Goal: Information Seeking & Learning: Compare options

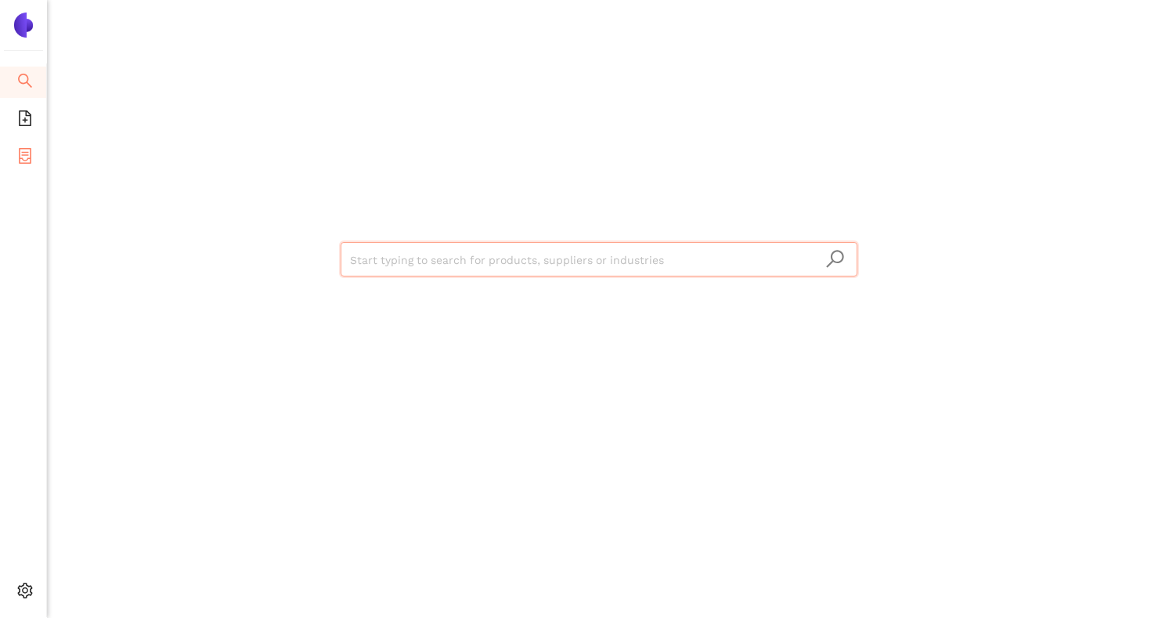
click at [33, 153] on li "eSourcing Projects" at bounding box center [23, 157] width 46 height 31
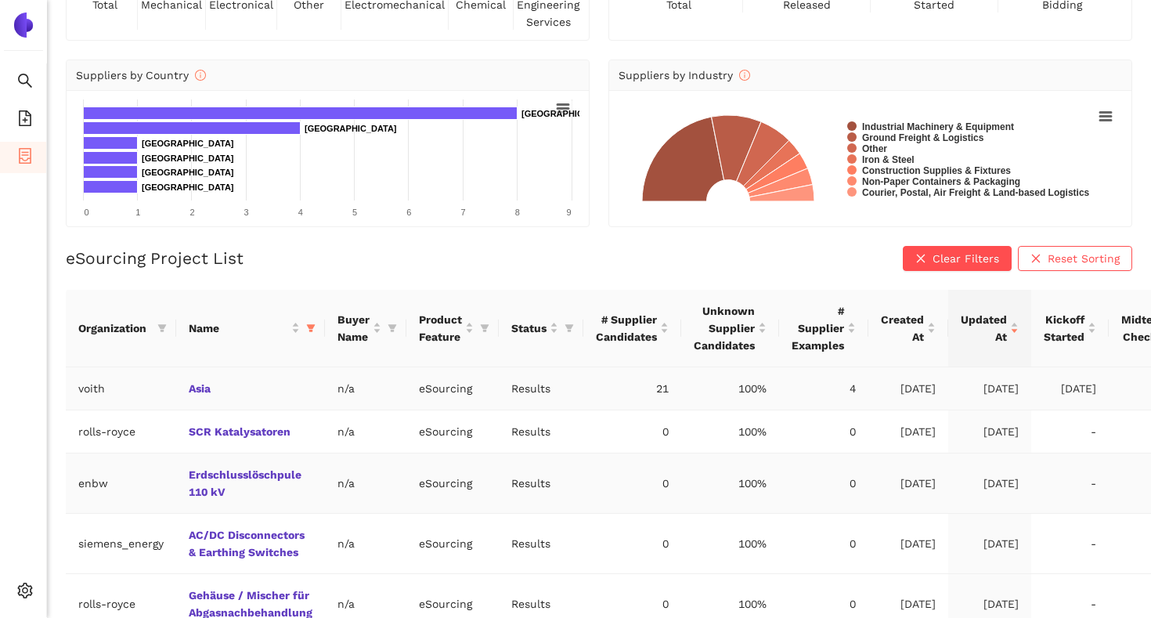
scroll to position [196, 0]
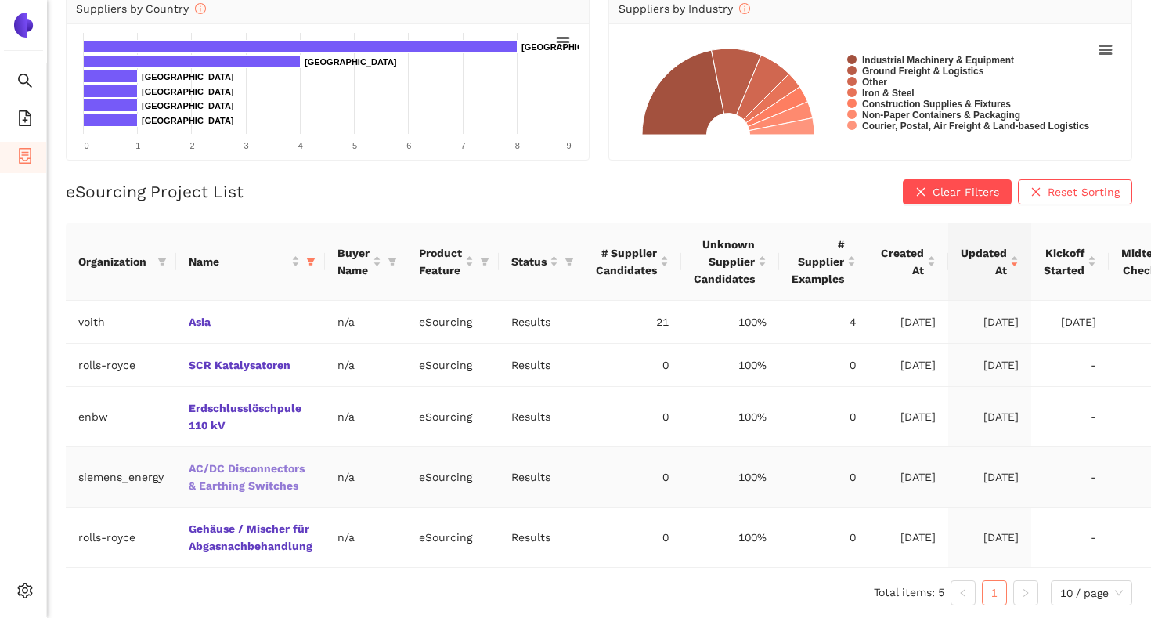
click at [0, 0] on link "AC/DC Disconnectors & Earthing Switches" at bounding box center [0, 0] width 0 height 0
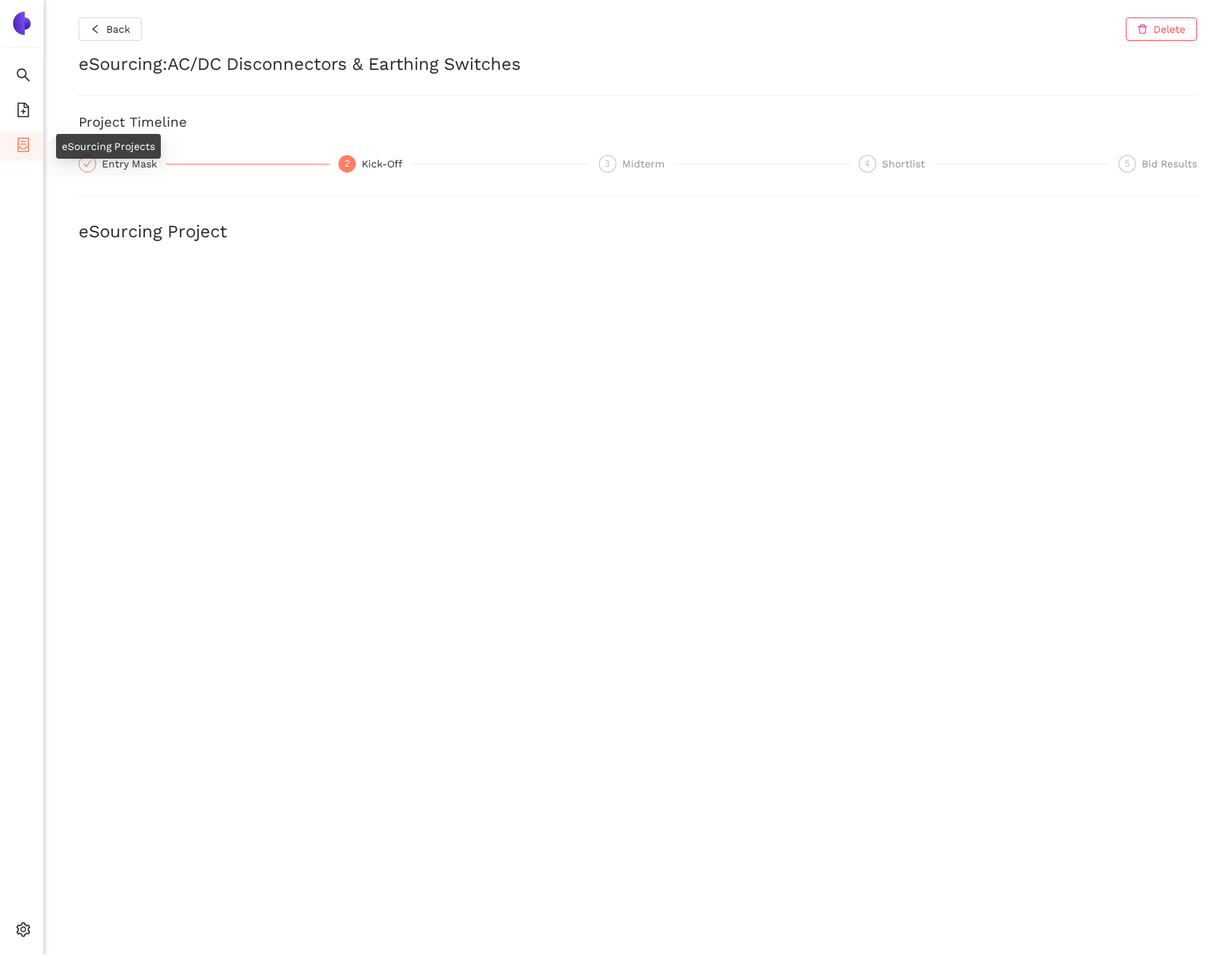
click at [25, 146] on icon "container" at bounding box center [23, 145] width 15 height 15
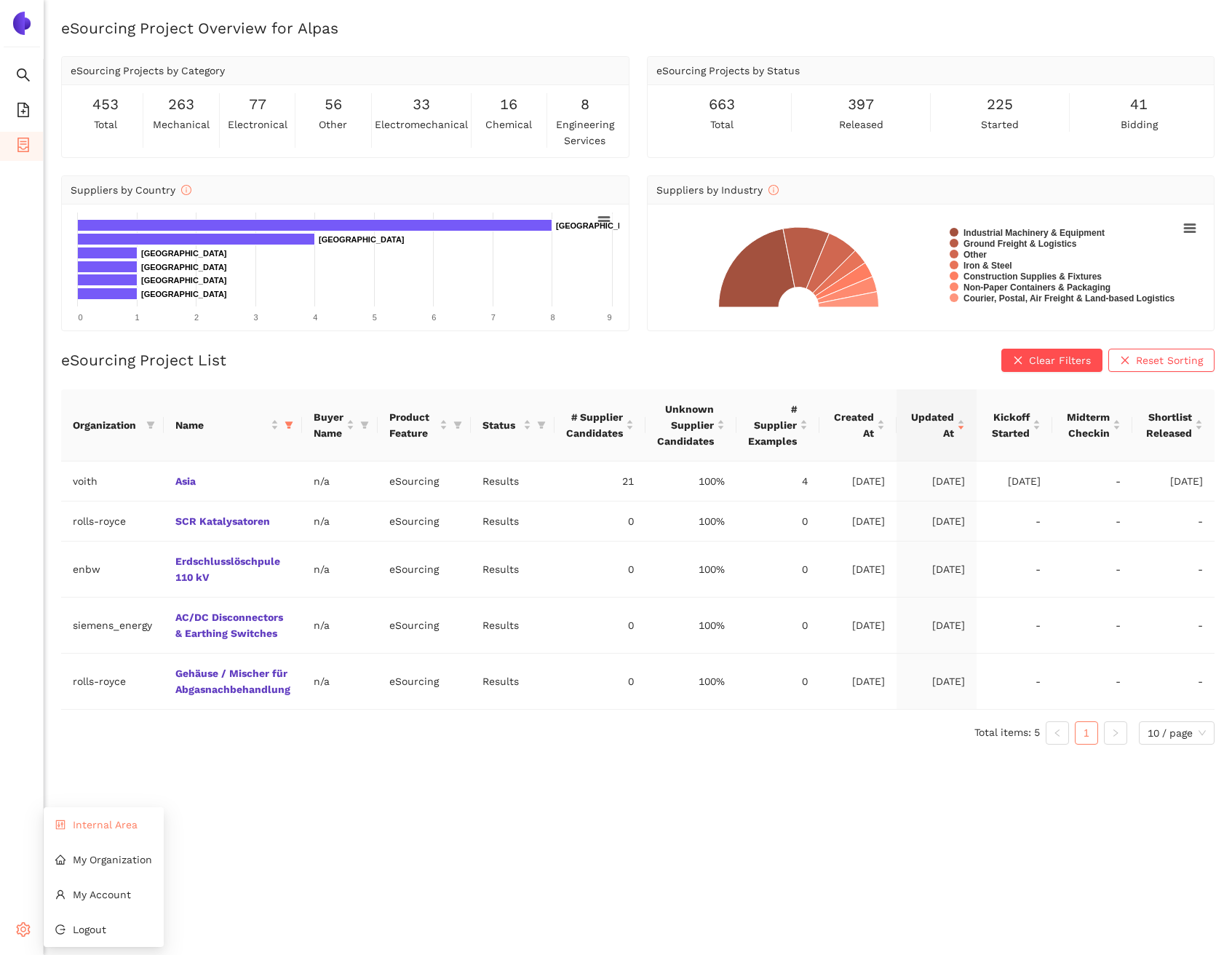
click at [127, 574] on li "Internal Area" at bounding box center [103, 824] width 120 height 29
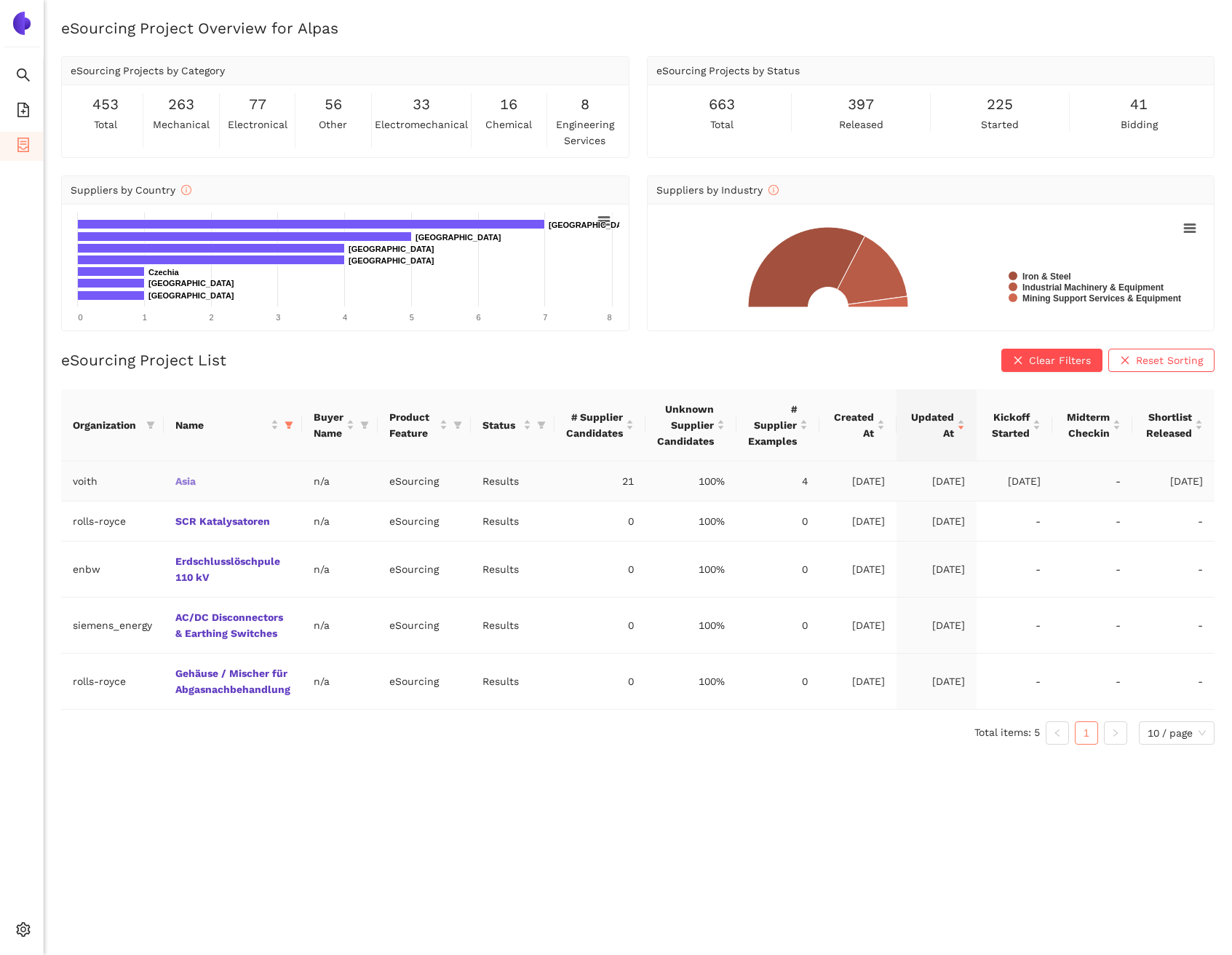
click at [0, 0] on link "Asia" at bounding box center [0, 0] width 0 height 0
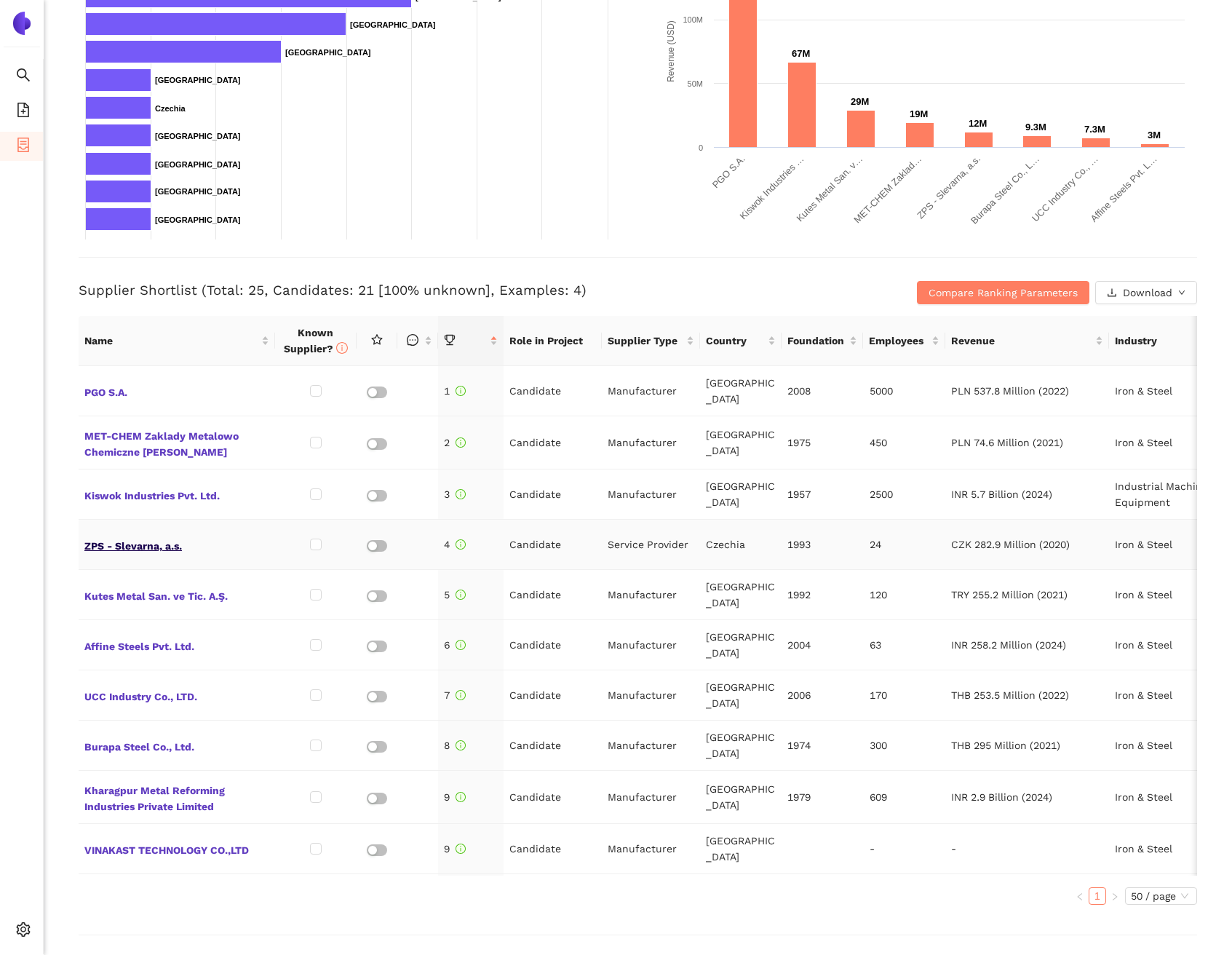
click at [169, 535] on span "ZPS - Slevarna, a.s." at bounding box center [177, 544] width 185 height 19
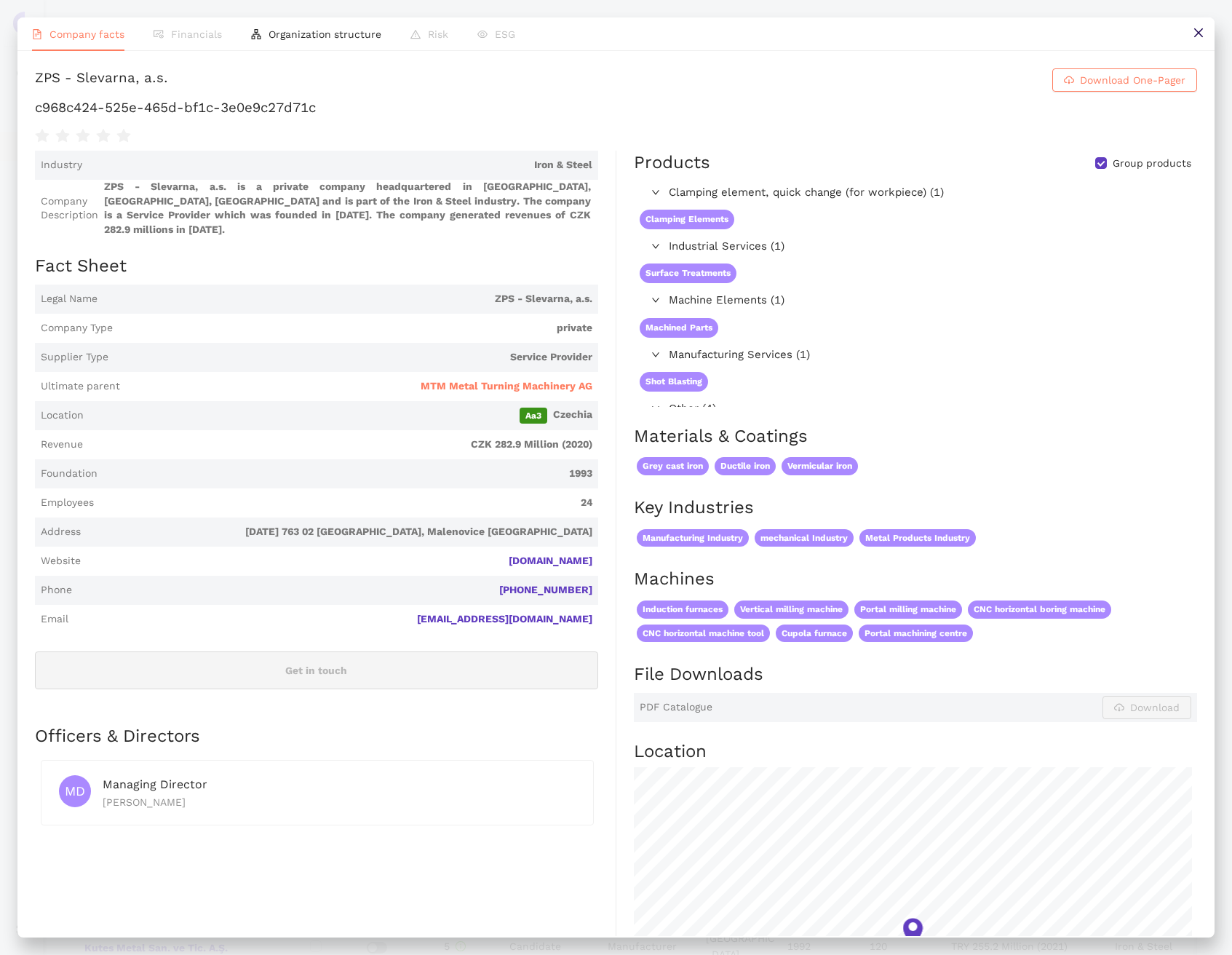
click at [190, 117] on h1 "c968c424-525e-465d-bf1c-3e0e9c27d71c" at bounding box center [616, 108] width 1162 height 19
copy div "c968c424-525e-465d-bf1c-3e0e9c27d71c"
click at [1191, 33] on button at bounding box center [1198, 33] width 33 height 33
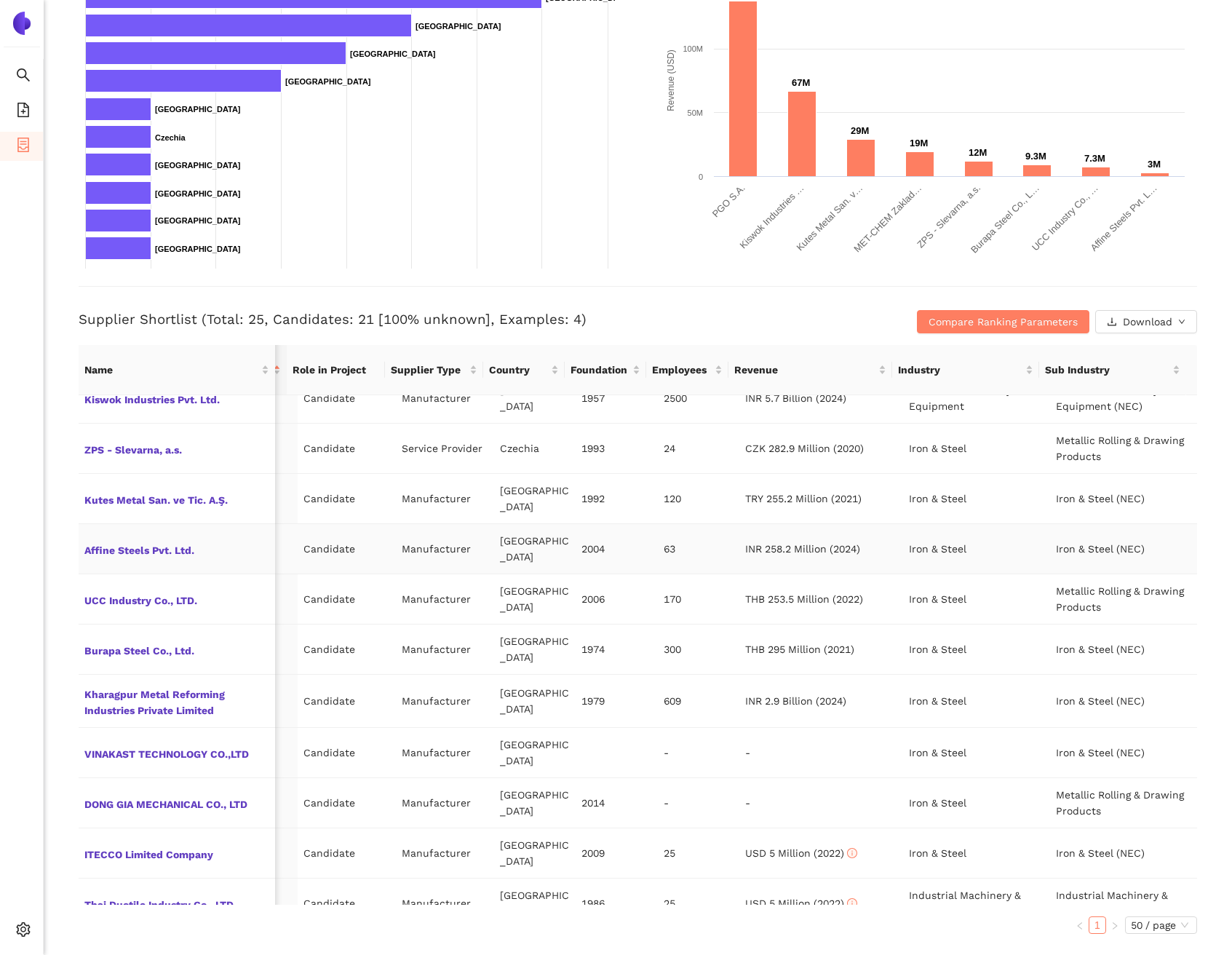
scroll to position [142, 228]
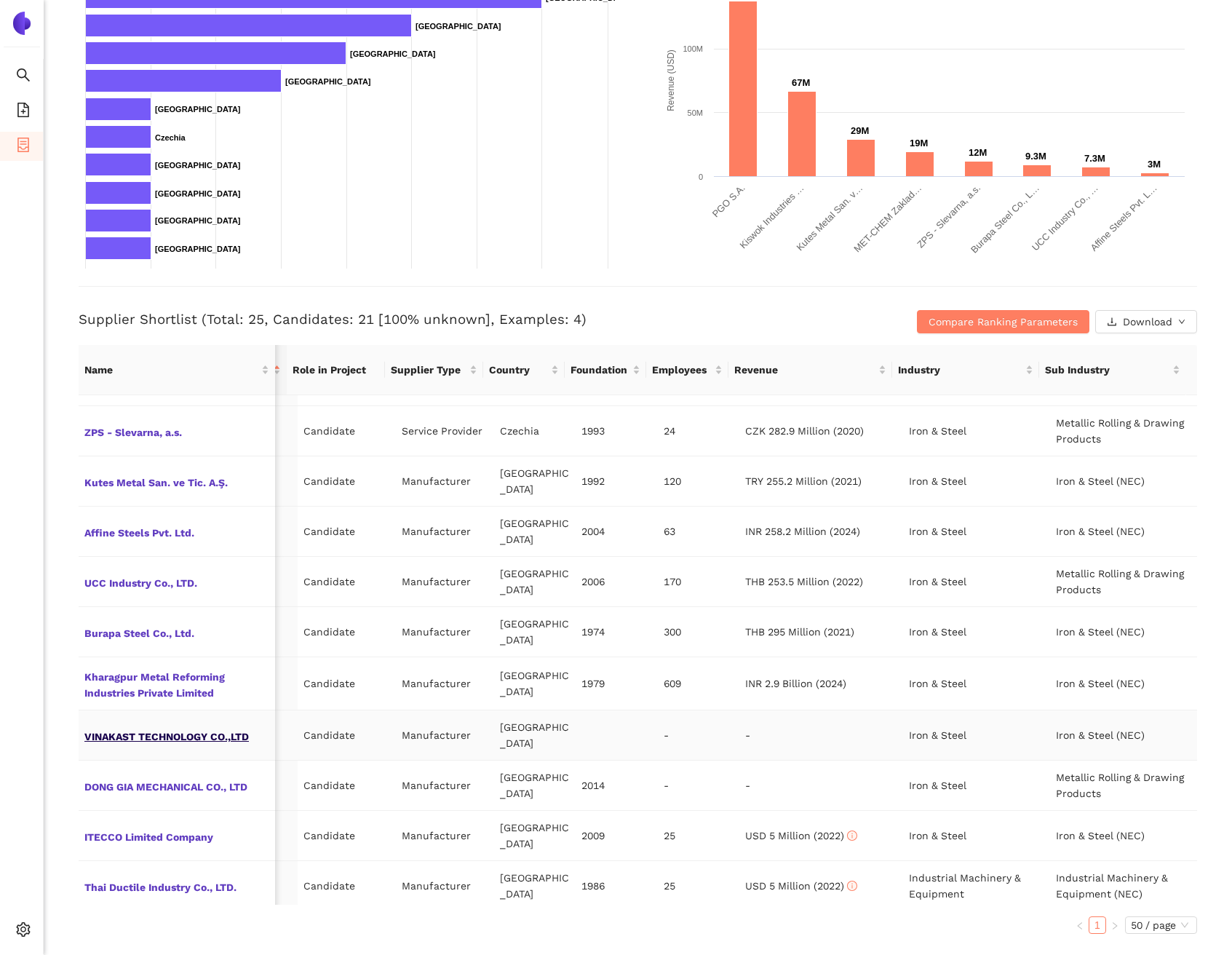
click at [206, 726] on span "VINAKAST TECHNOLOGY CO.,LTD" at bounding box center [177, 736] width 185 height 19
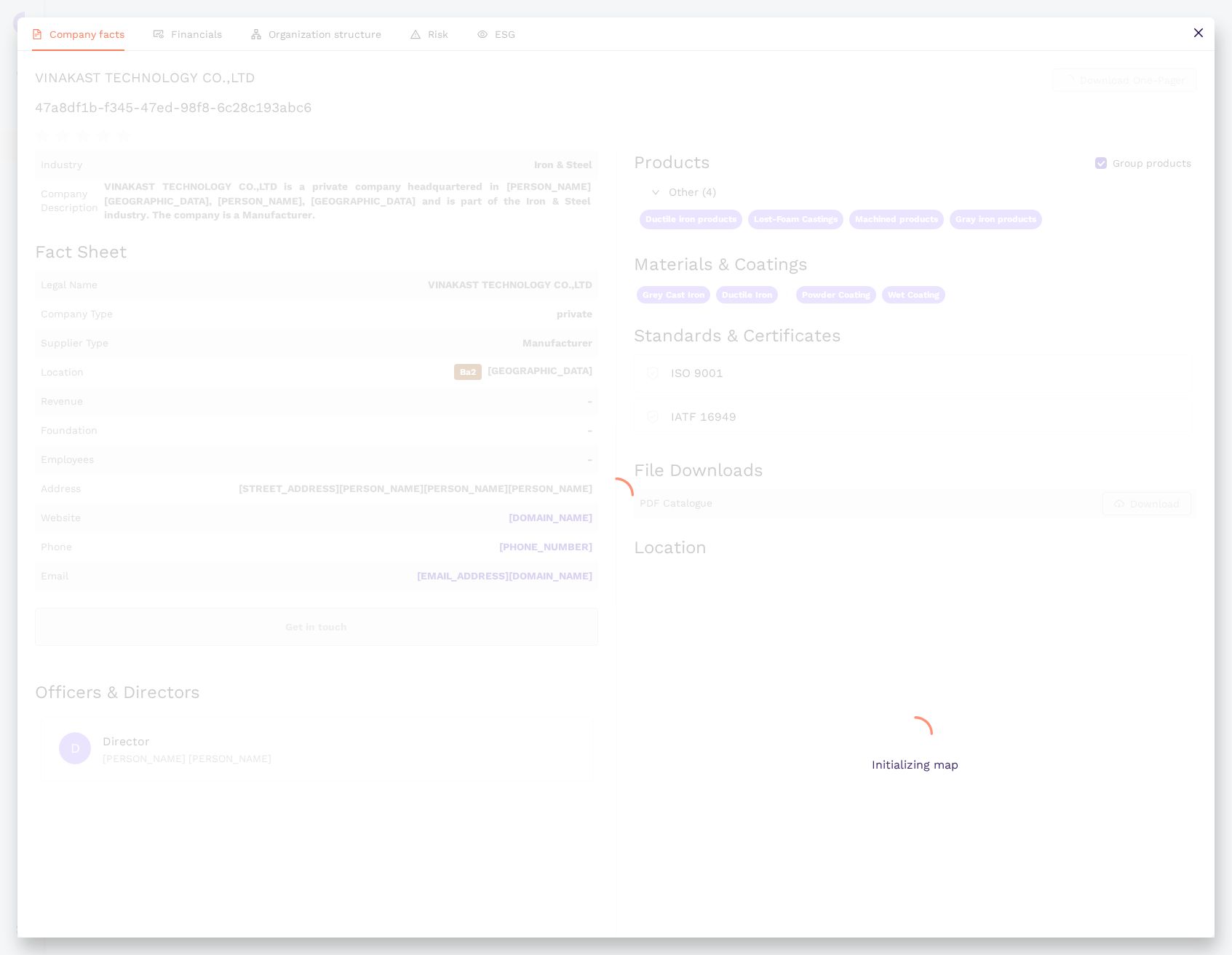
scroll to position [142, 217]
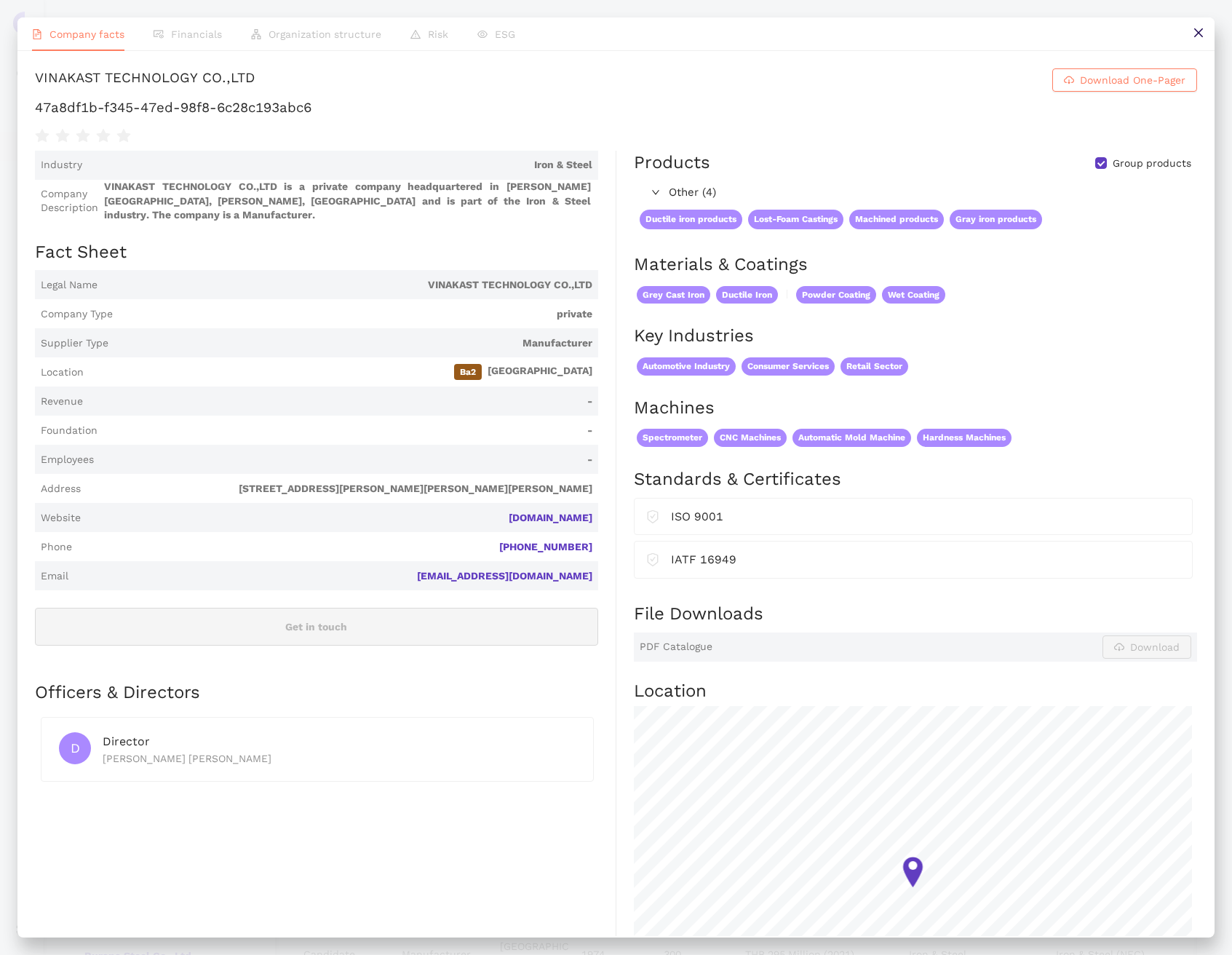
click at [247, 92] on div "VINAKAST TECHNOLOGY CO.,LTD" at bounding box center [145, 80] width 219 height 23
click at [183, 92] on div "VINAKAST TECHNOLOGY CO.,LTD" at bounding box center [145, 80] width 219 height 23
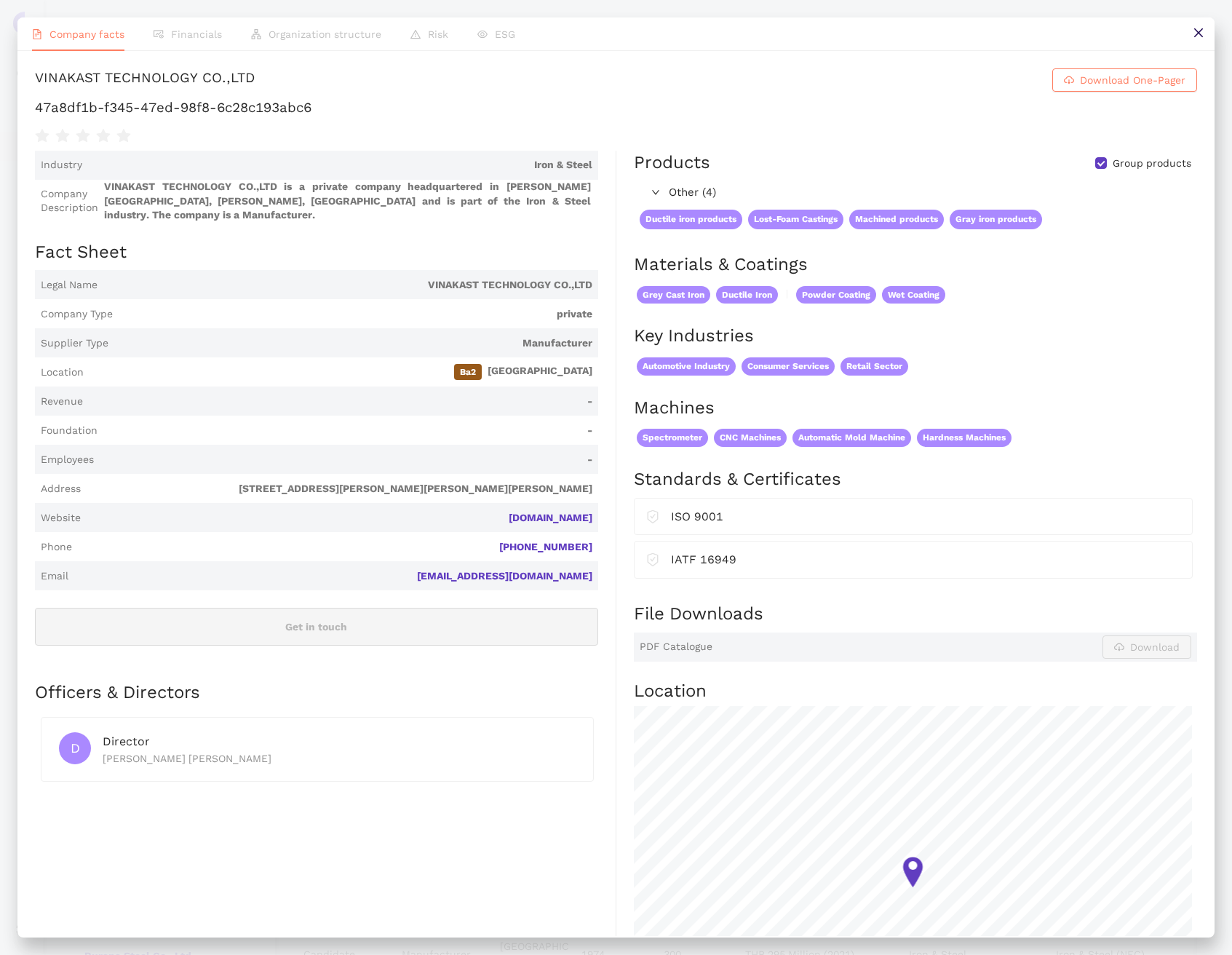
click at [182, 92] on div "VINAKAST TECHNOLOGY CO.,LTD" at bounding box center [145, 80] width 219 height 23
copy h1 "VINAKAST TECHNOLOGY CO.,LTD Download One-Pager"
drag, startPoint x: 501, startPoint y: 531, endPoint x: 584, endPoint y: 529, distance: 83.0
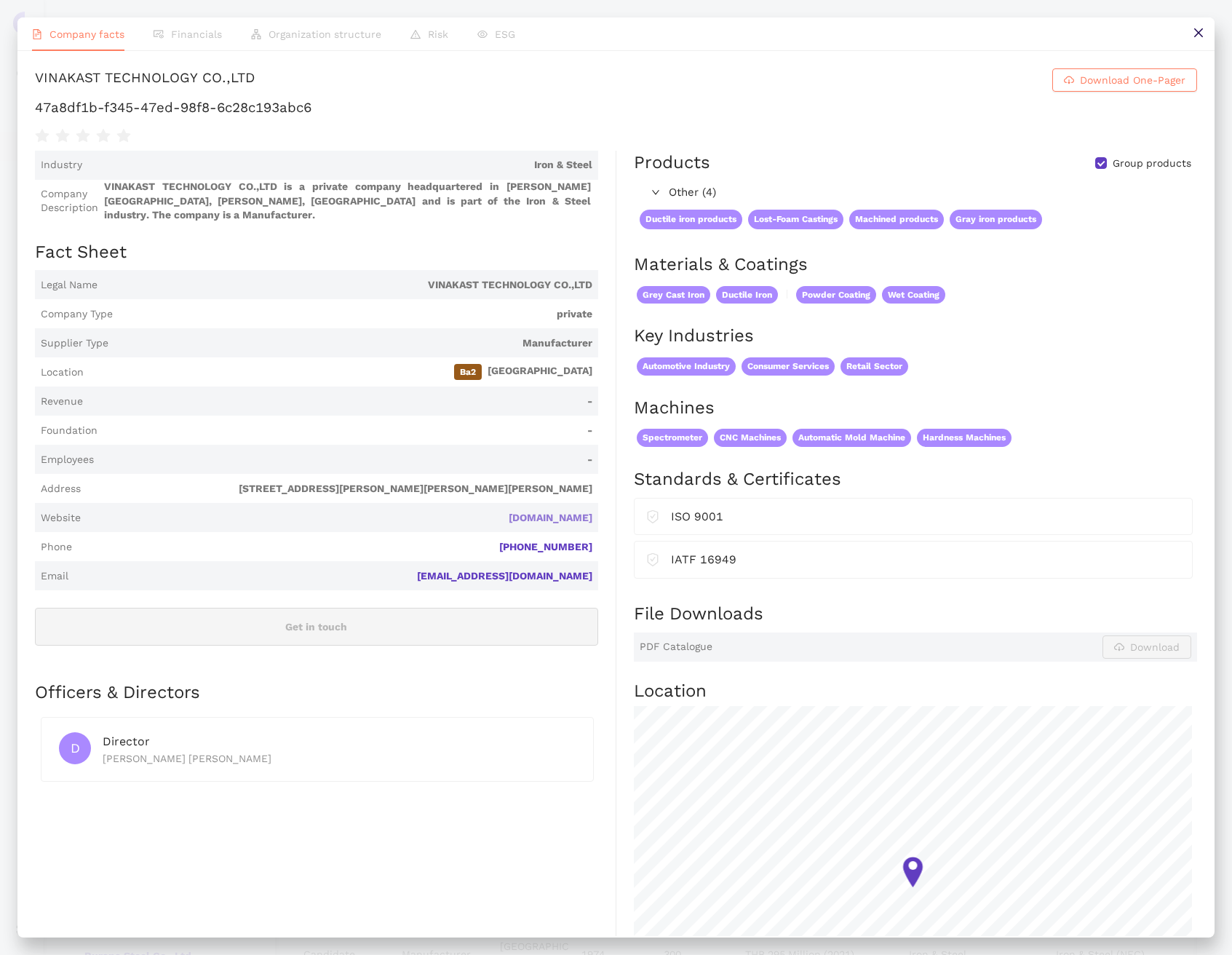
click at [584, 525] on span "vinakast.com" at bounding box center [339, 519] width 506 height 15
drag, startPoint x: 590, startPoint y: 535, endPoint x: 522, endPoint y: 532, distance: 68.1
click at [522, 532] on span "Website vinakast.com" at bounding box center [317, 517] width 563 height 29
copy link "vinakast.com"
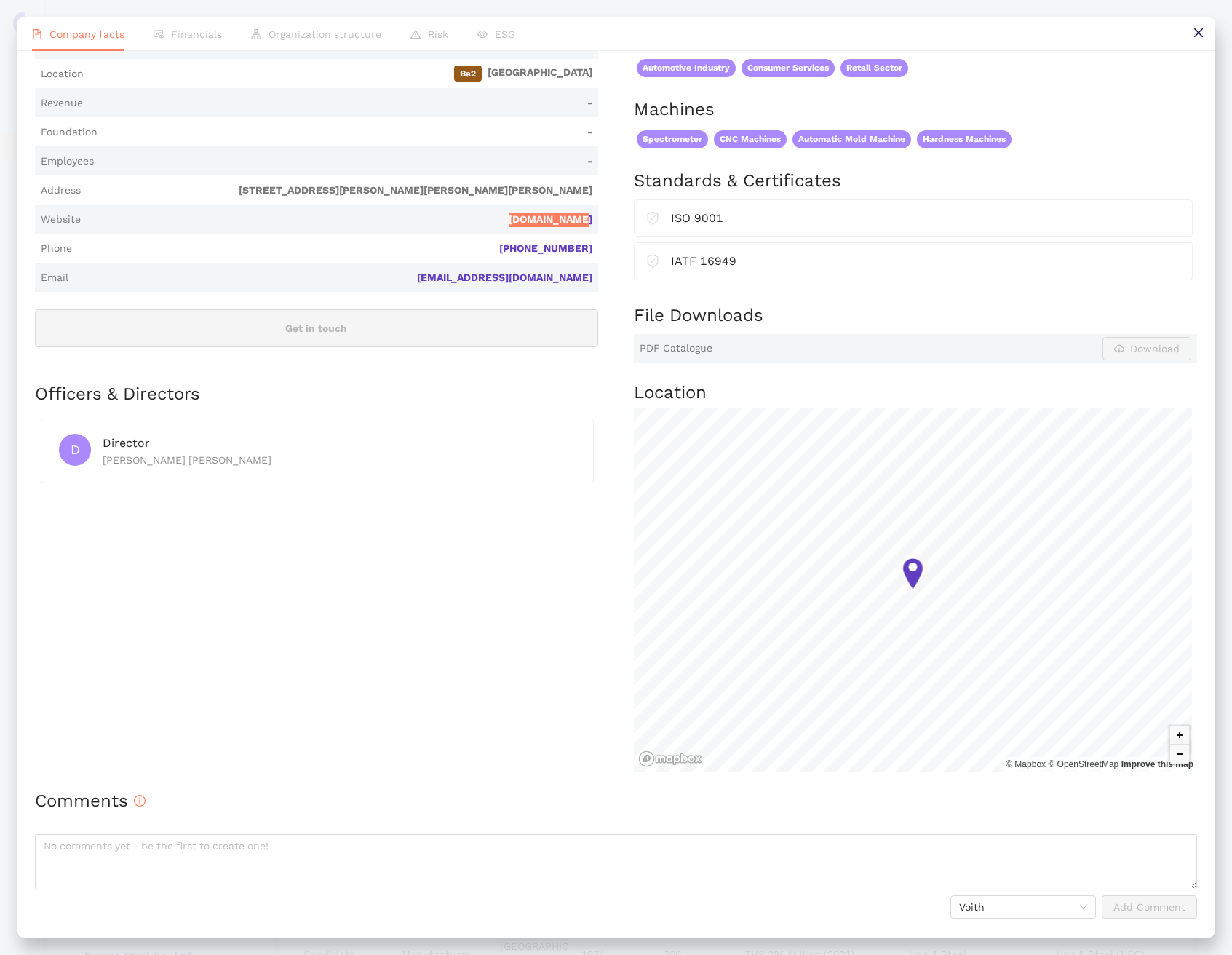
scroll to position [0, 0]
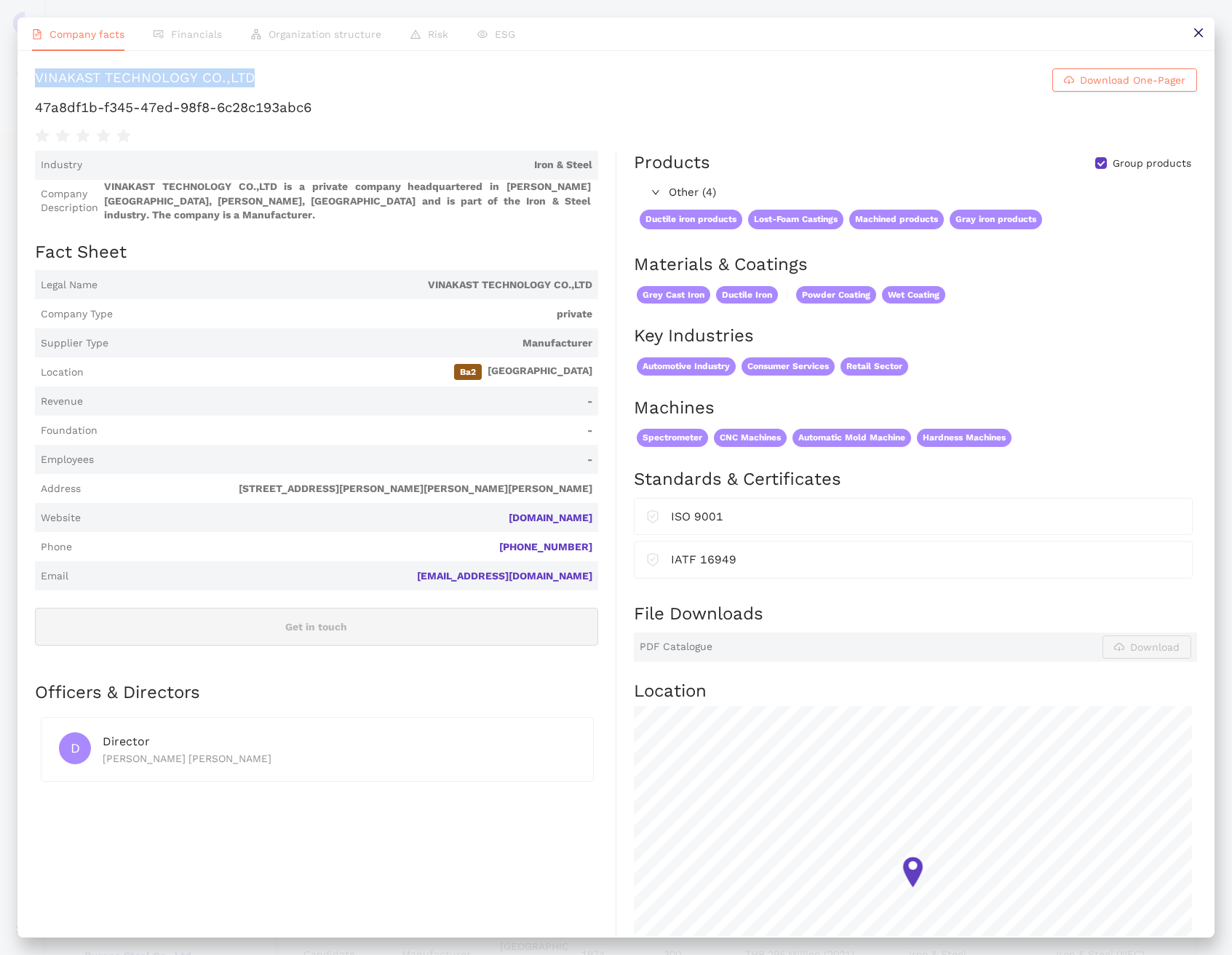
drag, startPoint x: 411, startPoint y: 86, endPoint x: 18, endPoint y: 83, distance: 393.0
click at [18, 83] on div "VINAKAST TECHNOLOGY CO.,LTD Download One-Pager 47a8df1b-f345-47ed-98f8-6c28c193…" at bounding box center [616, 494] width 1198 height 885
copy div "VINAKAST TECHNOLOGY CO.,LTD"
click at [0, 0] on link "vinakast.com" at bounding box center [0, 0] width 0 height 0
click at [259, 117] on h1 "47a8df1b-f345-47ed-98f8-6c28c193abc6" at bounding box center [616, 108] width 1162 height 19
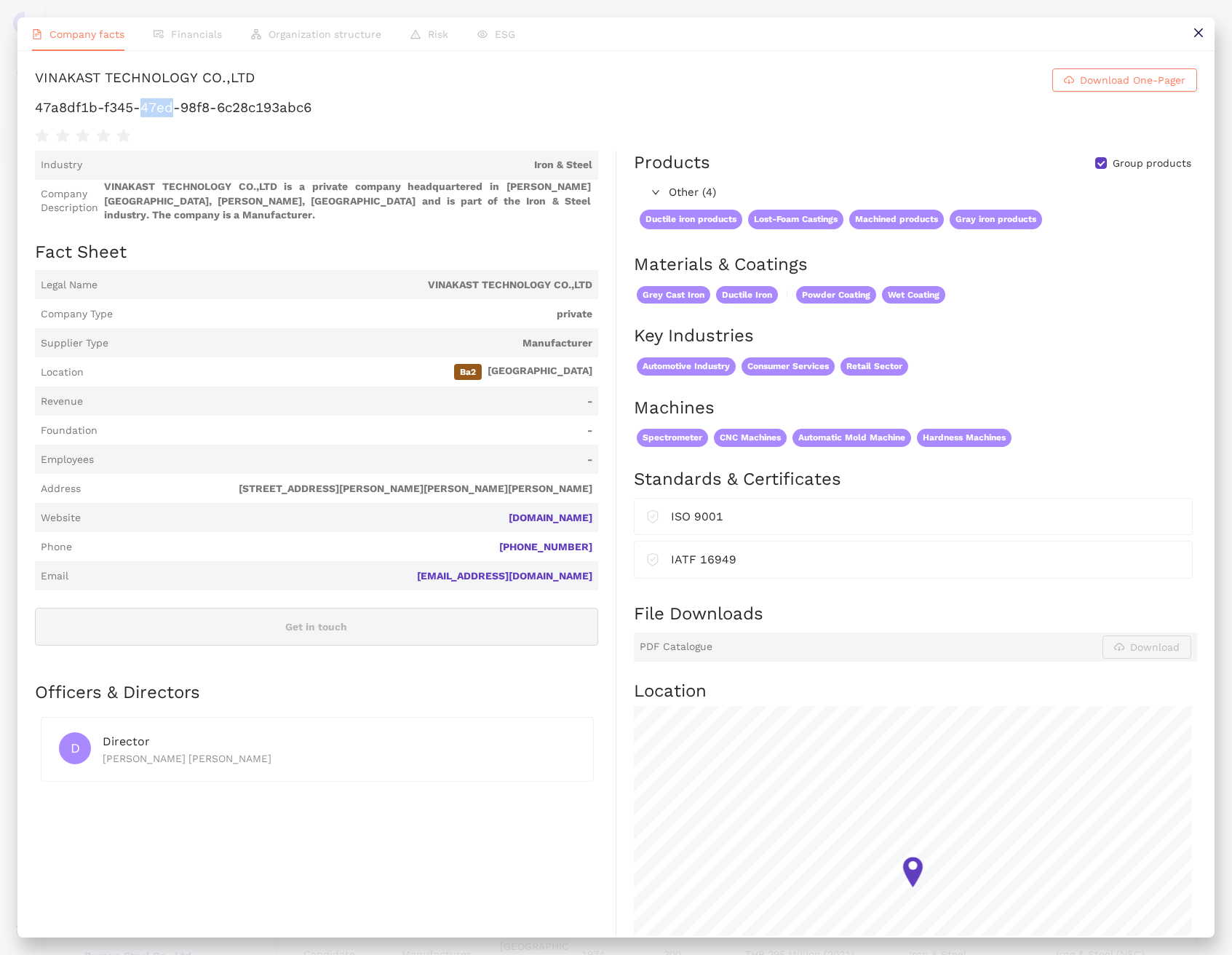
click at [259, 117] on h1 "47a8df1b-f345-47ed-98f8-6c28c193abc6" at bounding box center [616, 108] width 1162 height 19
copy div "47a8df1b-f345-47ed-98f8-6c28c193abc6"
click at [1193, 38] on button at bounding box center [1198, 33] width 33 height 33
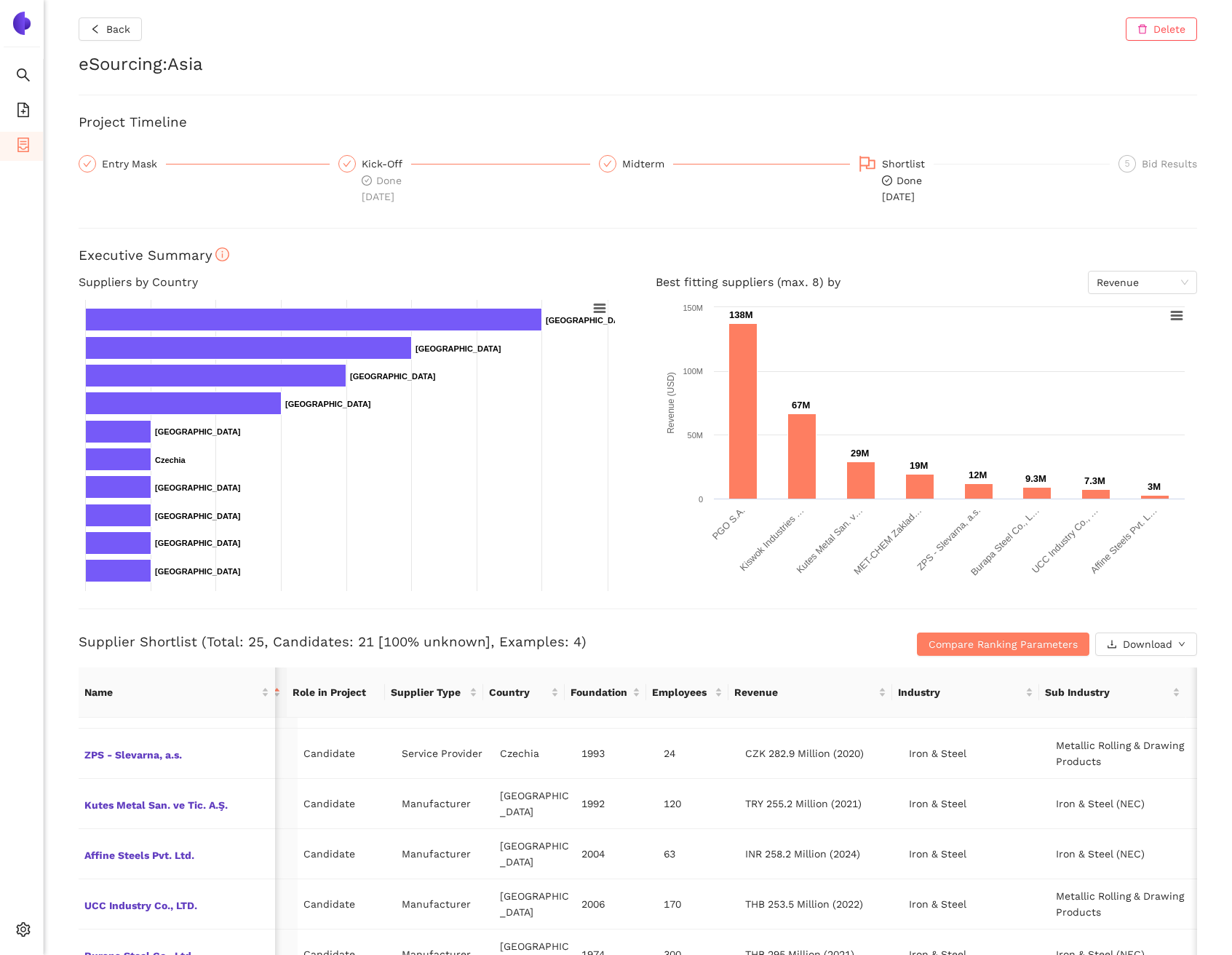
click at [369, 228] on div at bounding box center [638, 228] width 1119 height 1
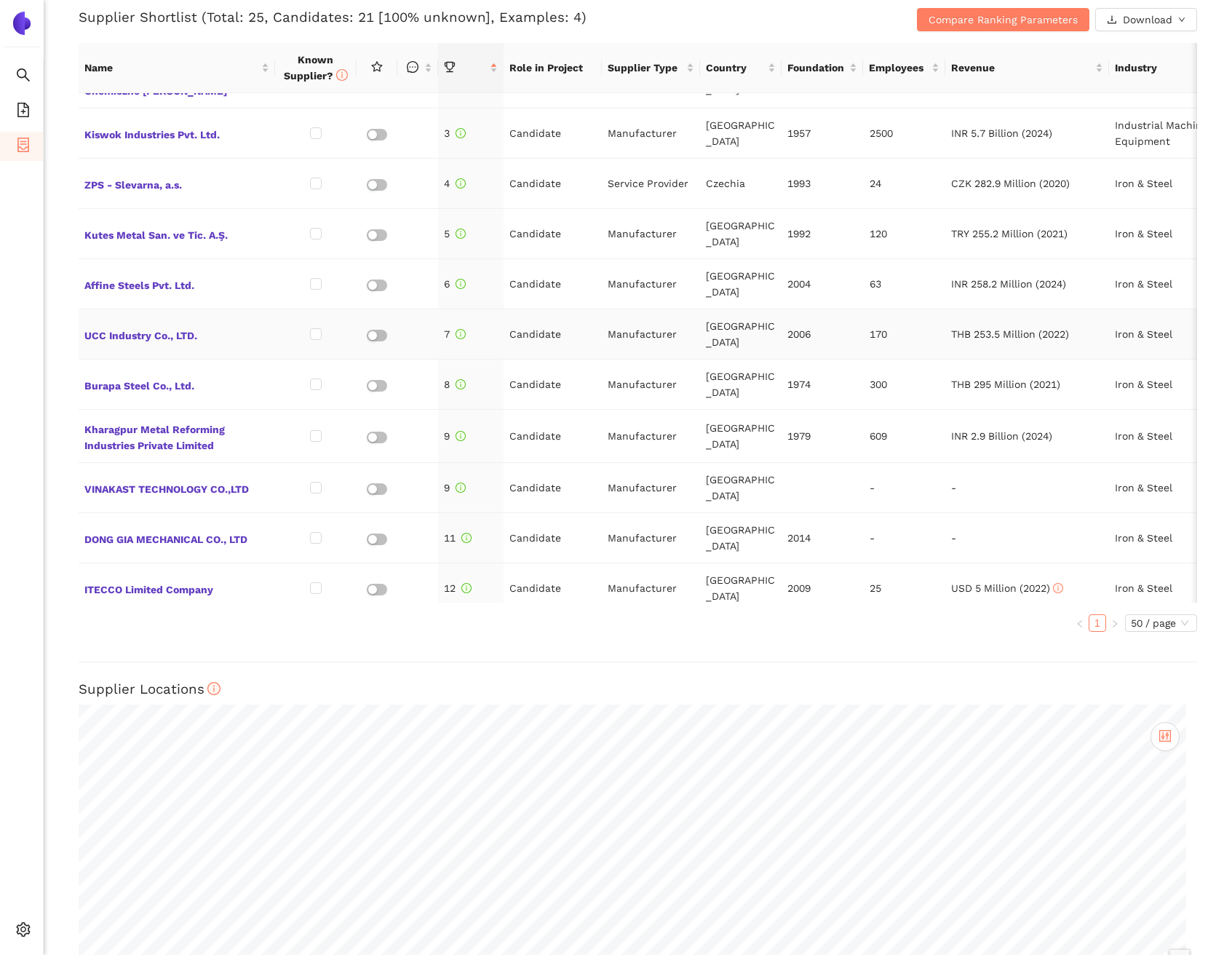
scroll to position [89, 0]
click at [171, 478] on span "VINAKAST TECHNOLOGY CO.,LTD" at bounding box center [177, 487] width 185 height 19
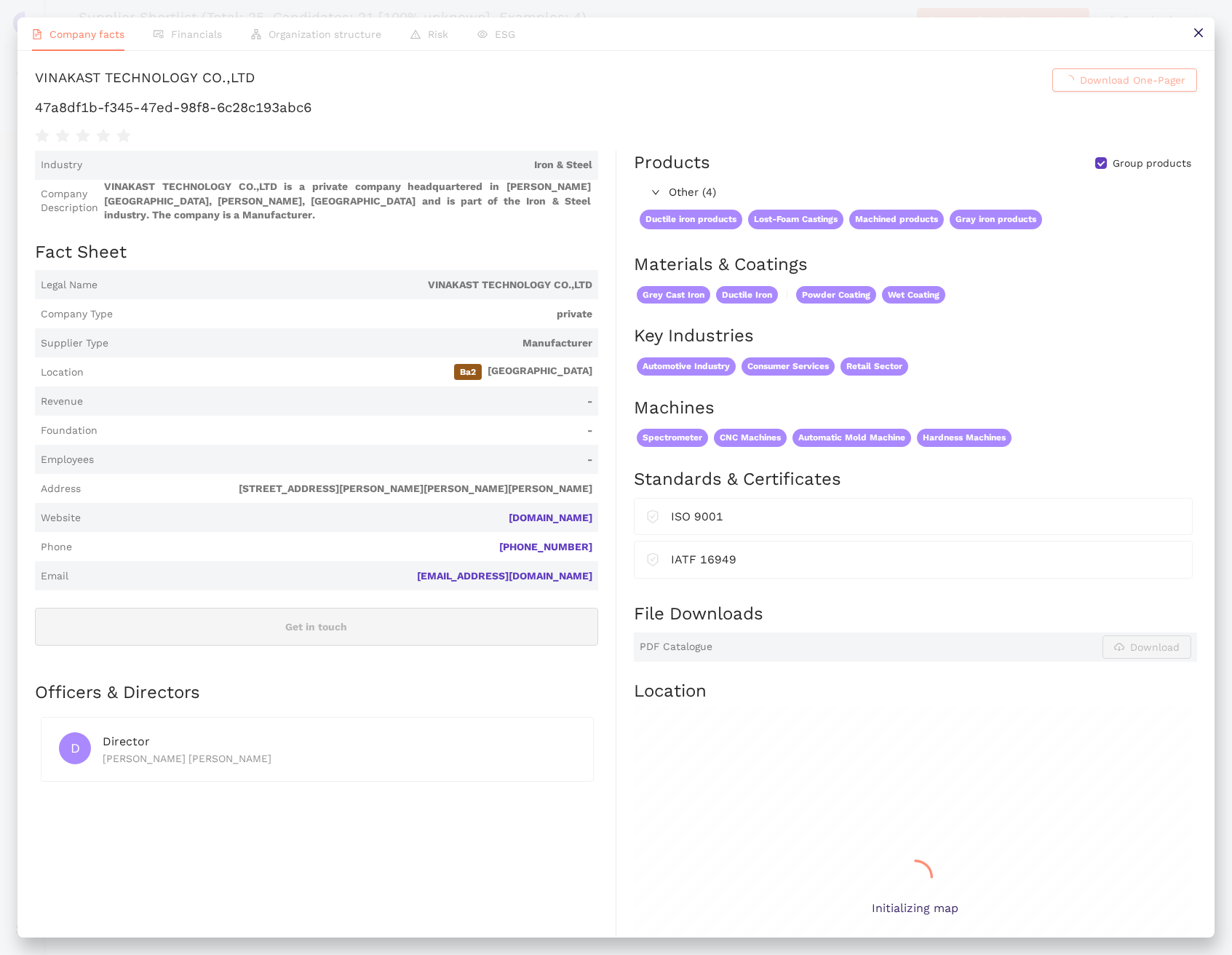
scroll to position [0, 0]
click at [255, 92] on div "VINAKAST TECHNOLOGY CO.,LTD" at bounding box center [145, 80] width 219 height 23
copy h1 "VINAKAST TECHNOLOGY CO.,LTD Download One-Pager"
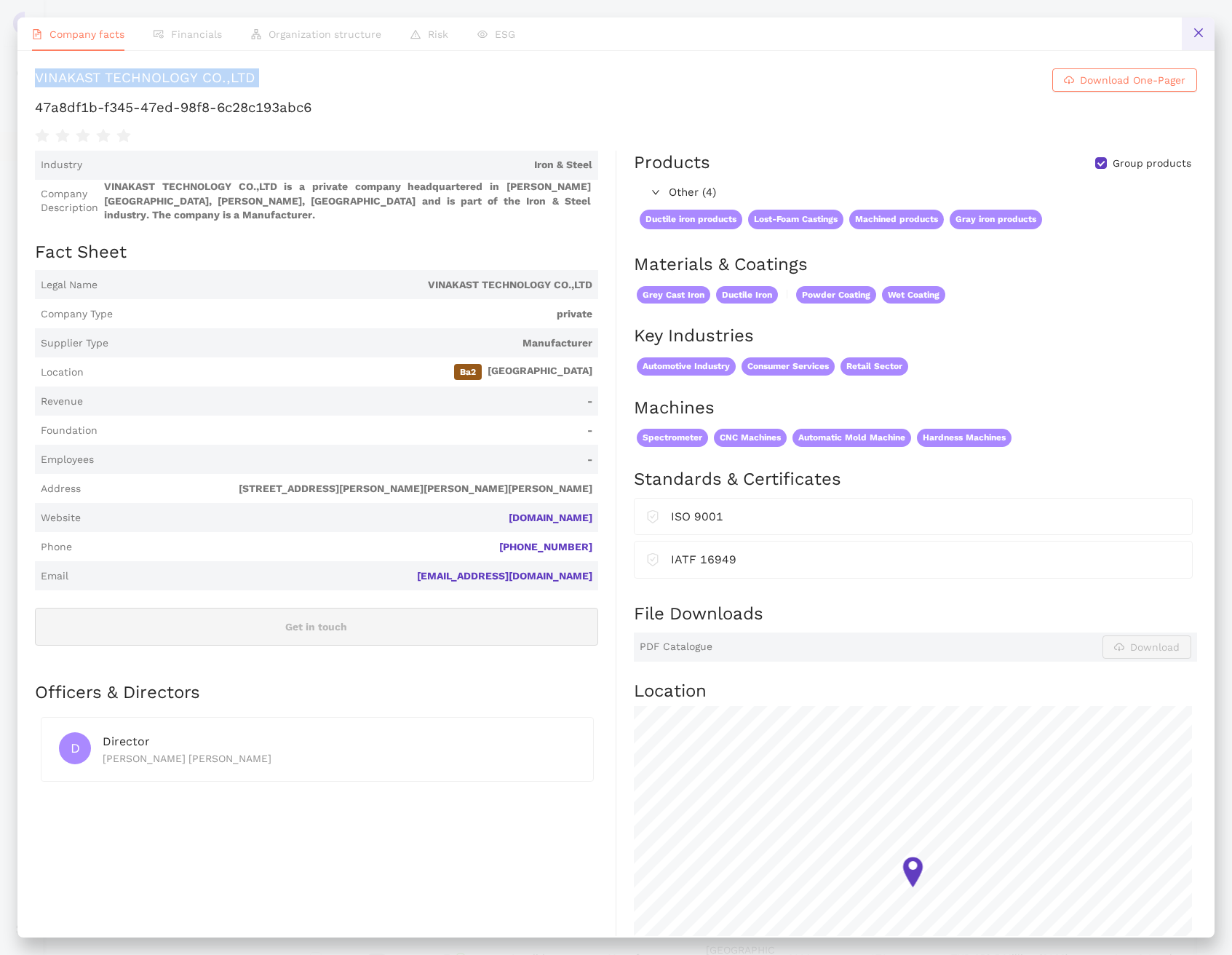
click at [1192, 37] on button at bounding box center [1198, 33] width 33 height 33
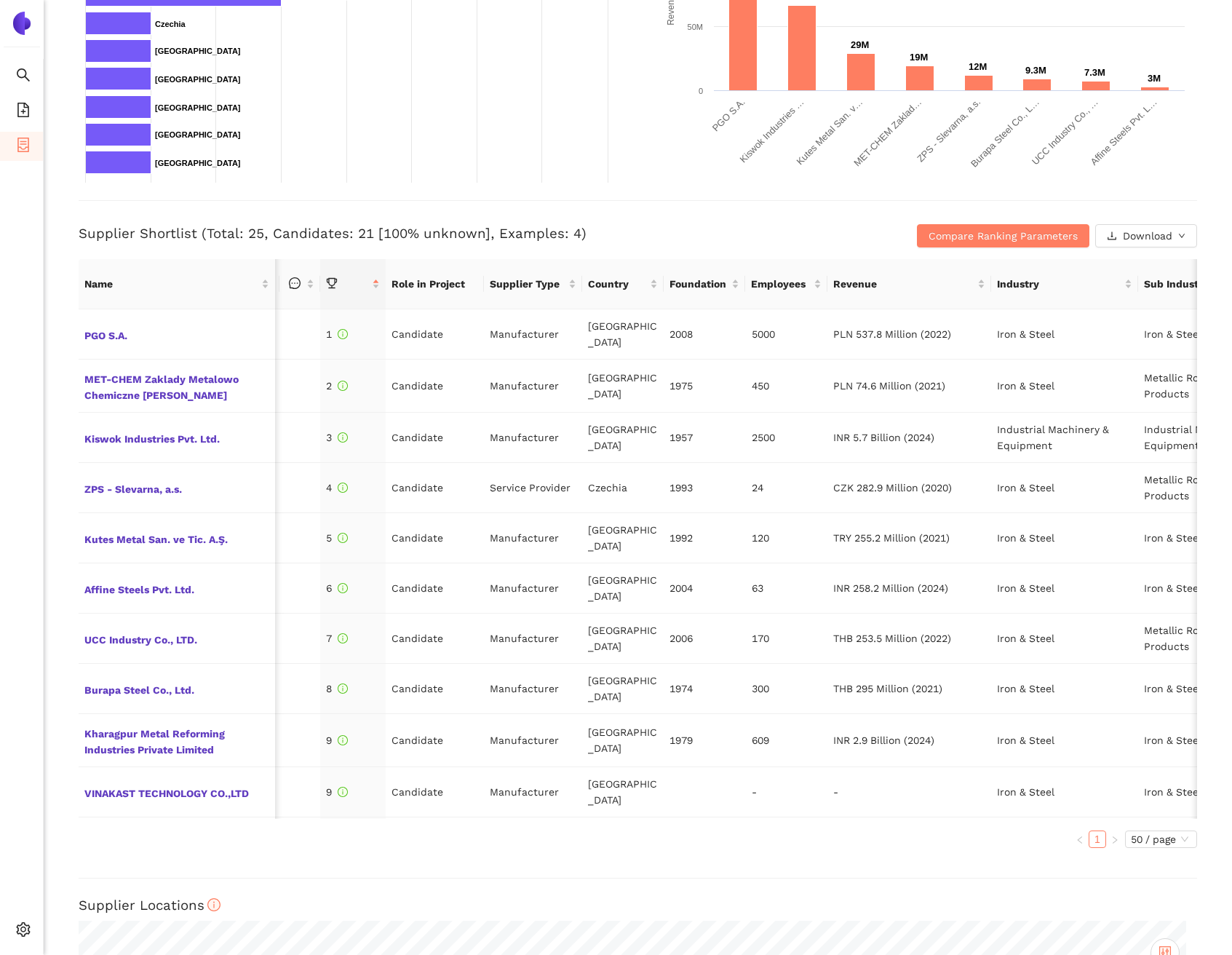
scroll to position [0, 228]
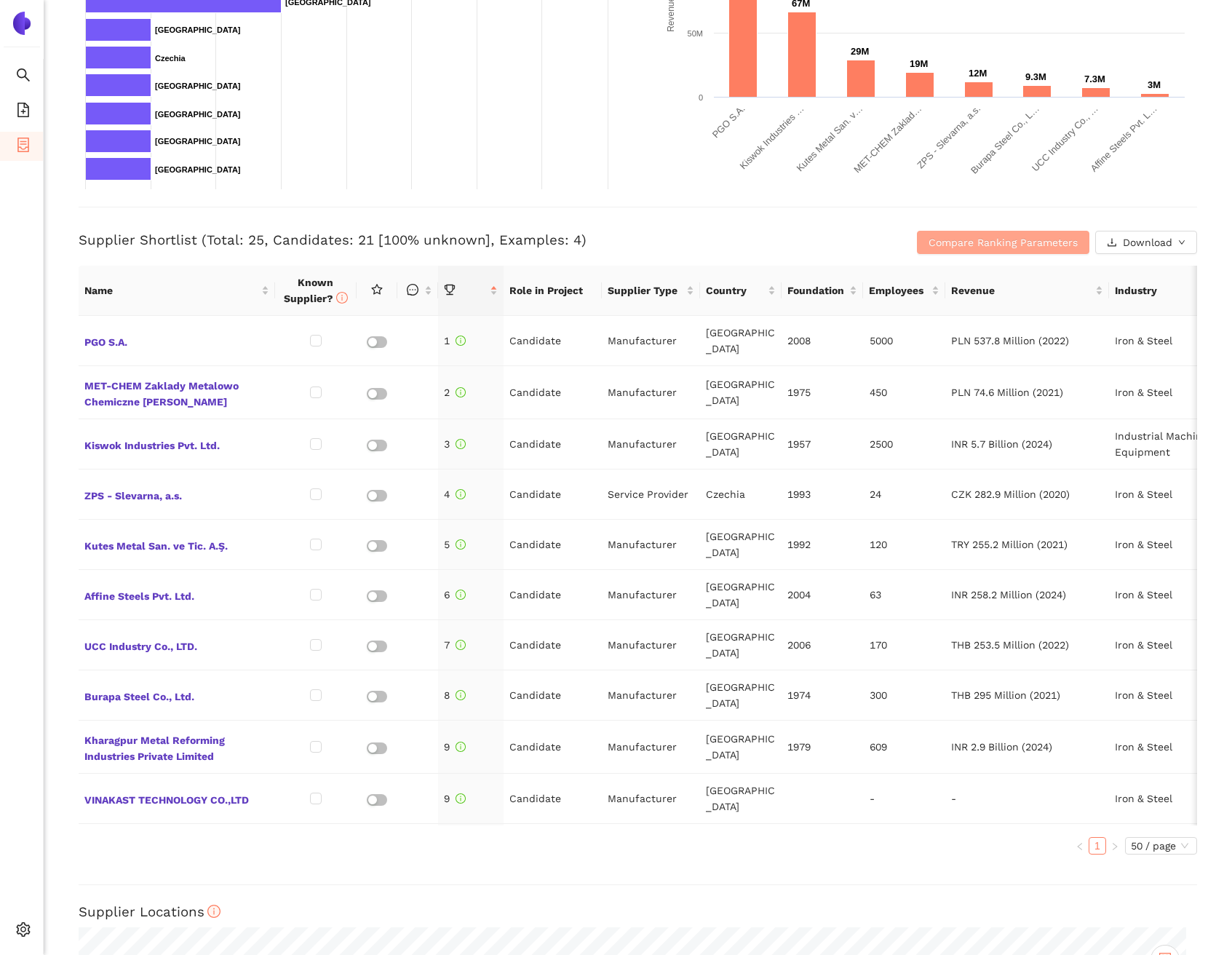
click at [930, 239] on span "Compare Ranking Parameters" at bounding box center [1003, 242] width 149 height 16
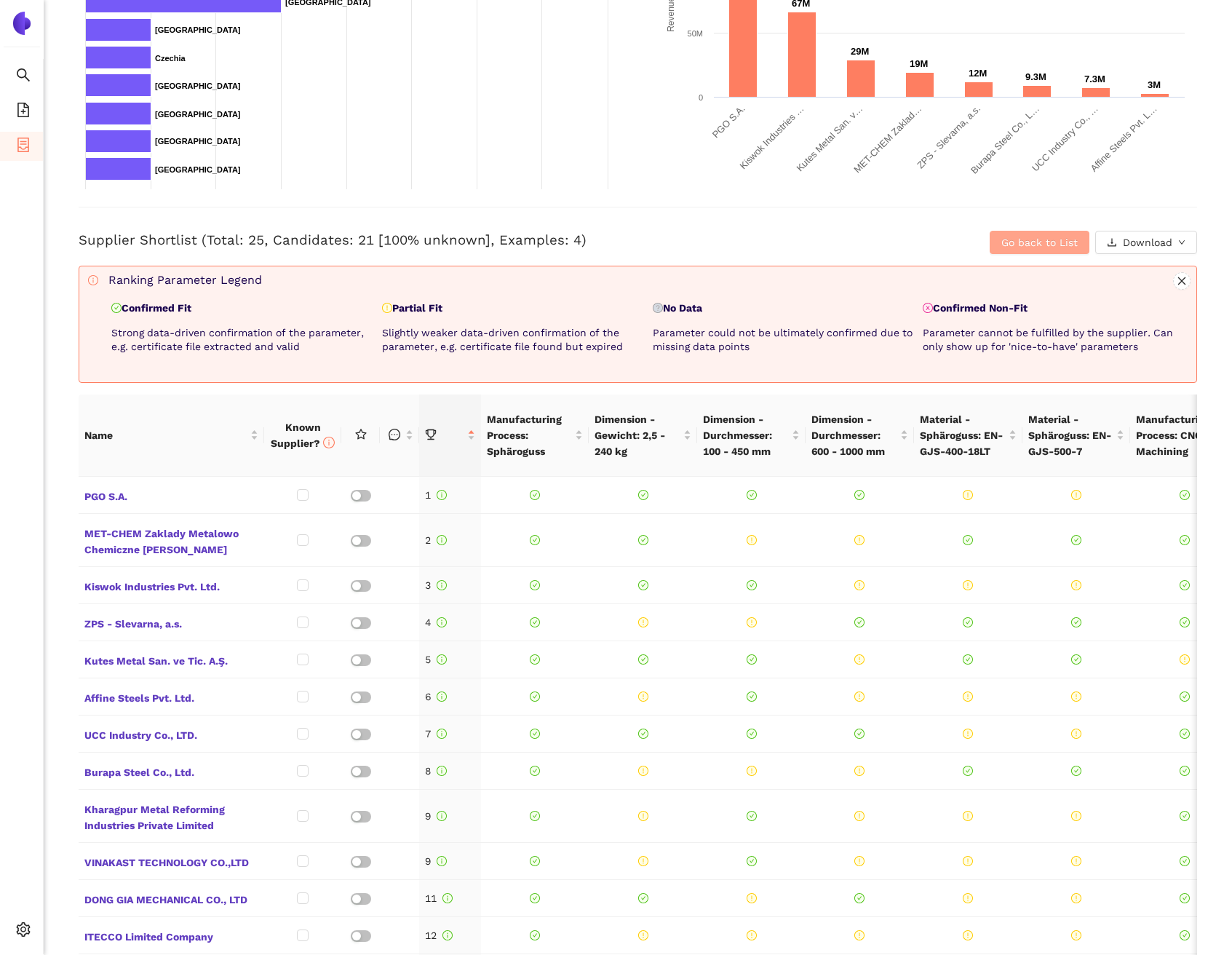
click at [990, 250] on button "Go back to List" at bounding box center [1040, 242] width 99 height 23
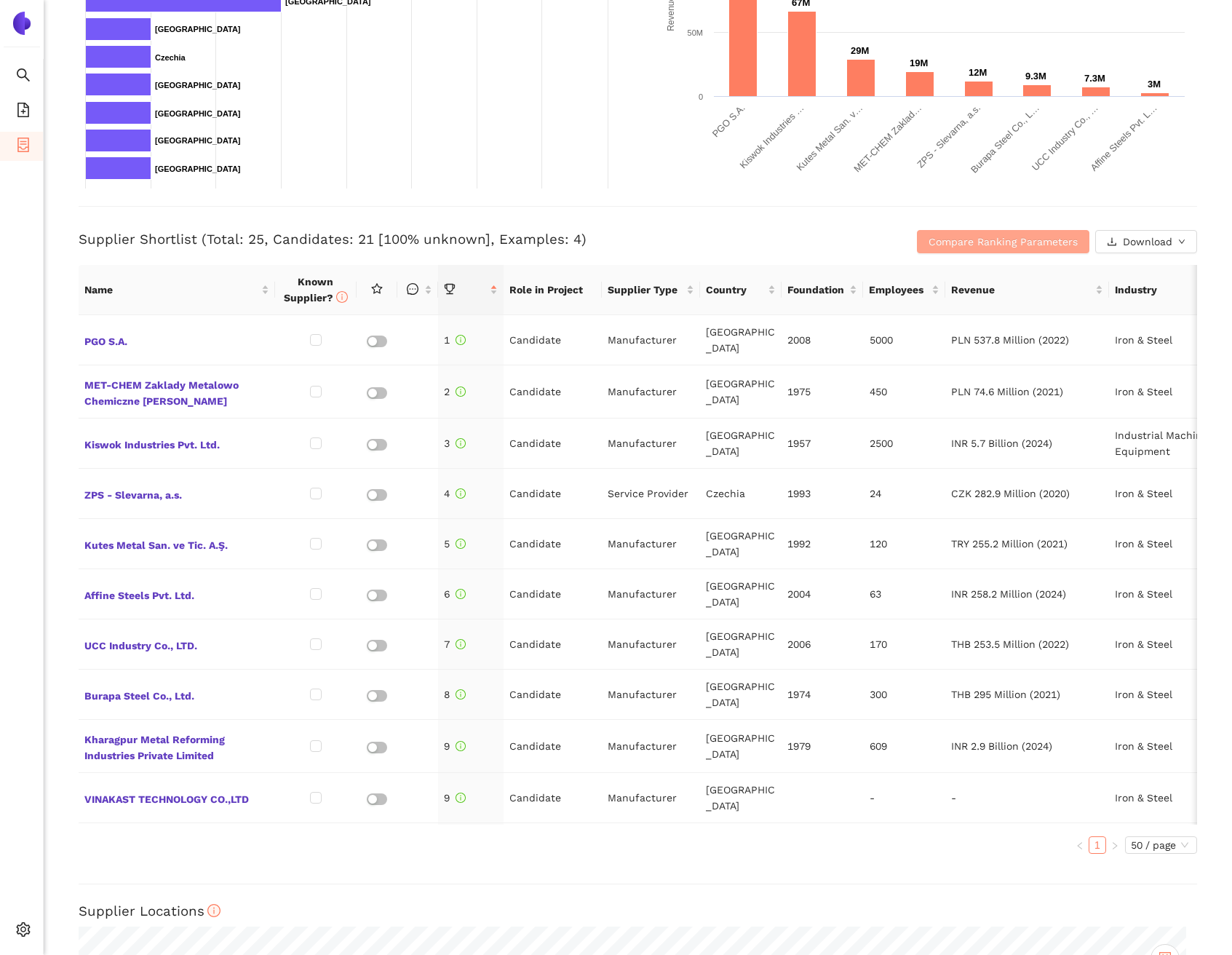
scroll to position [541, 0]
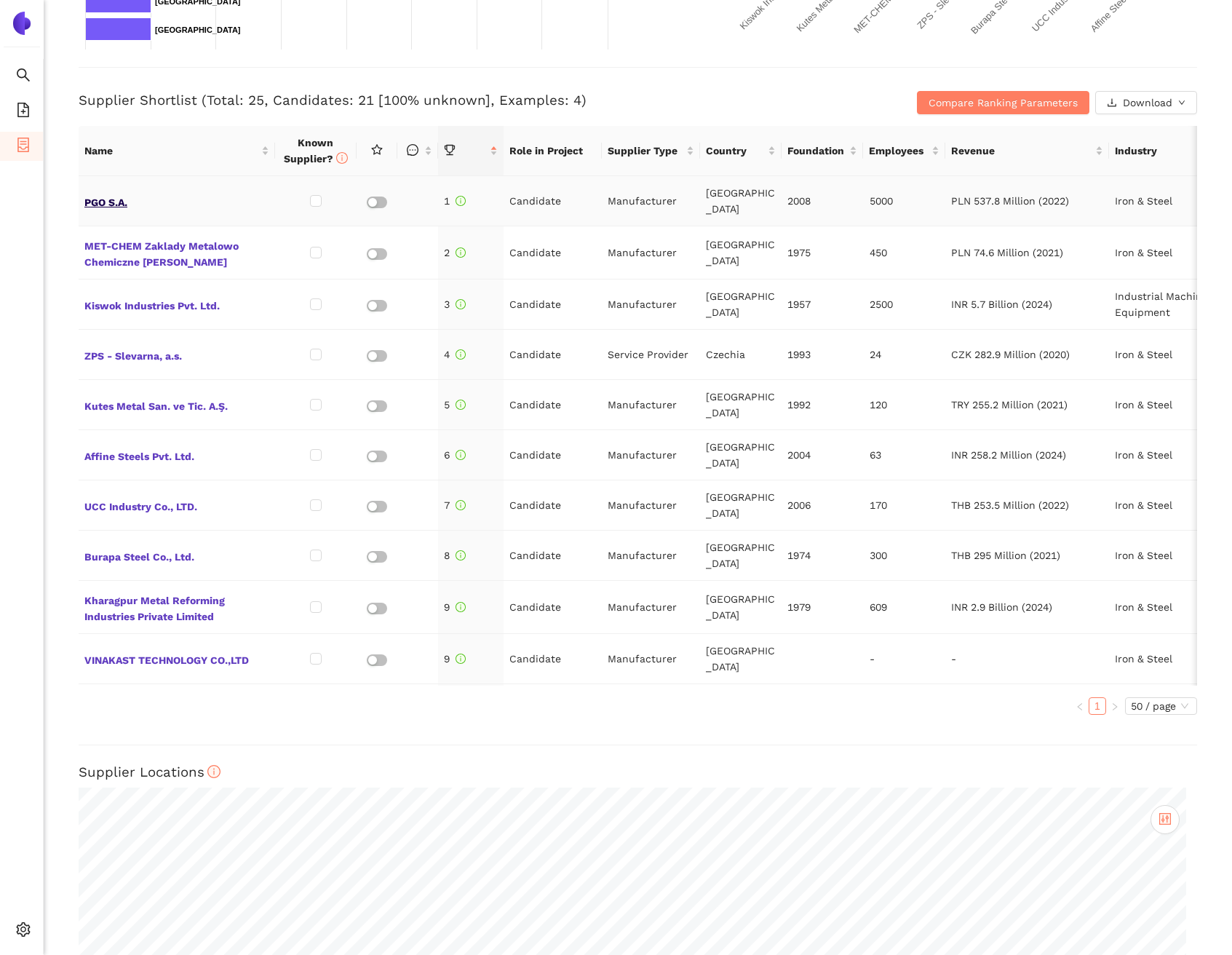
click at [130, 192] on span "PGO S.A." at bounding box center [177, 201] width 185 height 19
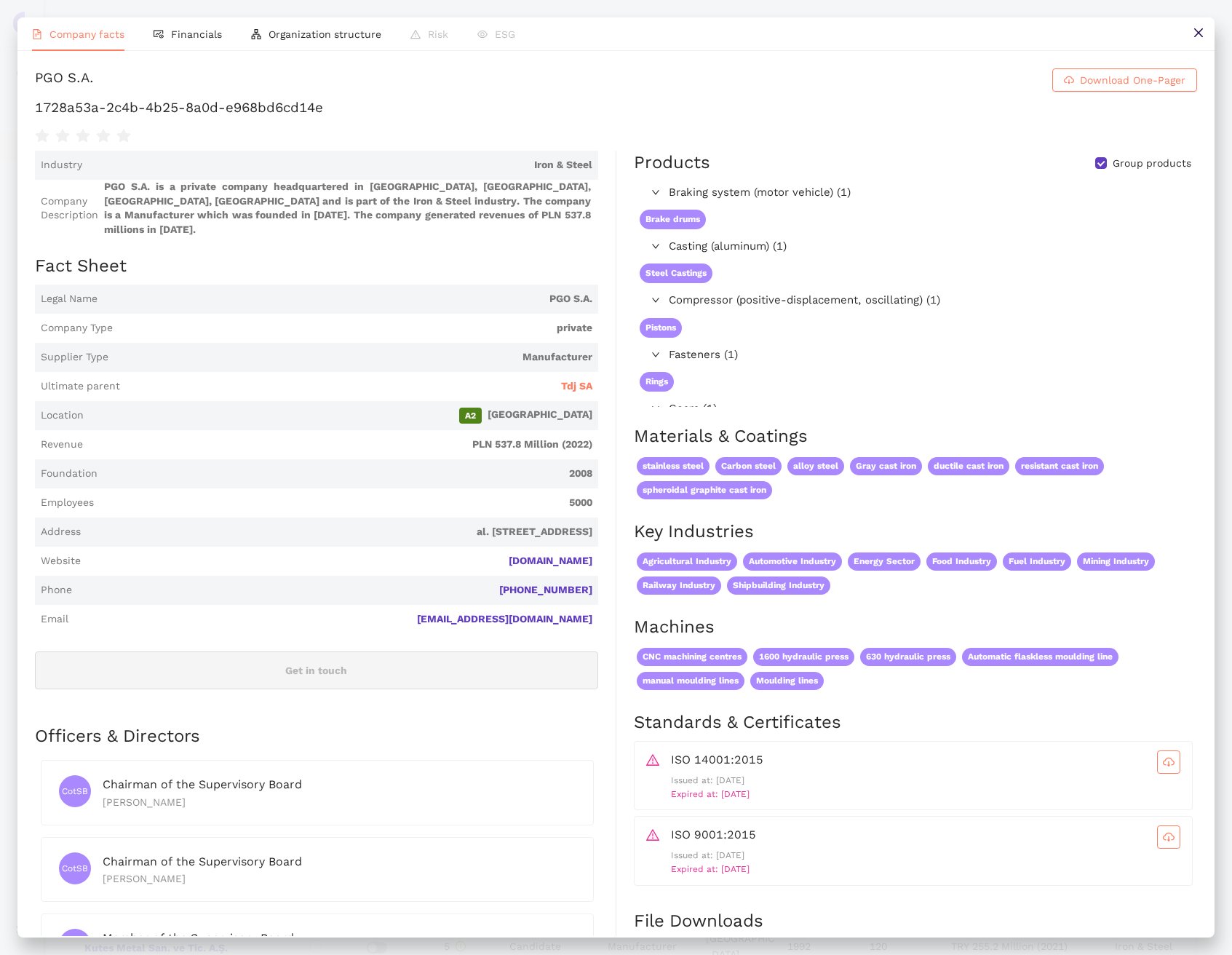
scroll to position [3, 0]
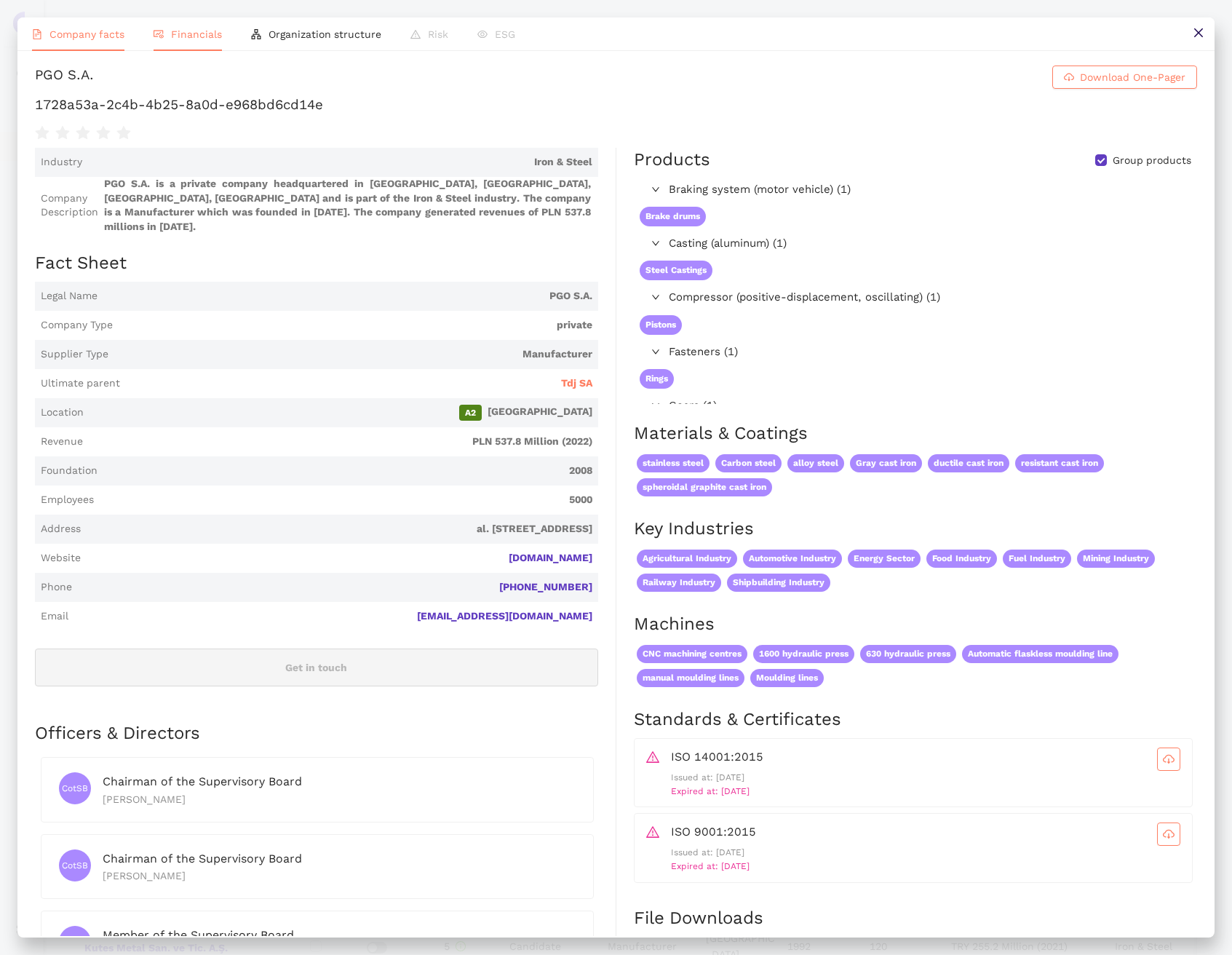
click at [195, 40] on li "Financials" at bounding box center [188, 34] width 98 height 33
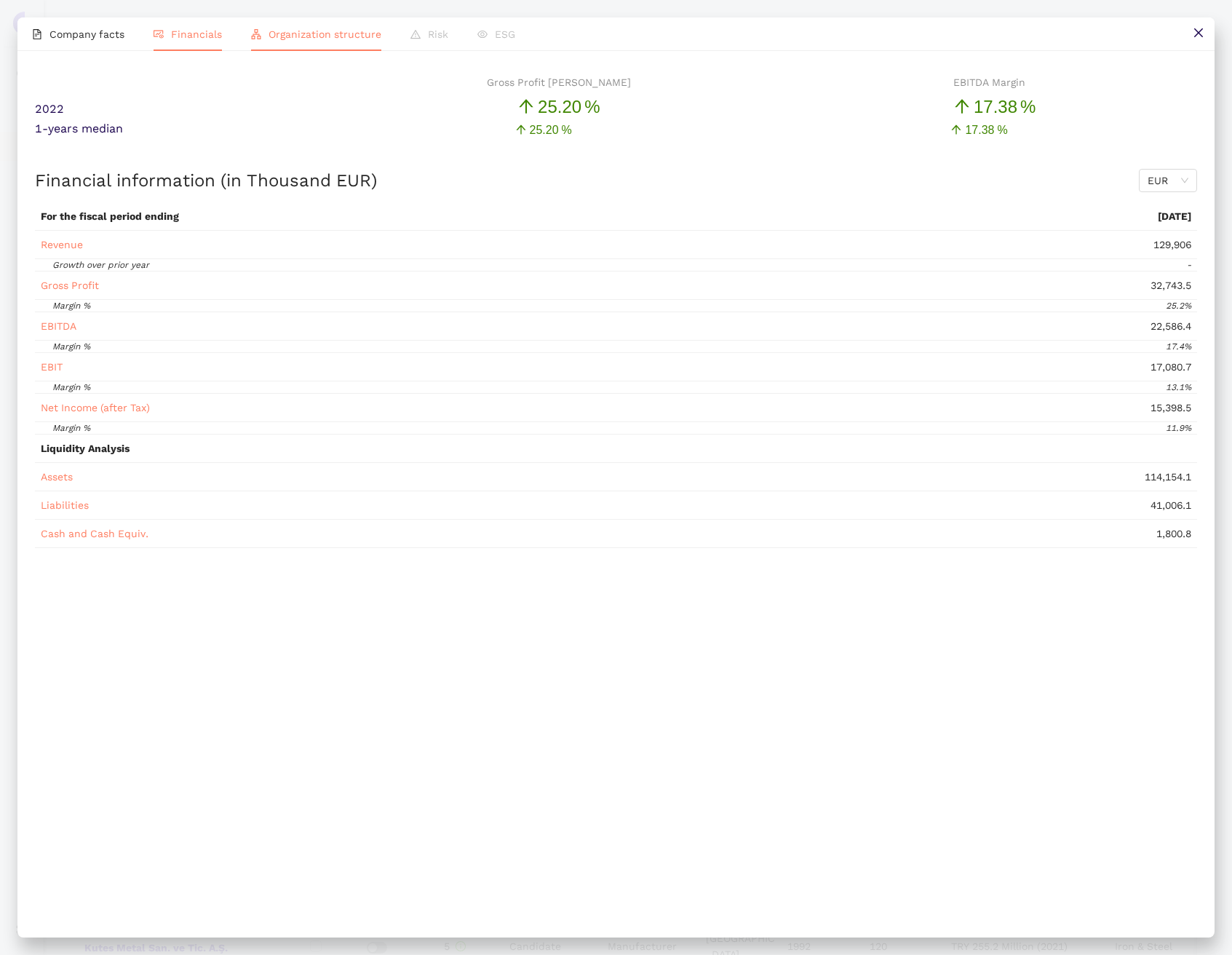
click at [251, 35] on icon "apartment" at bounding box center [256, 33] width 10 height 10
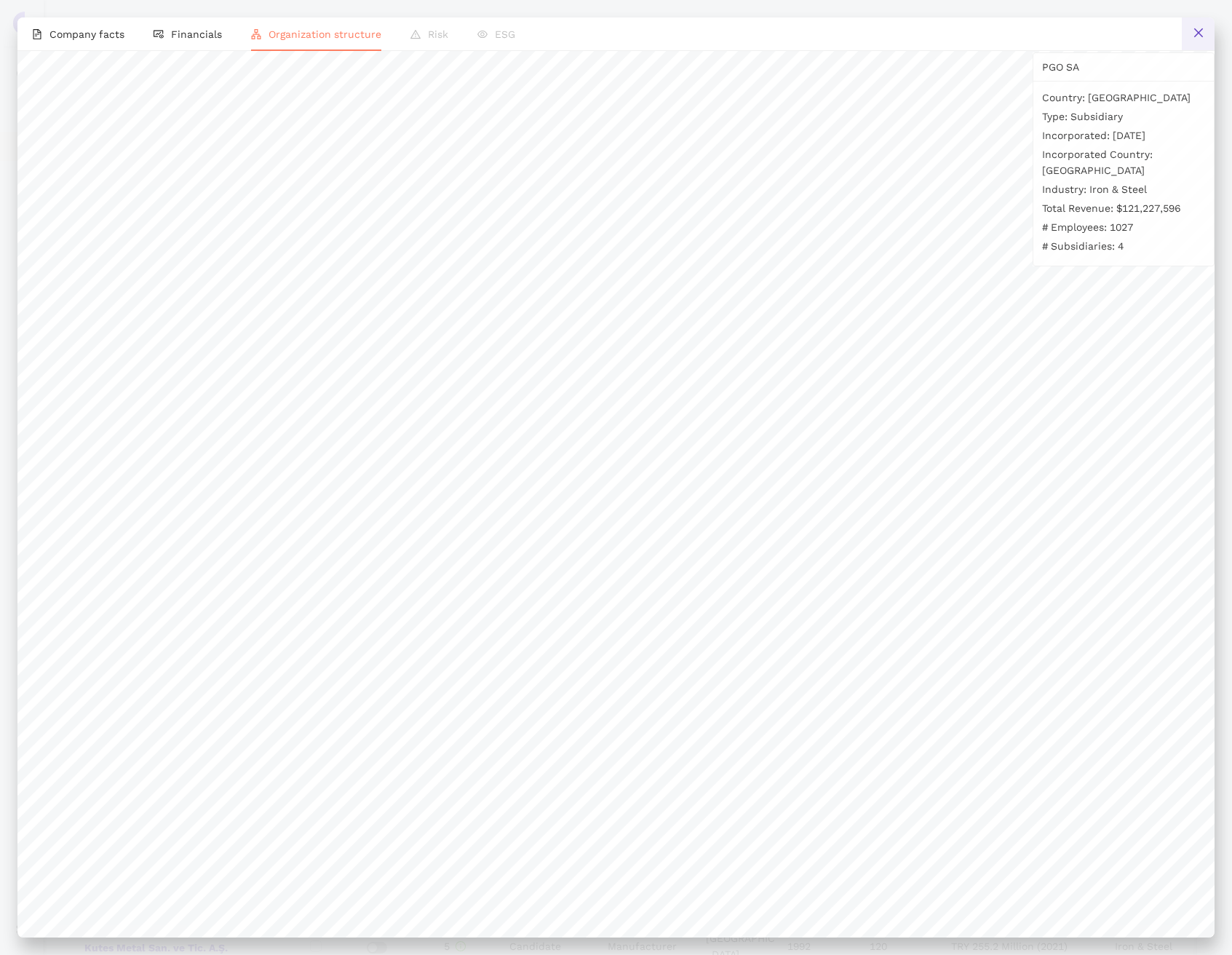
click at [1208, 32] on button at bounding box center [1198, 33] width 33 height 33
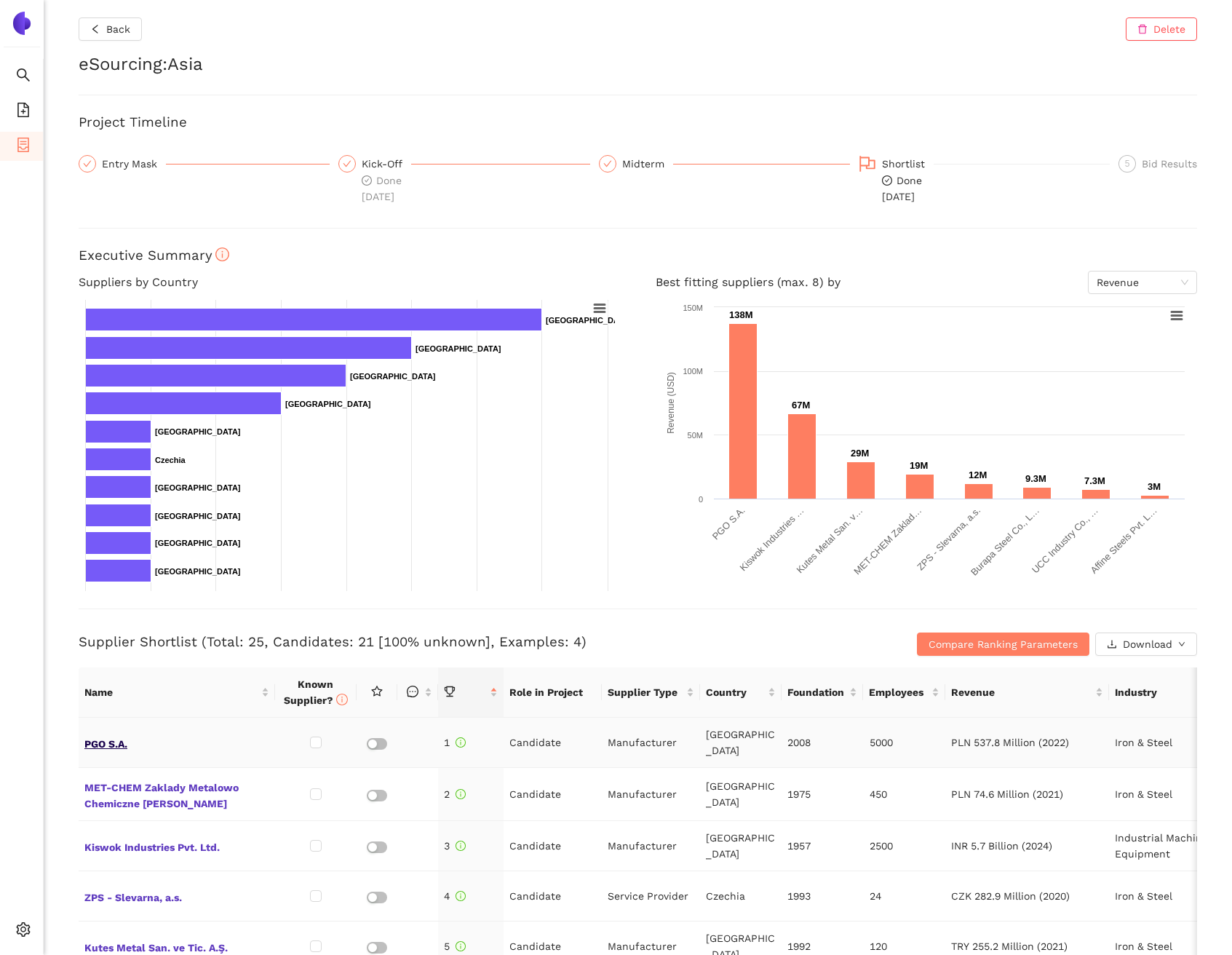
click at [134, 737] on span "PGO S.A." at bounding box center [177, 742] width 185 height 19
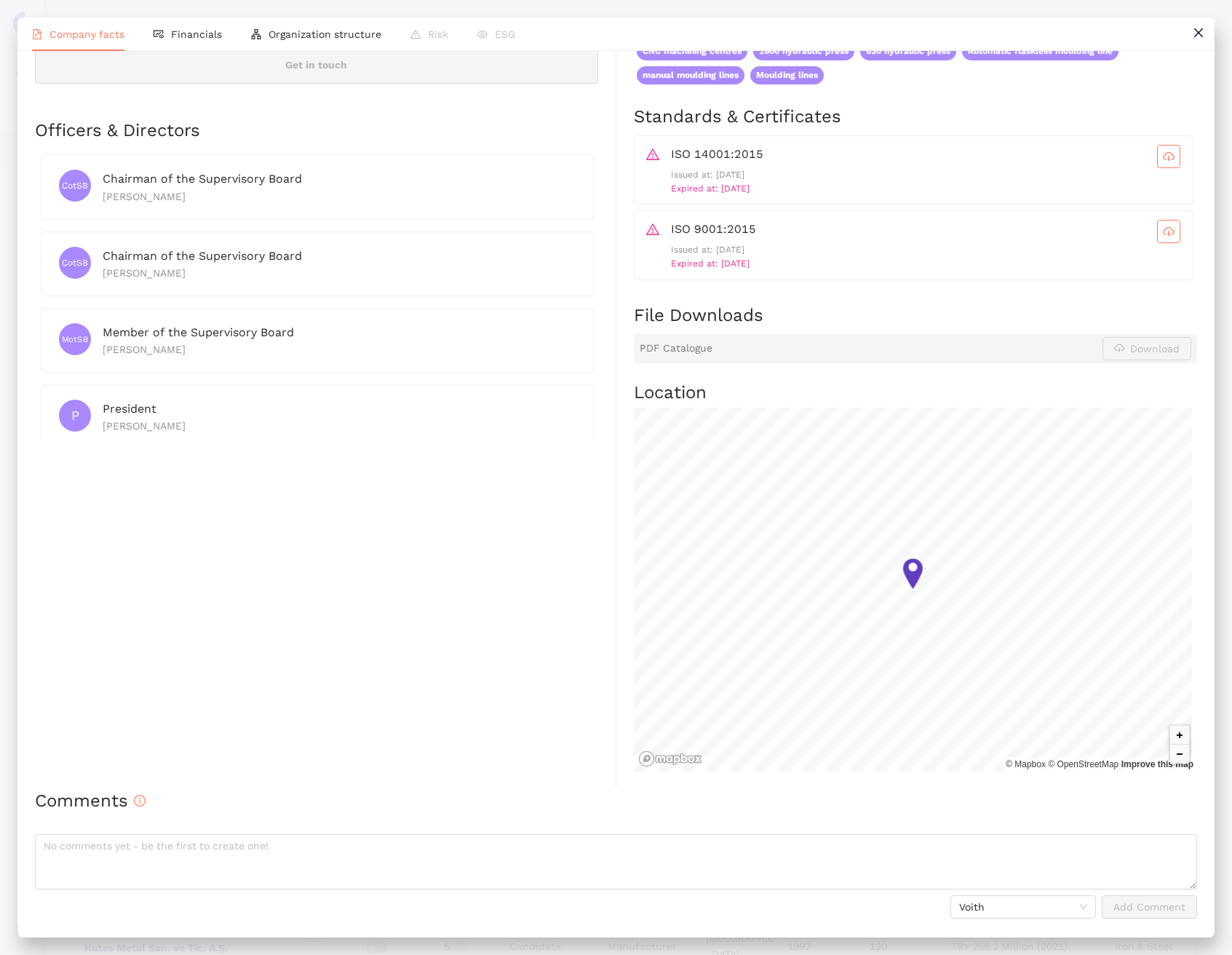
scroll to position [0, 0]
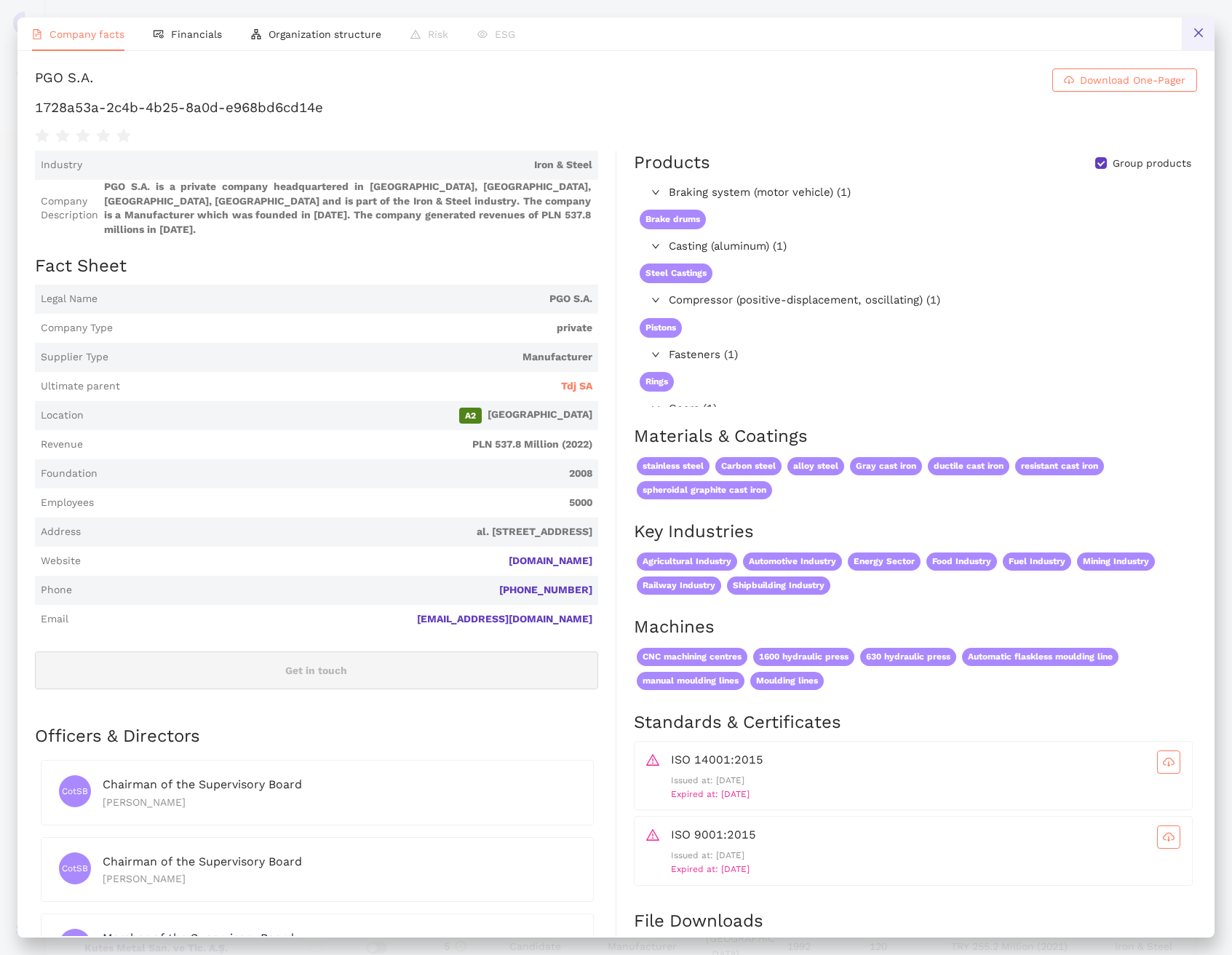
click at [1196, 32] on icon "close" at bounding box center [1199, 33] width 12 height 12
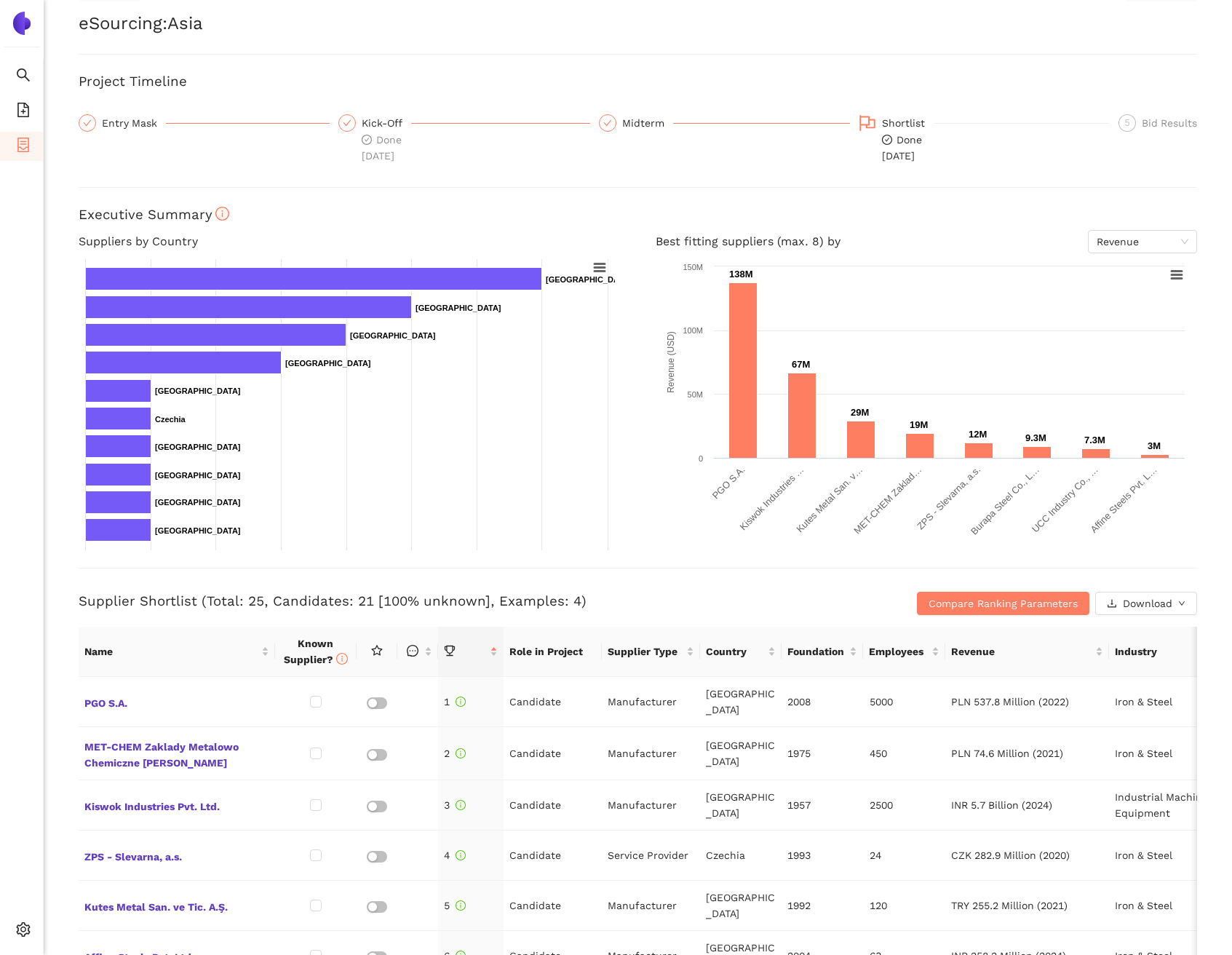
scroll to position [170, 0]
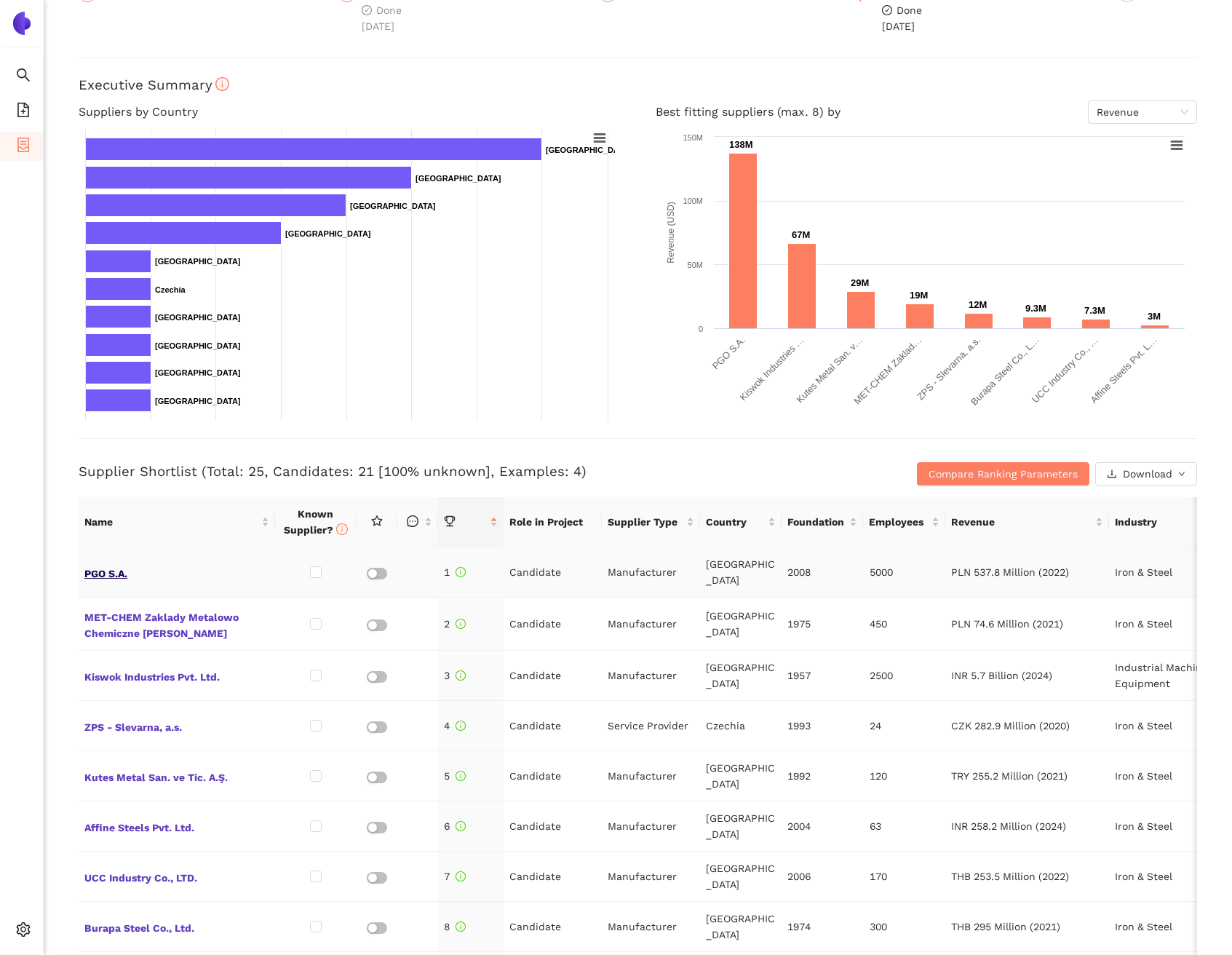
click at [136, 567] on span "PGO S.A." at bounding box center [177, 572] width 185 height 19
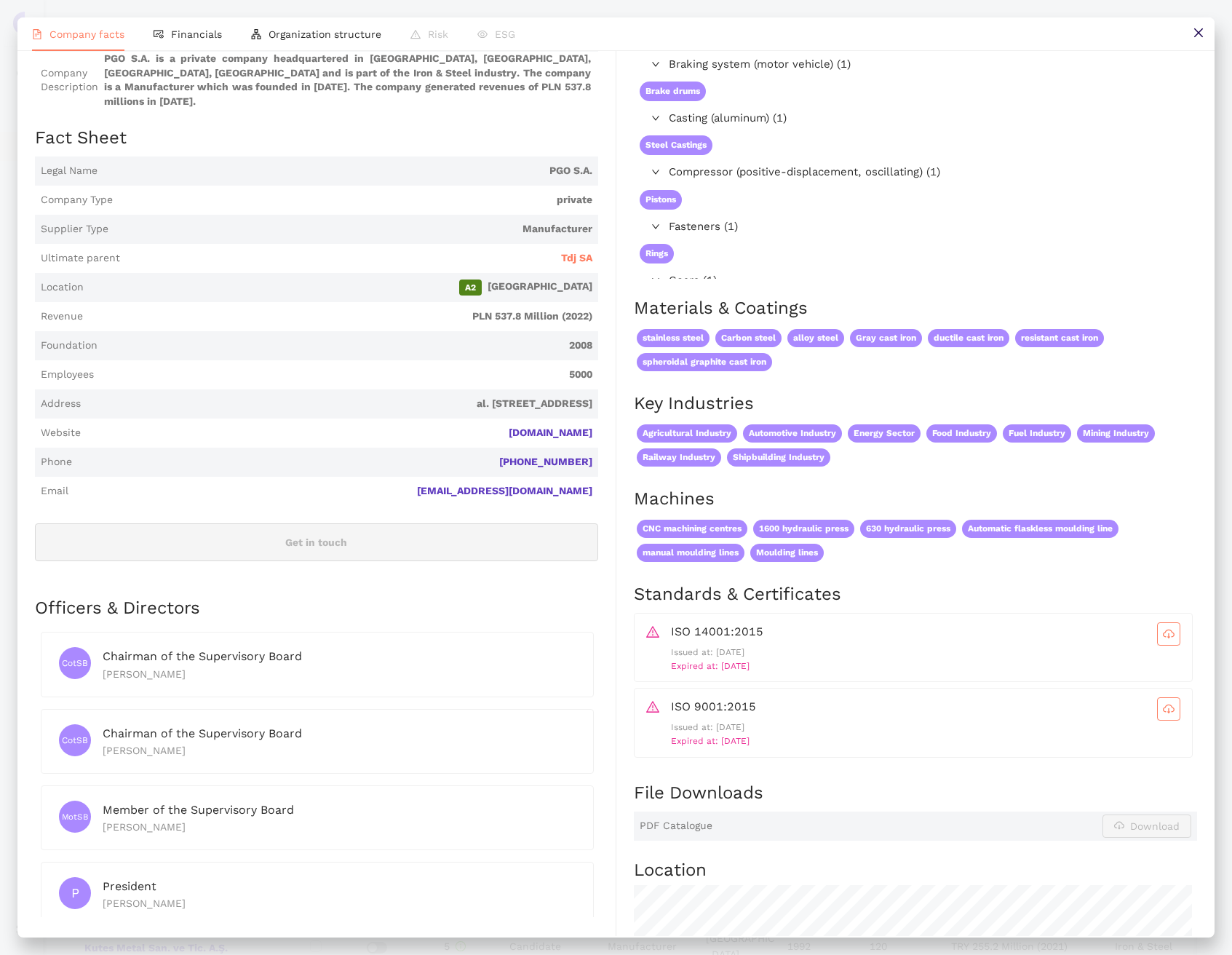
scroll to position [142, 0]
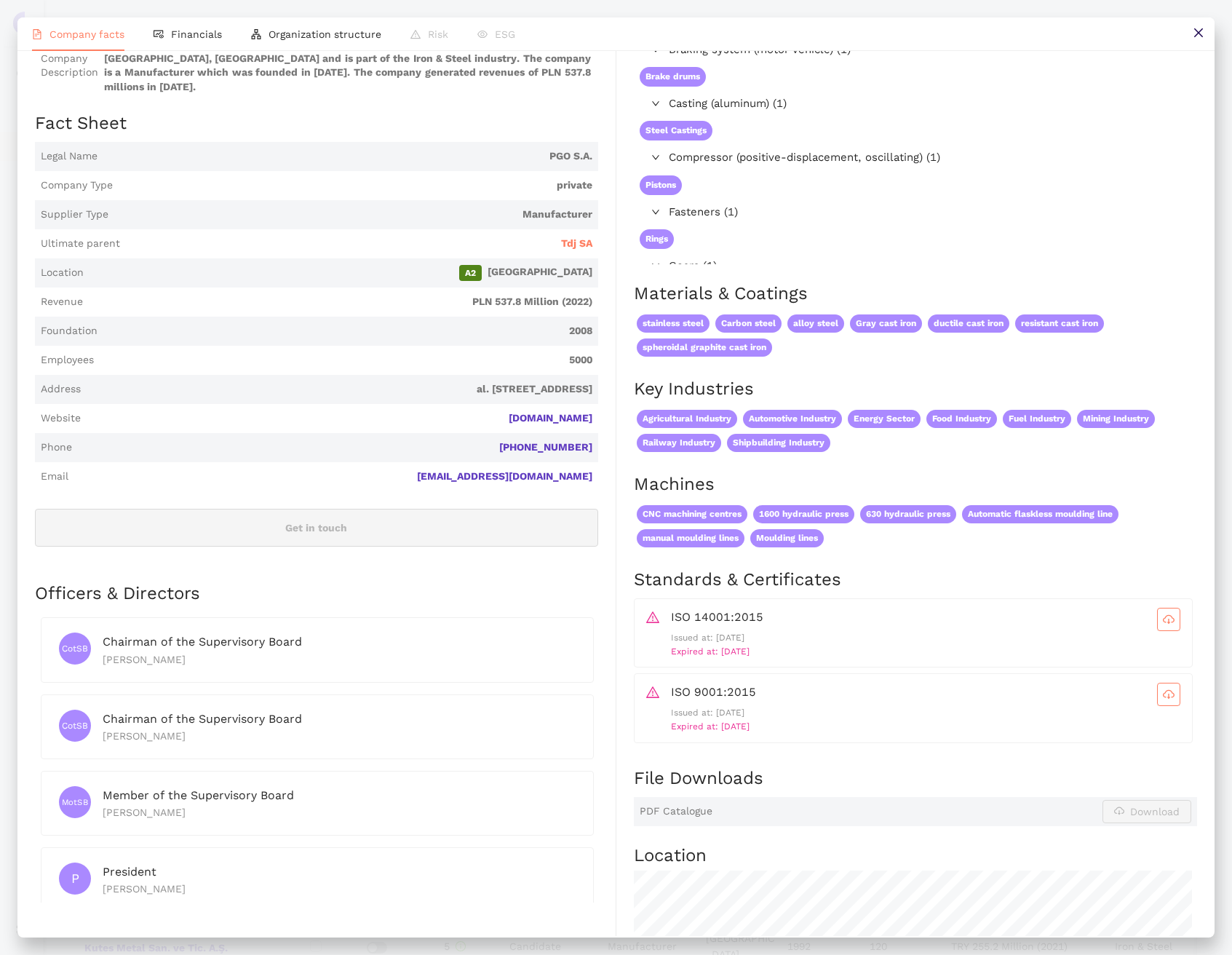
click at [1188, 30] on button at bounding box center [1198, 33] width 33 height 33
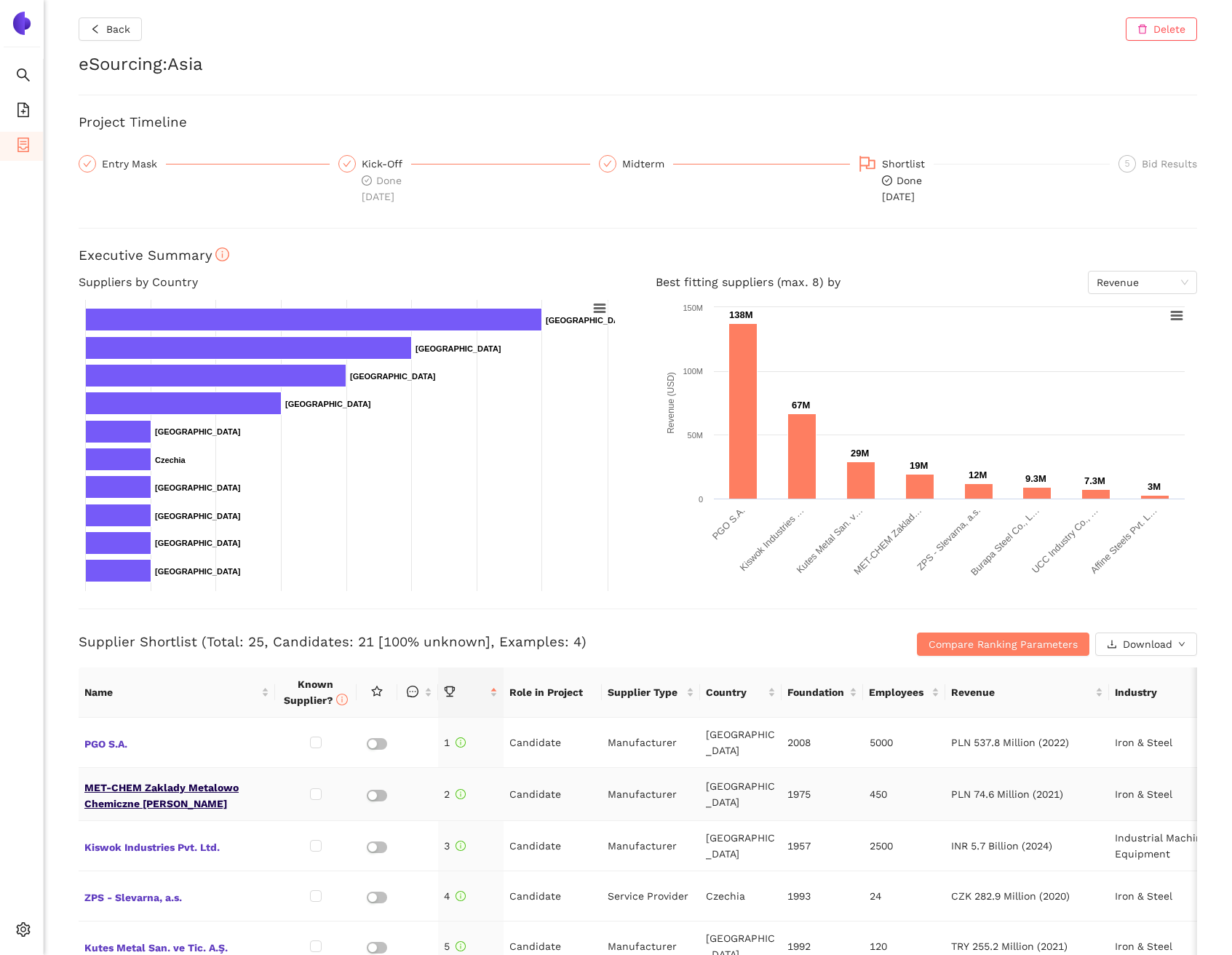
click at [228, 779] on span "MET-CHEM Zaklady Metalowo Chemiczne [PERSON_NAME]" at bounding box center [177, 794] width 185 height 35
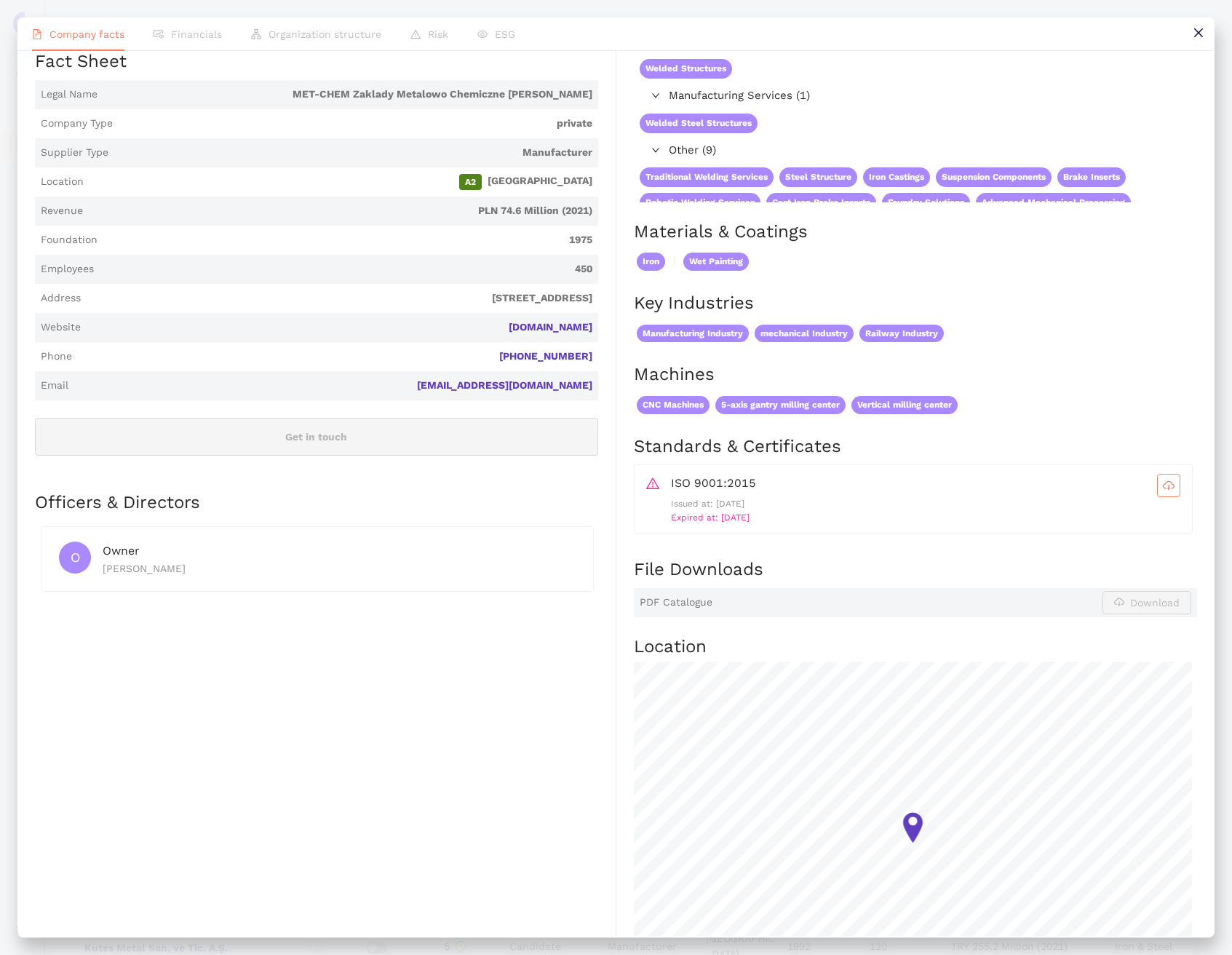
scroll to position [0, 0]
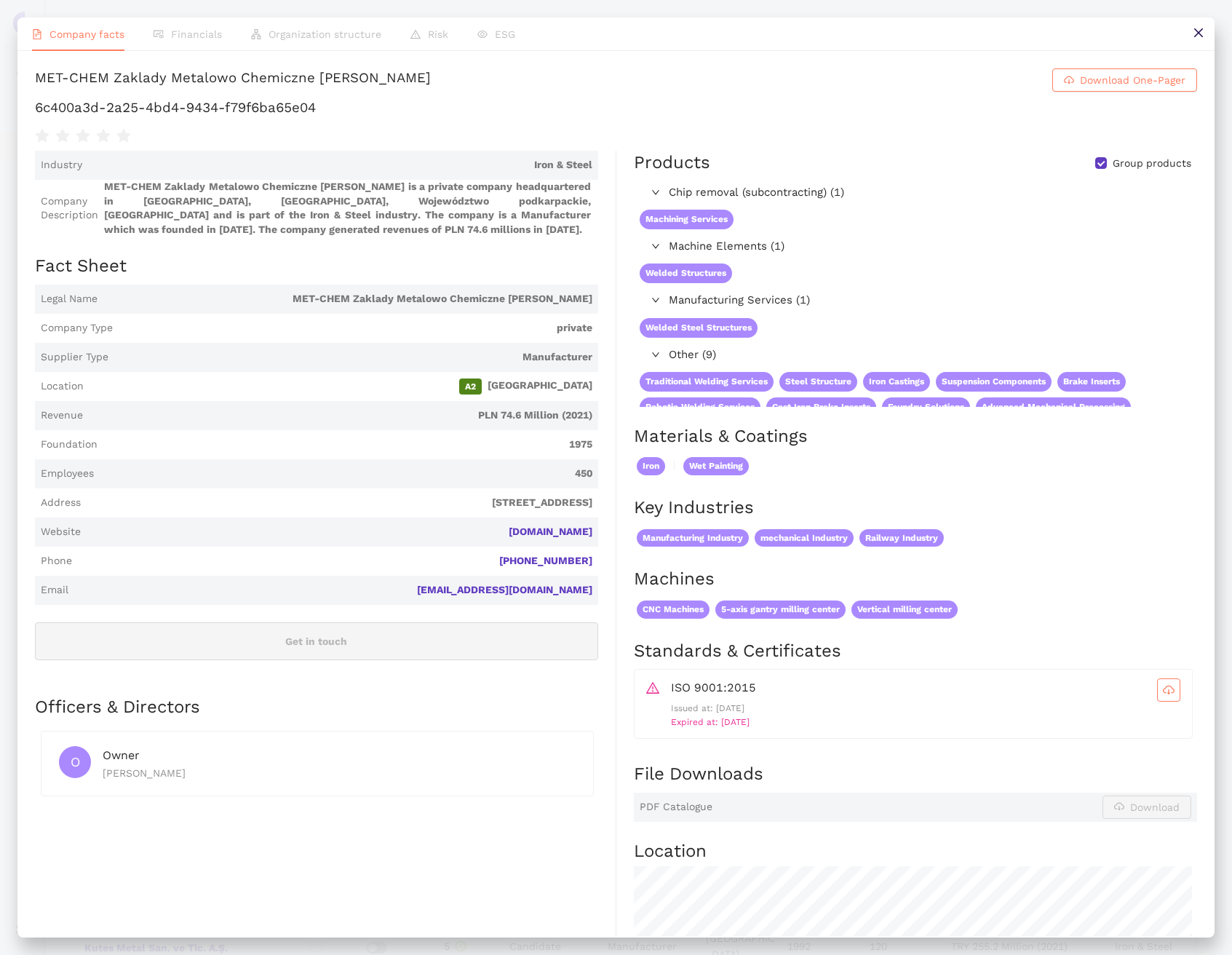
click at [1211, 28] on button at bounding box center [1198, 33] width 33 height 33
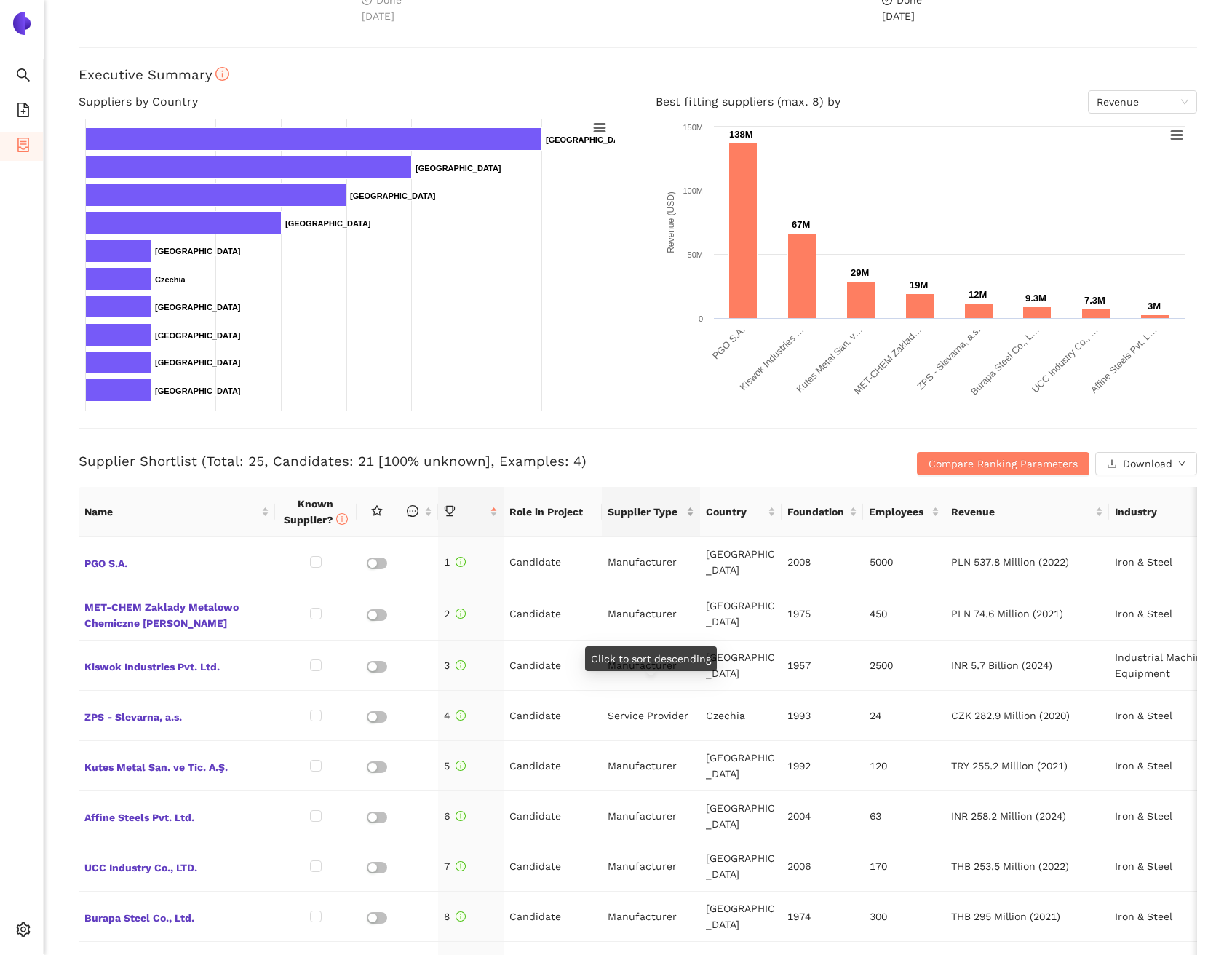
scroll to position [282, 0]
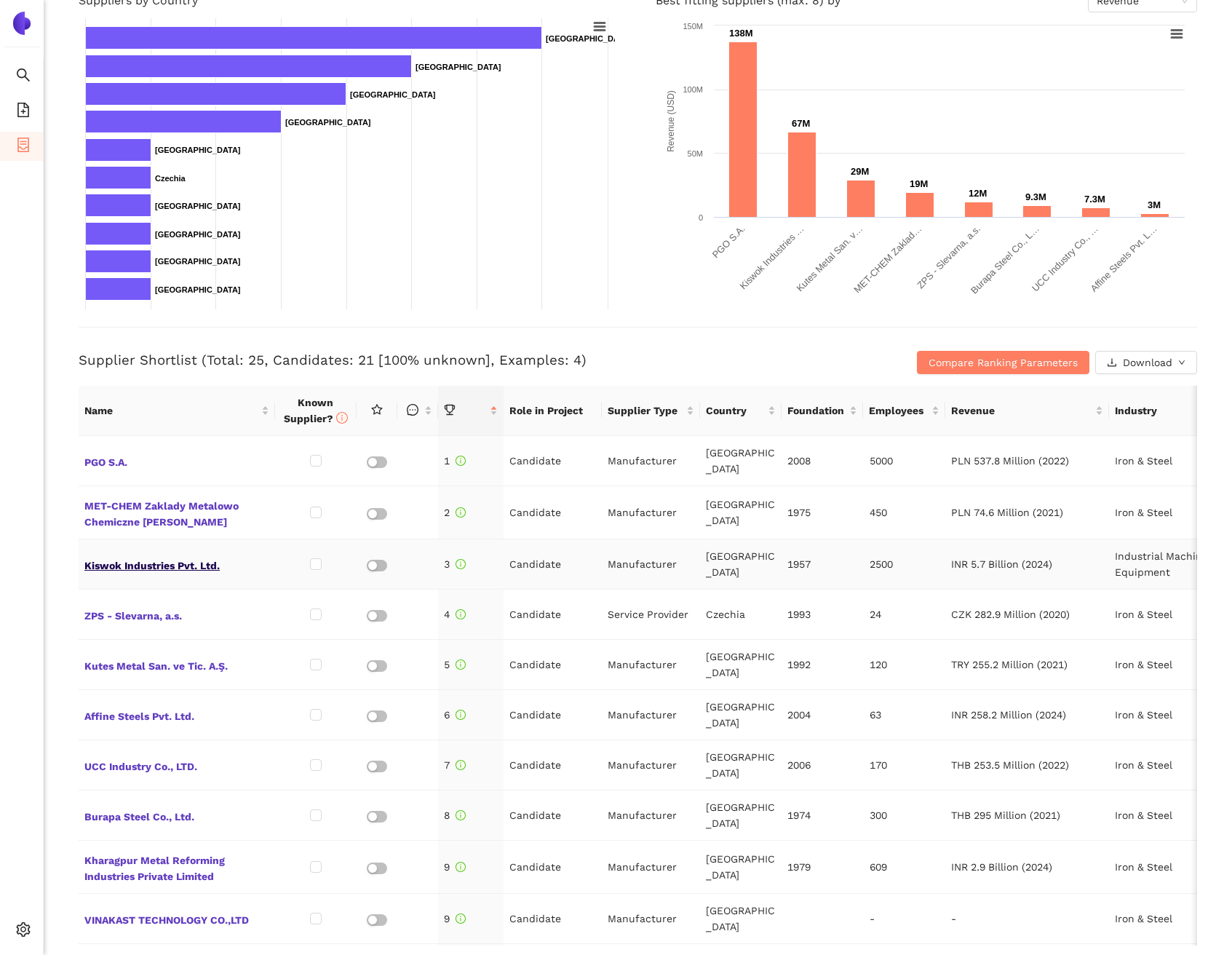
click at [150, 560] on span "Kiswok Industries Pvt. Ltd." at bounding box center [177, 564] width 185 height 19
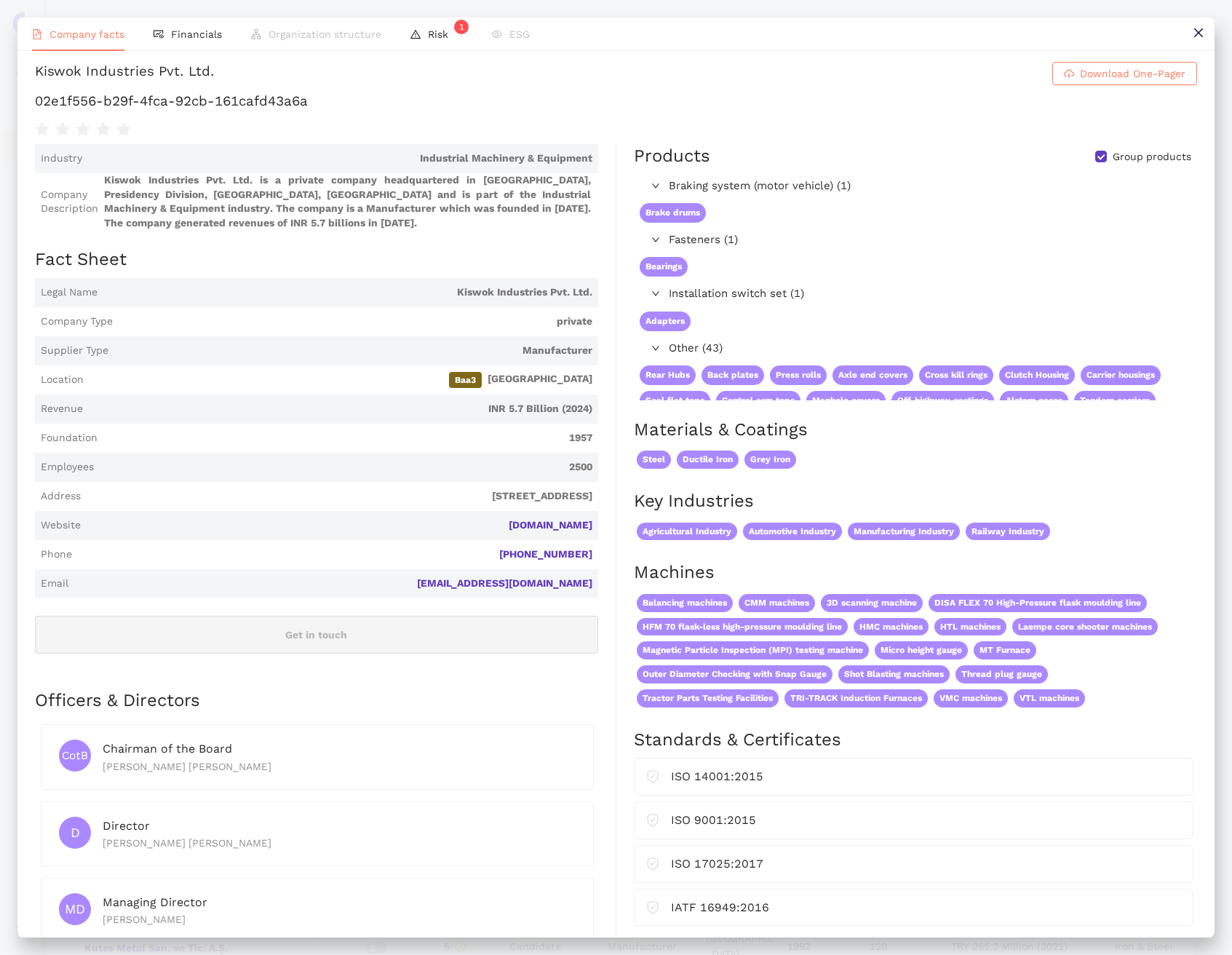
scroll to position [0, 0]
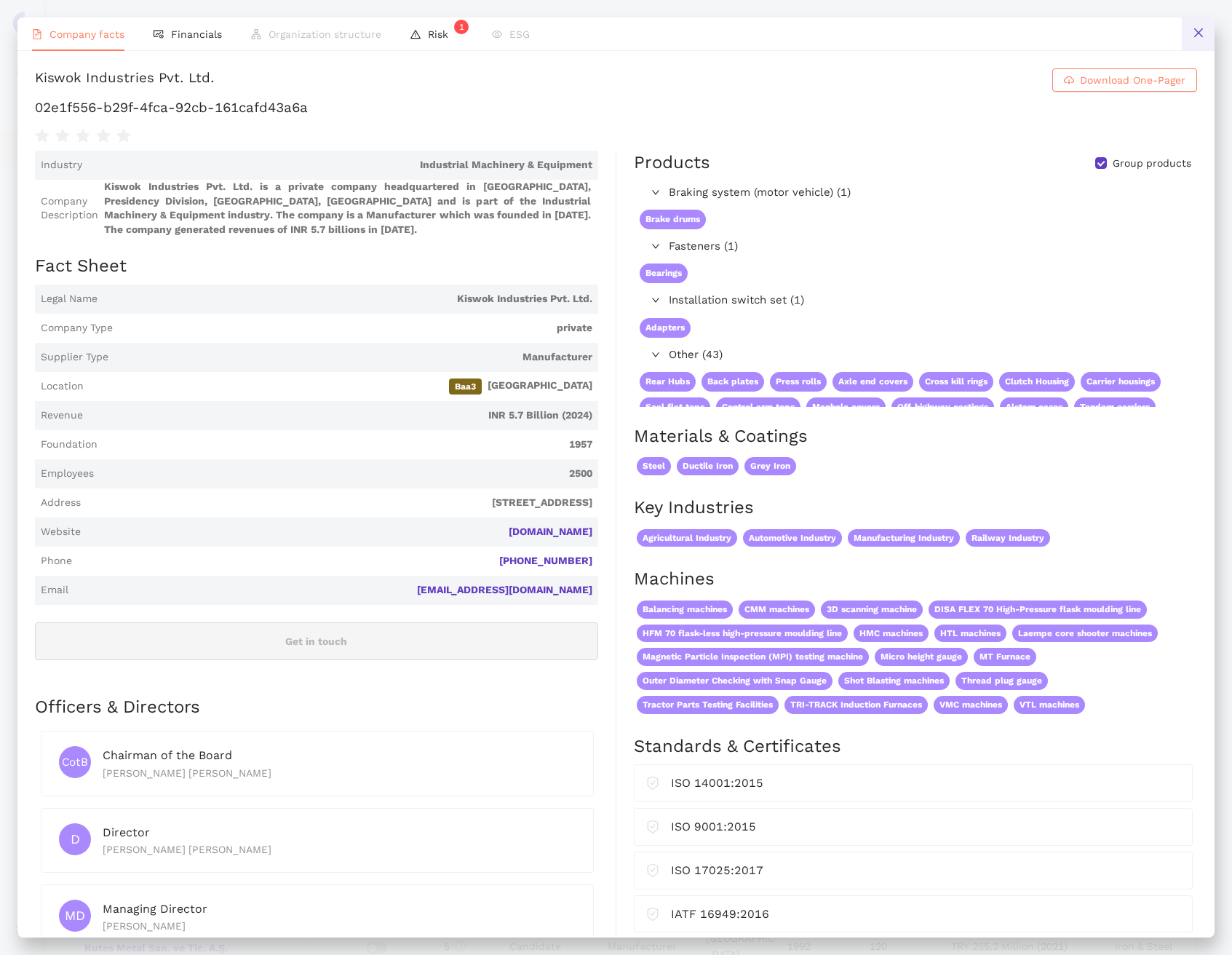
click at [1185, 33] on button at bounding box center [1198, 33] width 33 height 33
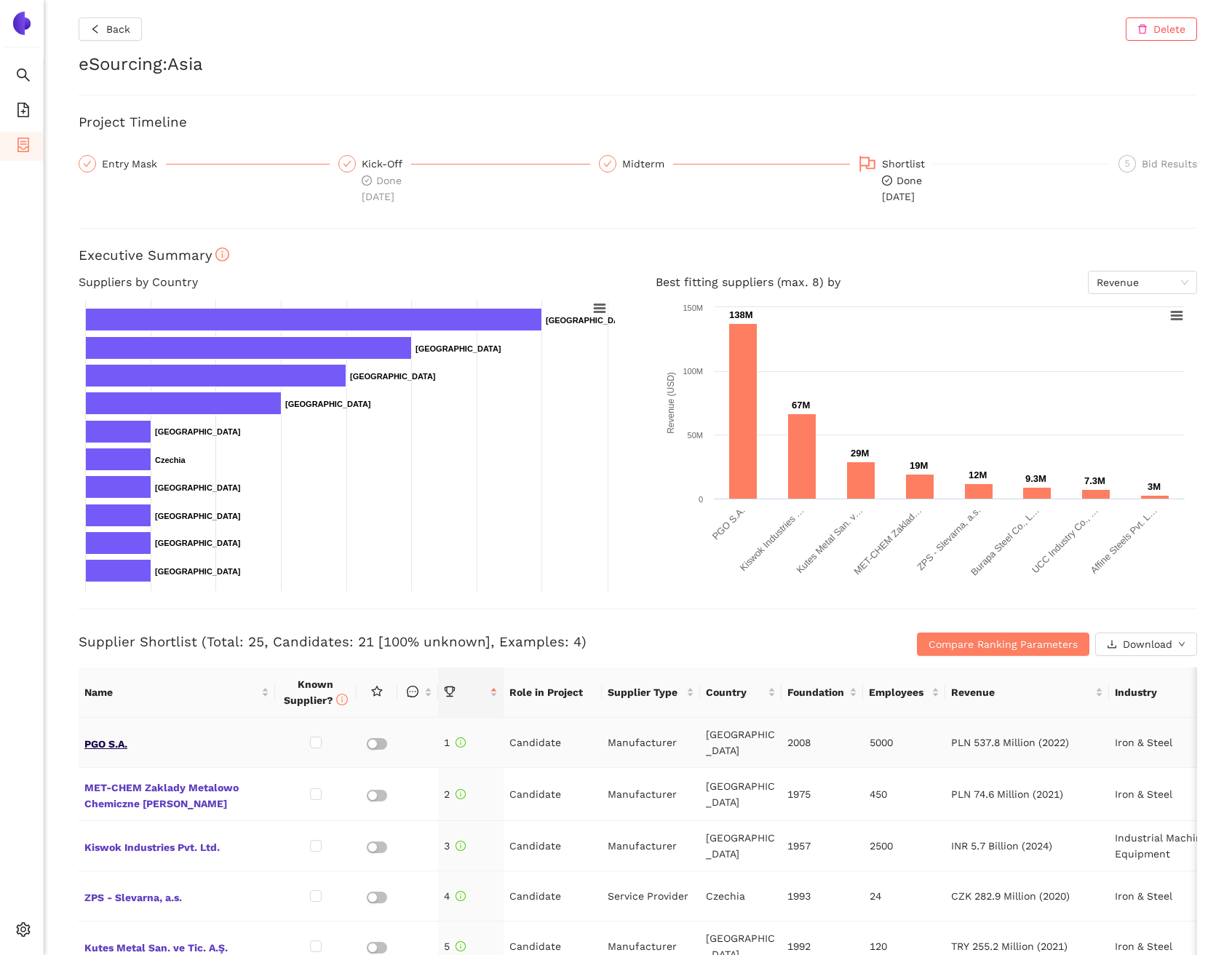
click at [104, 742] on span "PGO S.A." at bounding box center [177, 742] width 185 height 19
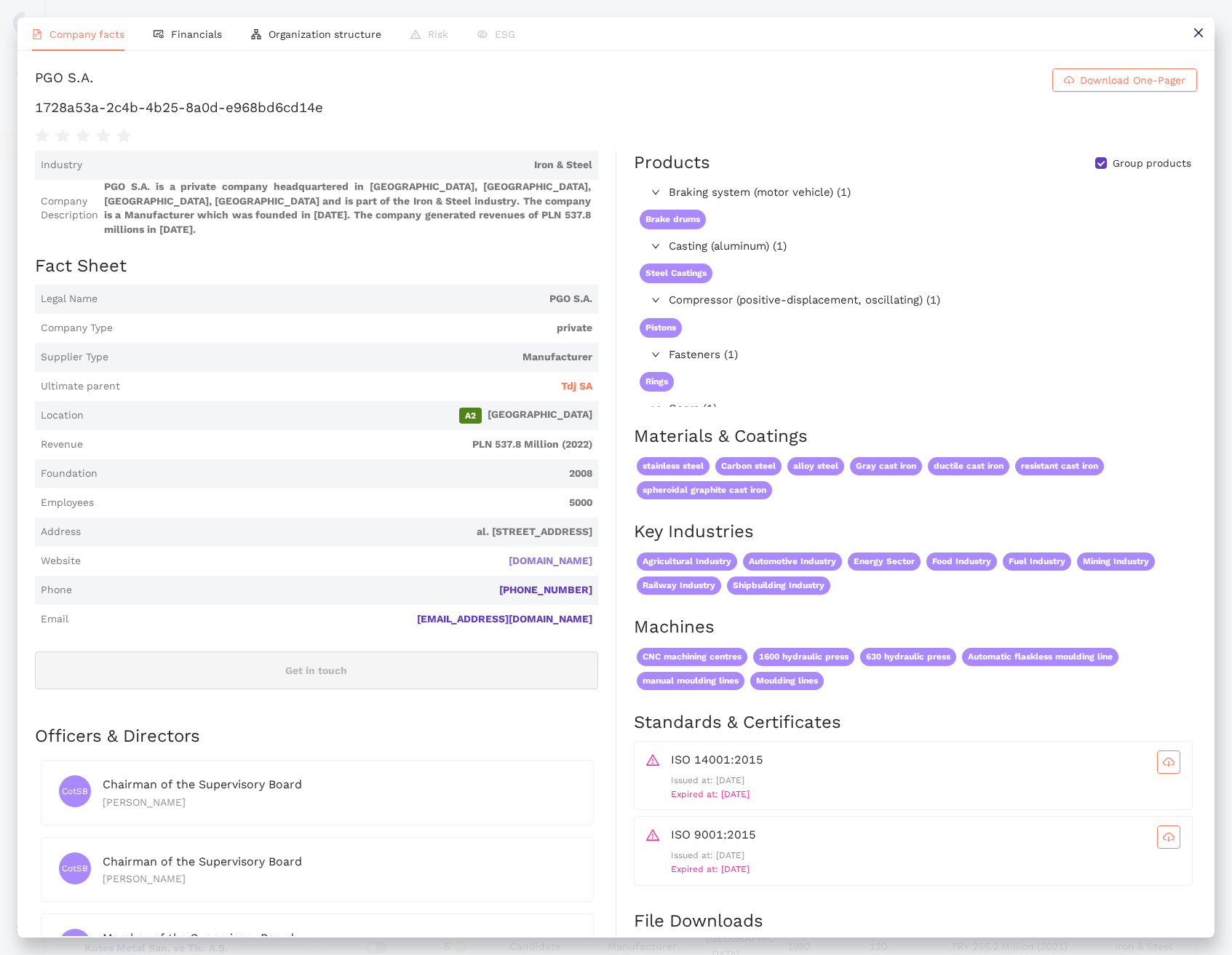
click at [0, 0] on link "pgosa.pl" at bounding box center [0, 0] width 0 height 0
click at [1202, 36] on icon "close" at bounding box center [1198, 33] width 8 height 8
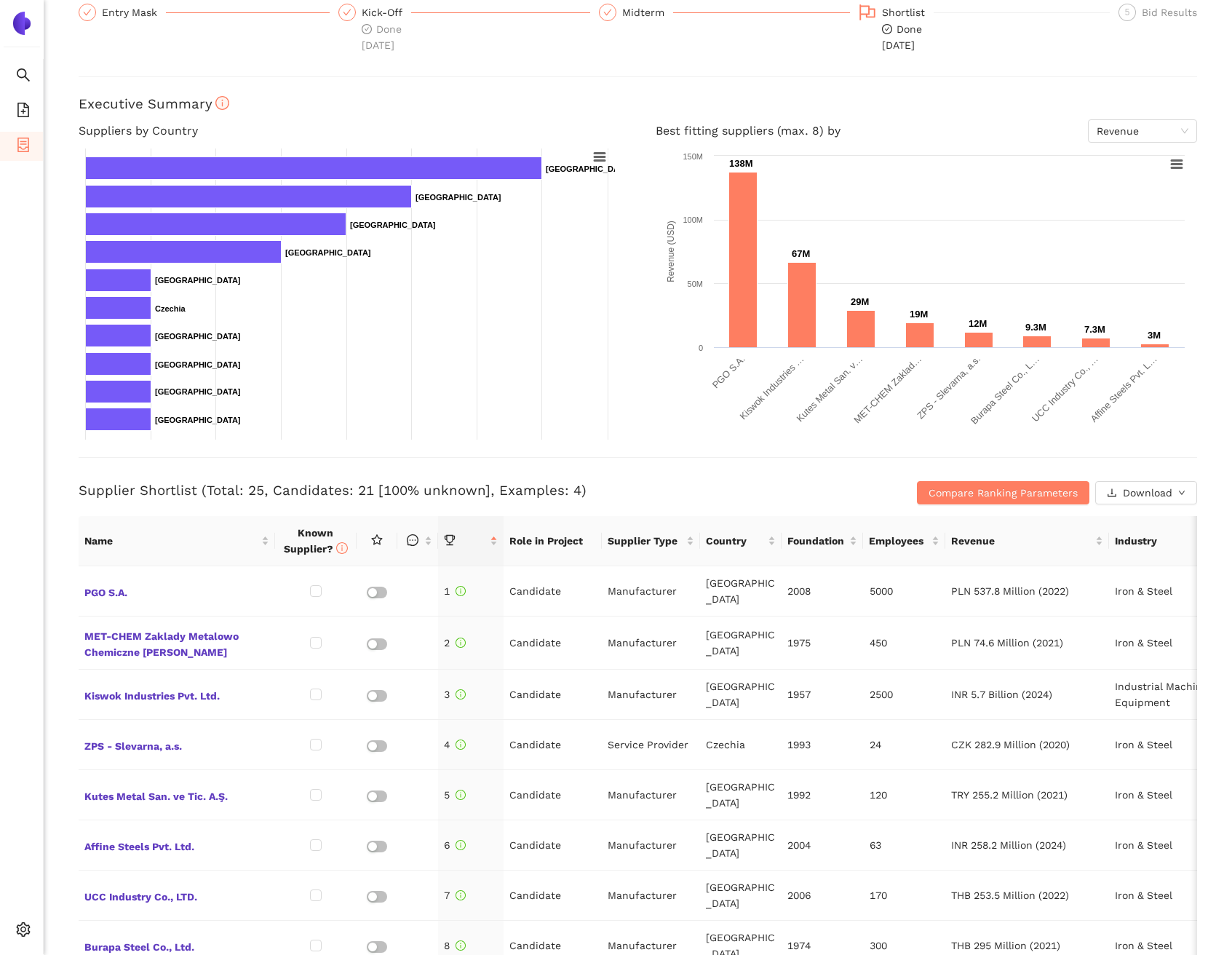
scroll to position [380, 0]
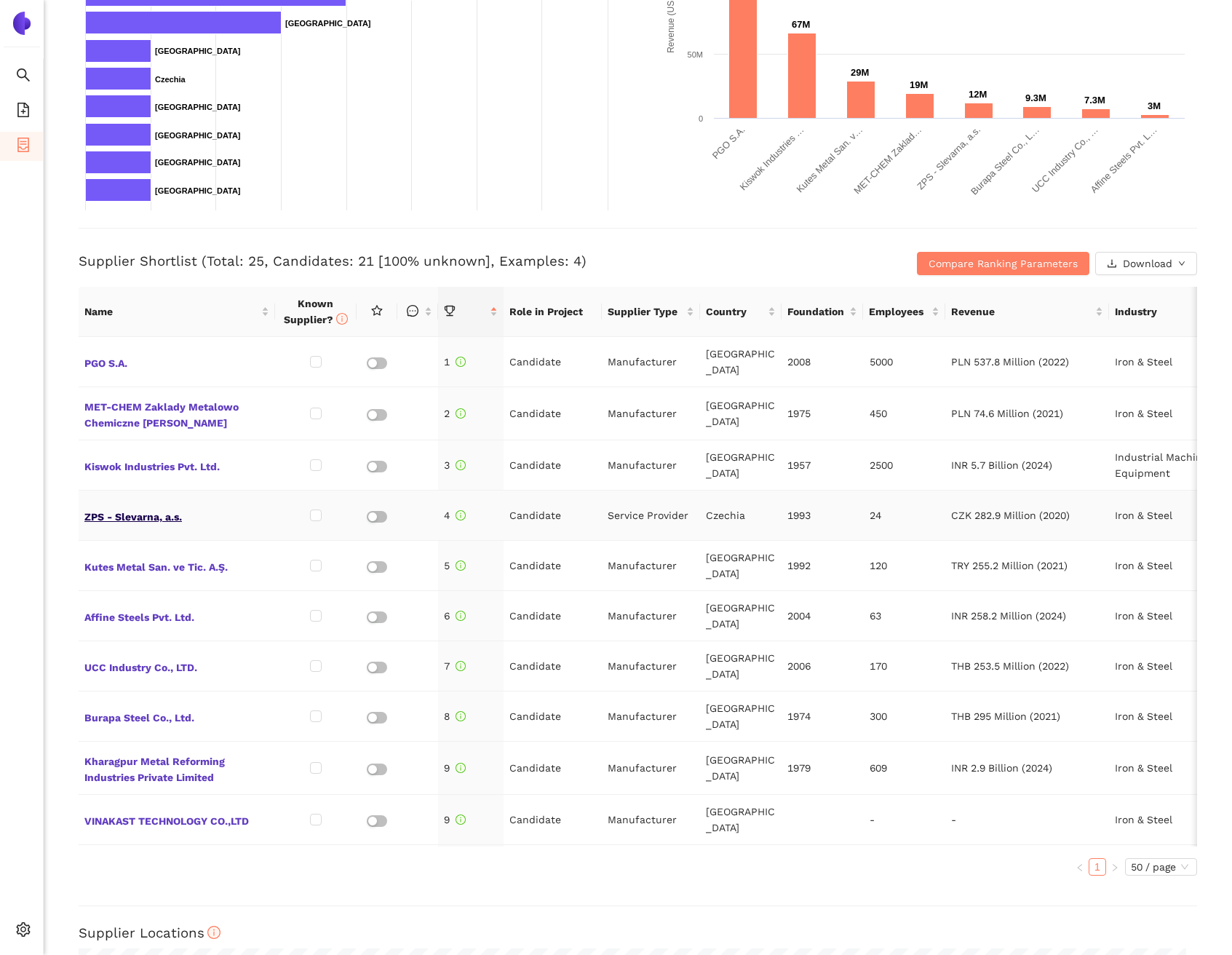
click at [176, 507] on span "ZPS - Slevarna, a.s." at bounding box center [177, 515] width 185 height 19
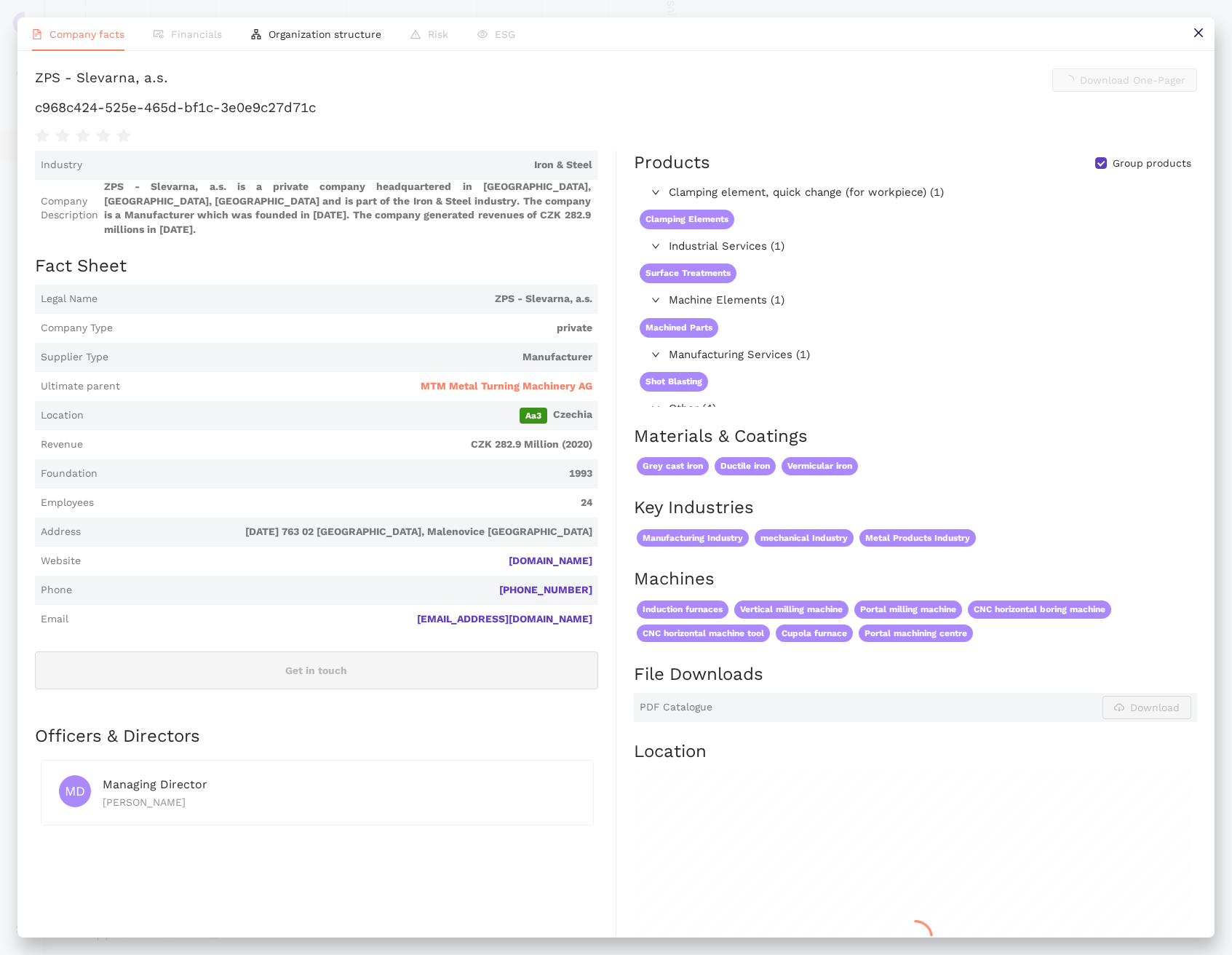
scroll to position [0, 0]
click at [1210, 23] on button at bounding box center [1198, 33] width 33 height 33
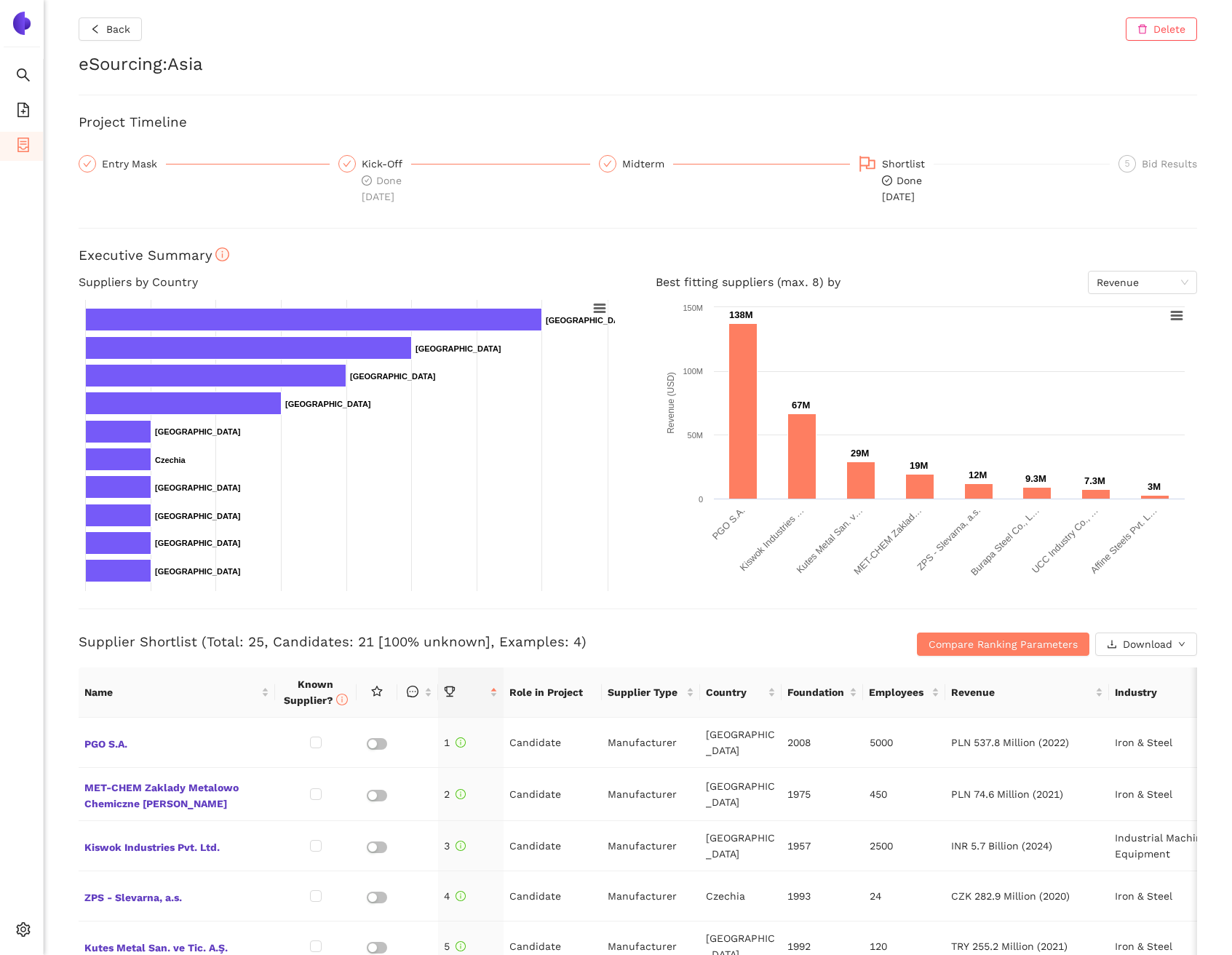
click at [1172, 232] on div "Back Delete eSourcing : Asia Project Timeline Entry Mask Kick-Off Done [DATE] M…" at bounding box center [638, 477] width 1188 height 955
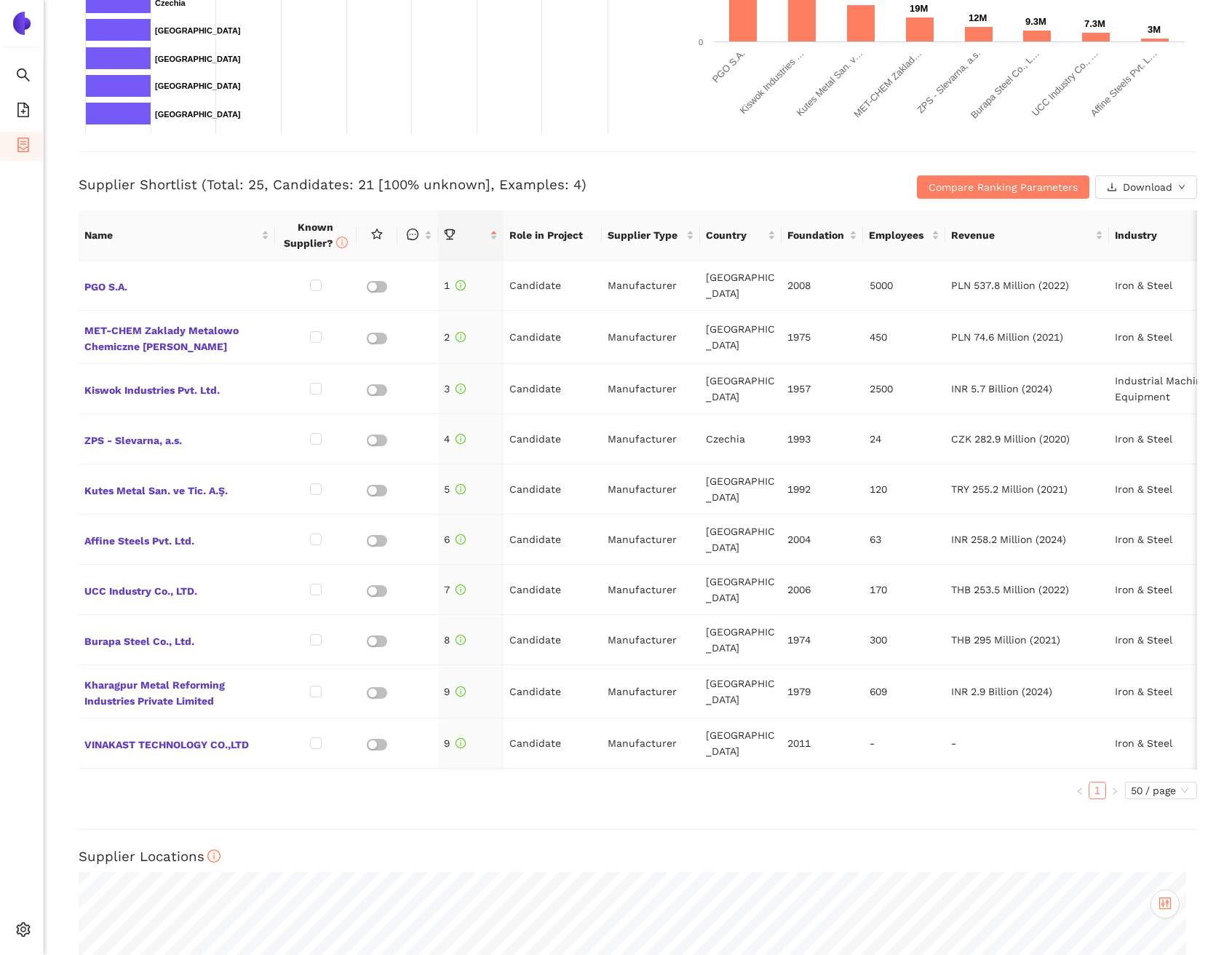
scroll to position [477, 0]
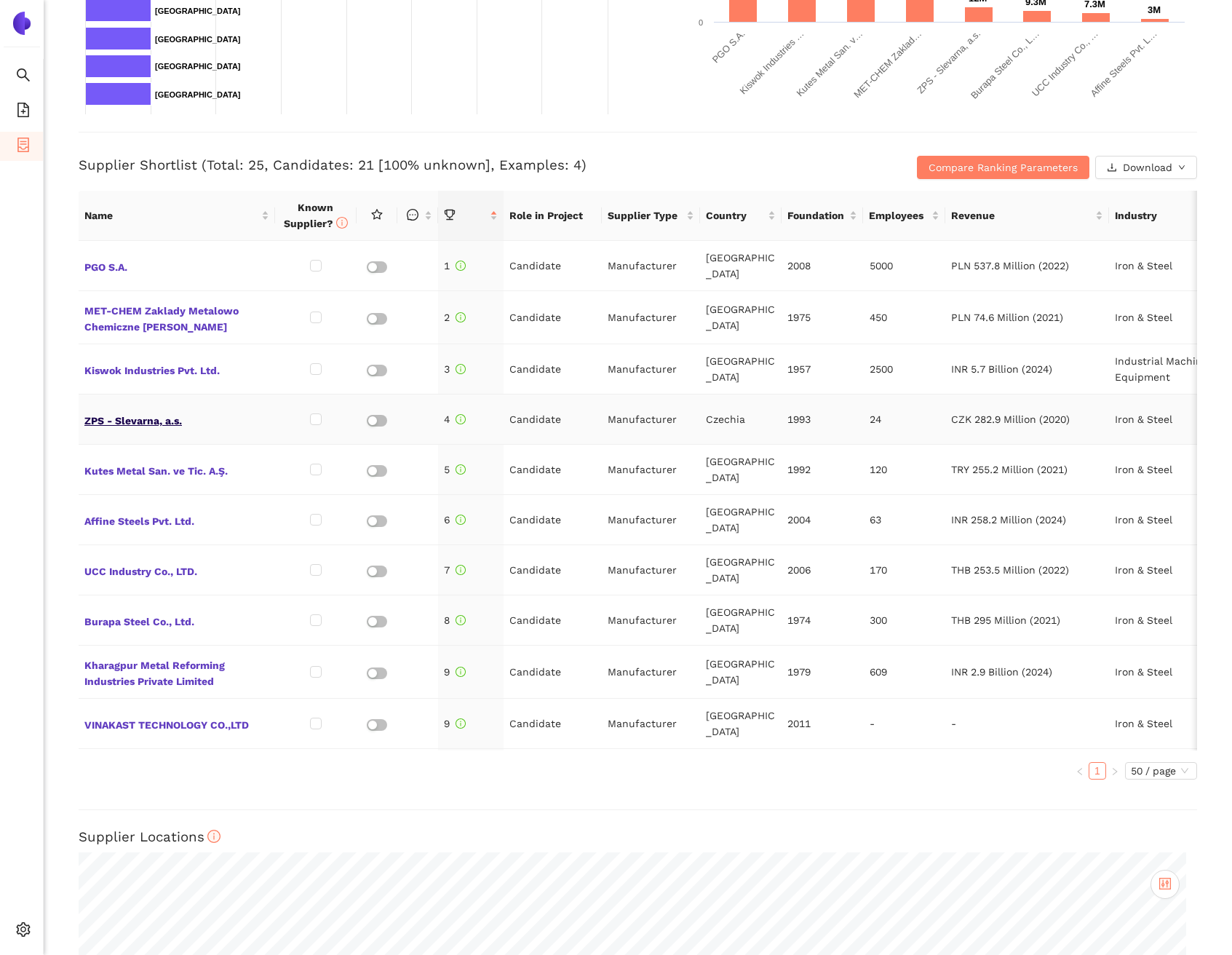
click at [139, 410] on span "ZPS - Slevarna, a.s." at bounding box center [177, 419] width 185 height 19
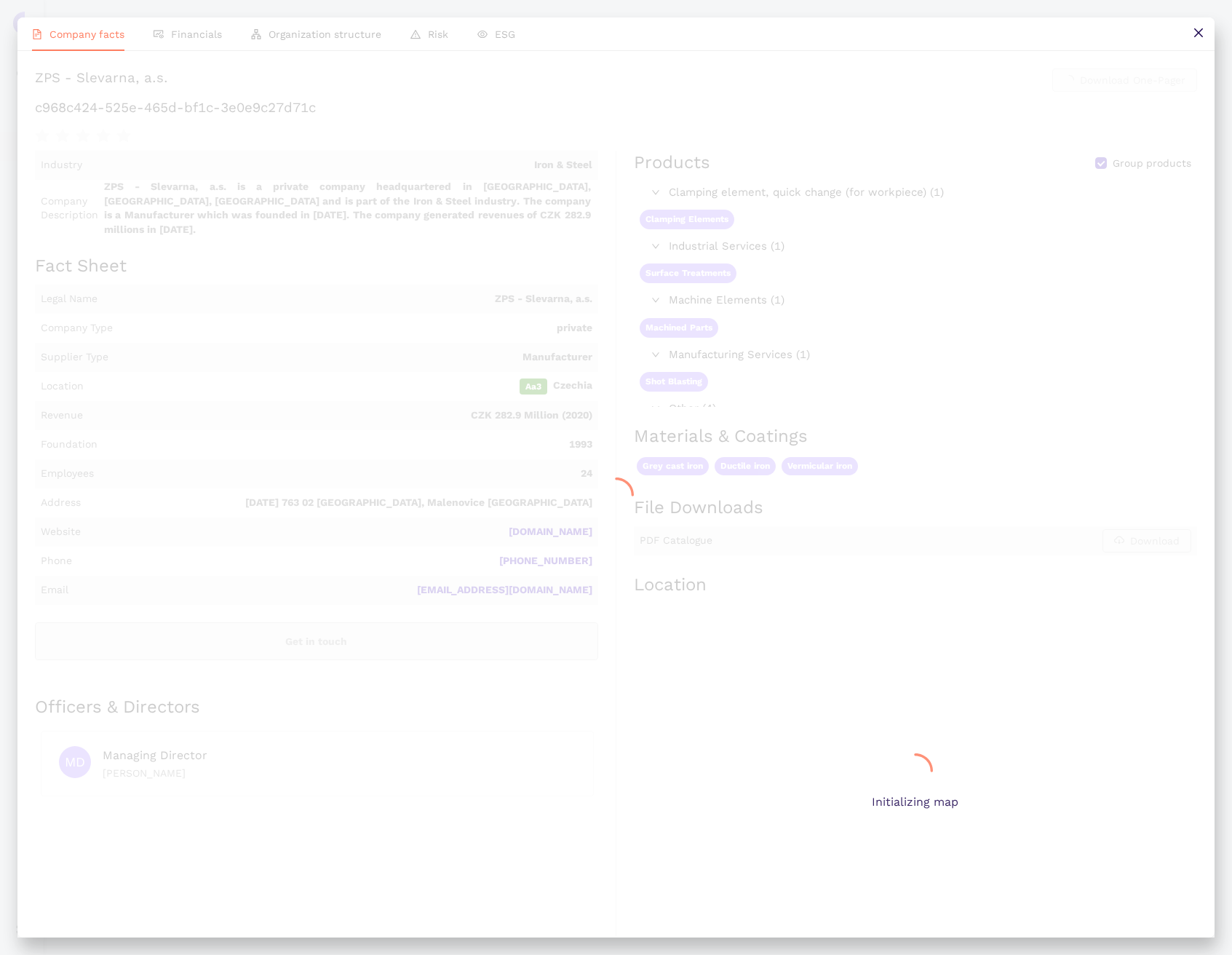
scroll to position [0, 0]
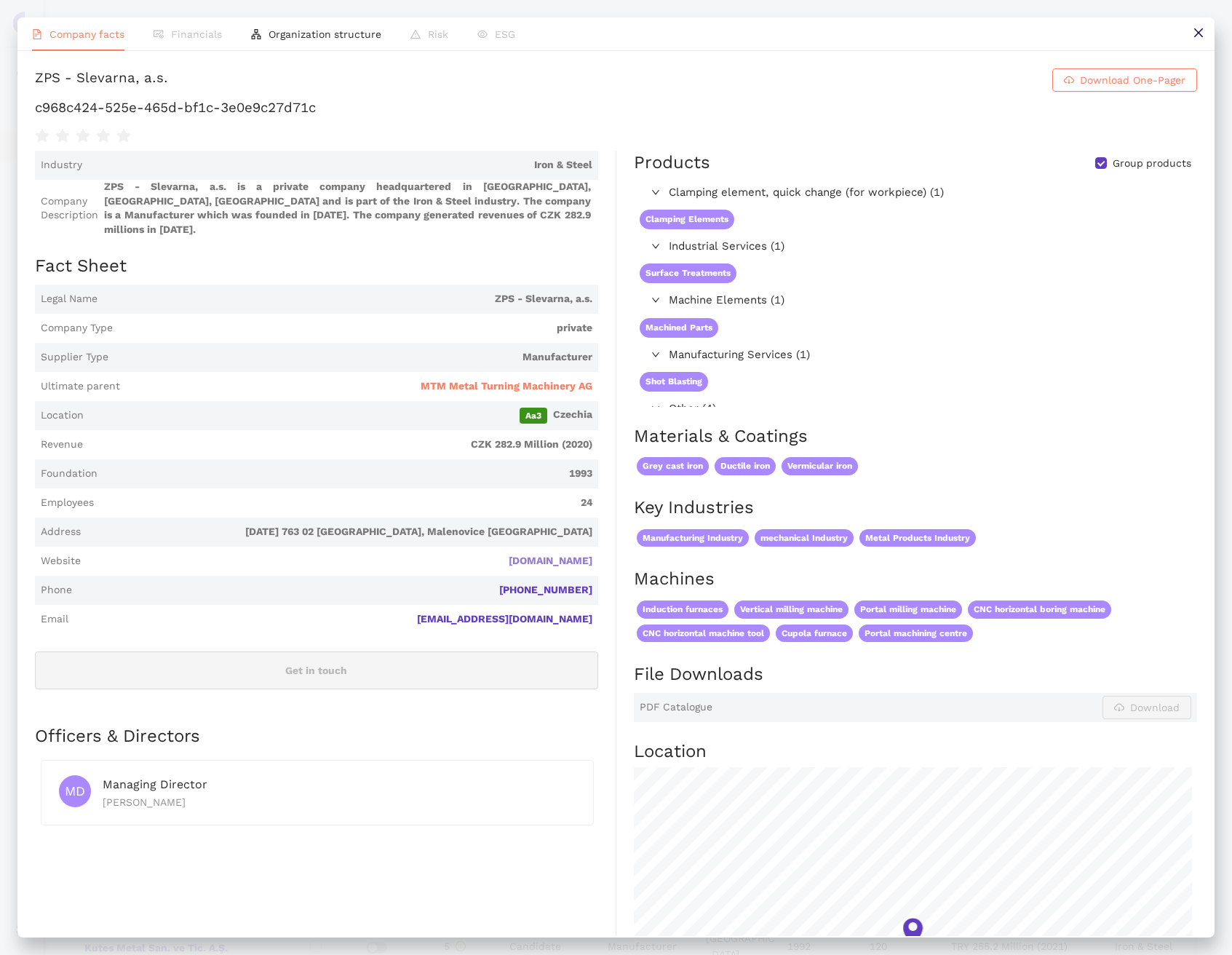
click at [0, 0] on link "[DOMAIN_NAME]" at bounding box center [0, 0] width 0 height 0
click at [169, 117] on h1 "c968c424-525e-465d-bf1c-3e0e9c27d71c" at bounding box center [616, 108] width 1162 height 19
copy div "c968c424-525e-465d-bf1c-3e0e9c27d71c"
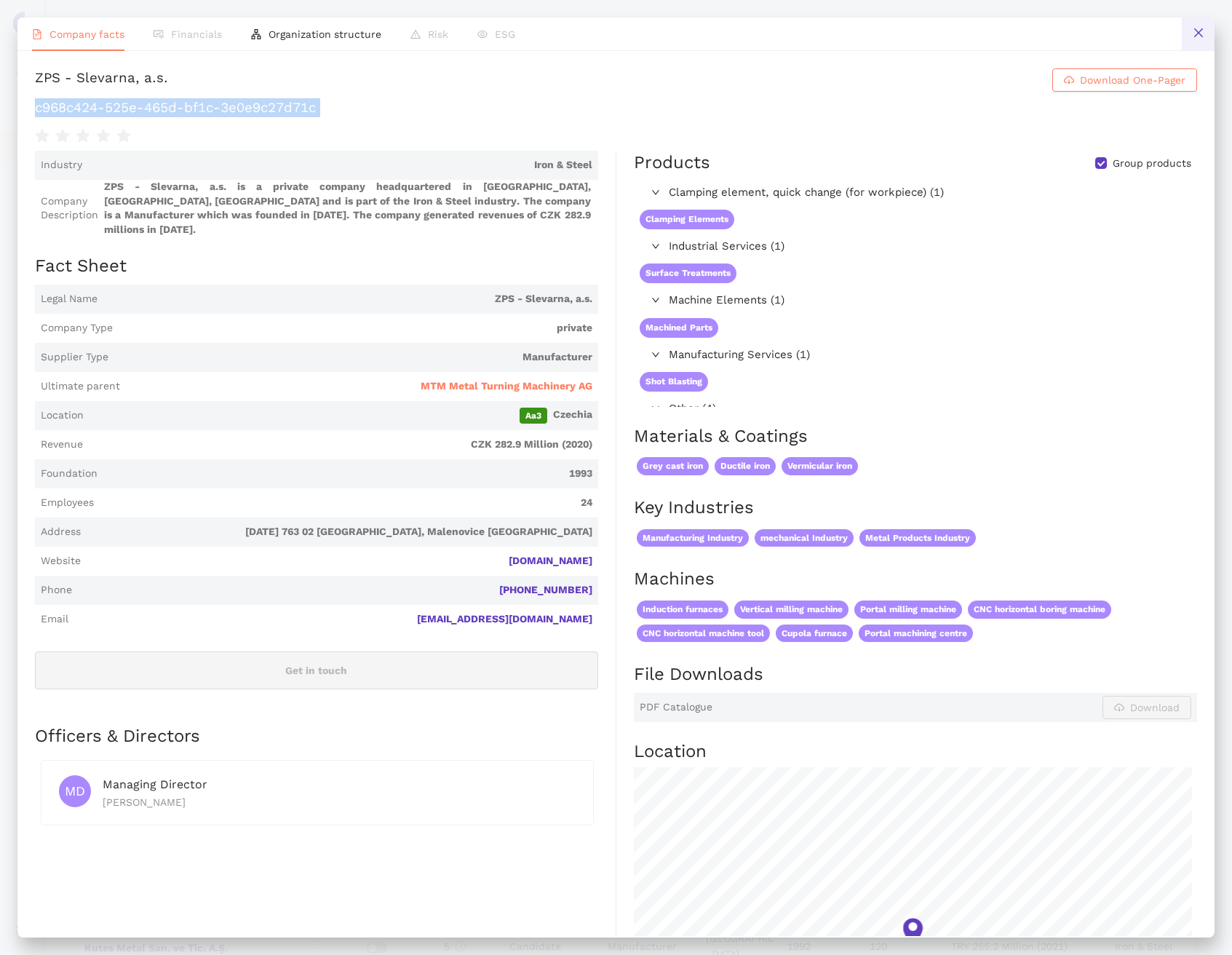
click at [1212, 38] on button at bounding box center [1198, 33] width 33 height 33
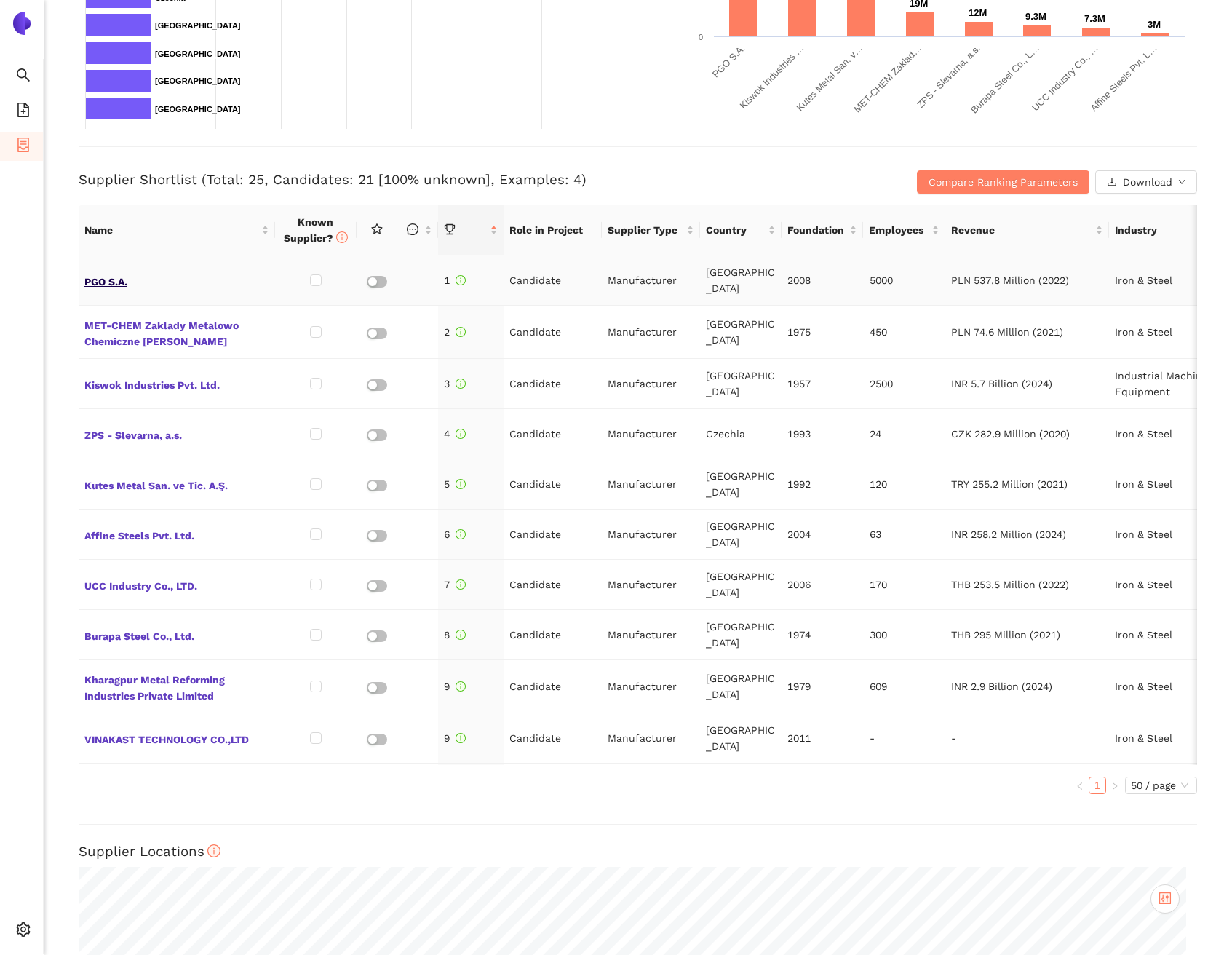
scroll to position [461, 0]
click at [109, 278] on span "PGO S.A." at bounding box center [177, 281] width 185 height 19
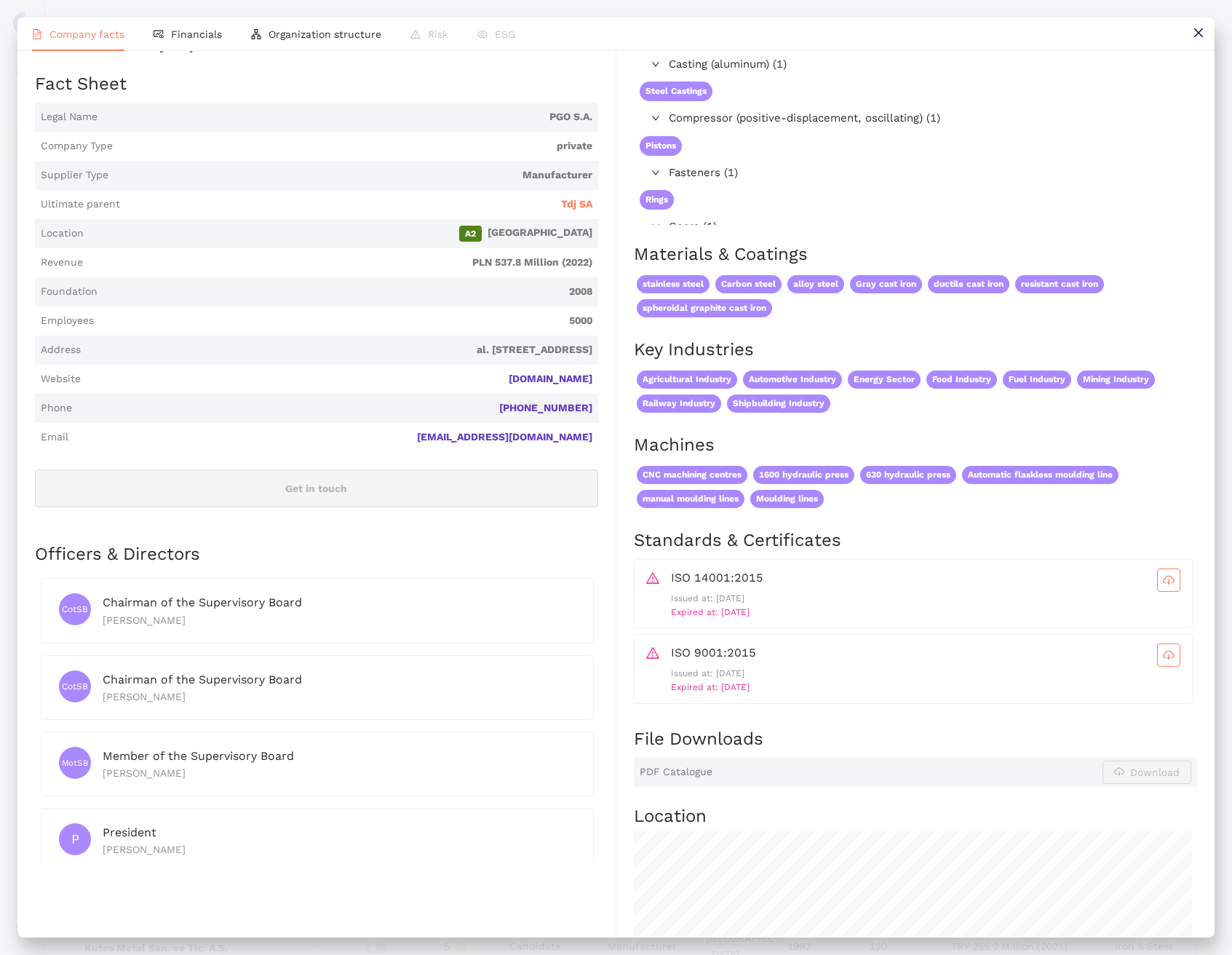
scroll to position [335, 0]
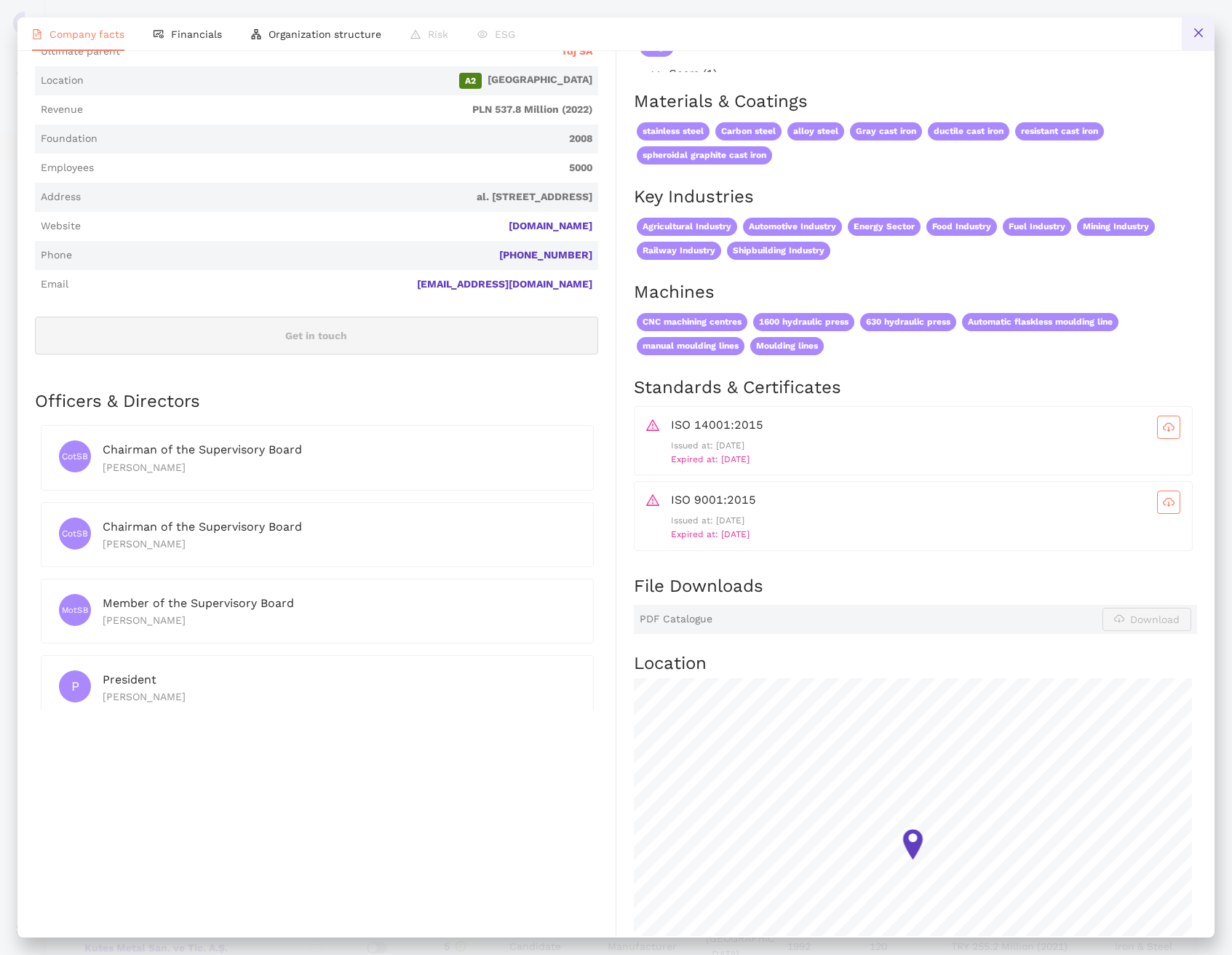
click at [1205, 27] on button at bounding box center [1198, 33] width 33 height 33
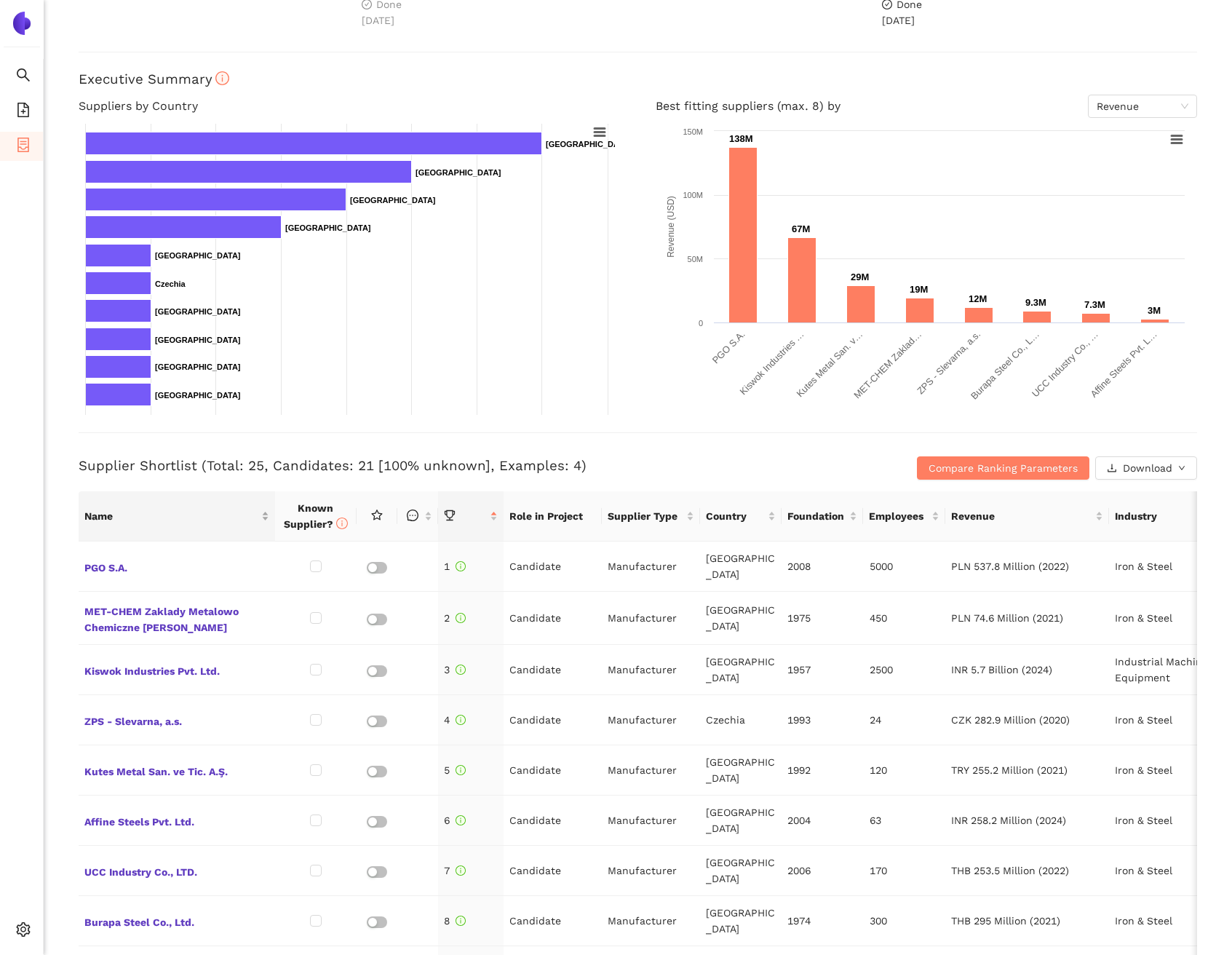
scroll to position [179, 0]
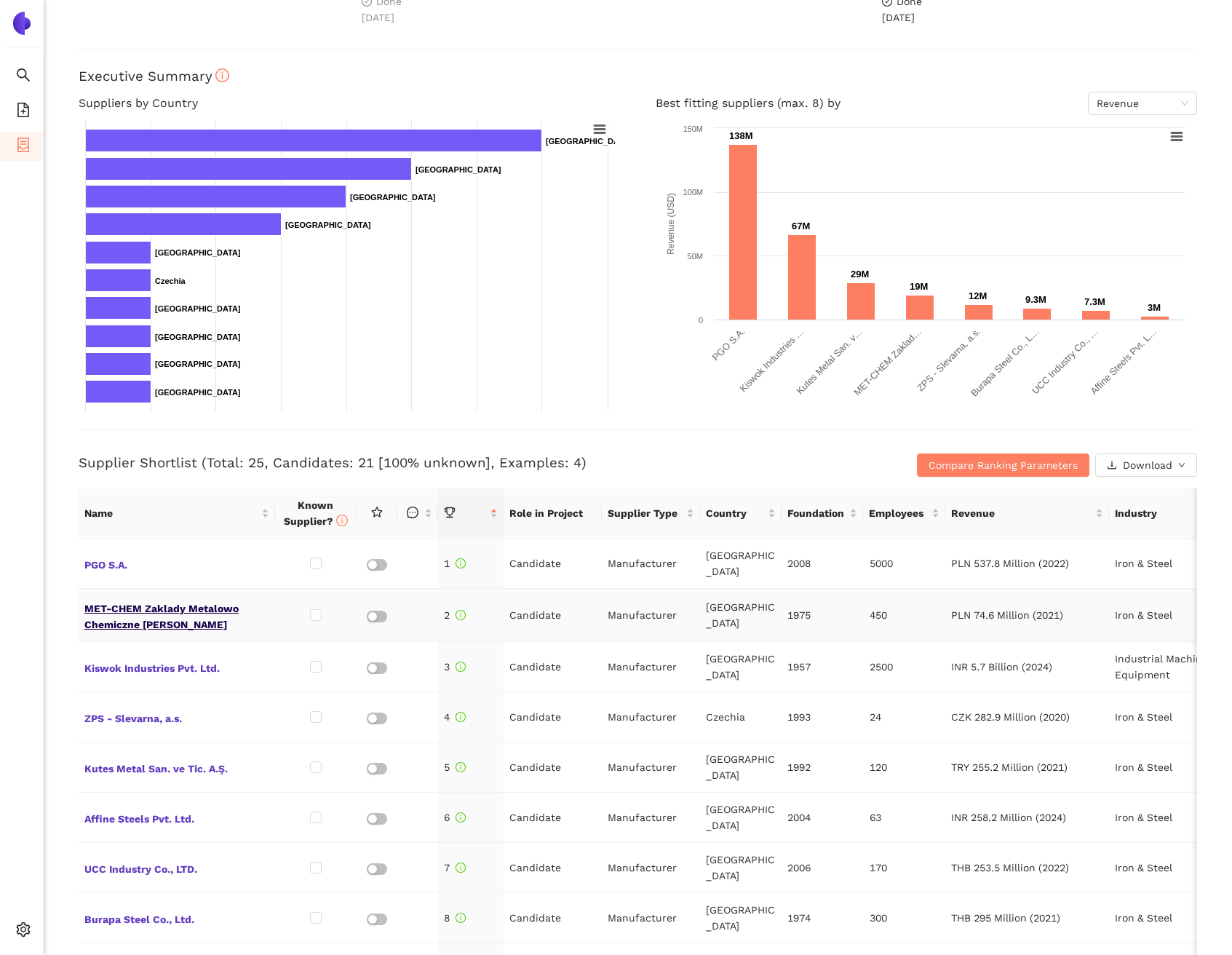
click at [142, 605] on span "MET-CHEM Zaklady Metalowo Chemiczne [PERSON_NAME]" at bounding box center [177, 616] width 185 height 35
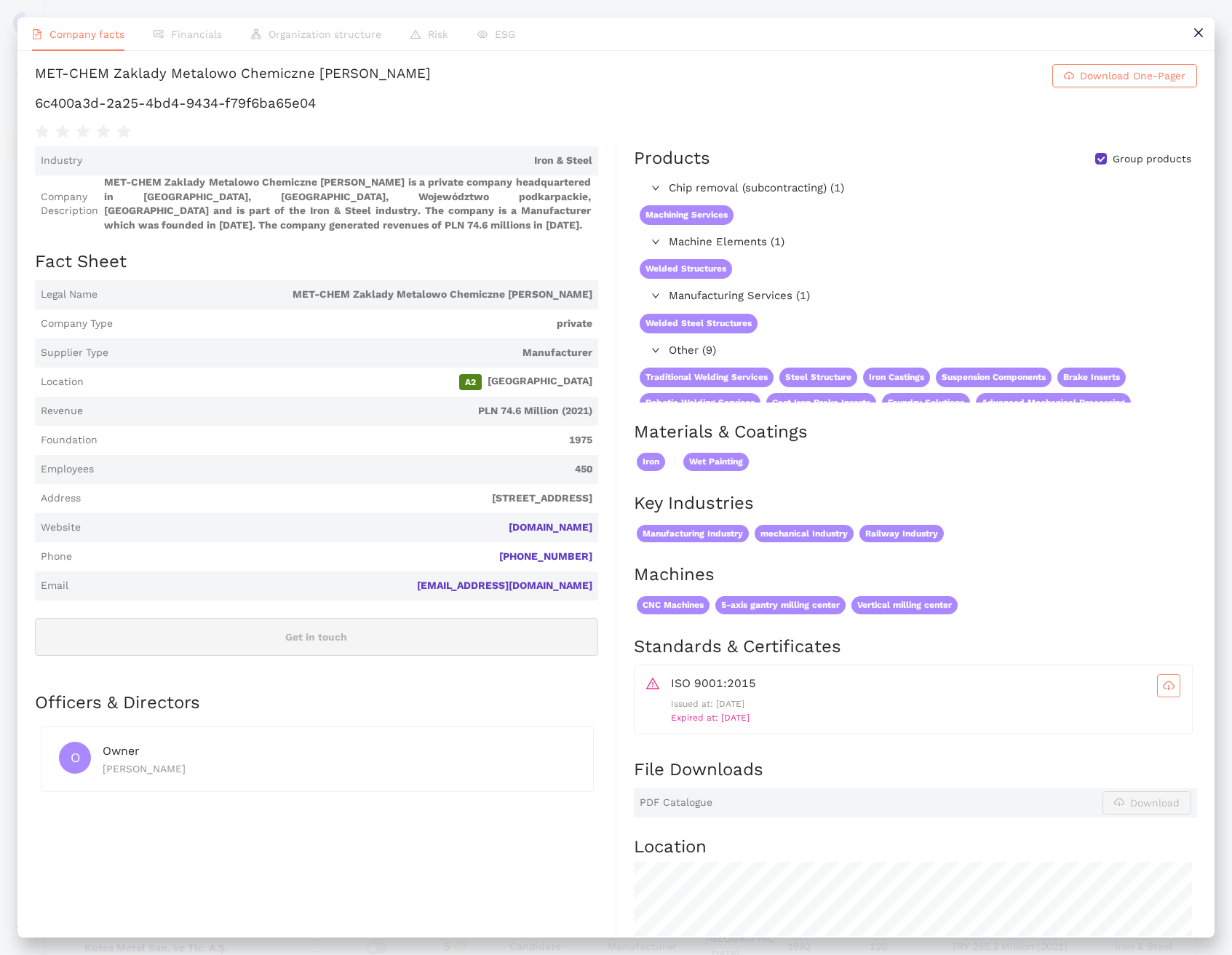
scroll to position [0, 0]
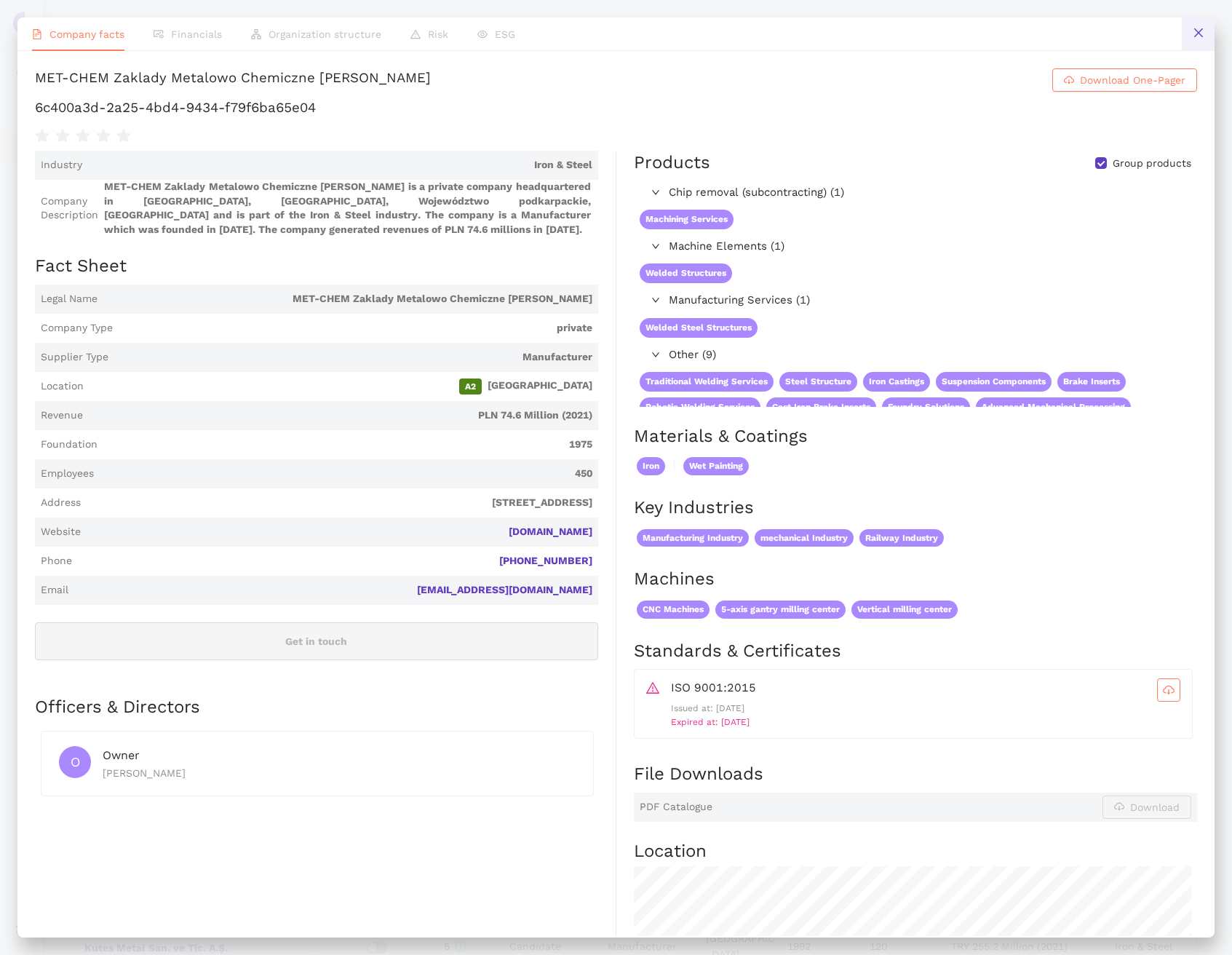
click at [1199, 38] on icon "close" at bounding box center [1199, 33] width 12 height 12
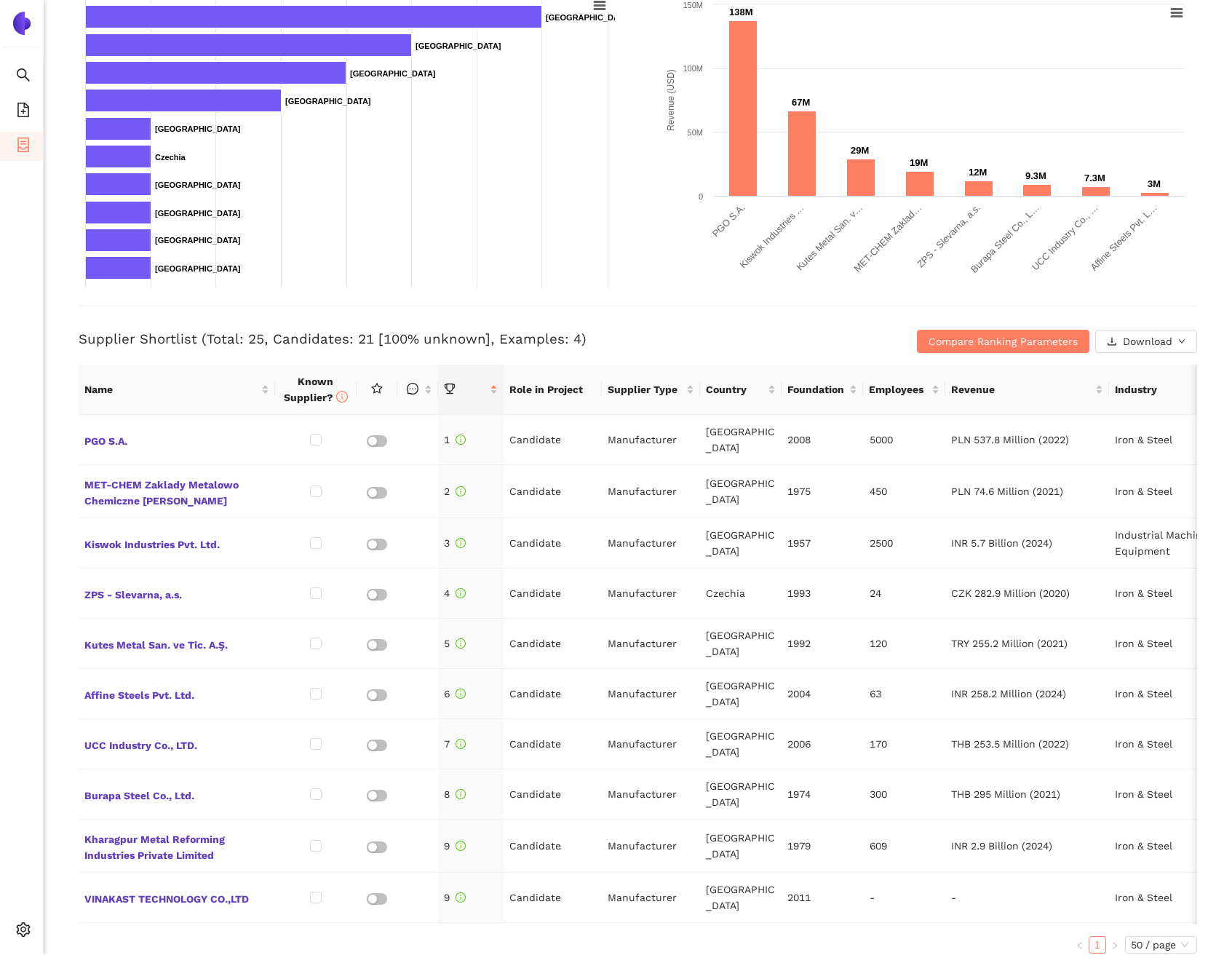
scroll to position [322, 0]
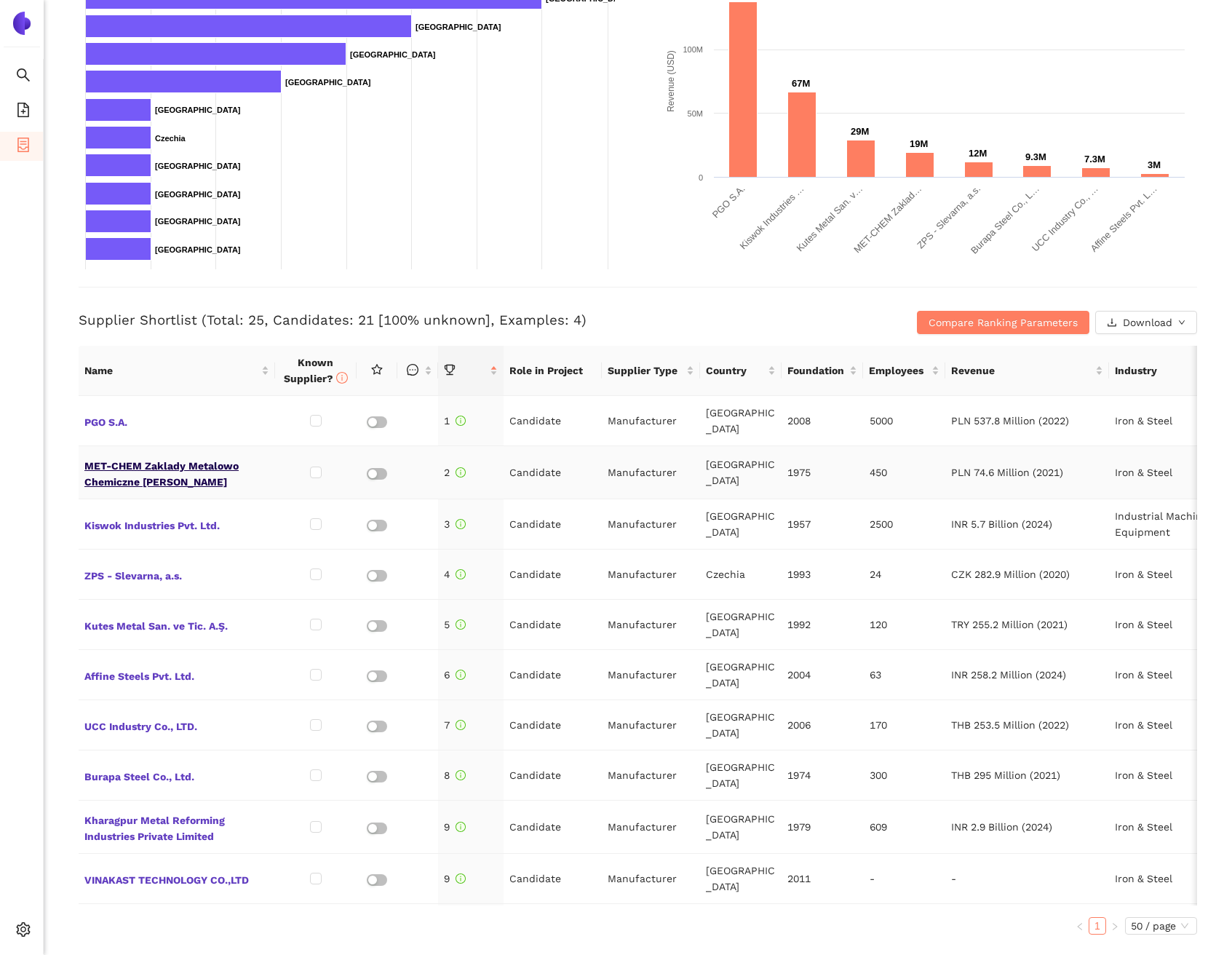
click at [167, 455] on span "MET-CHEM Zaklady Metalowo Chemiczne [PERSON_NAME]" at bounding box center [177, 472] width 185 height 35
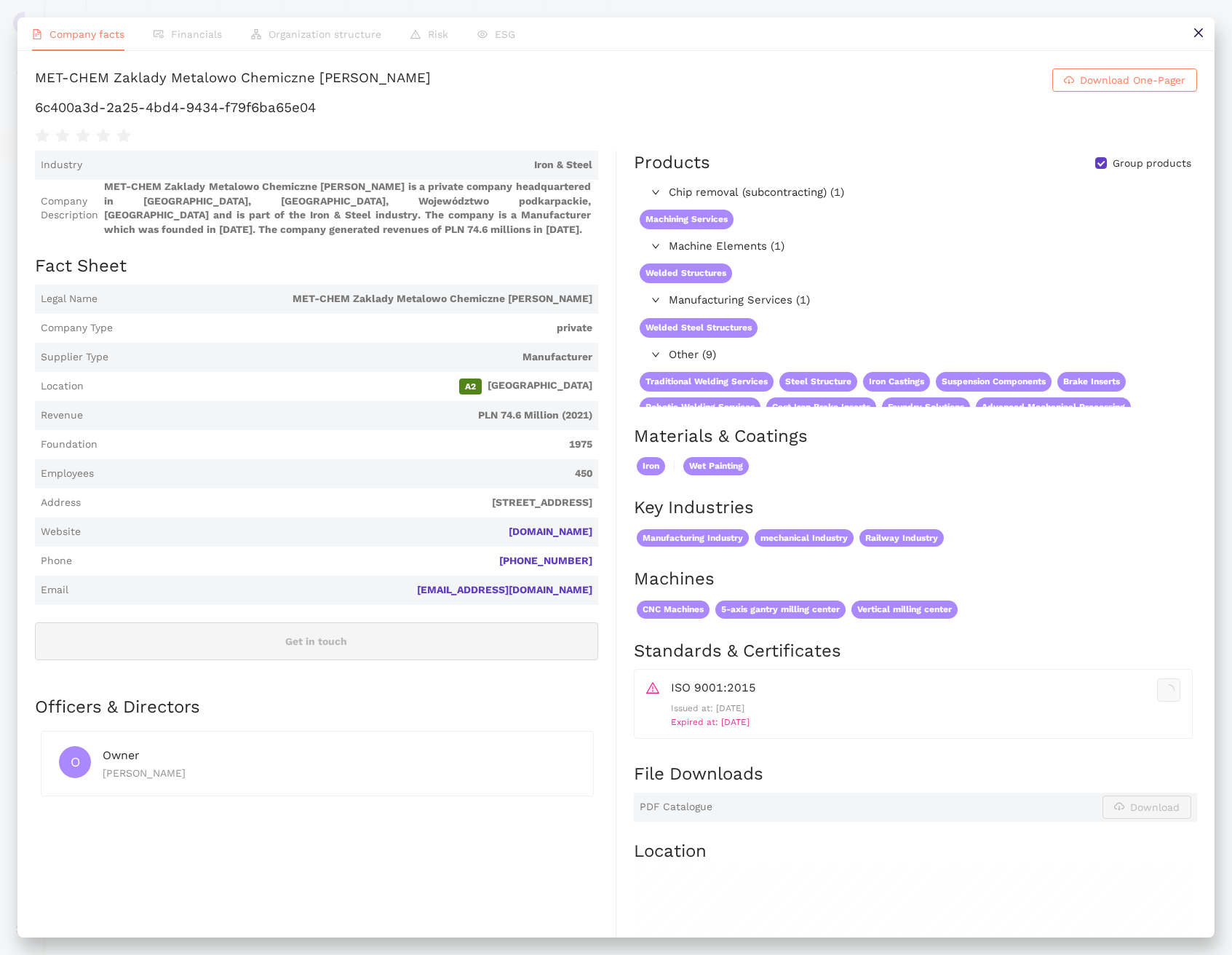
scroll to position [0, 0]
click at [1191, 44] on button at bounding box center [1198, 33] width 33 height 33
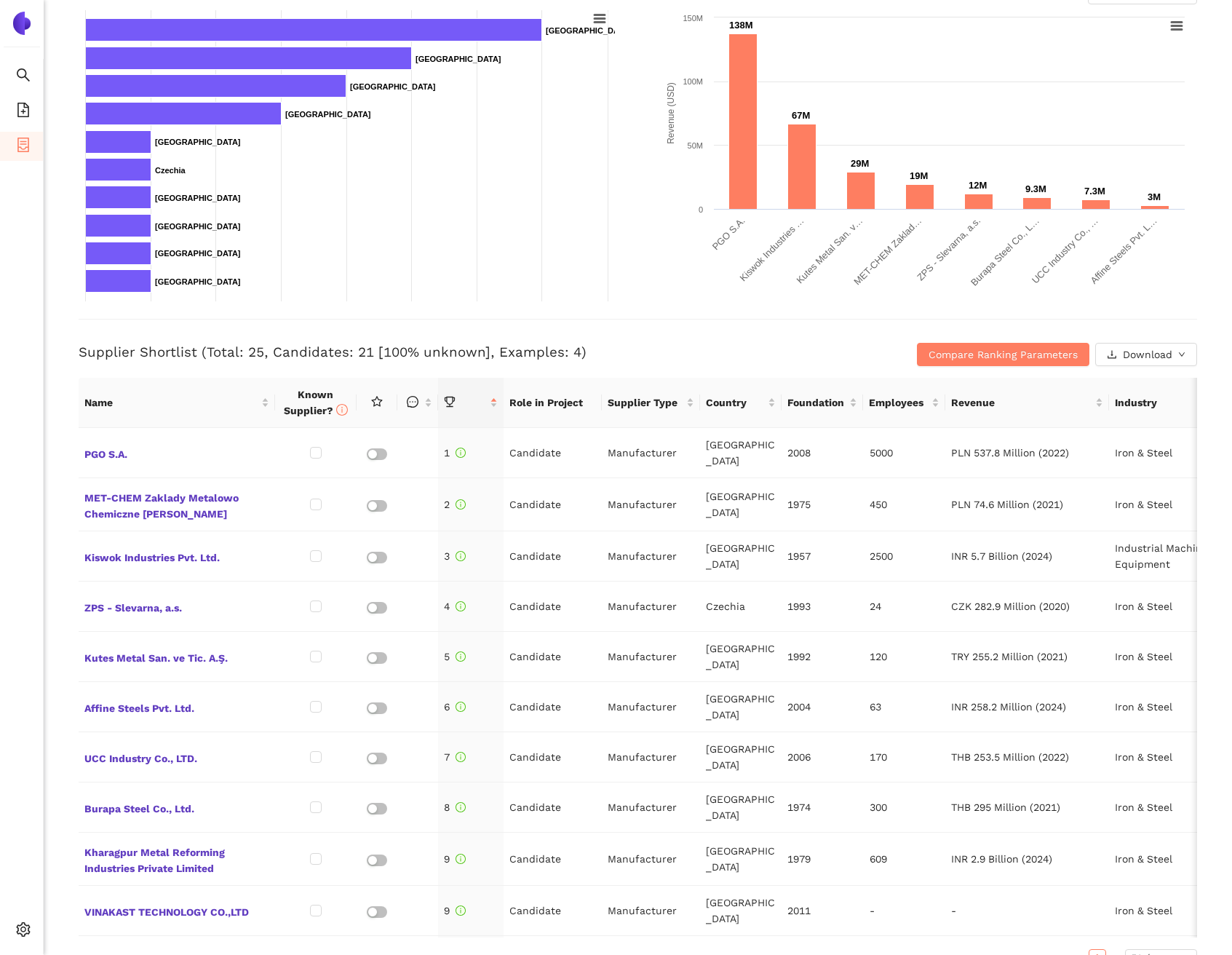
scroll to position [312, 0]
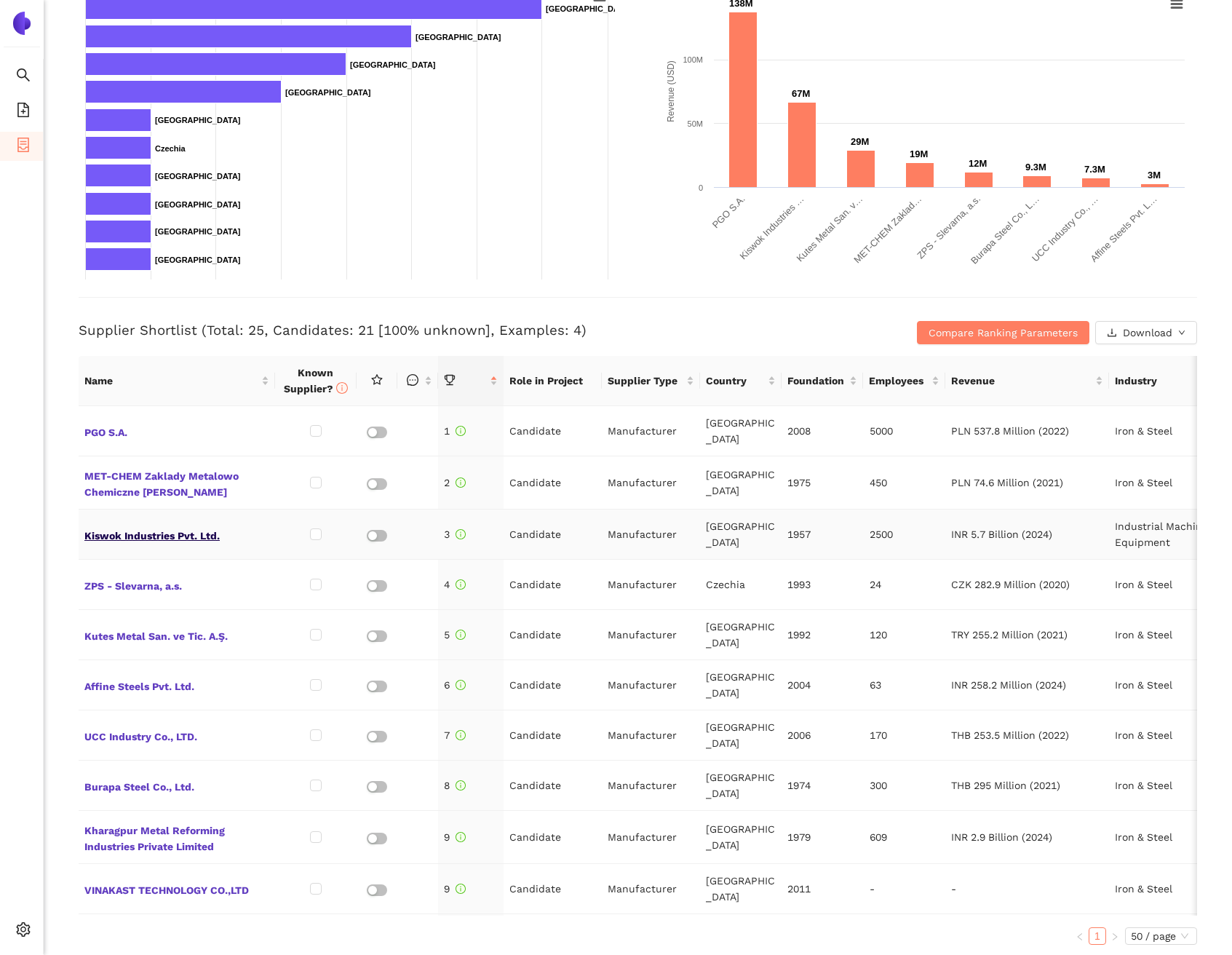
click at [144, 524] on span "Kiswok Industries Pvt. Ltd." at bounding box center [177, 534] width 185 height 19
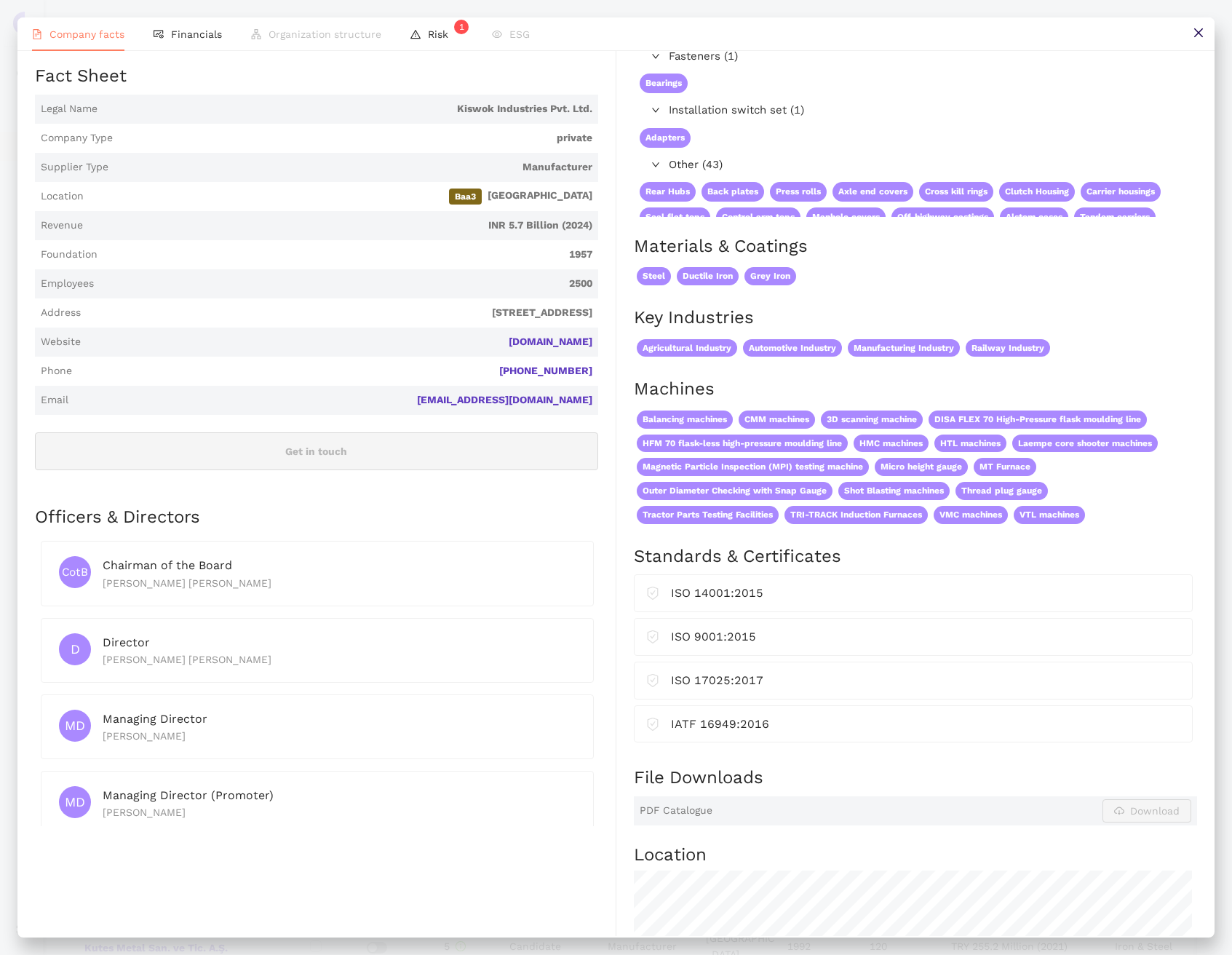
scroll to position [192, 0]
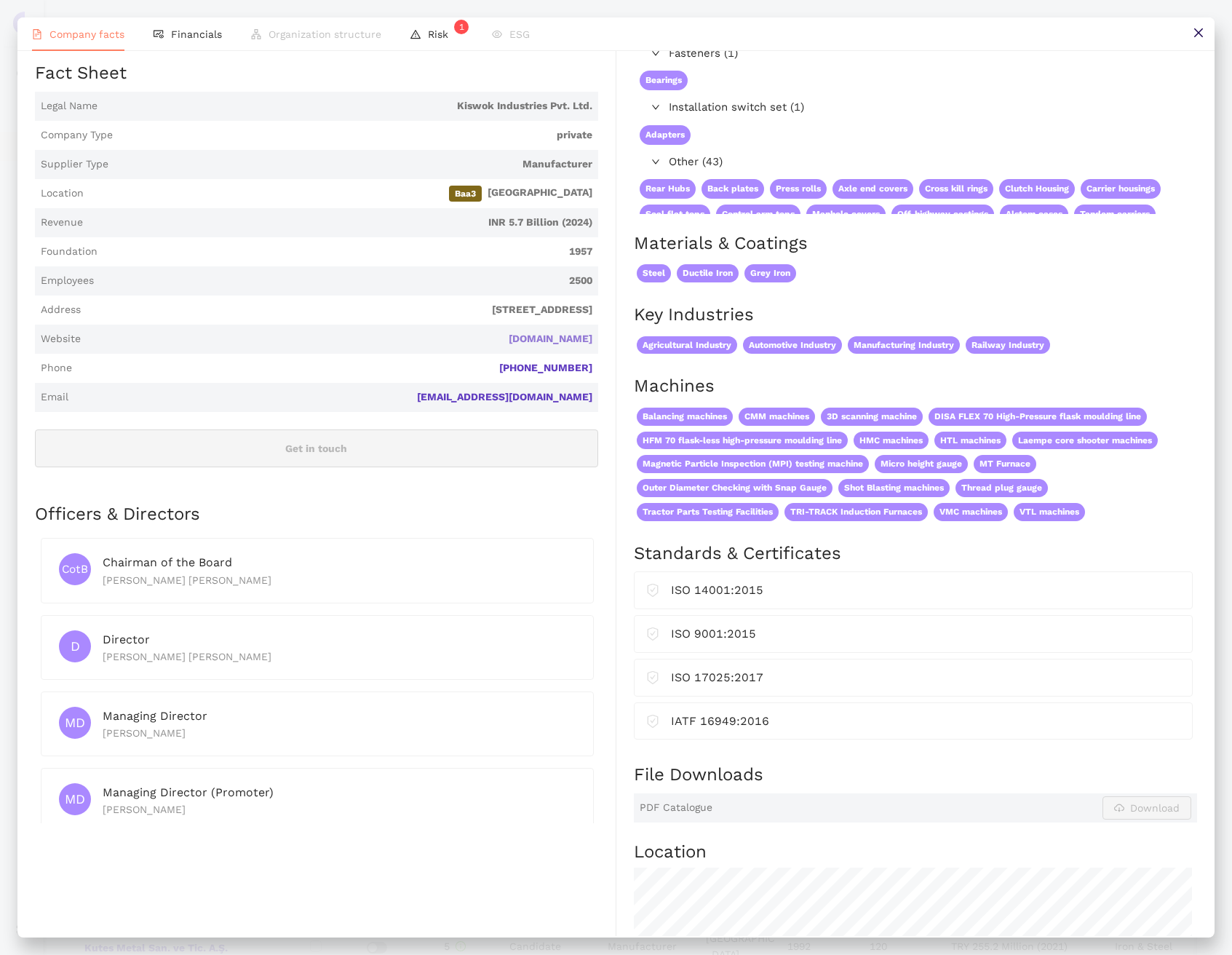
click at [0, 0] on link "kiswok.com" at bounding box center [0, 0] width 0 height 0
click at [1194, 38] on icon "close" at bounding box center [1199, 33] width 12 height 12
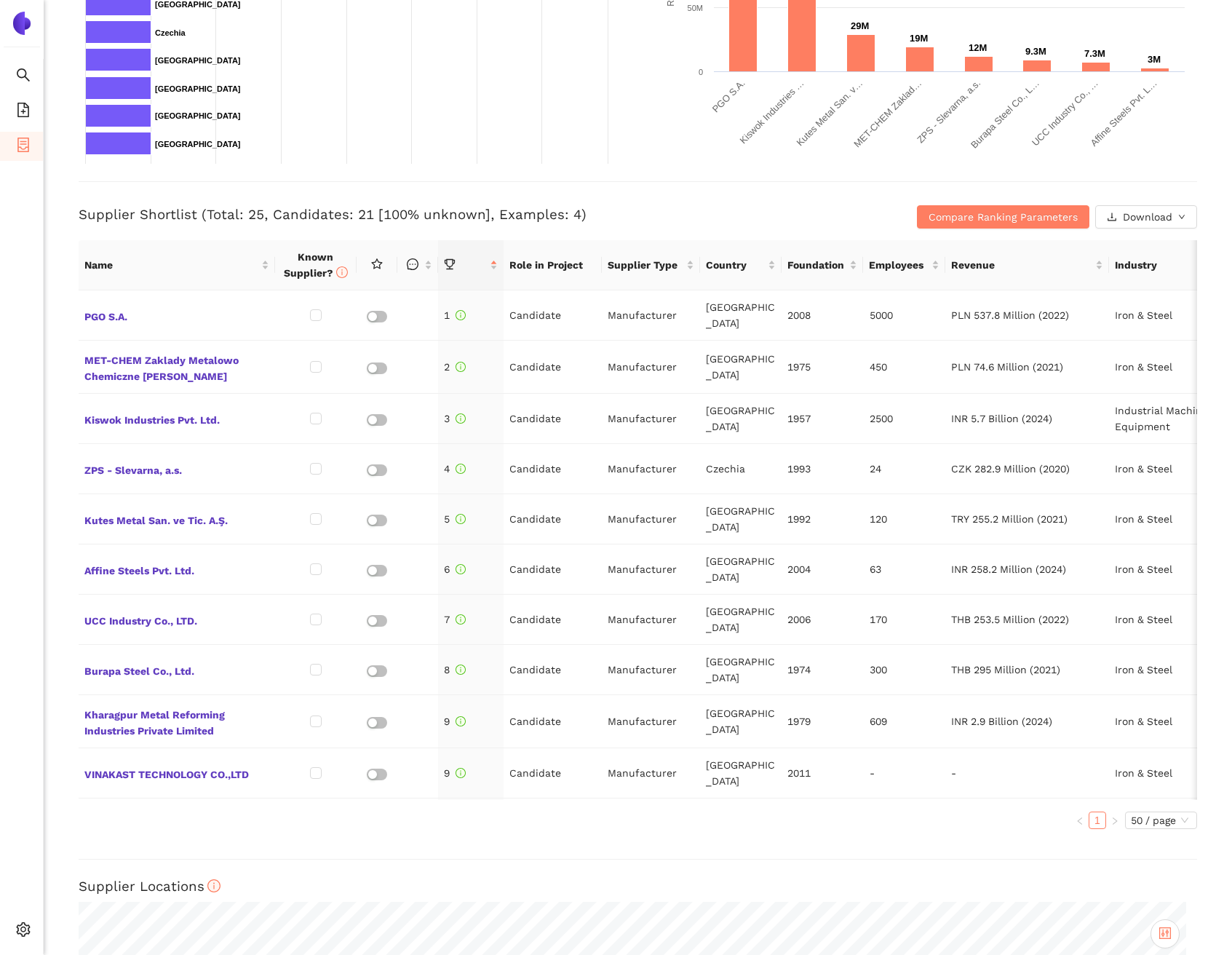
scroll to position [469, 0]
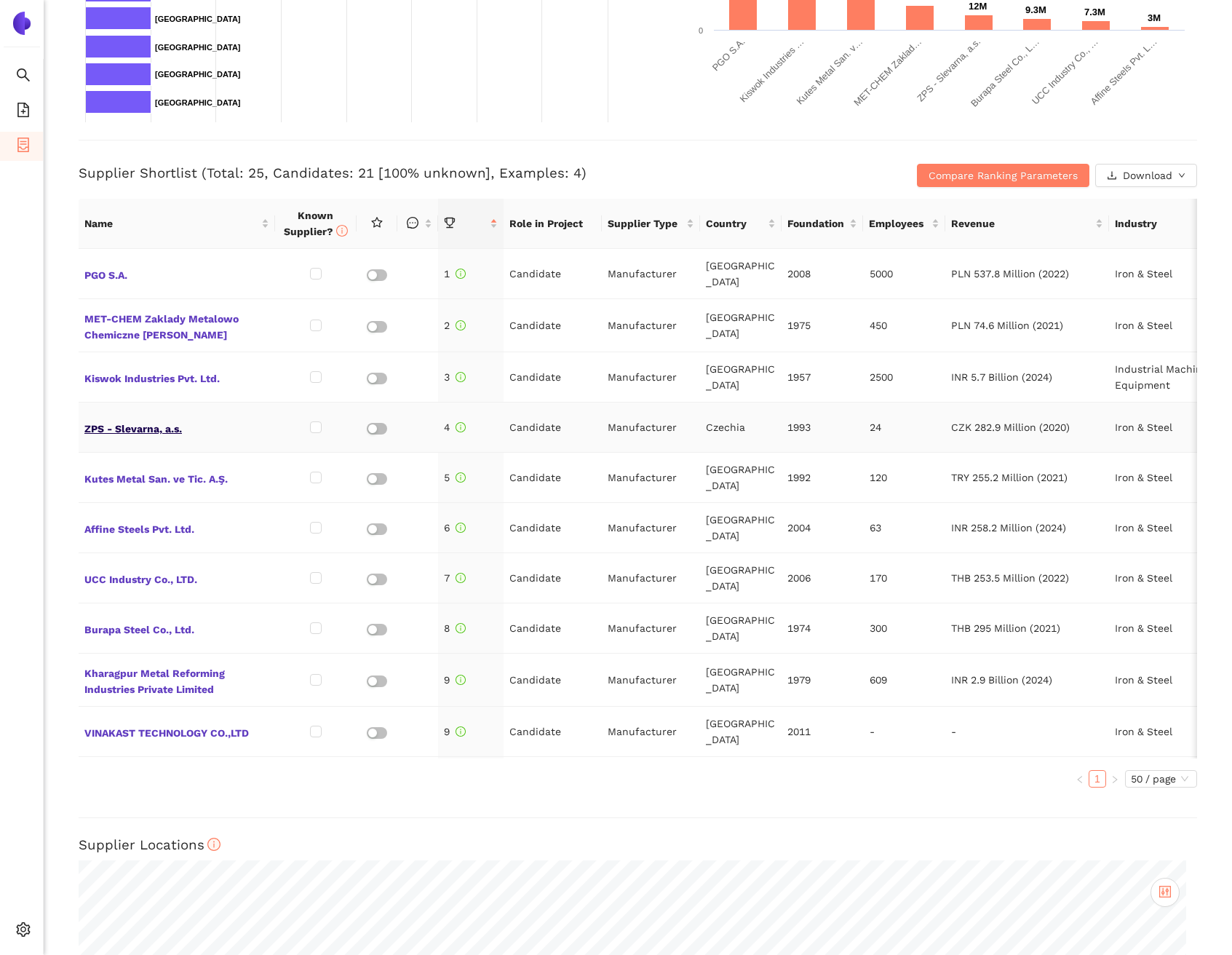
click at [107, 418] on span "ZPS - Slevarna, a.s." at bounding box center [177, 427] width 185 height 19
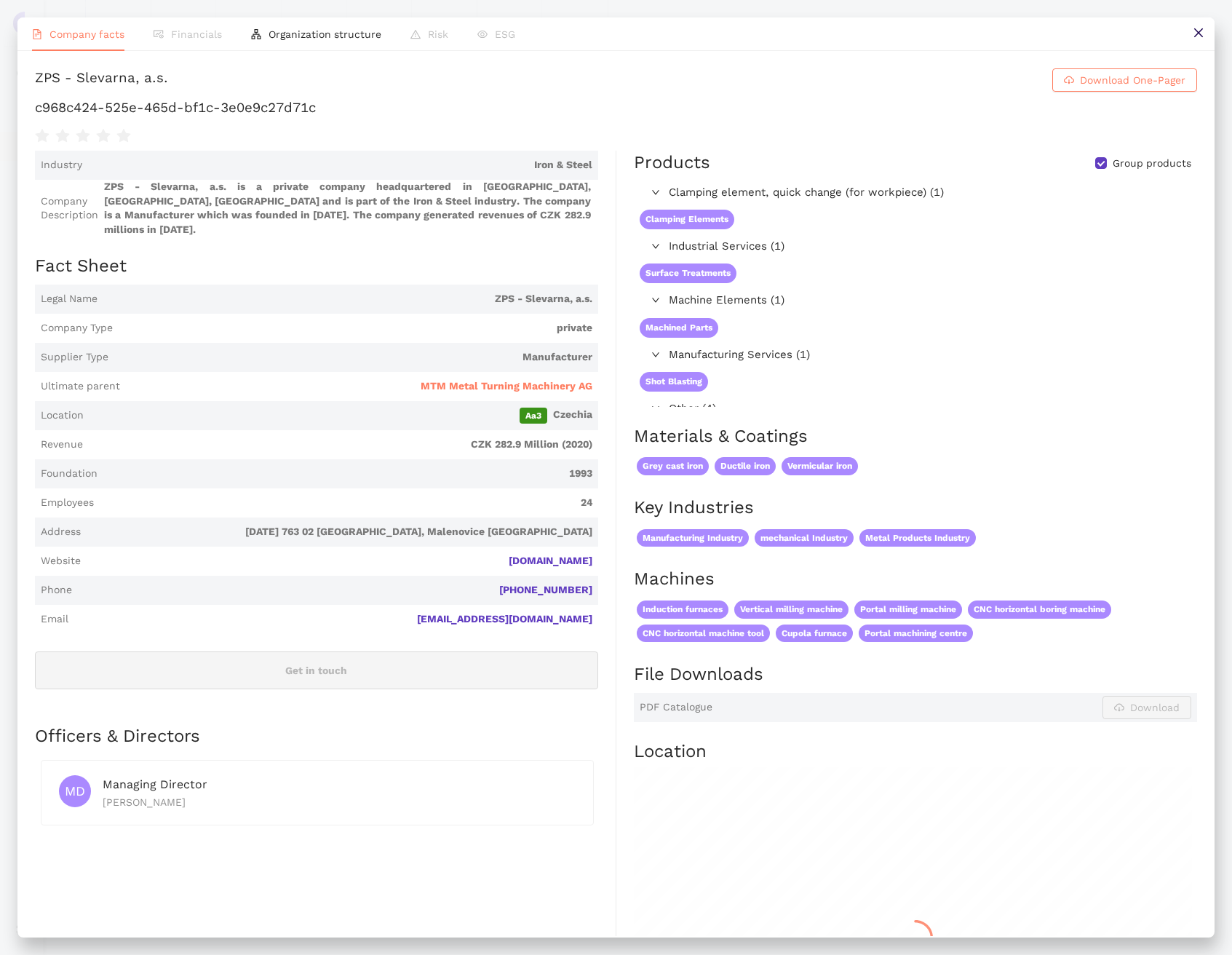
scroll to position [0, 0]
click at [1200, 24] on button at bounding box center [1198, 33] width 33 height 33
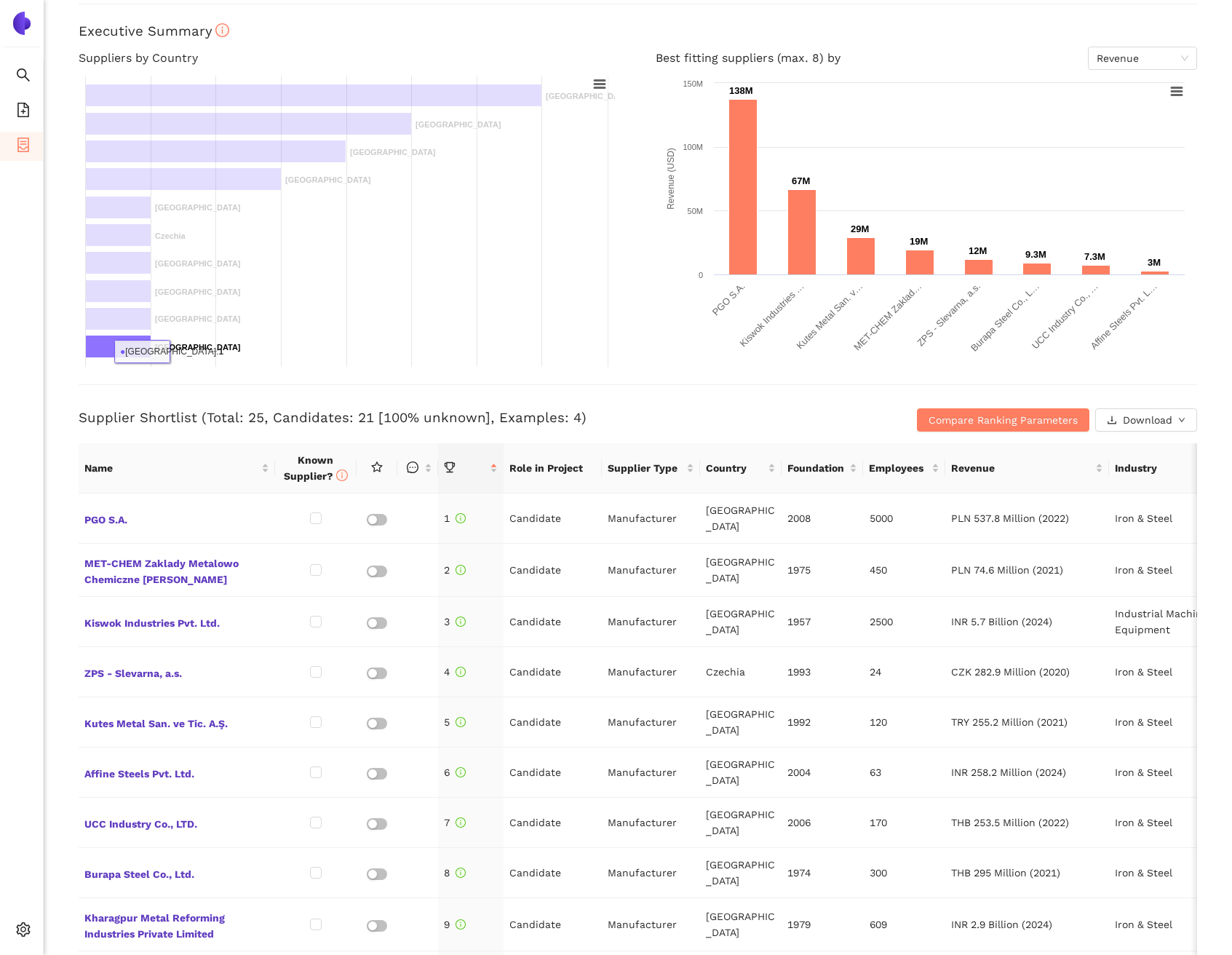
scroll to position [312, 0]
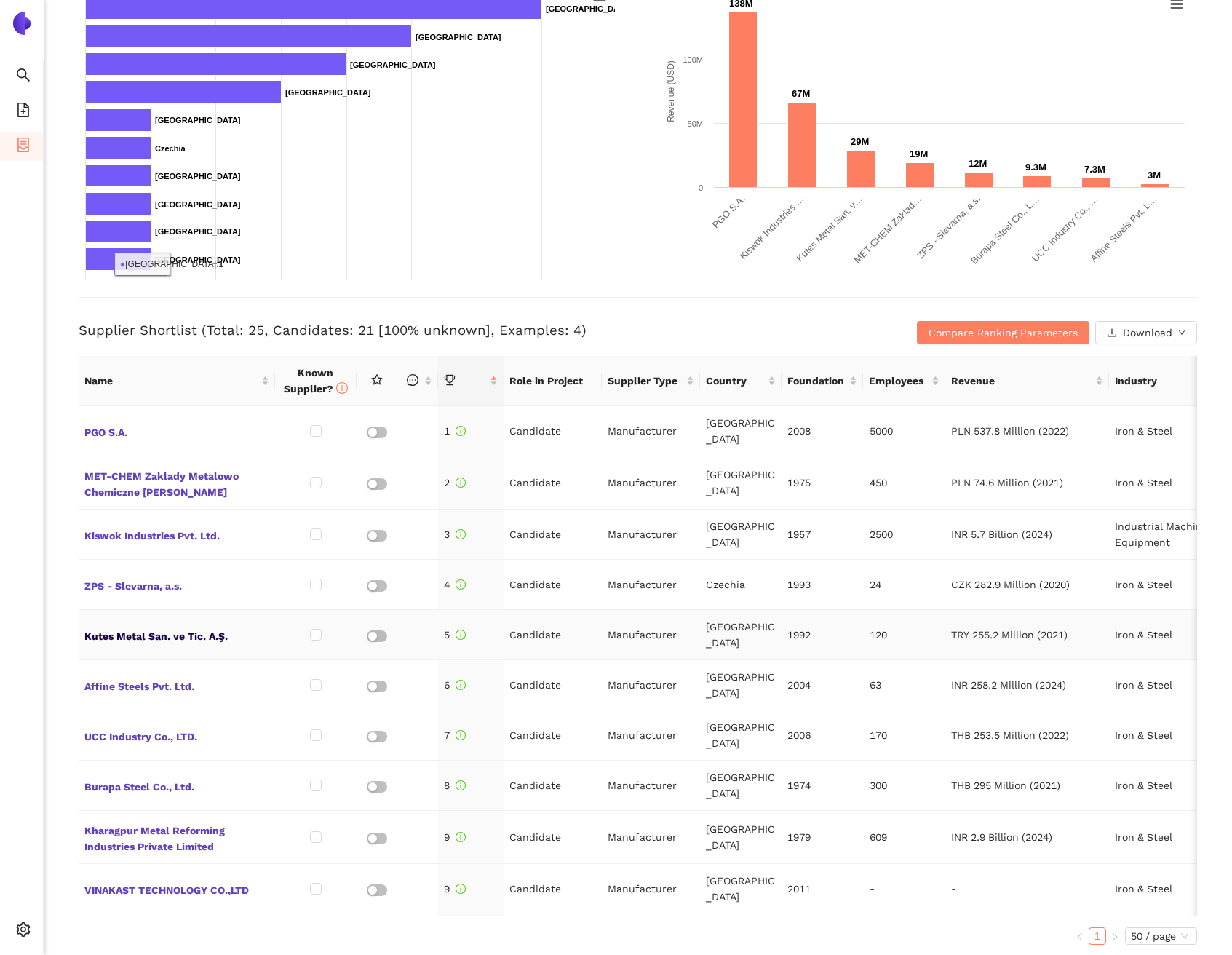
click at [150, 625] on span "Kutes Metal San. ve Tic. A.Ş." at bounding box center [177, 634] width 185 height 19
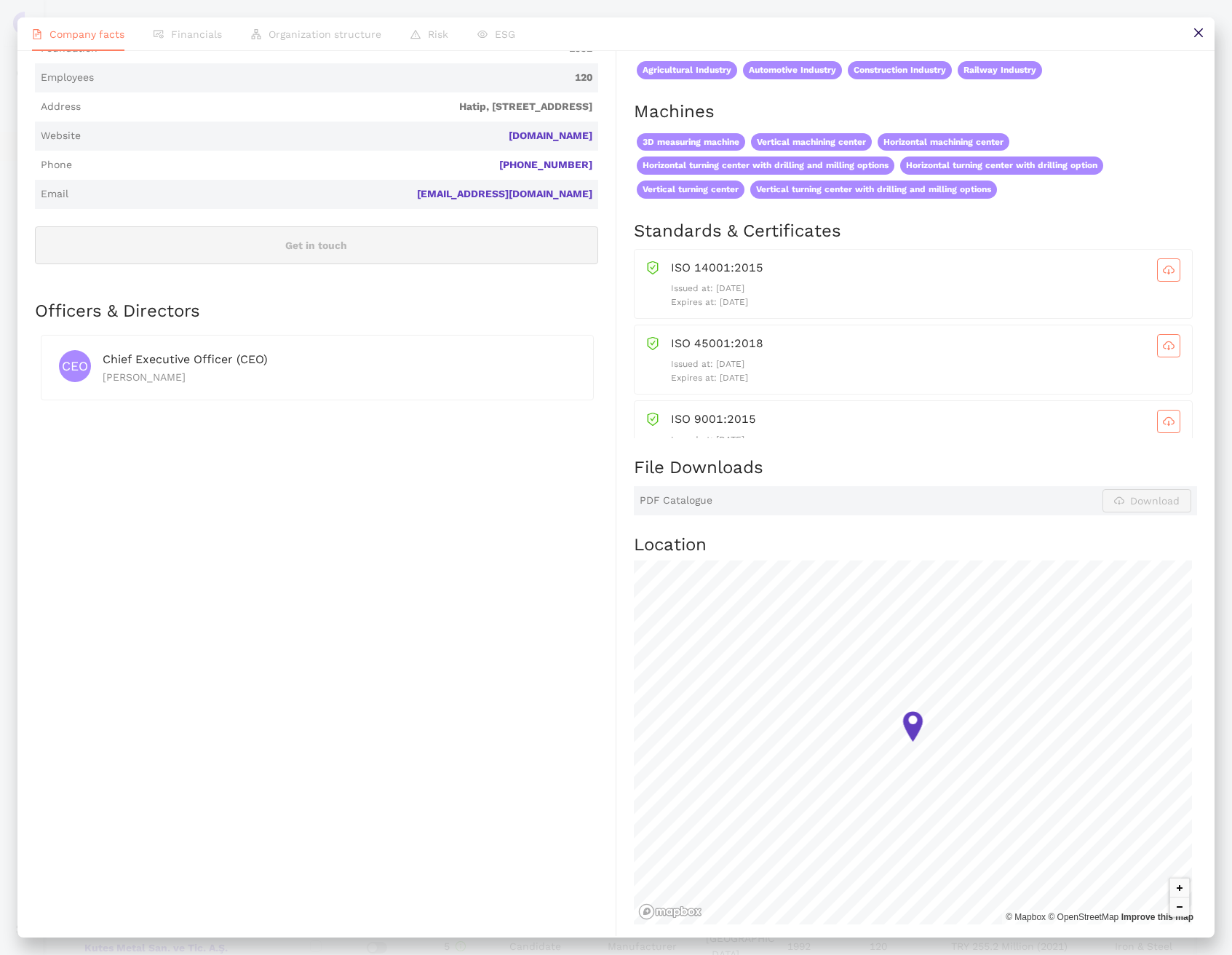
scroll to position [0, 0]
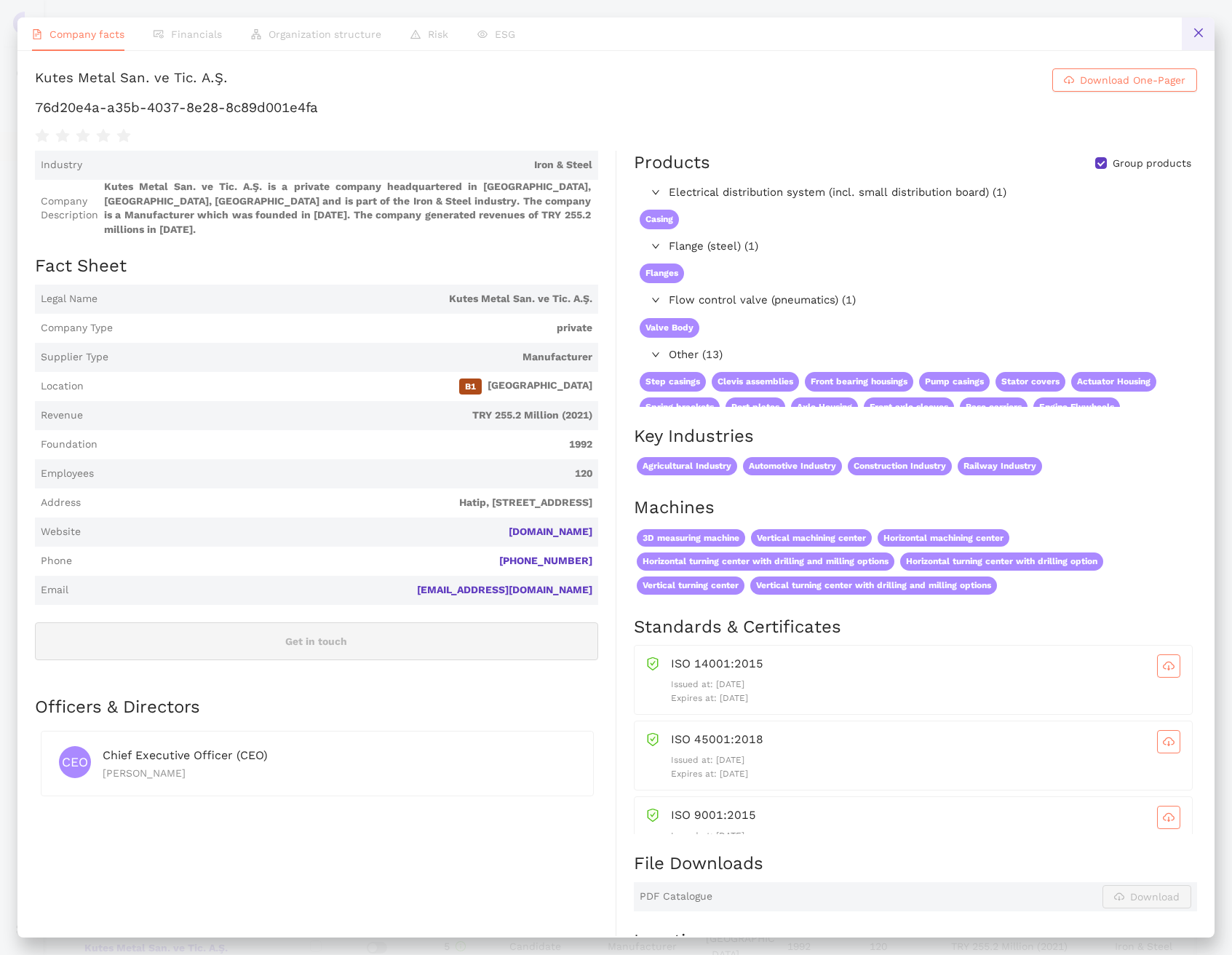
click at [1200, 23] on button at bounding box center [1198, 33] width 33 height 33
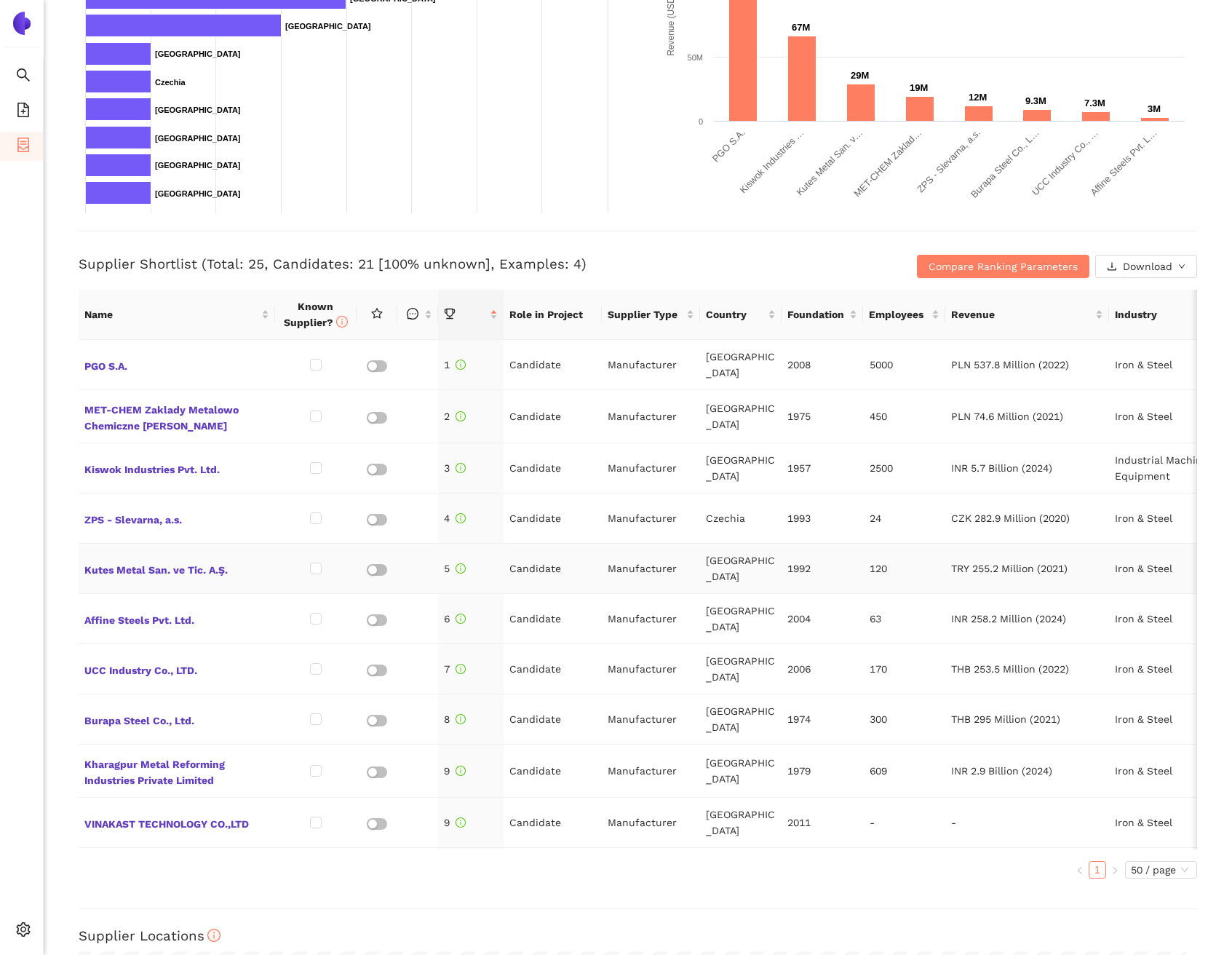
scroll to position [392, 0]
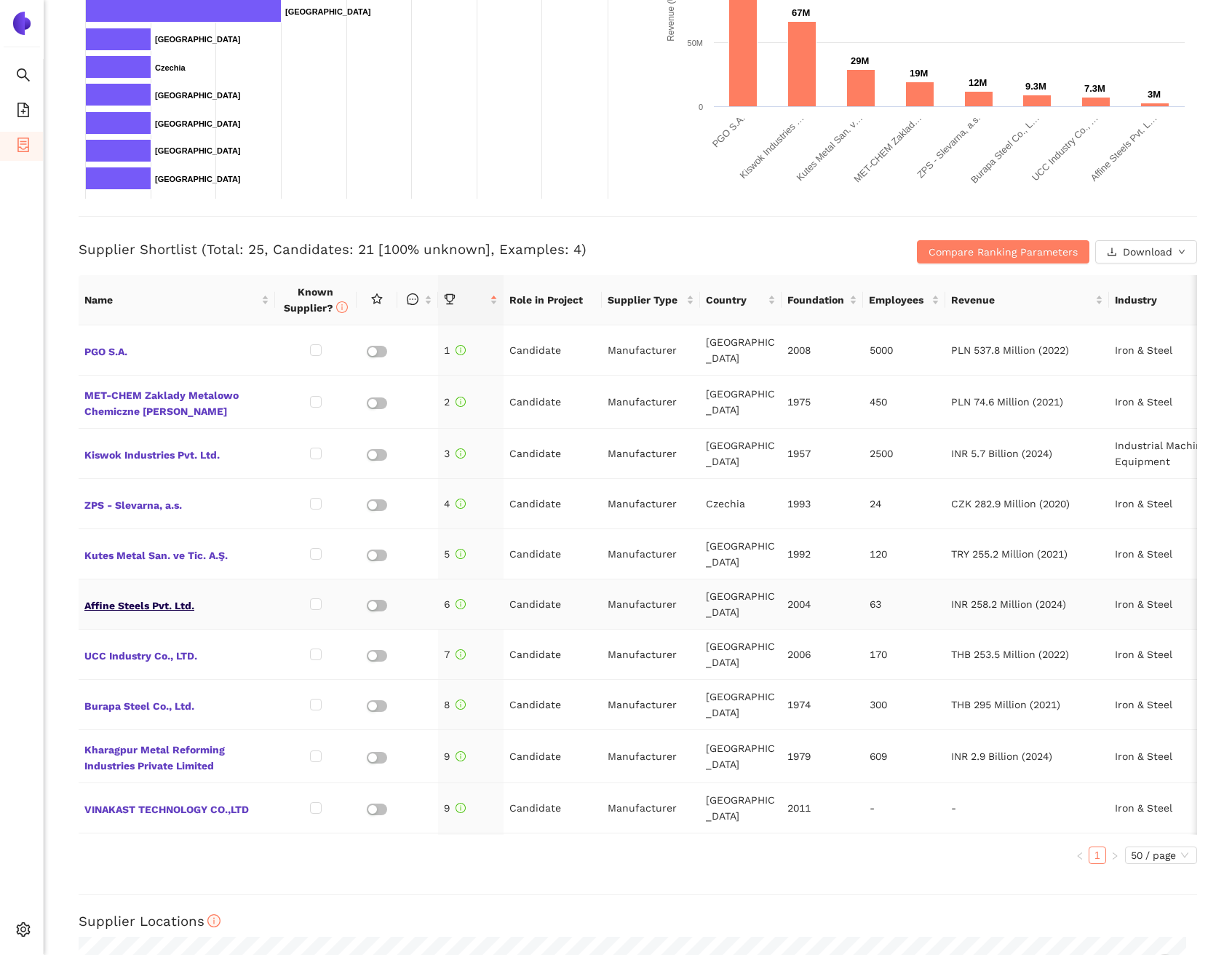
click at [117, 595] on span "Affine Steels Pvt. Ltd." at bounding box center [177, 604] width 185 height 19
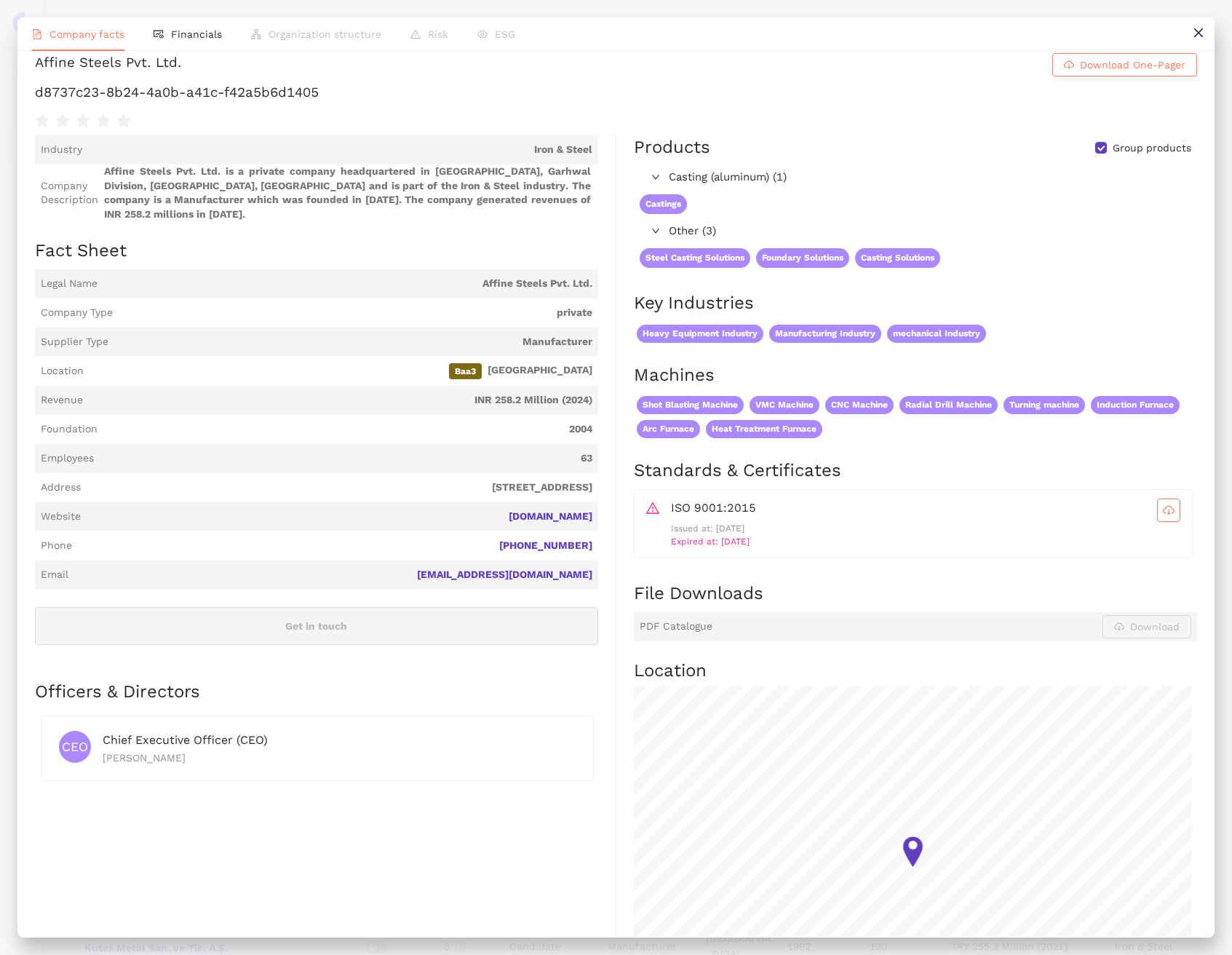
scroll to position [0, 0]
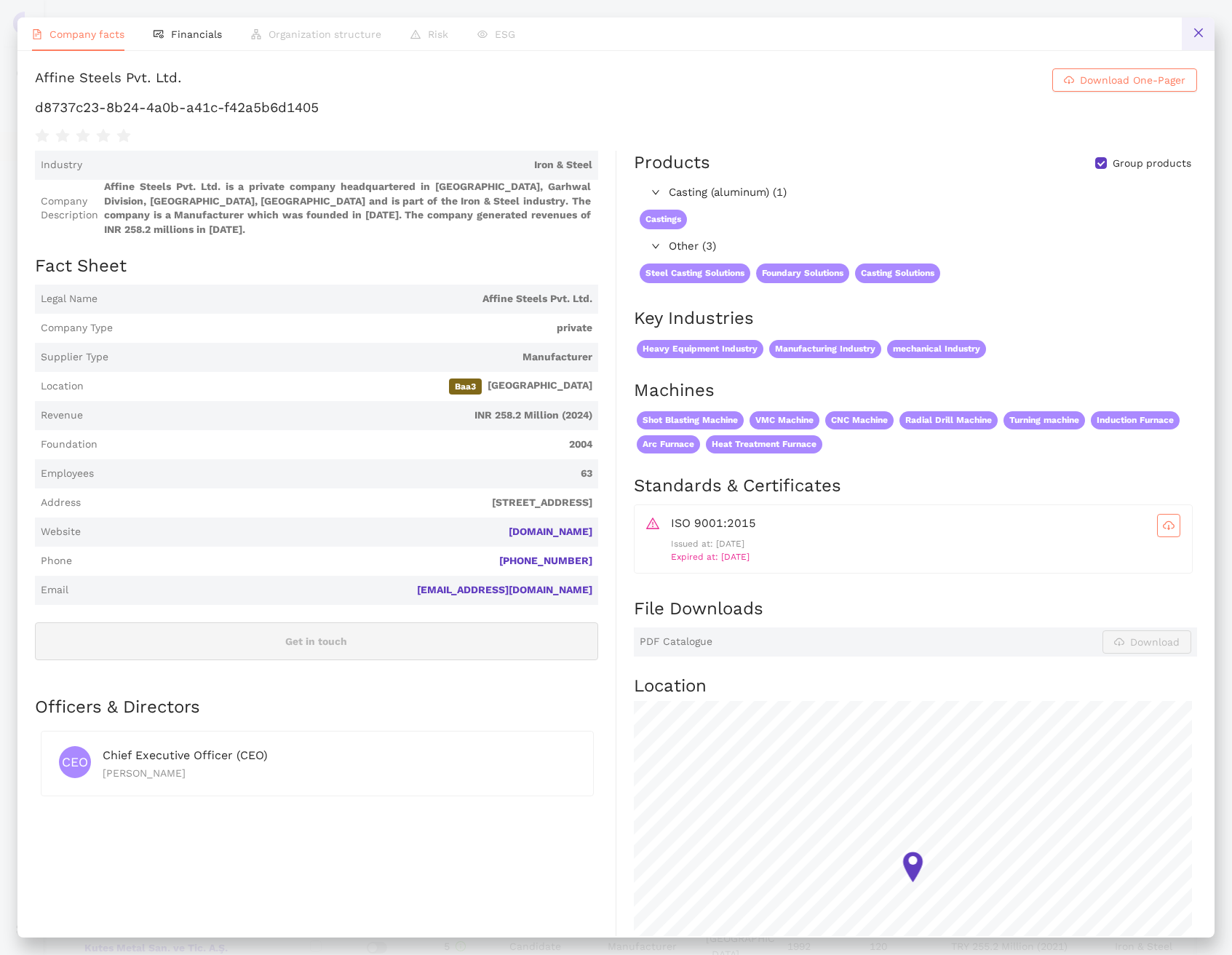
click at [1188, 44] on button at bounding box center [1198, 33] width 33 height 33
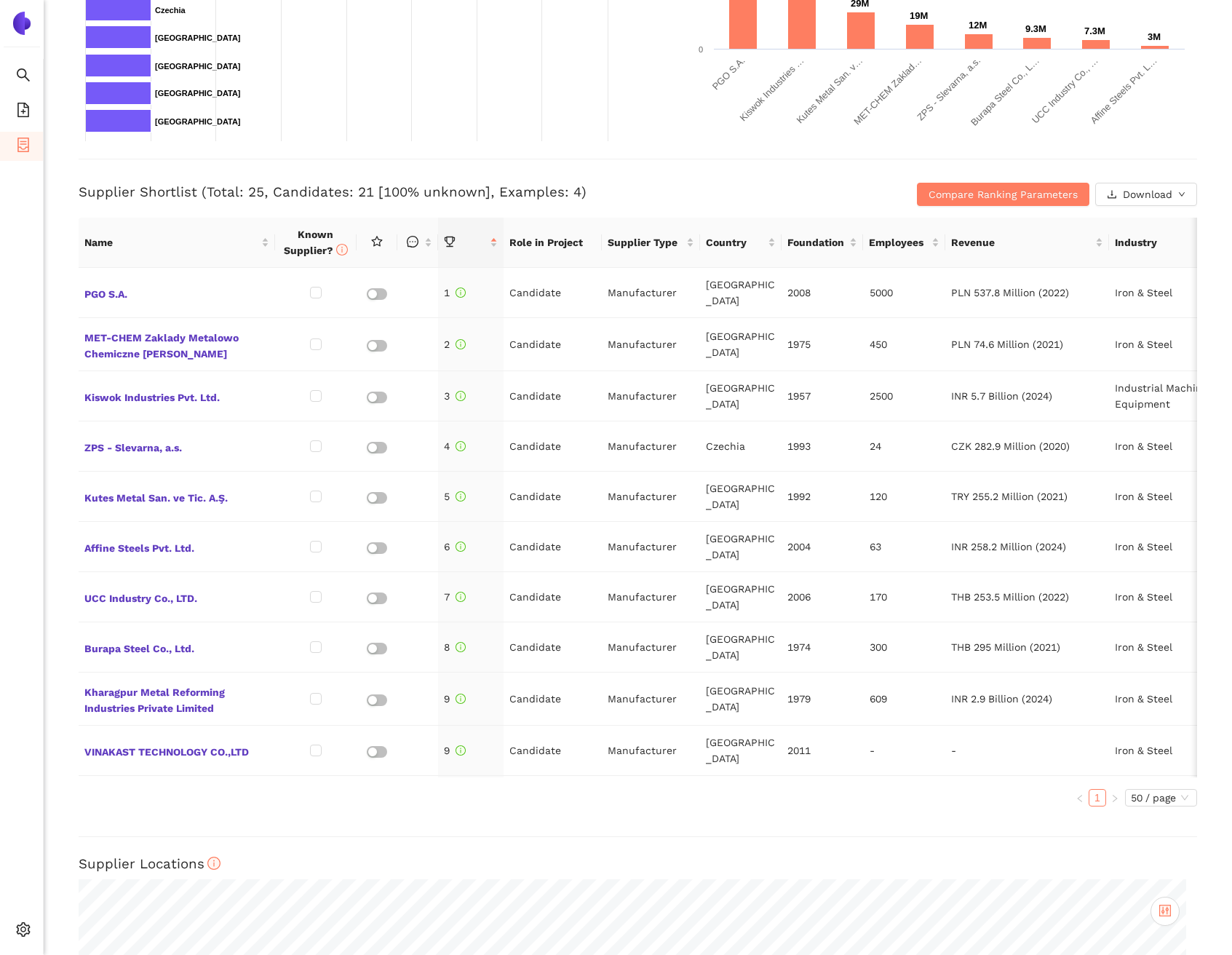
scroll to position [505, 0]
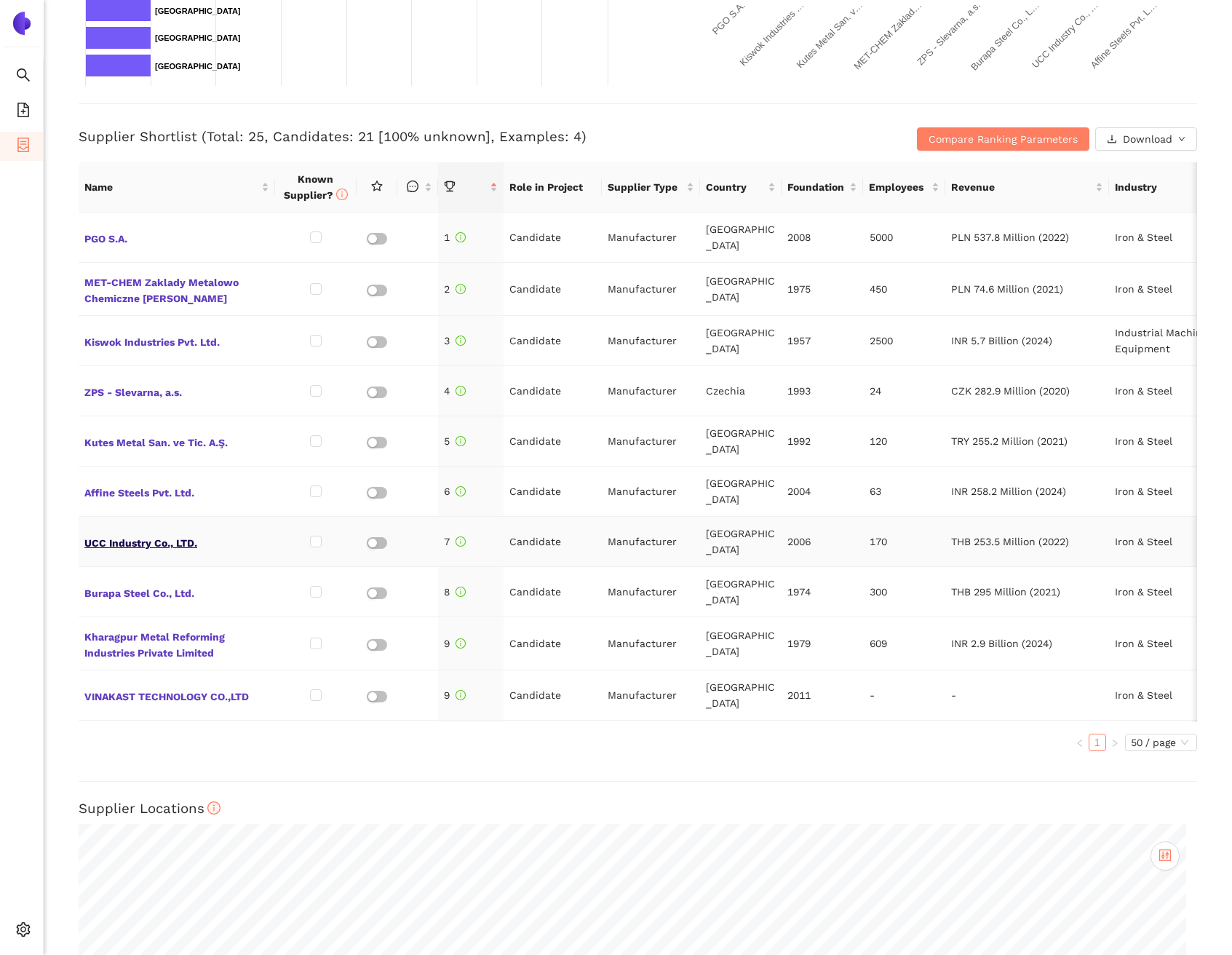
click at [142, 532] on span "UCC Industry Co., LTD." at bounding box center [177, 541] width 185 height 19
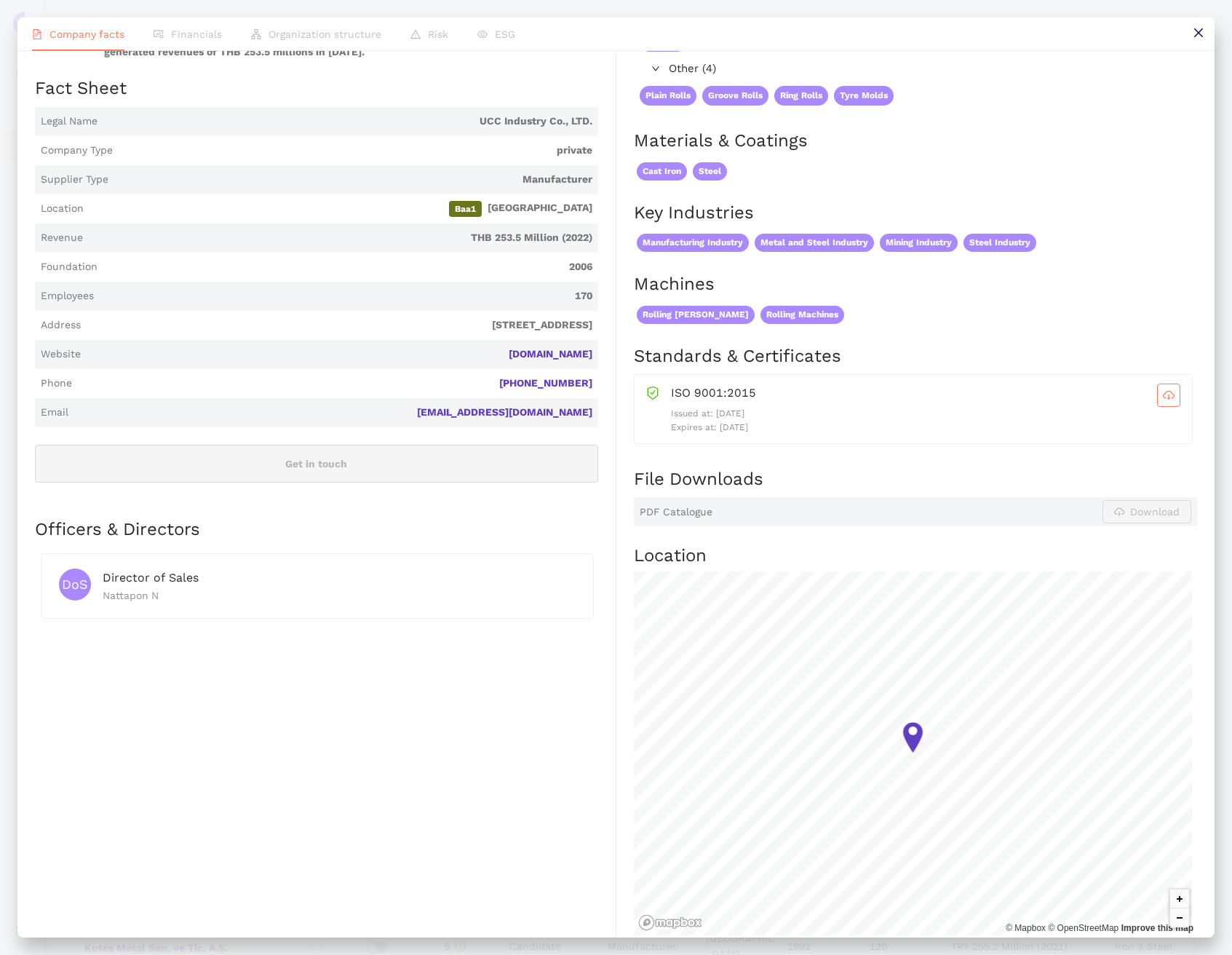
scroll to position [0, 0]
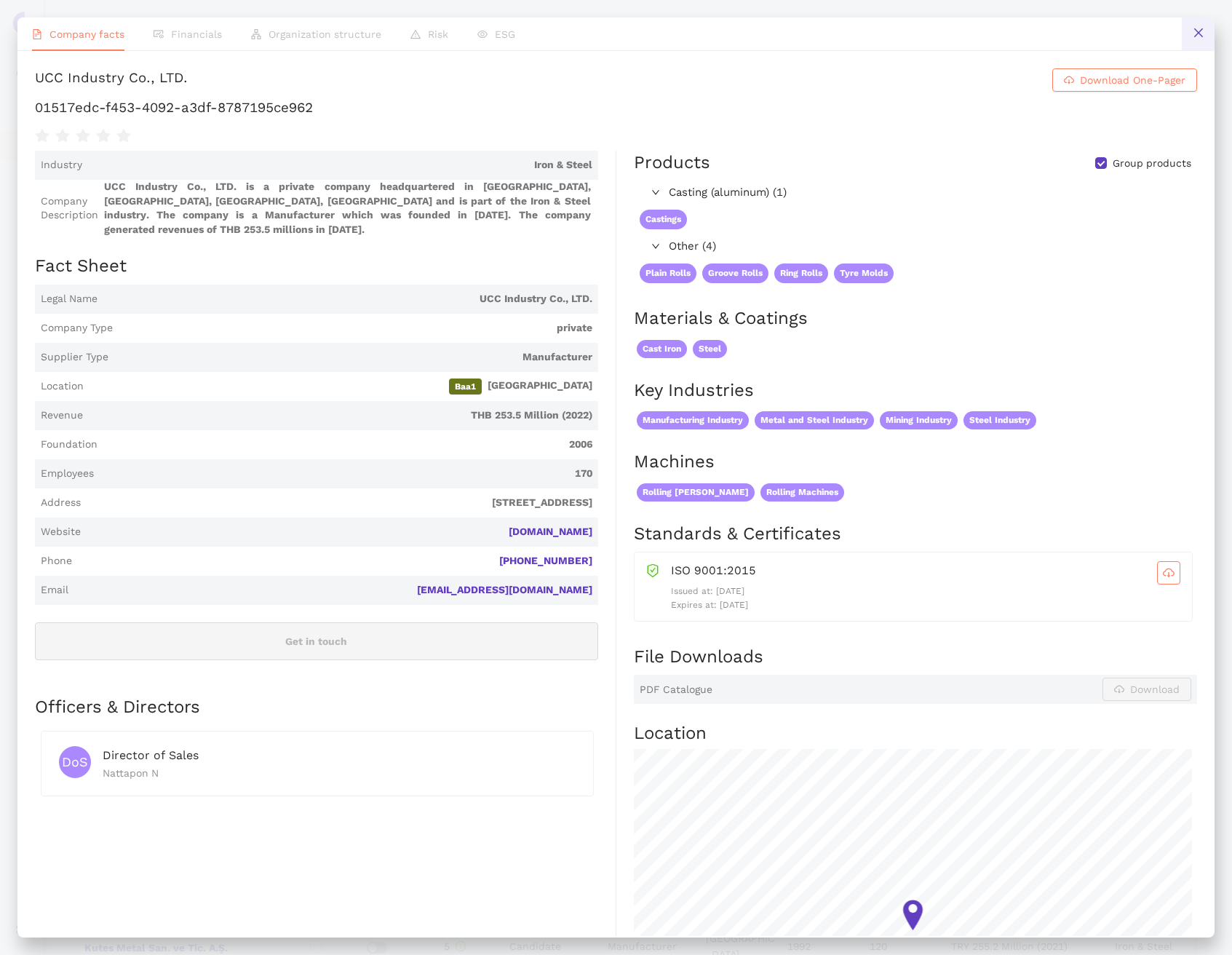
click at [1204, 35] on icon "close" at bounding box center [1199, 33] width 12 height 12
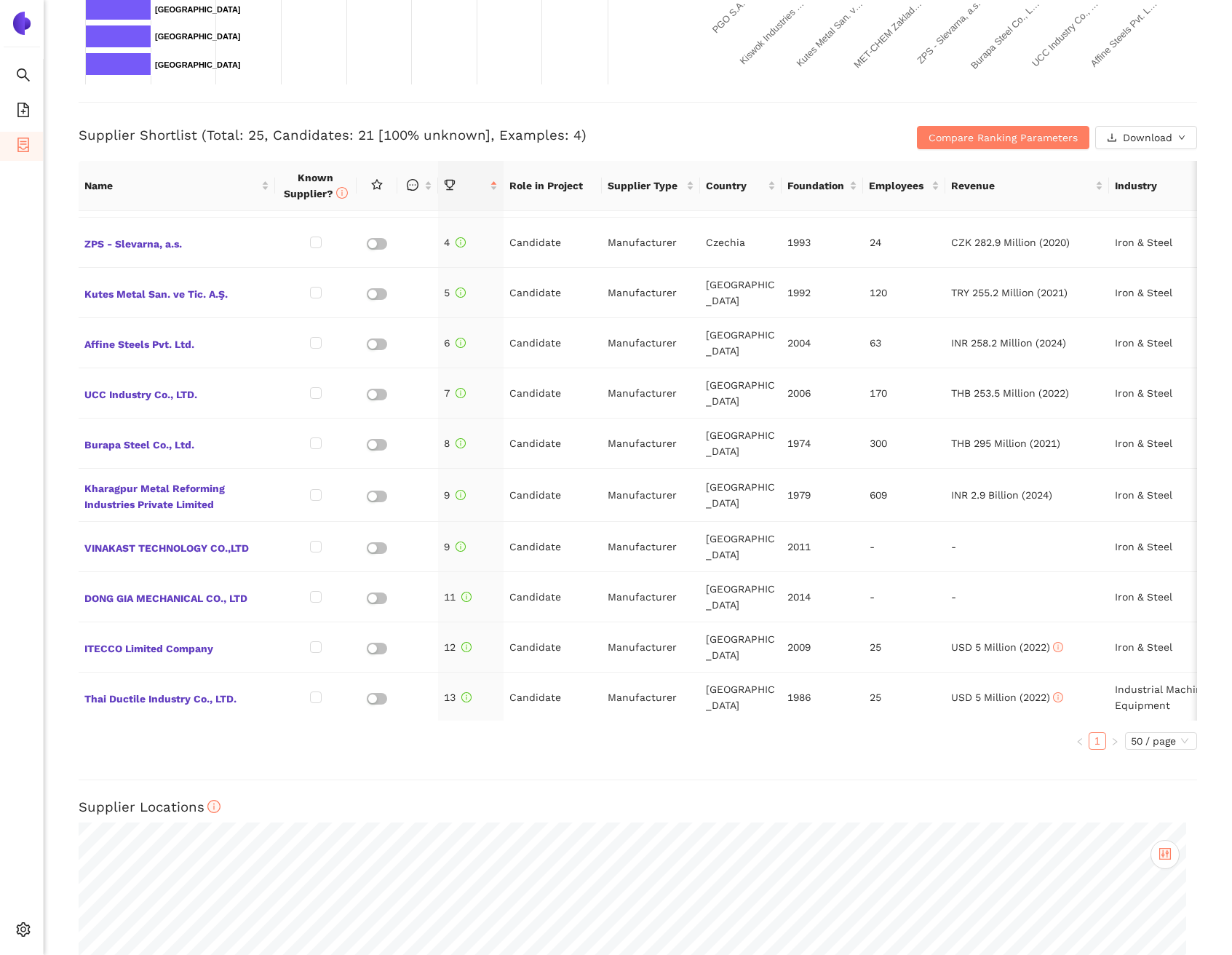
scroll to position [508, 0]
click at [132, 433] on span "Burapa Steel Co., Ltd." at bounding box center [177, 443] width 185 height 19
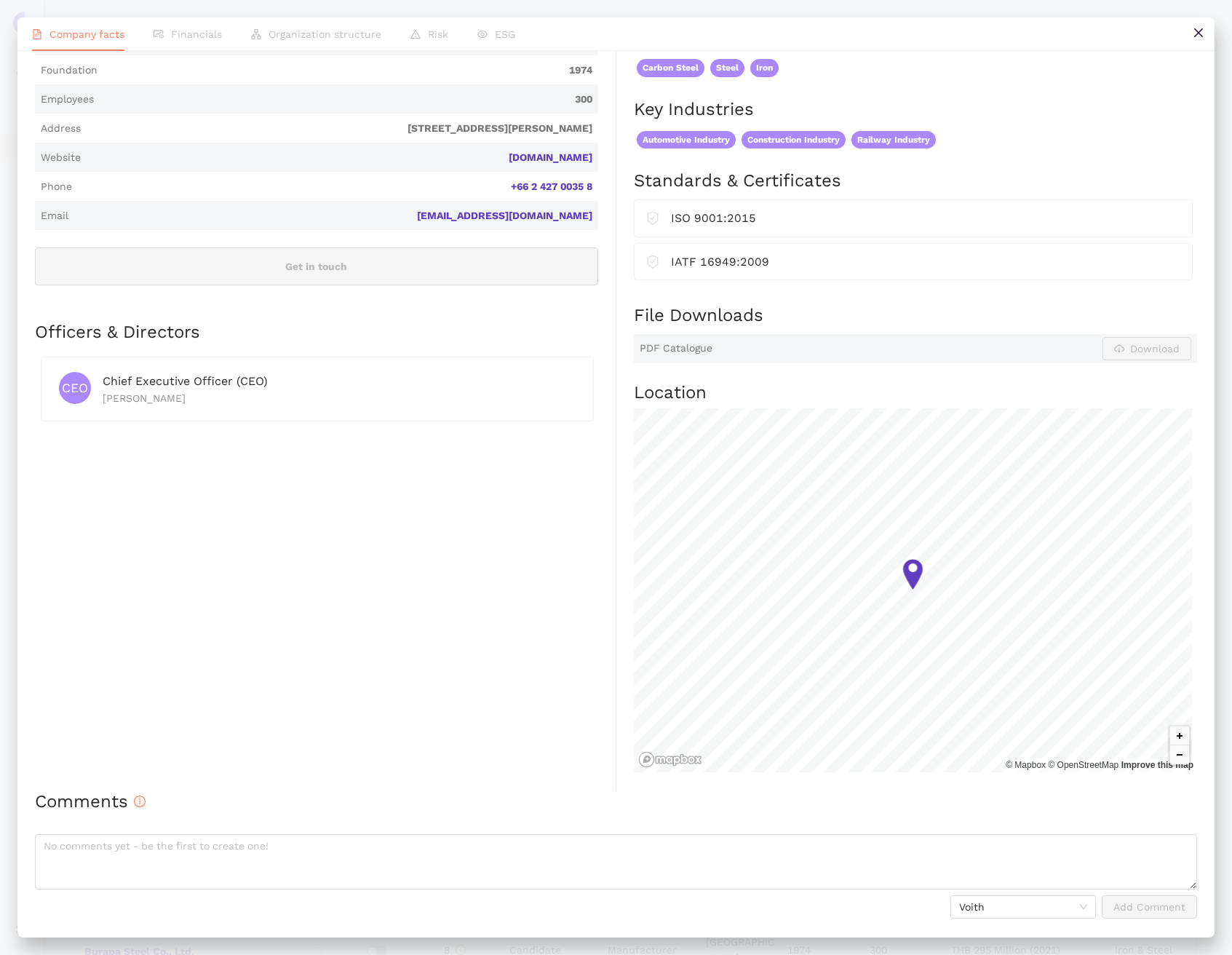
scroll to position [0, 0]
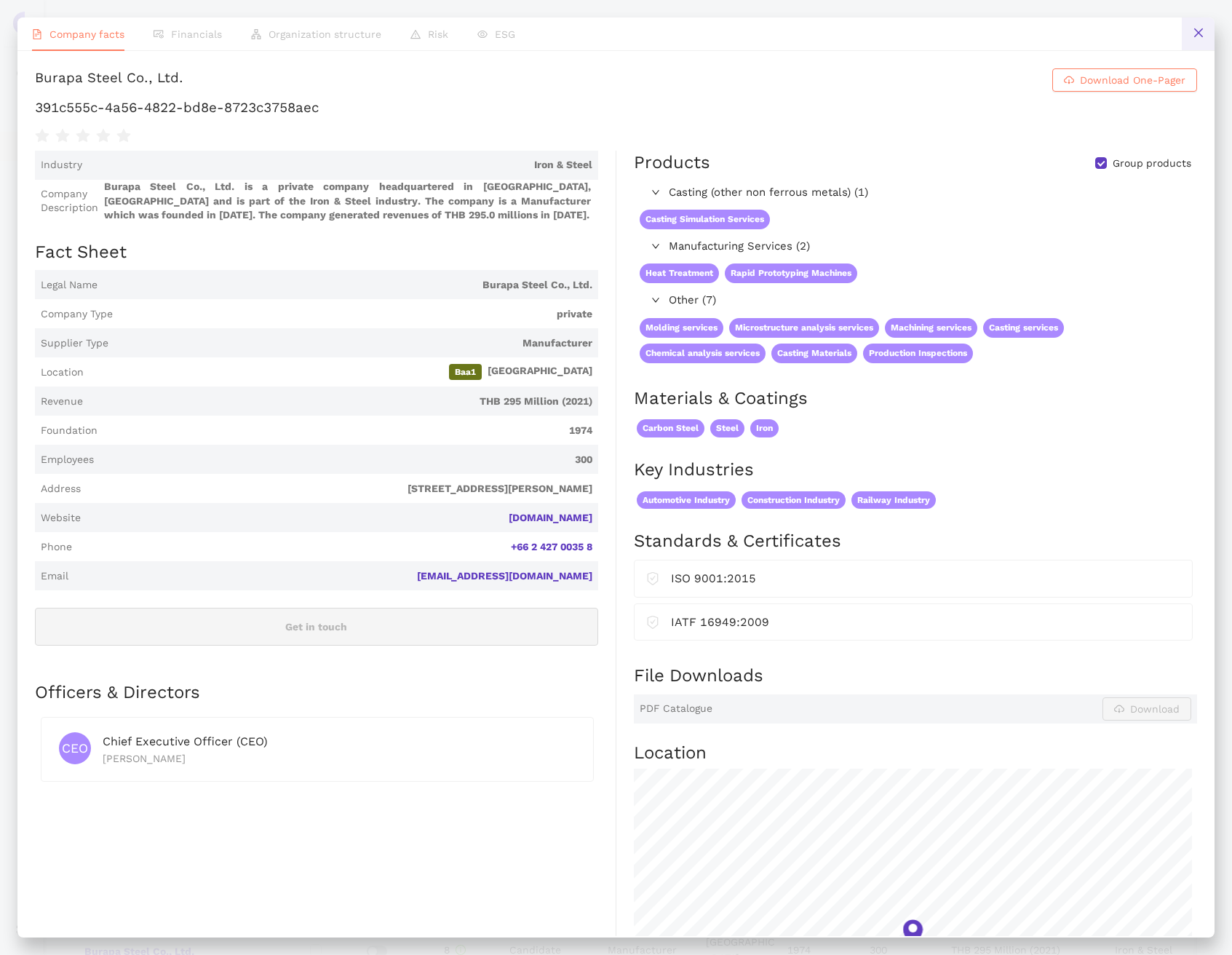
click at [1186, 46] on button at bounding box center [1198, 33] width 33 height 33
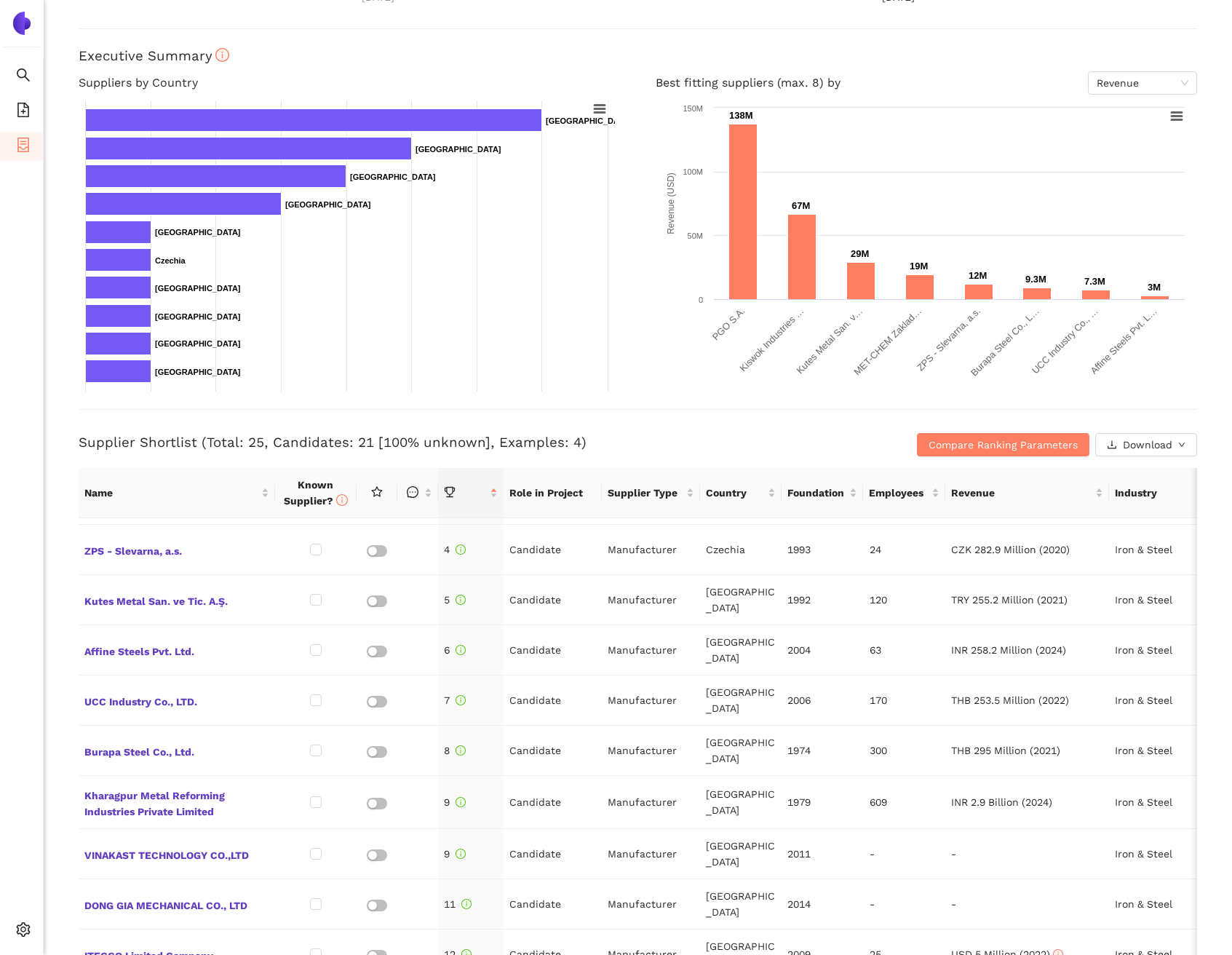
scroll to position [296, 0]
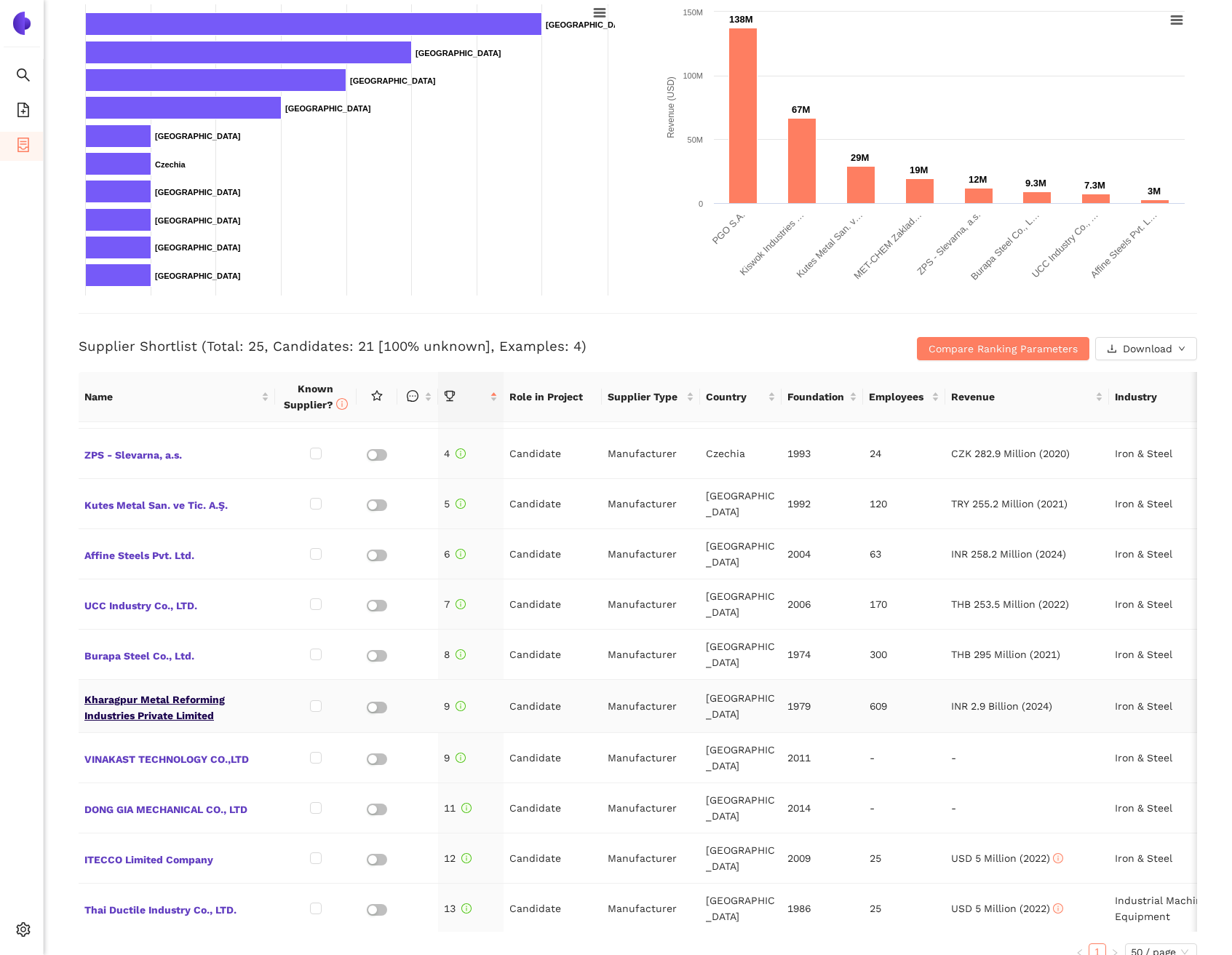
click at [127, 689] on span "Kharagpur Metal Reforming Industries Private Limited" at bounding box center [177, 707] width 185 height 35
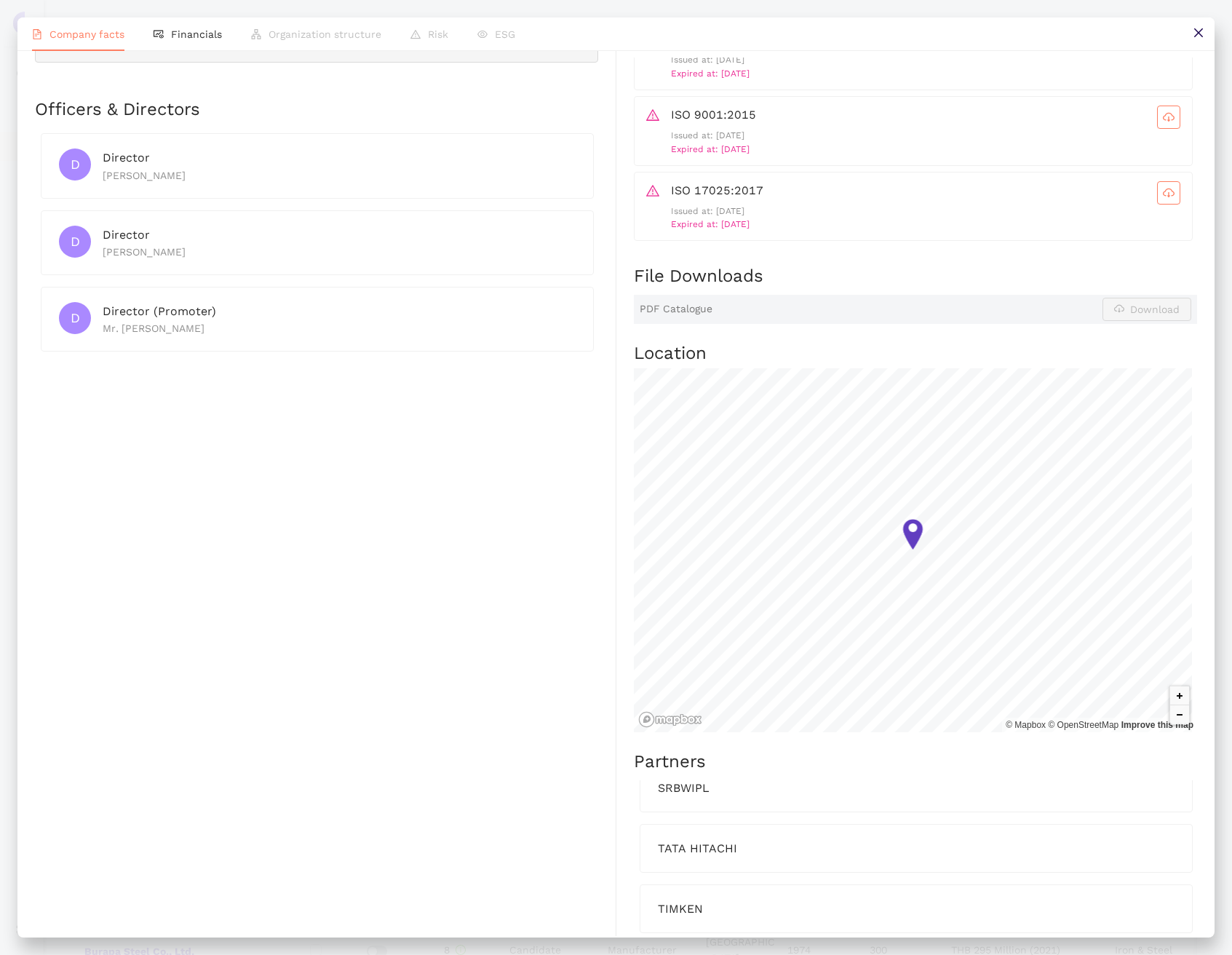
scroll to position [0, 0]
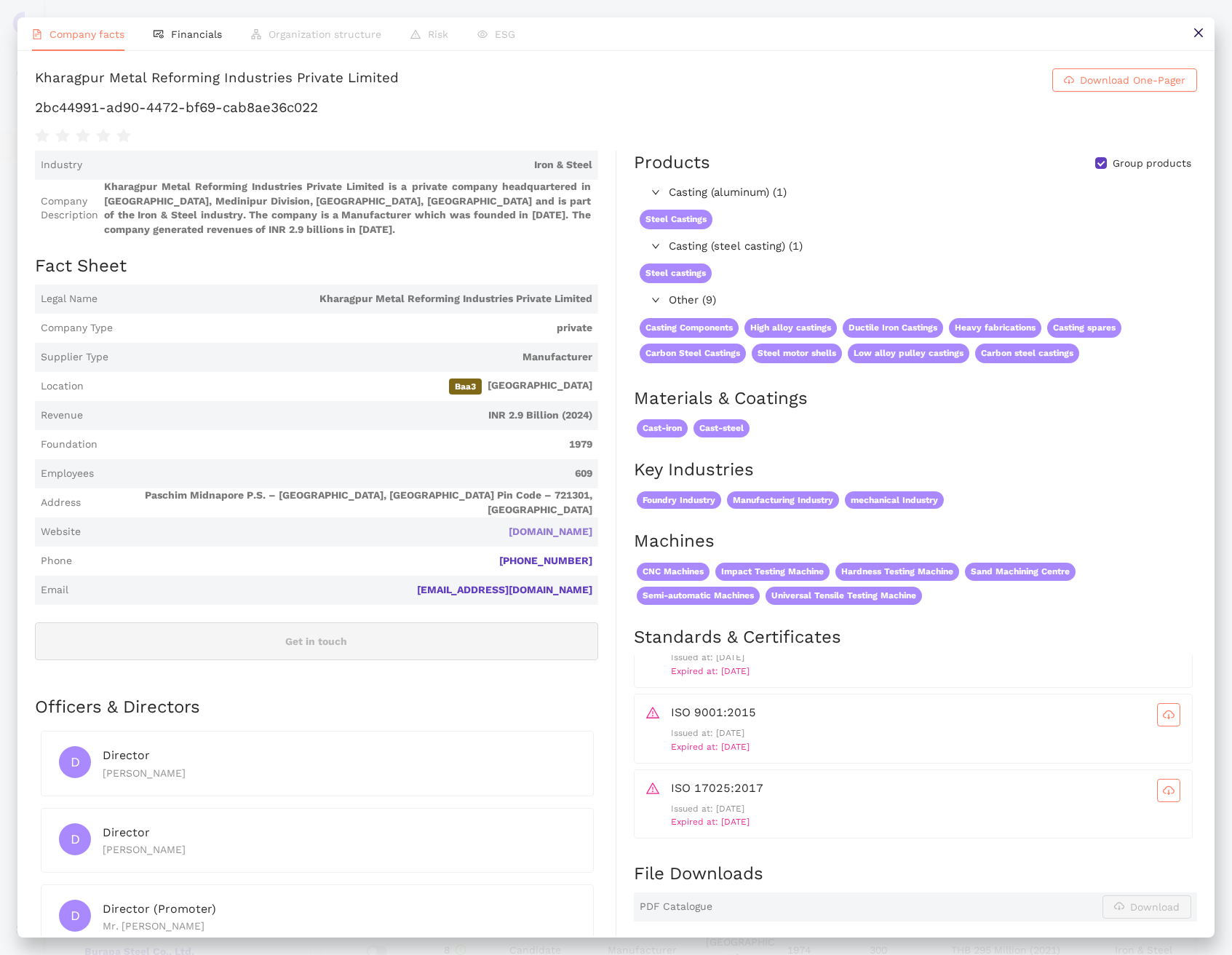
click at [0, 0] on link "kgpmetal-india.com" at bounding box center [0, 0] width 0 height 0
click at [114, 86] on div "Kharagpur Metal Reforming Industries Private Limited" at bounding box center [217, 80] width 364 height 23
click at [0, 0] on link "kgpmetal-india.com" at bounding box center [0, 0] width 0 height 0
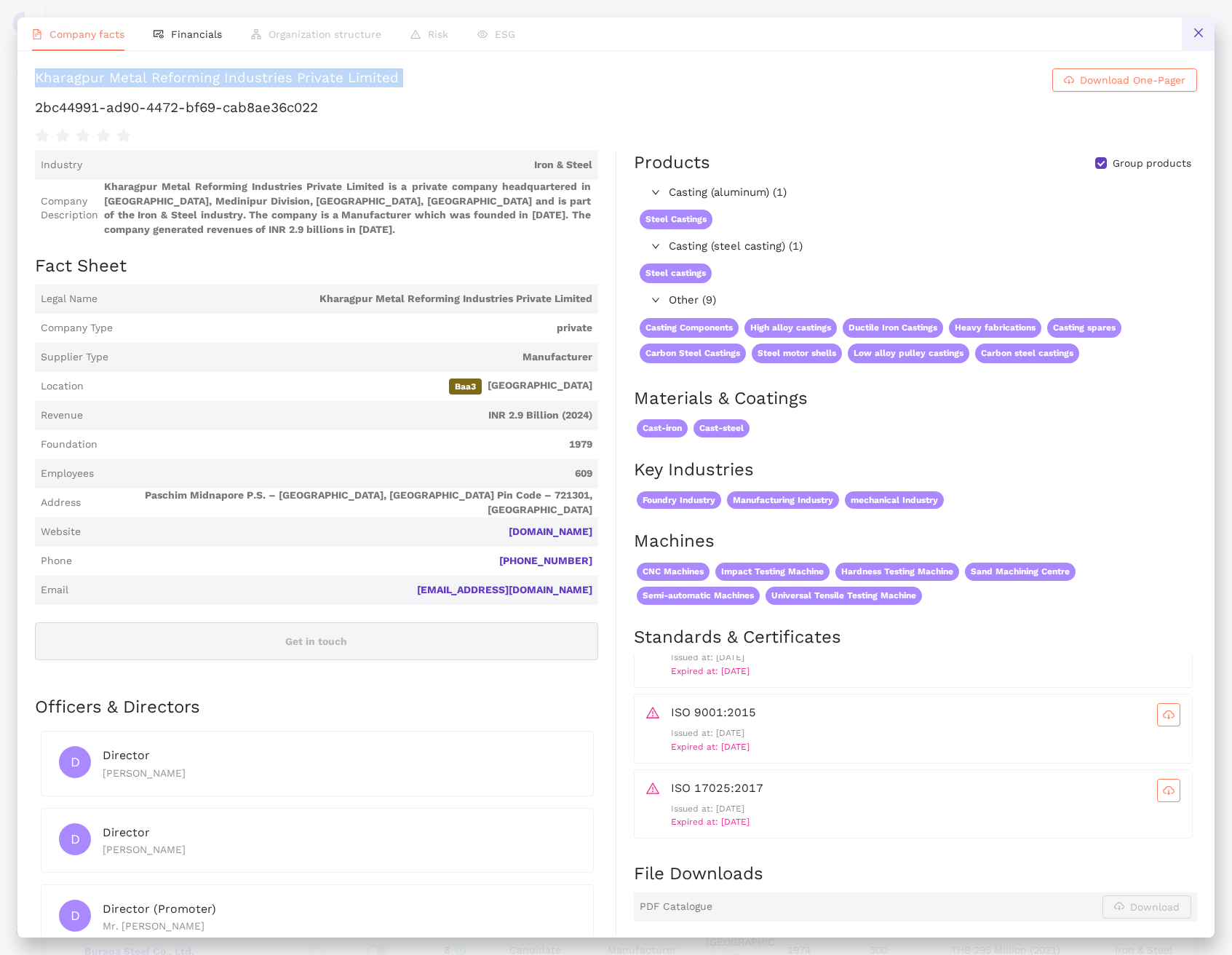
click at [1186, 26] on button at bounding box center [1198, 33] width 33 height 33
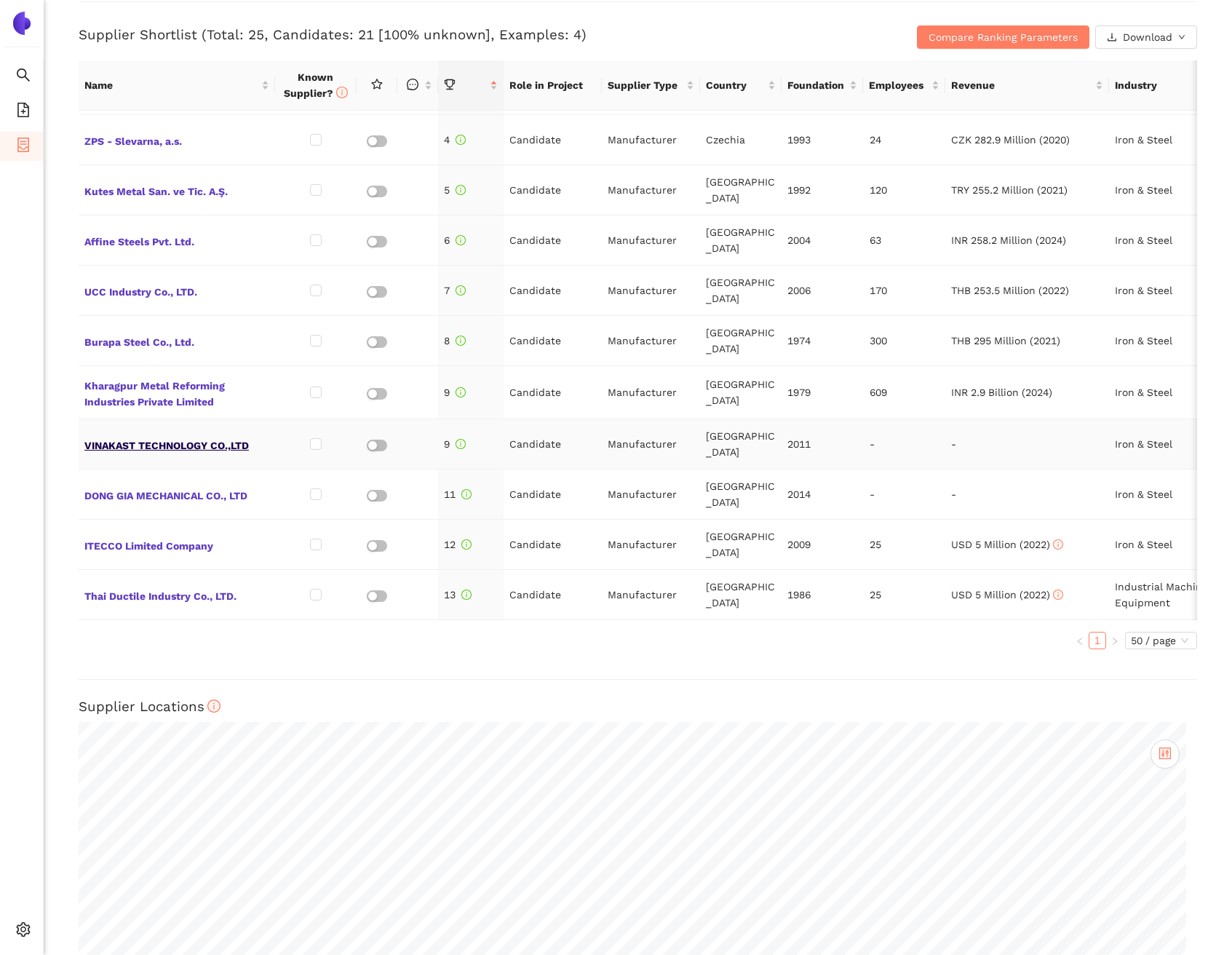
scroll to position [150, 0]
click at [149, 434] on span "VINAKAST TECHNOLOGY CO.,LTD" at bounding box center [177, 444] width 185 height 19
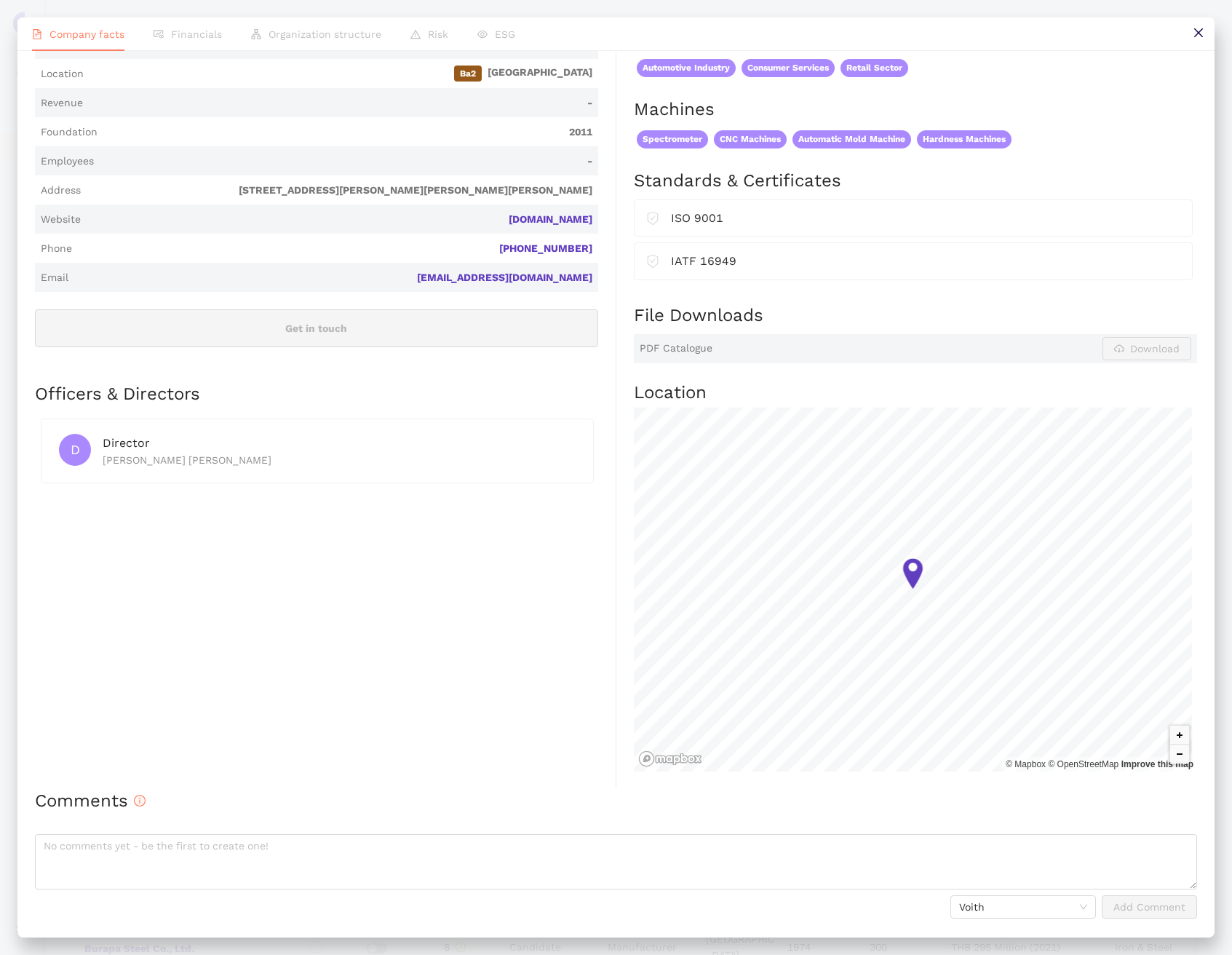
scroll to position [331, 0]
click at [1207, 23] on button at bounding box center [1198, 33] width 33 height 33
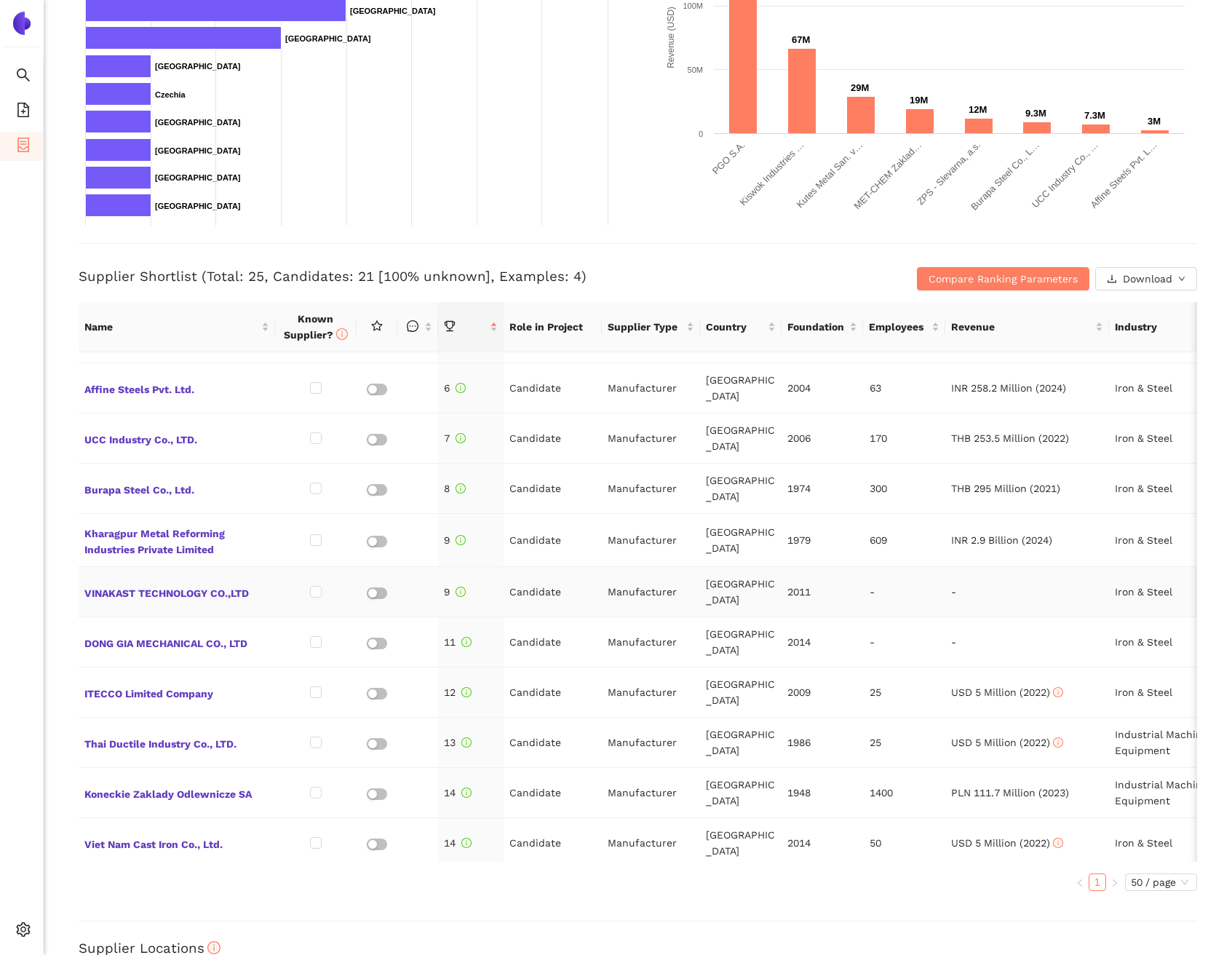
scroll to position [250, 0]
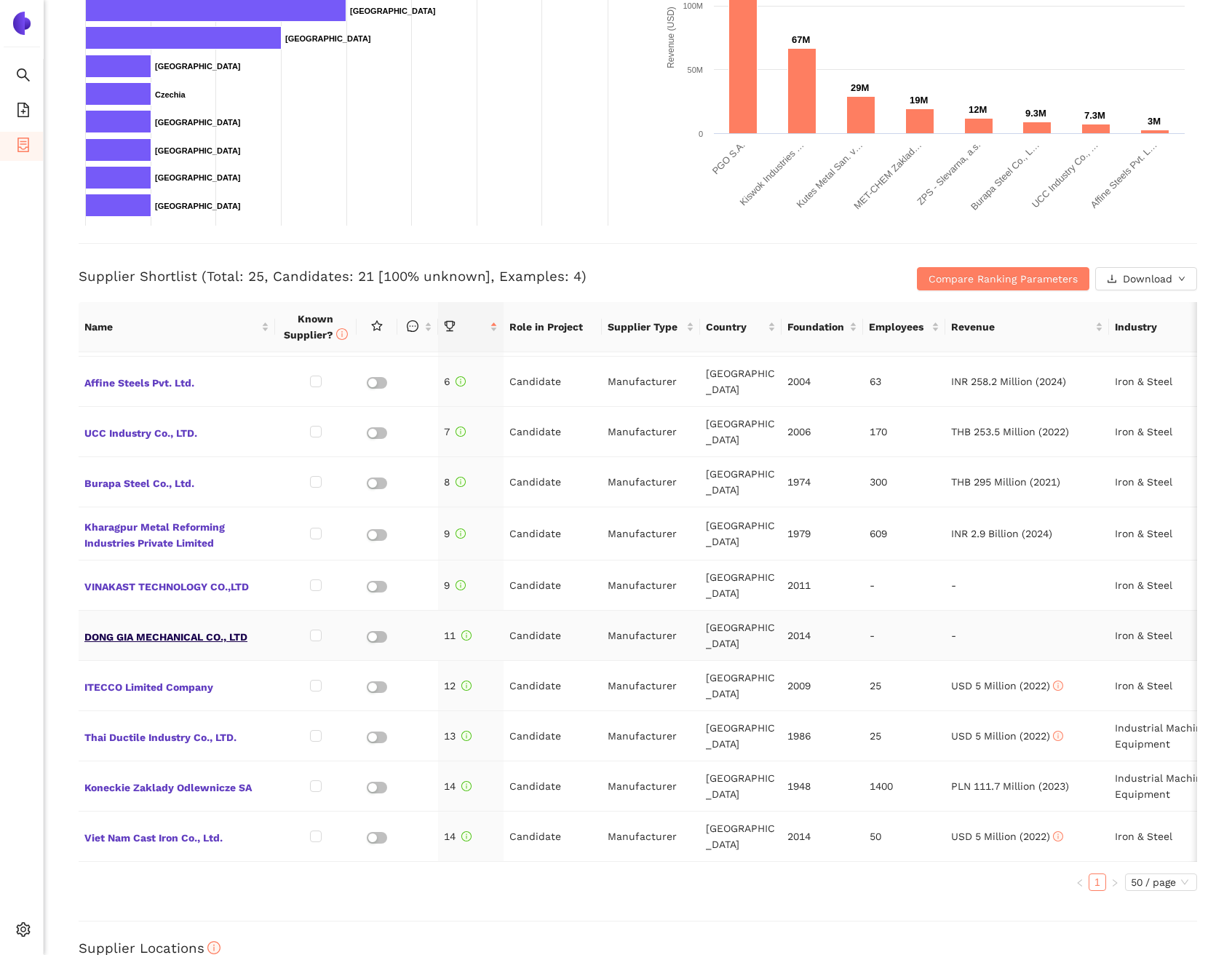
click at [169, 626] on span "DONG GIA MECHANICAL CO., LTD" at bounding box center [177, 635] width 185 height 19
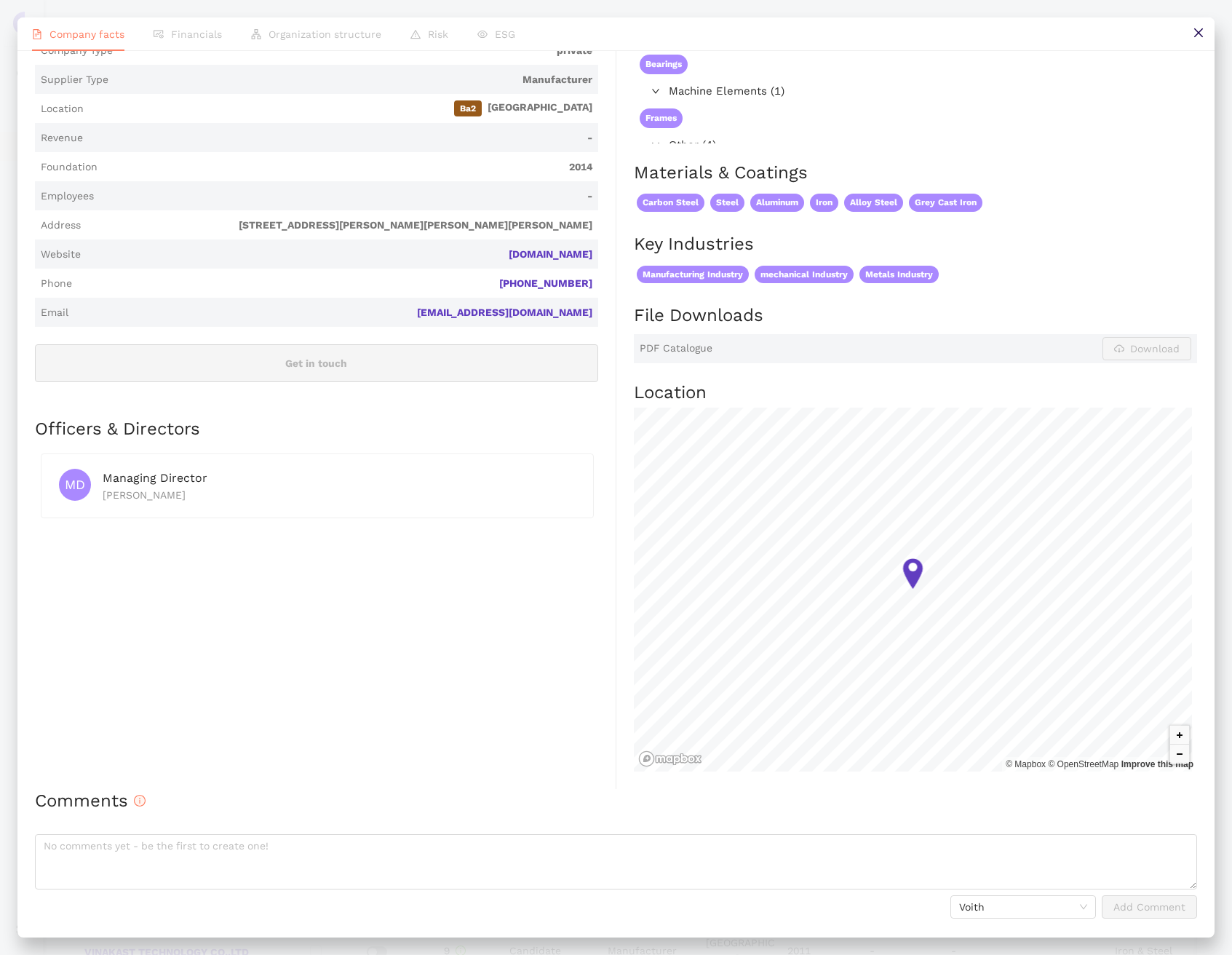
scroll to position [0, 0]
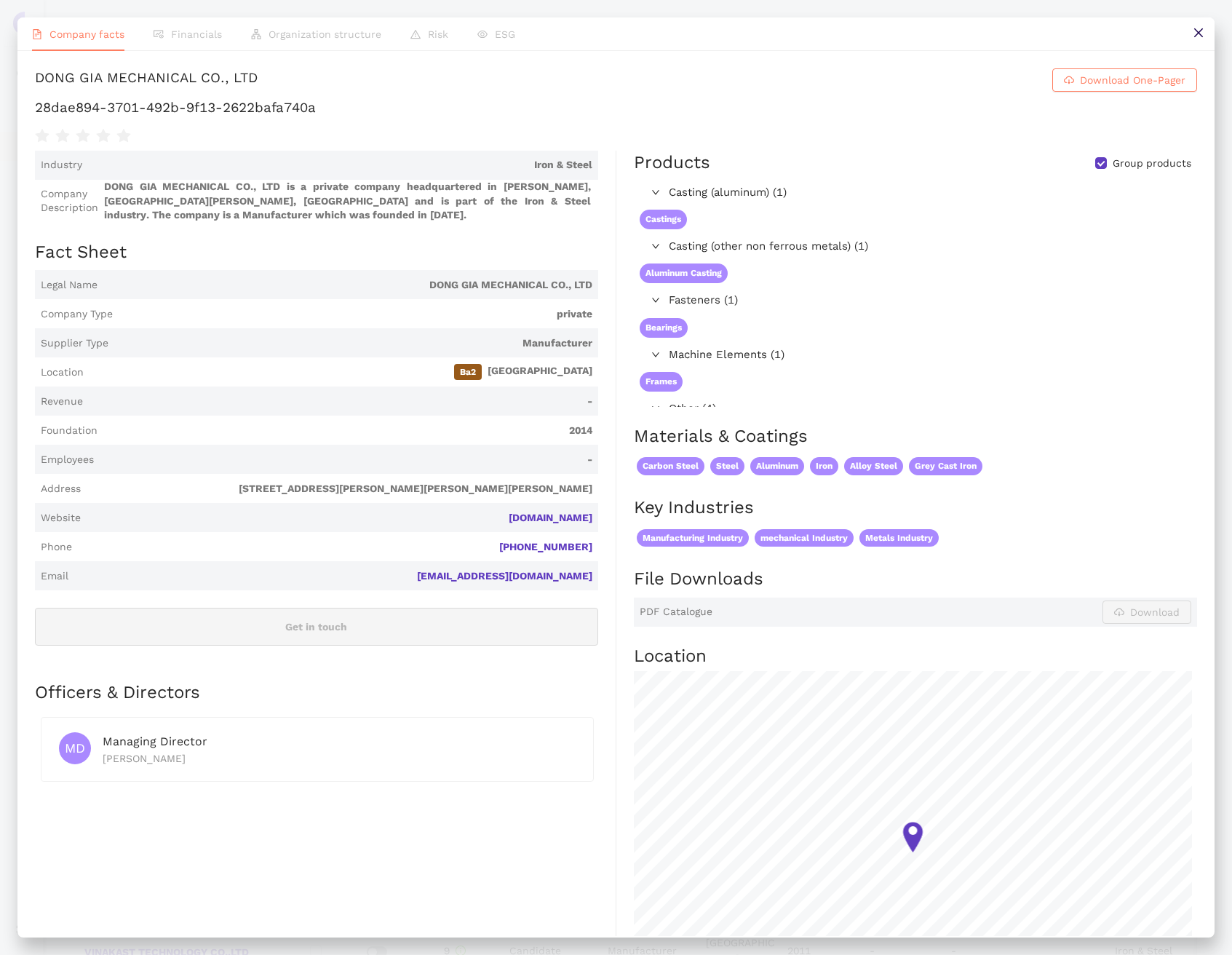
click at [1212, 38] on button at bounding box center [1198, 33] width 33 height 33
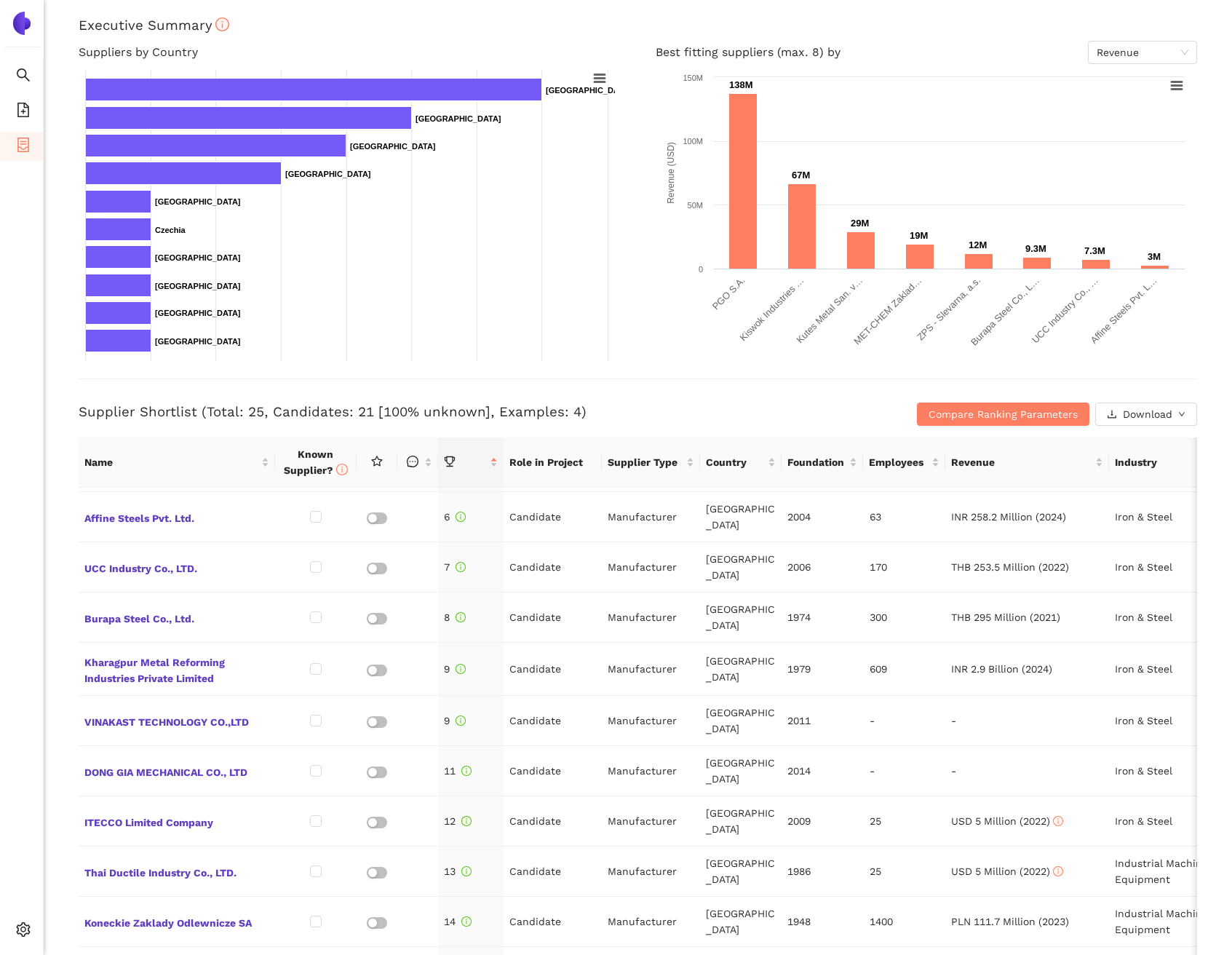
scroll to position [489, 0]
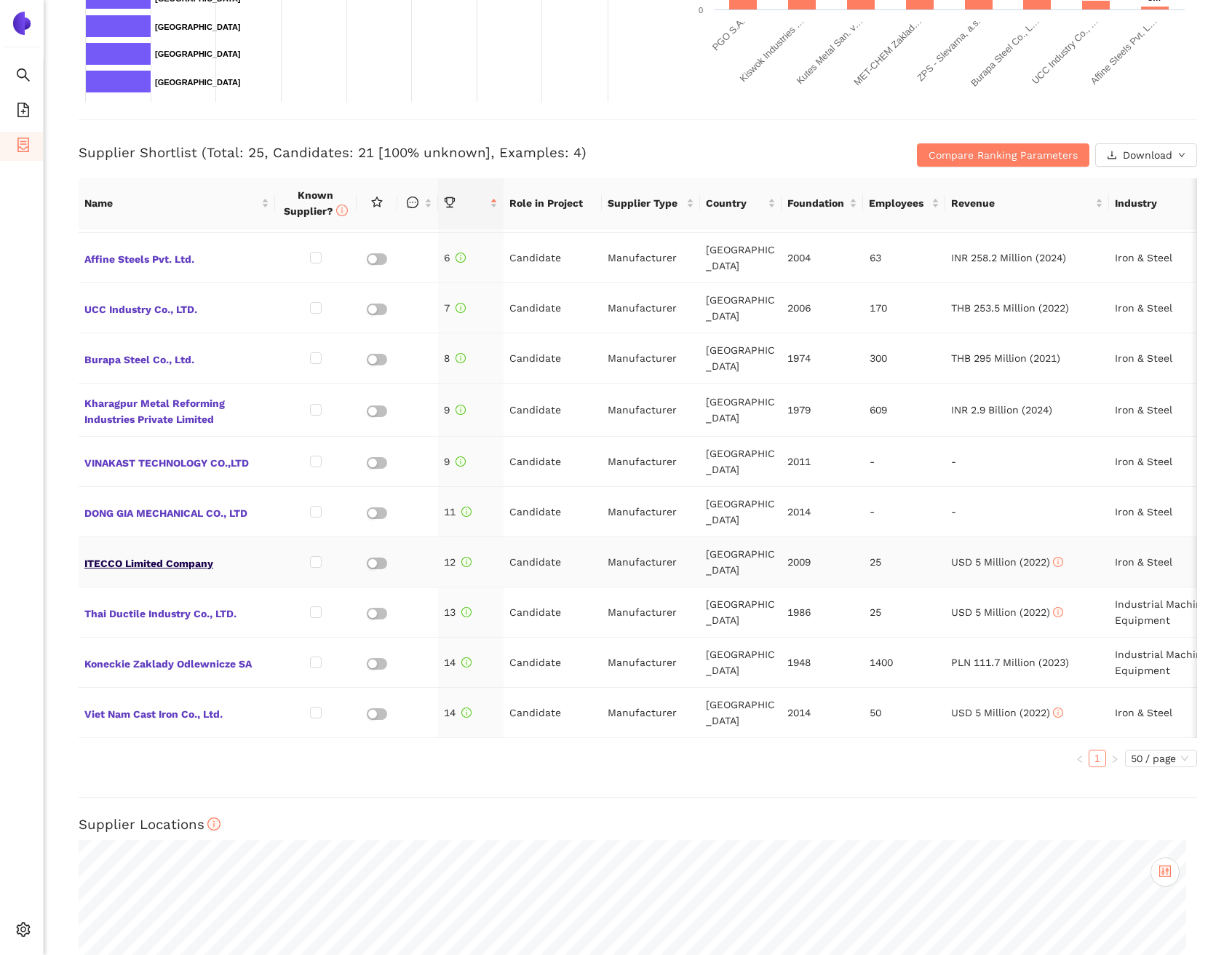
click at [128, 552] on span "ITECCO Limited Company" at bounding box center [177, 562] width 185 height 19
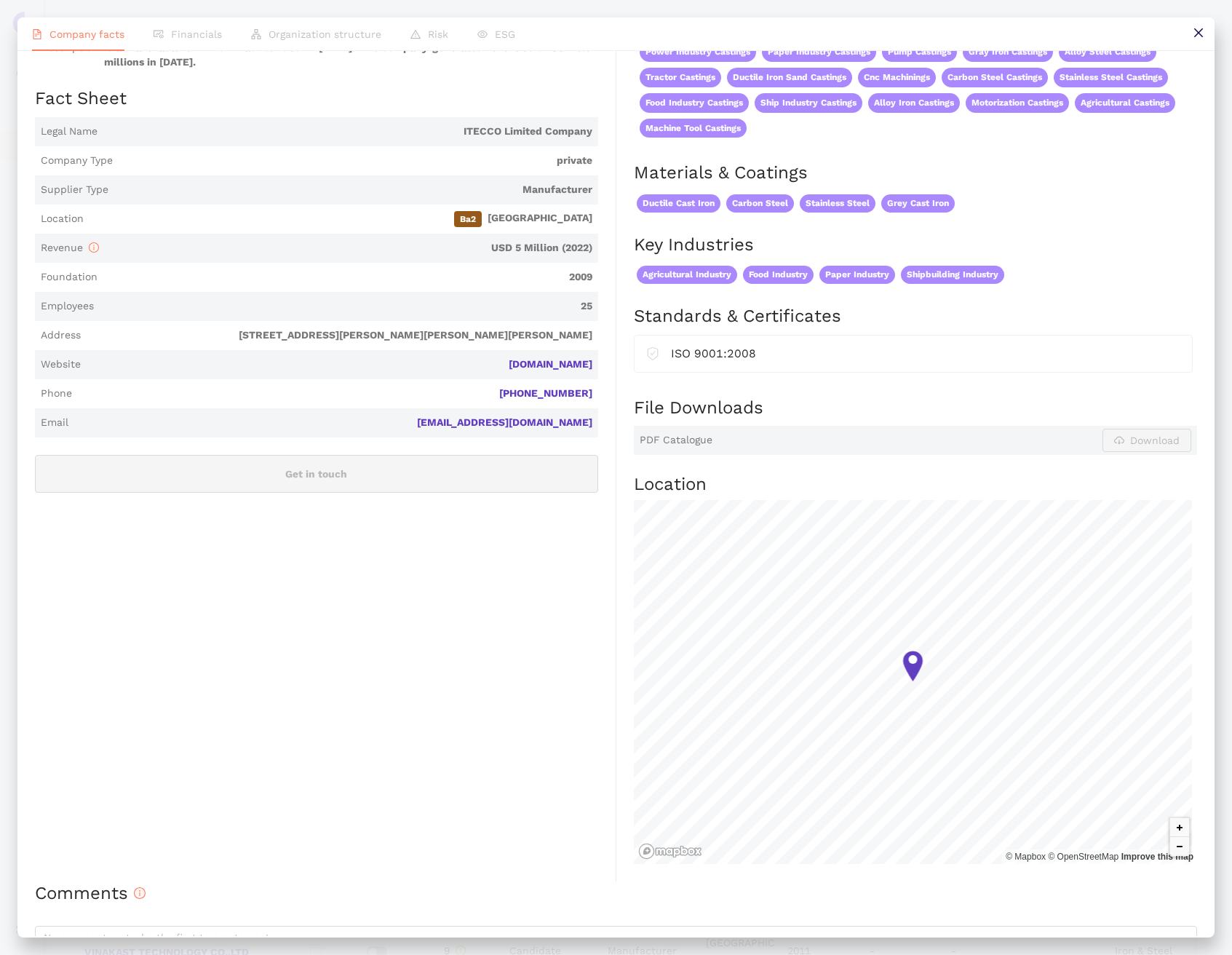
scroll to position [0, 0]
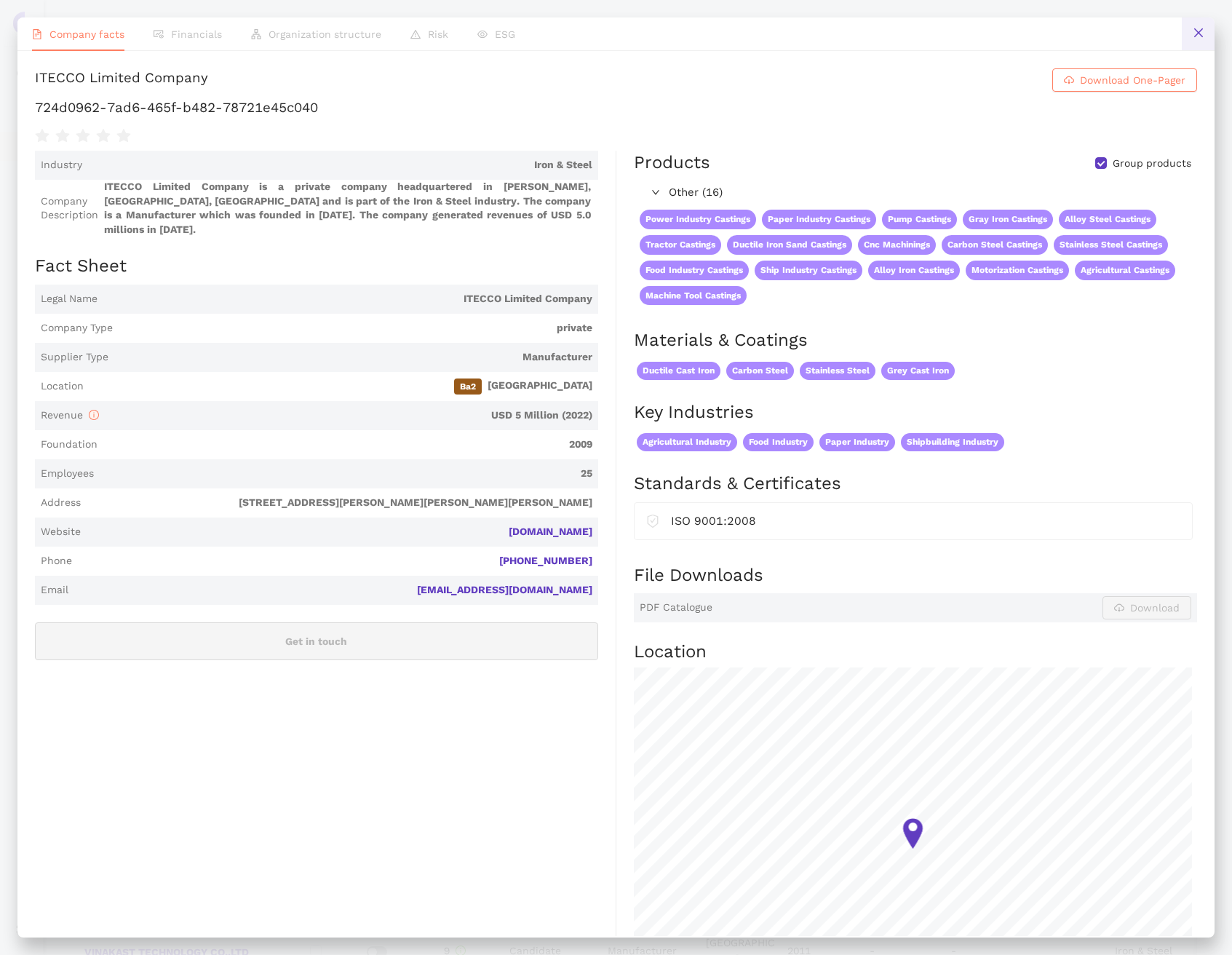
click at [1187, 37] on button at bounding box center [1198, 33] width 33 height 33
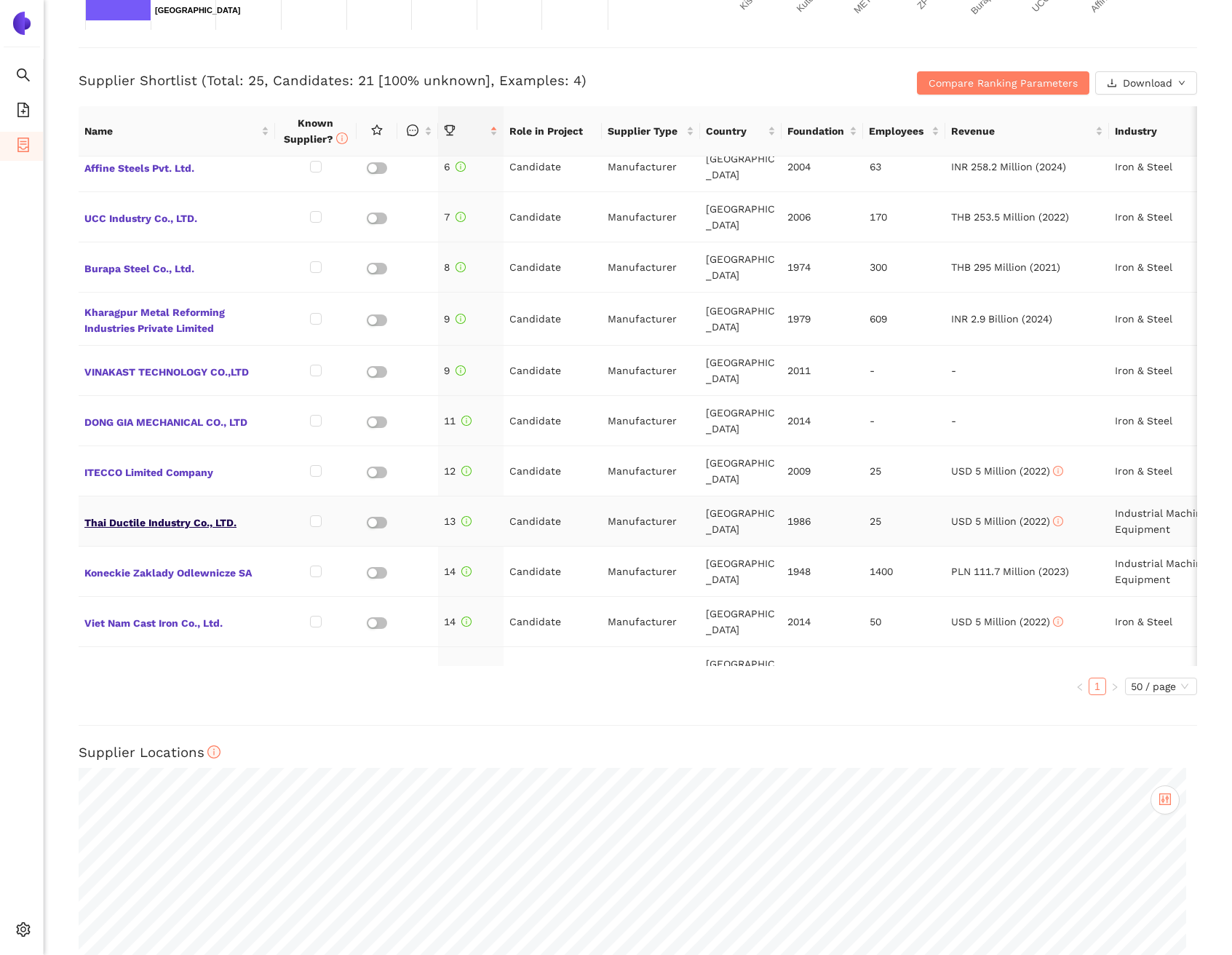
scroll to position [270, 0]
click at [180, 511] on span "Thai Ductile Industry Co., LTD." at bounding box center [177, 521] width 185 height 19
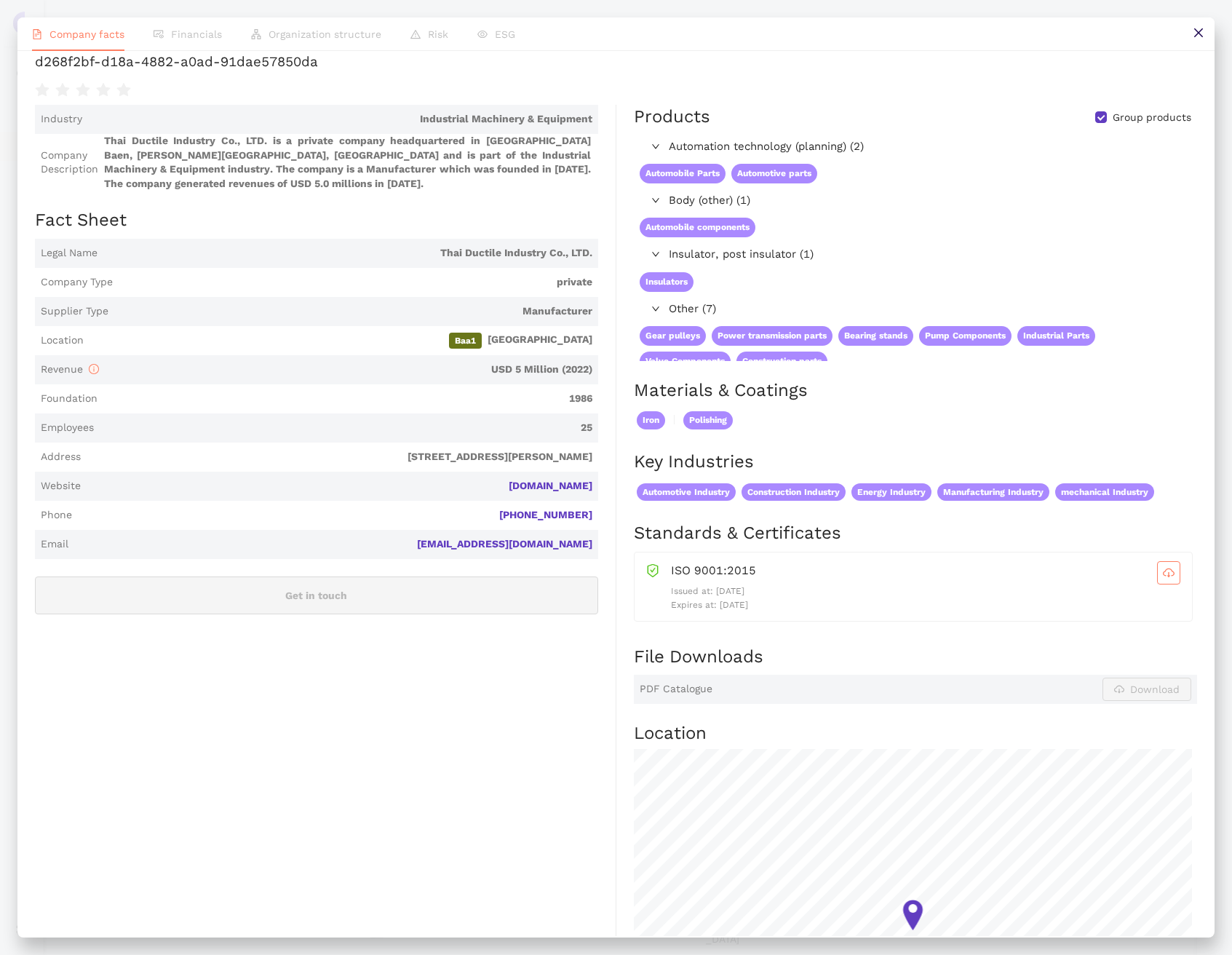
scroll to position [0, 0]
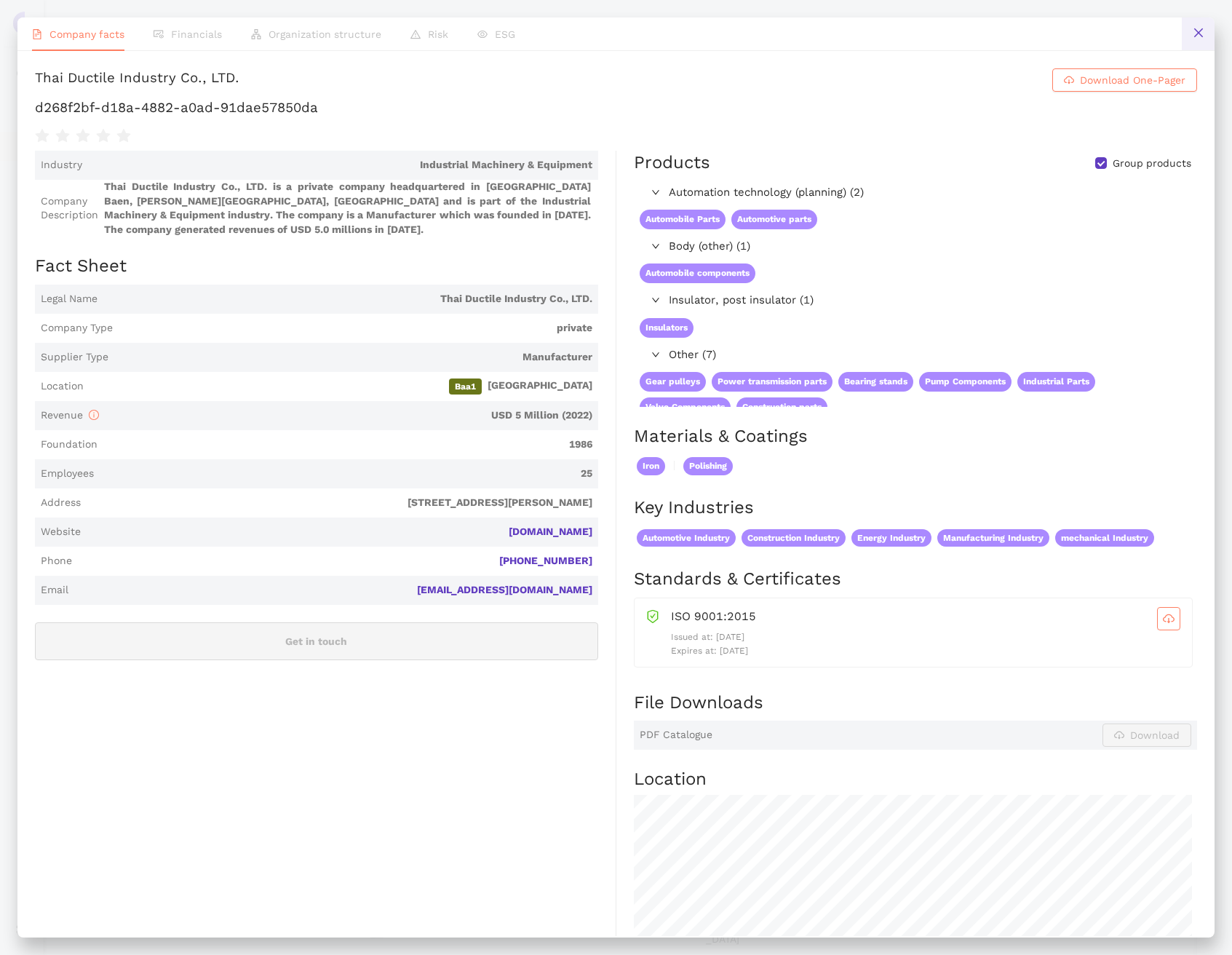
click at [1209, 31] on button at bounding box center [1198, 33] width 33 height 33
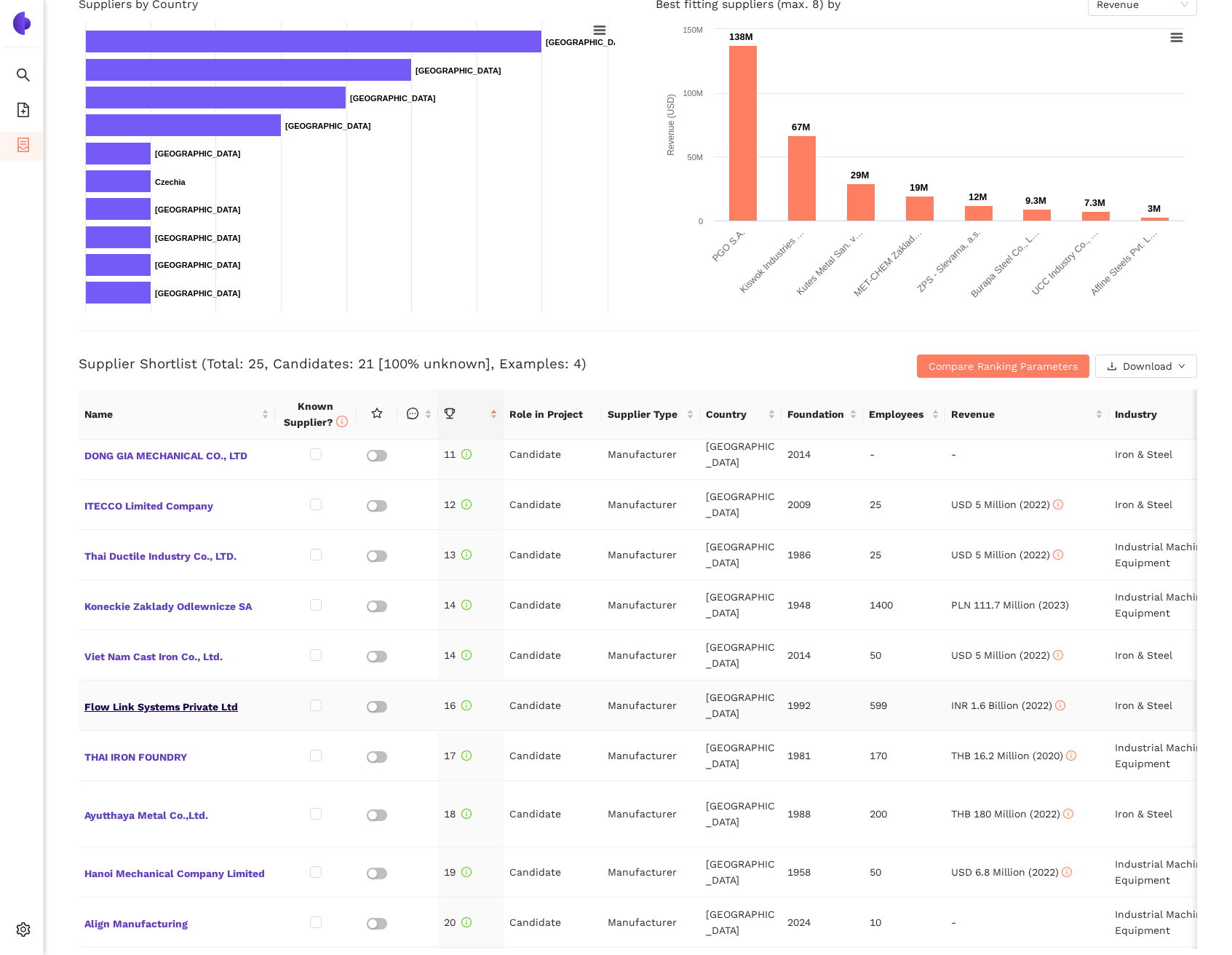
scroll to position [522, 0]
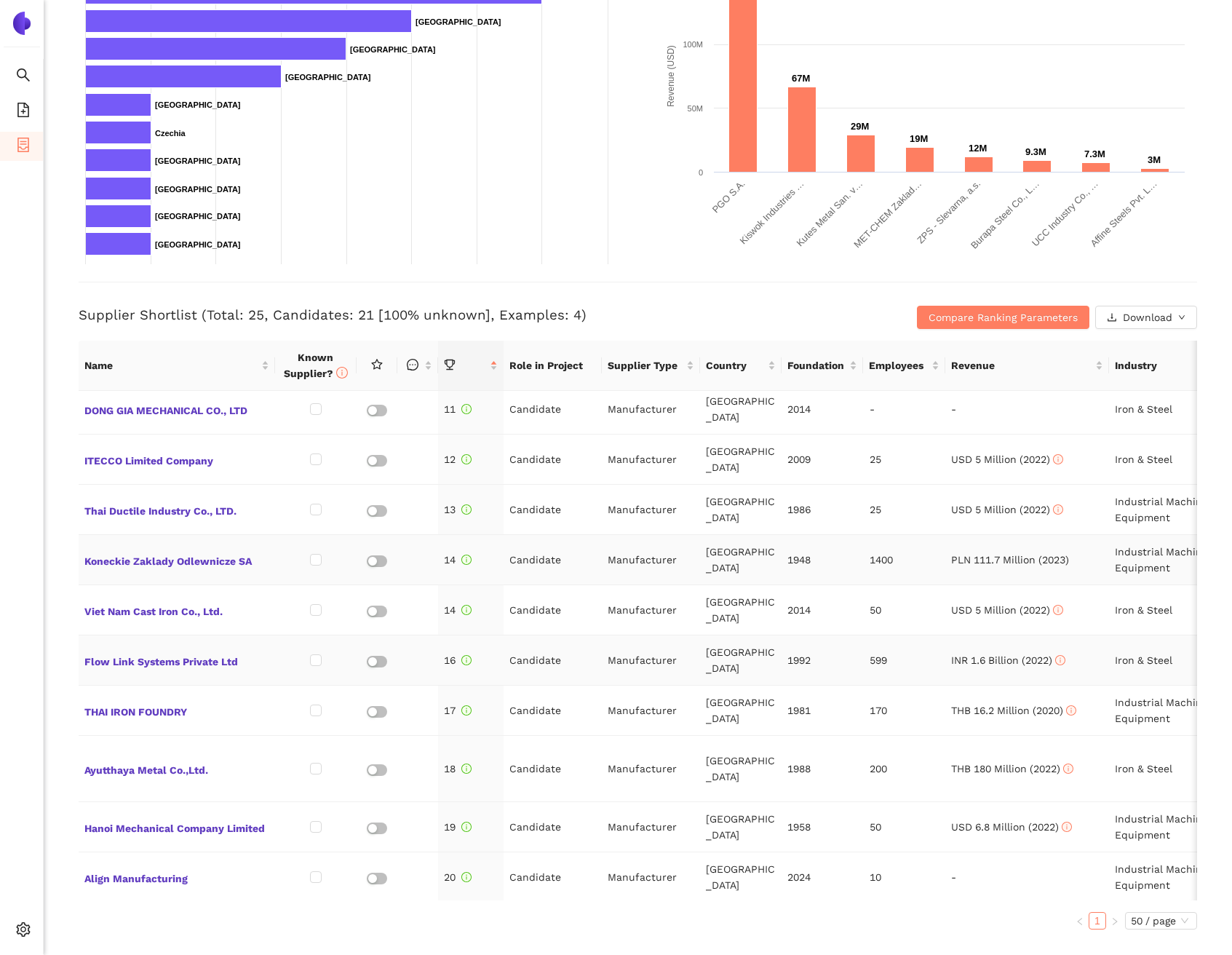
scroll to position [512, 0]
click at [186, 552] on span "Koneckie Zaklady Odlewnicze SA" at bounding box center [177, 562] width 185 height 19
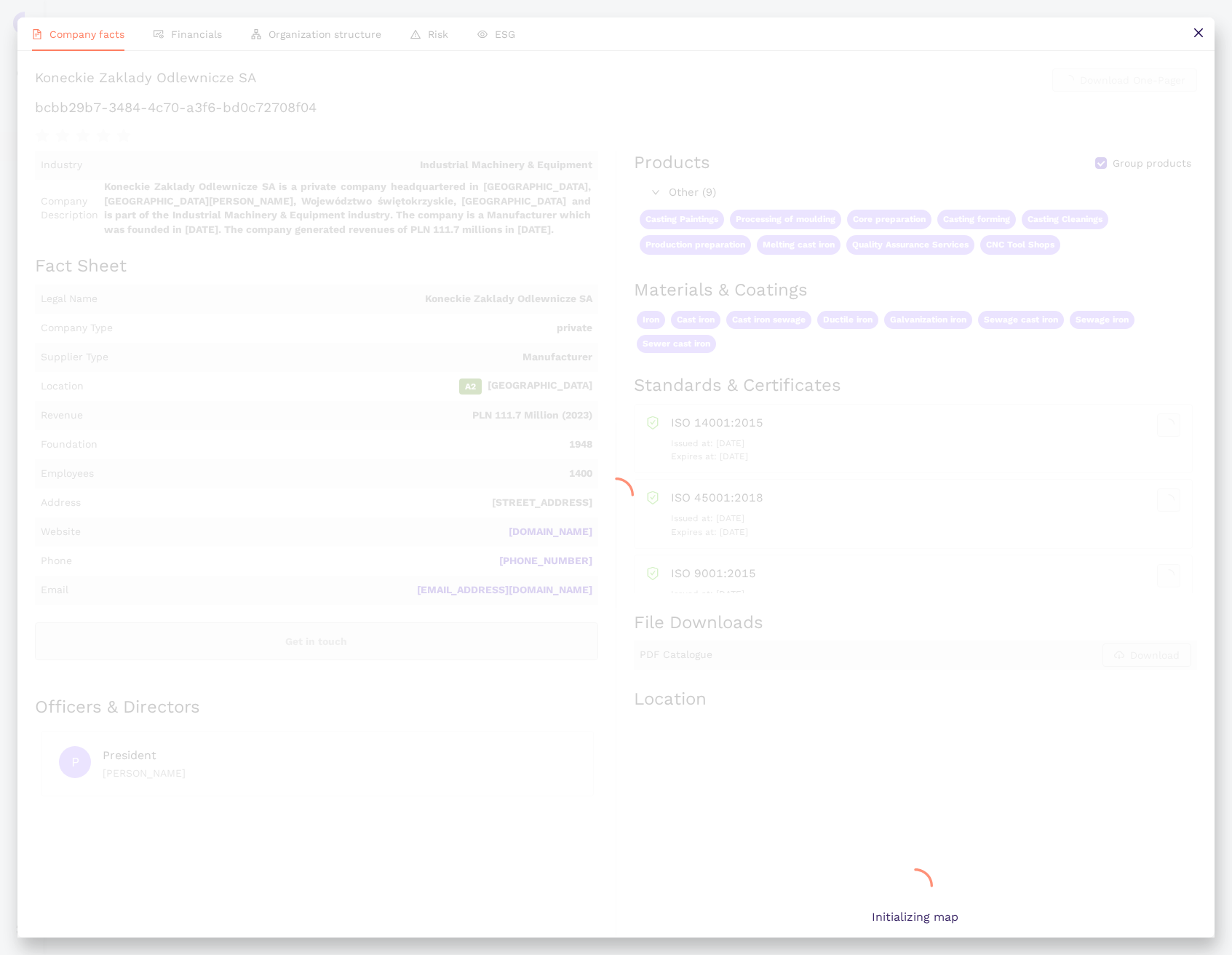
scroll to position [0, 0]
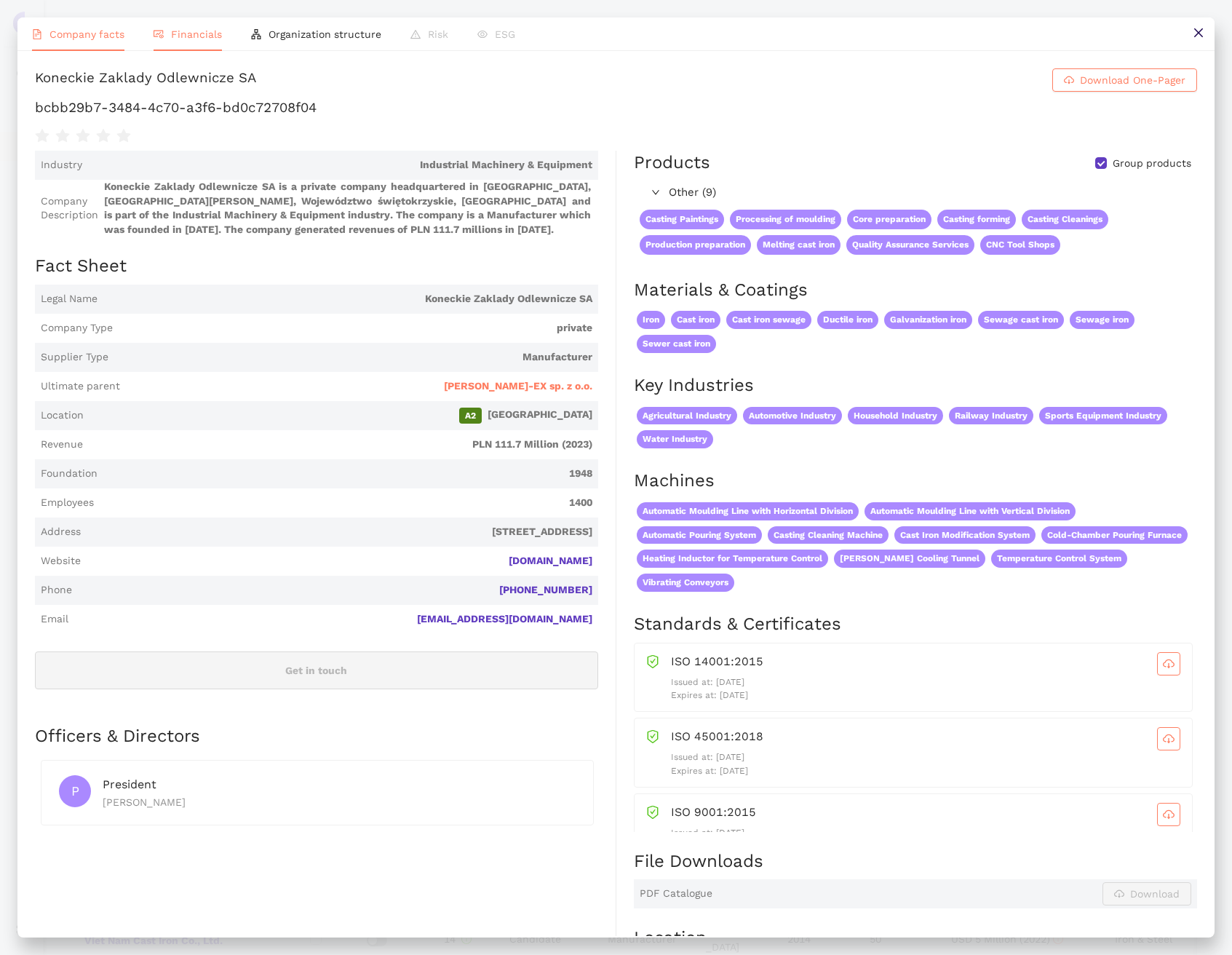
click at [192, 24] on li "Financials" at bounding box center [188, 34] width 98 height 33
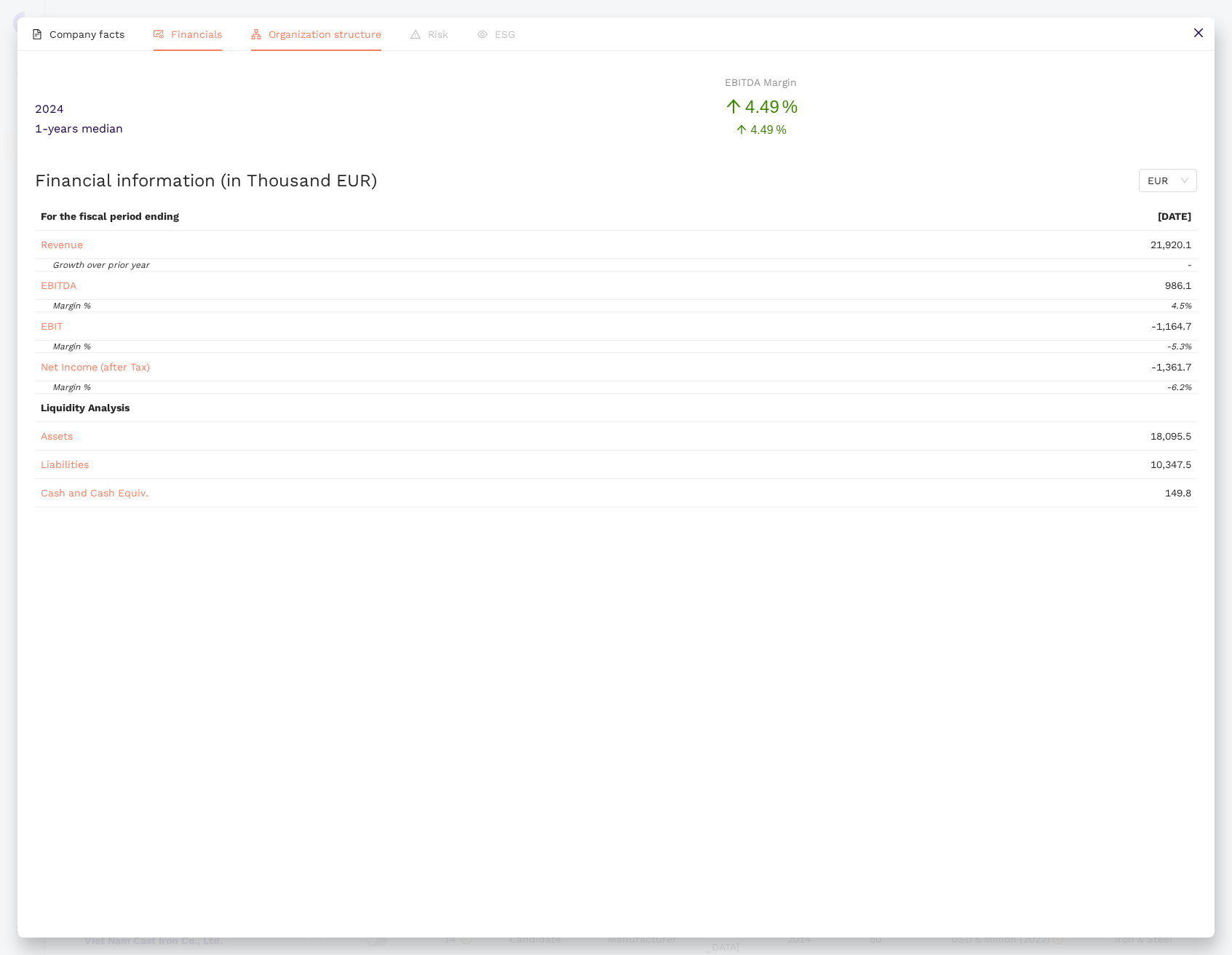
click at [293, 33] on span "Organization structure" at bounding box center [325, 34] width 113 height 12
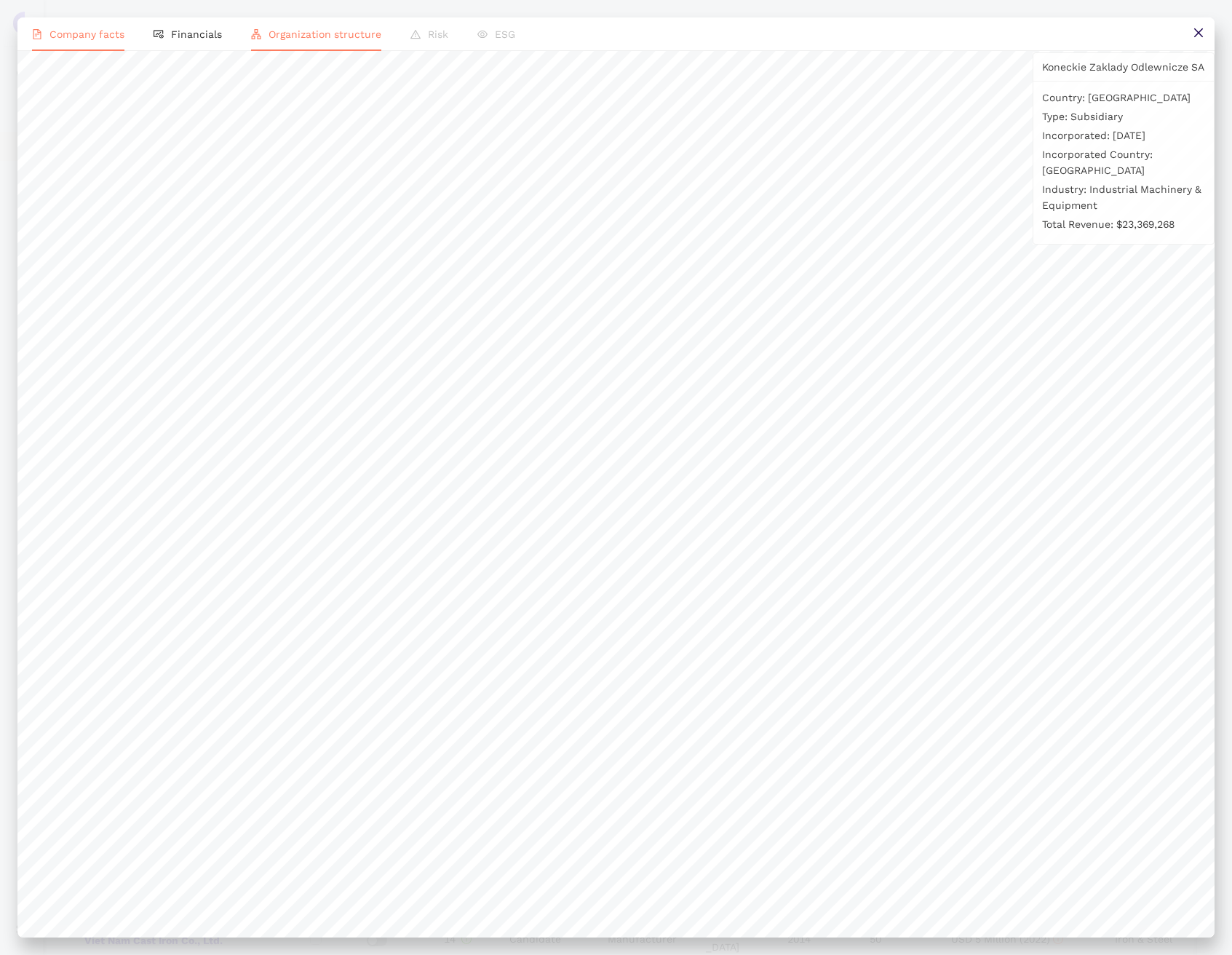
click at [79, 46] on li "Company facts" at bounding box center [78, 34] width 122 height 33
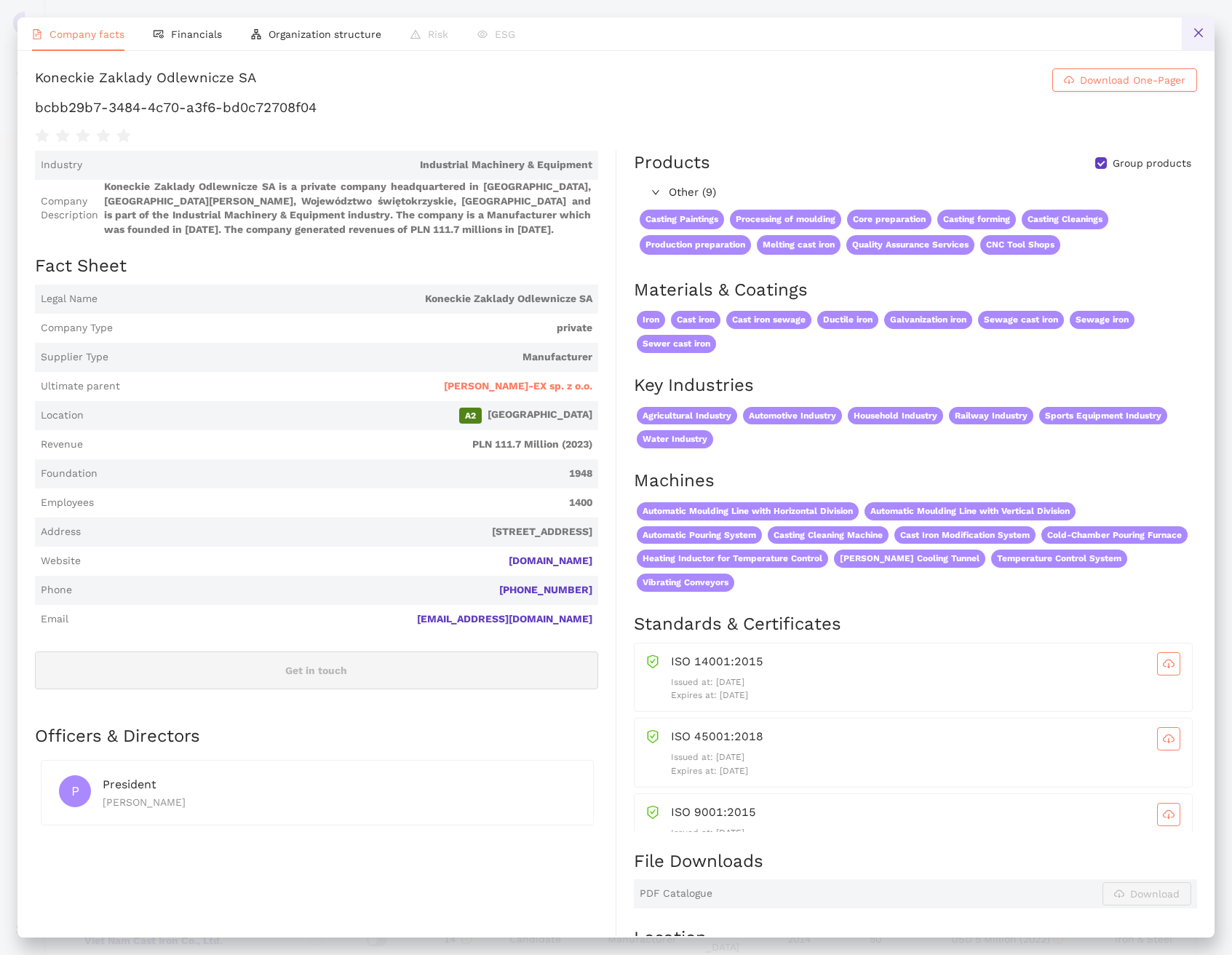
click at [1209, 35] on button at bounding box center [1198, 33] width 33 height 33
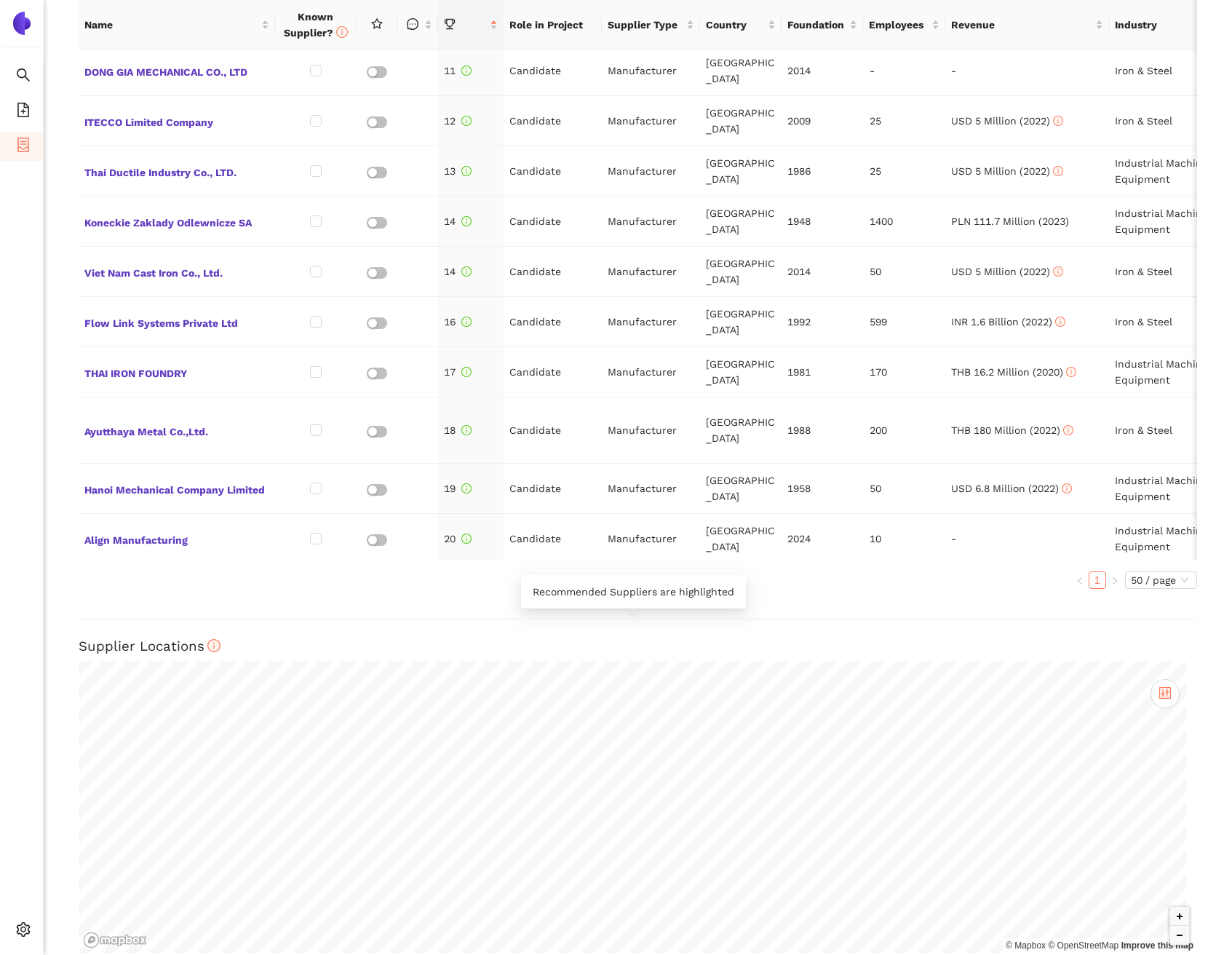
scroll to position [579, 0]
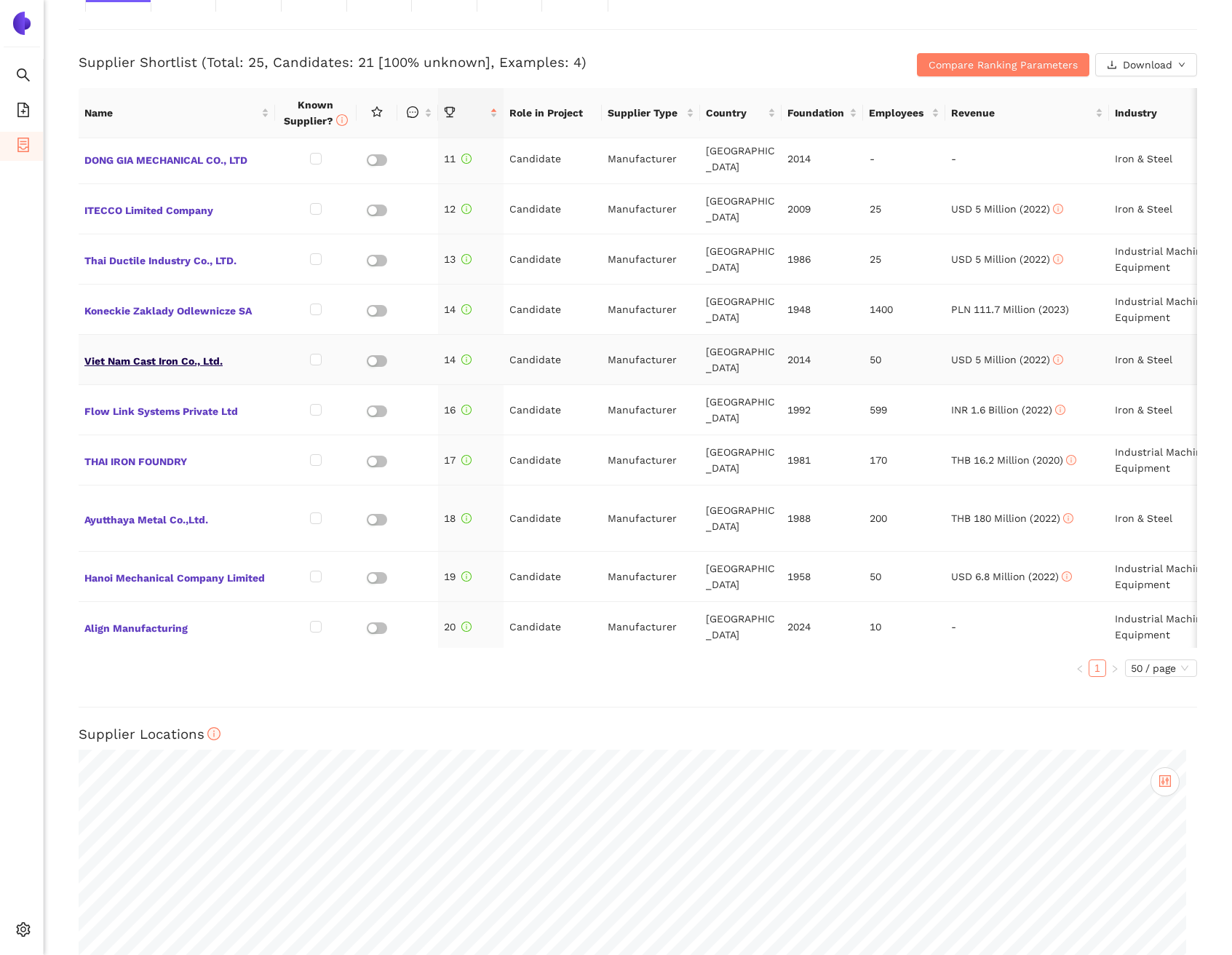
click at [171, 351] on span "Viet Nam Cast Iron Co., Ltd." at bounding box center [177, 360] width 185 height 19
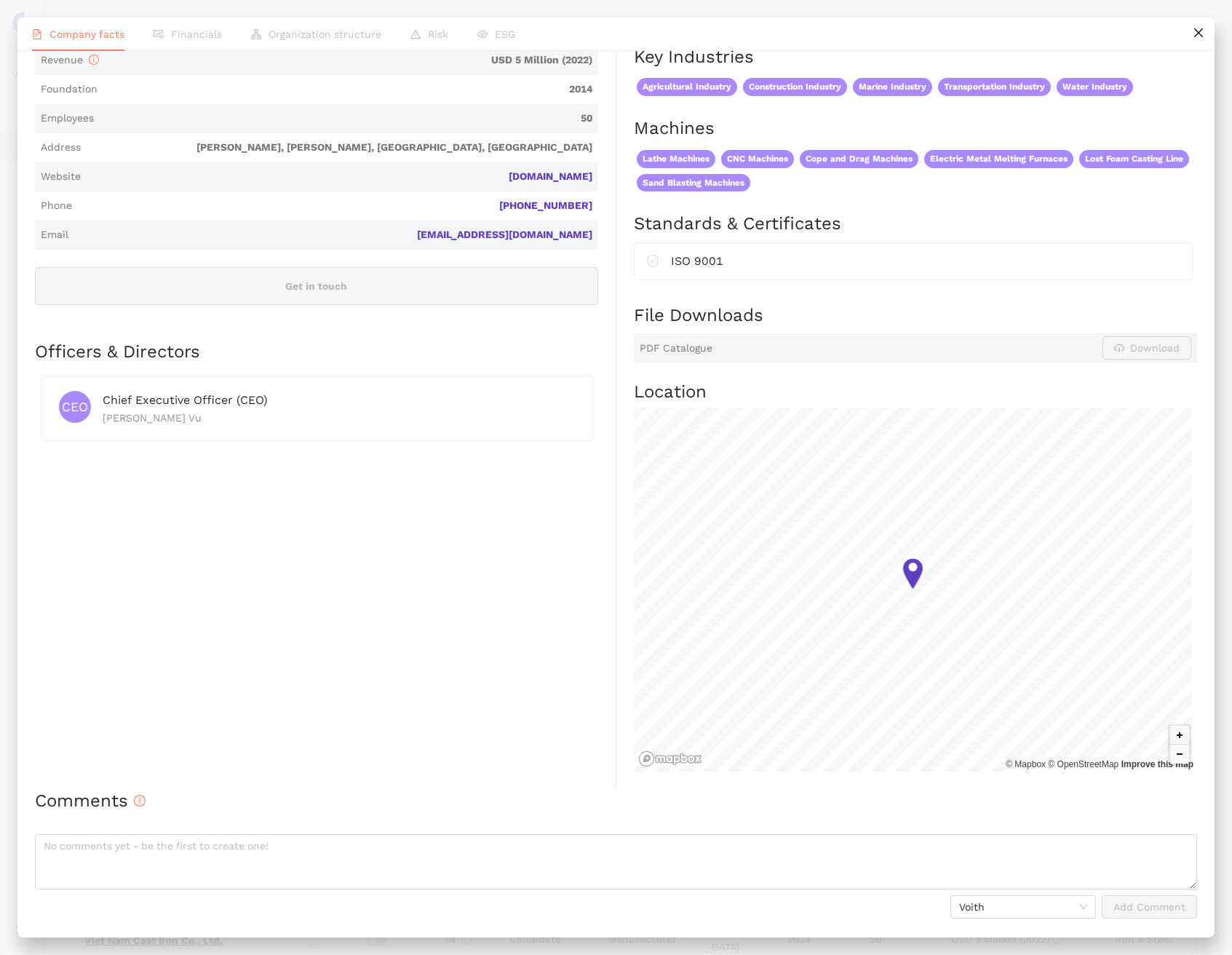
scroll to position [0, 0]
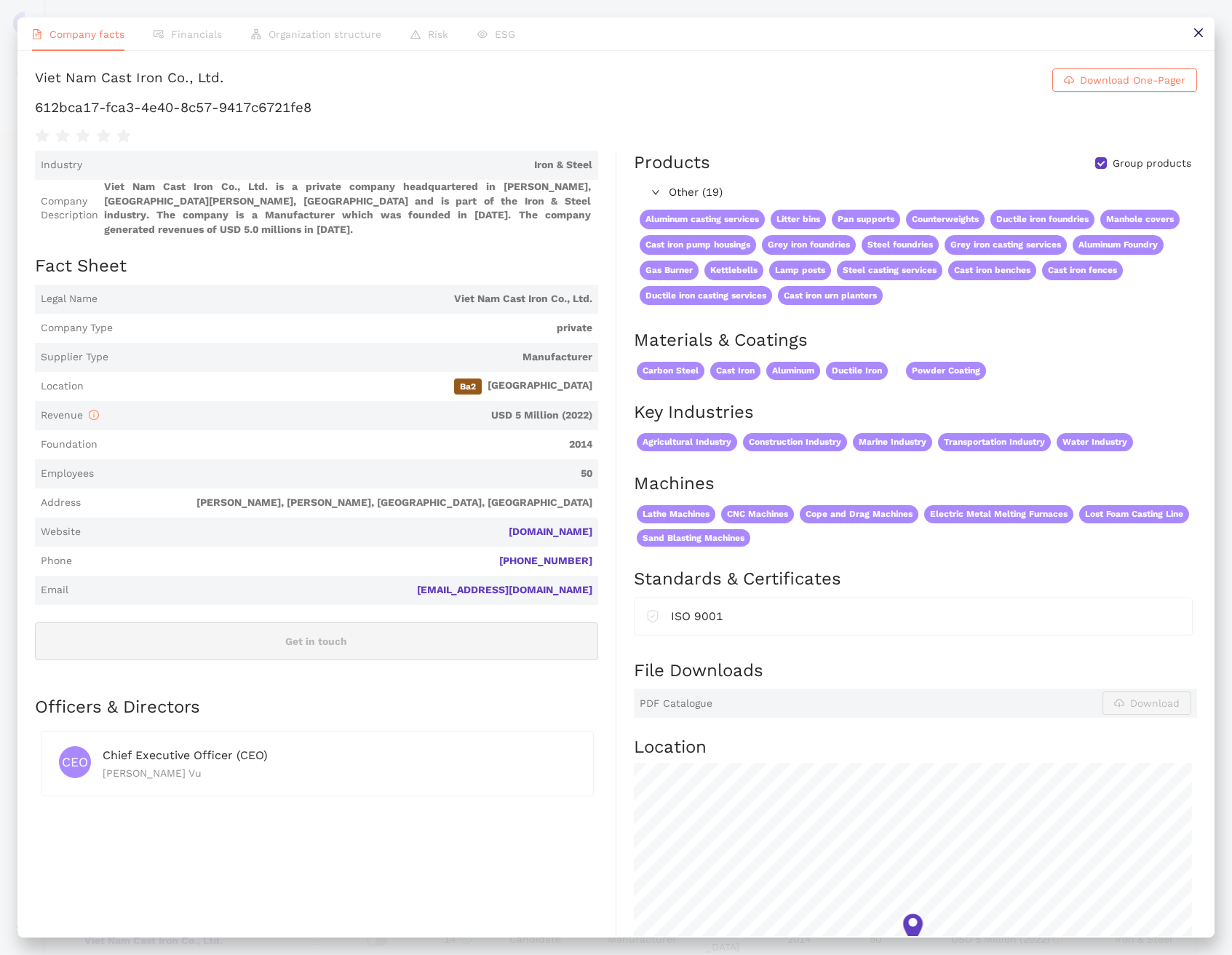
click at [1178, 41] on ul "Company facts Financials Organization structure Risk ESG" at bounding box center [616, 34] width 1198 height 33
click at [1189, 41] on button at bounding box center [1198, 33] width 33 height 33
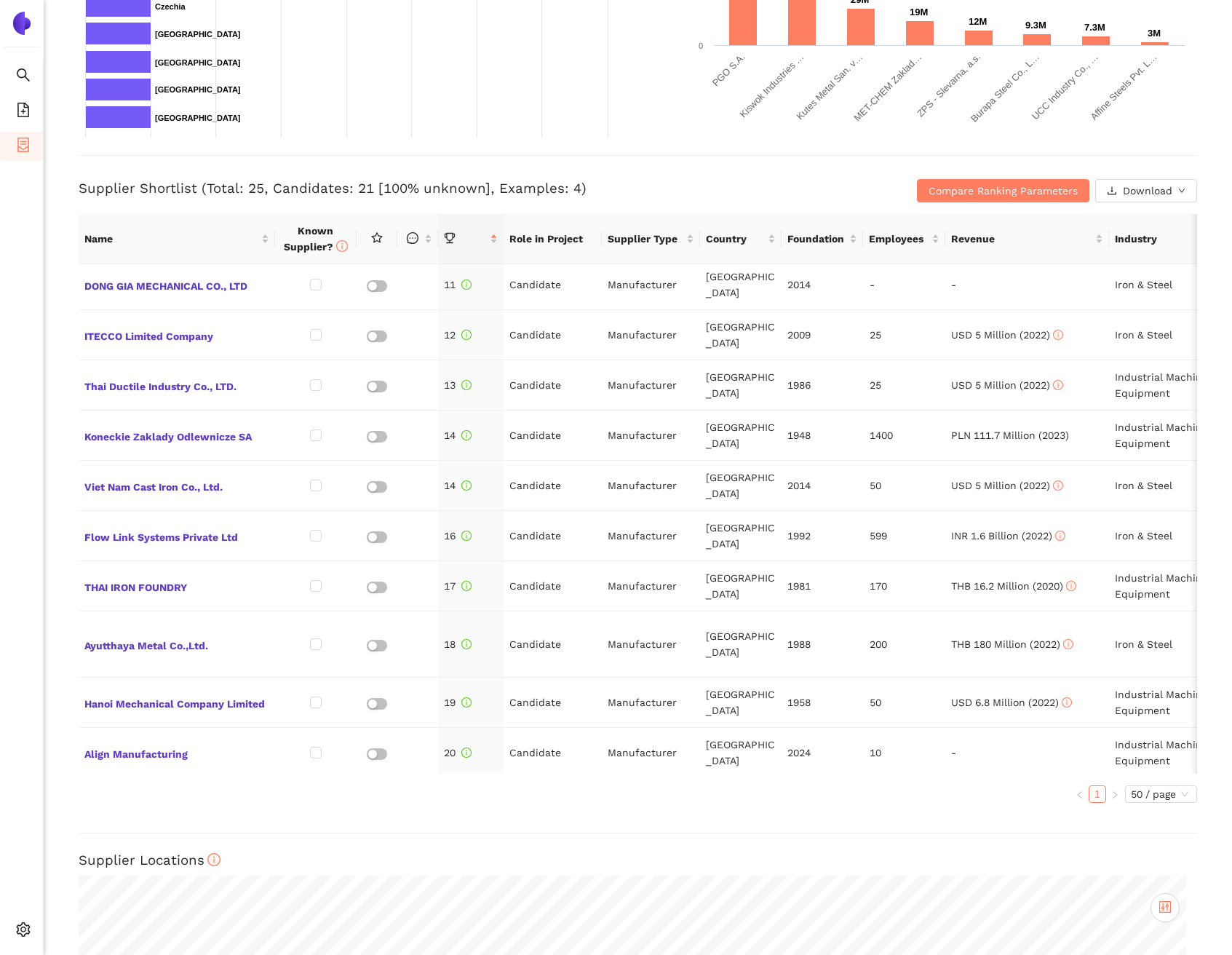
scroll to position [455, 0]
click at [166, 524] on span "Flow Link Systems Private Ltd" at bounding box center [177, 534] width 185 height 19
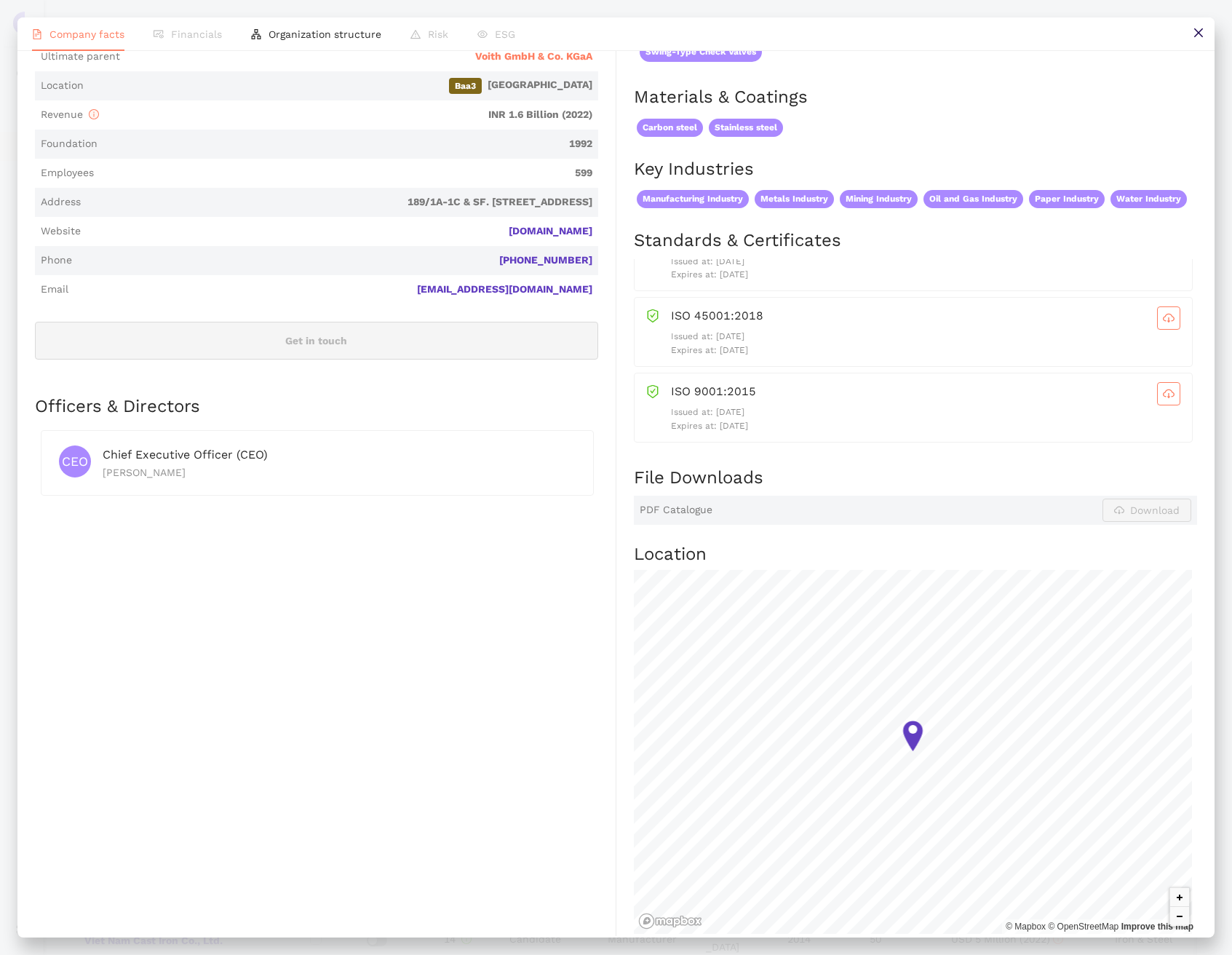
scroll to position [0, 0]
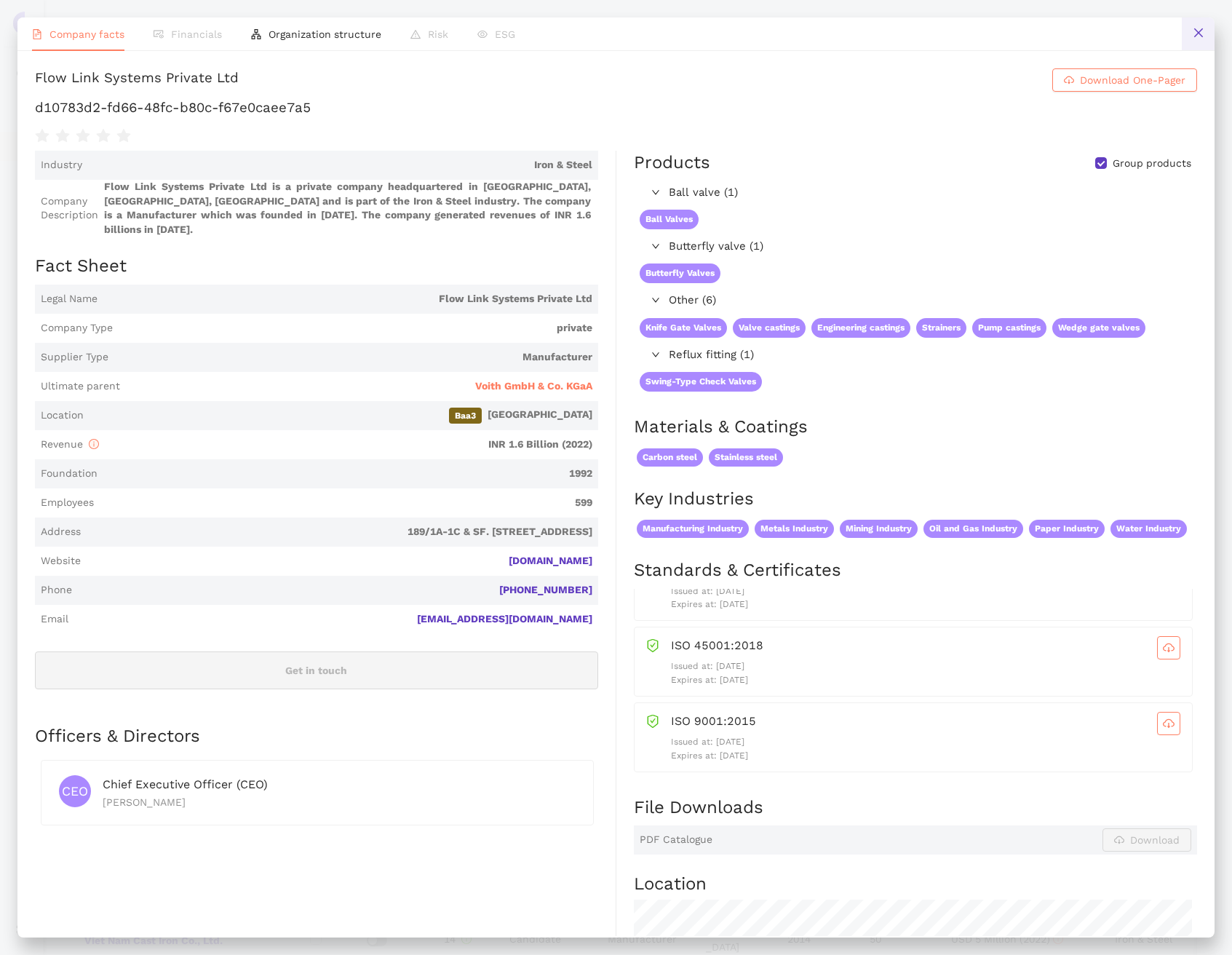
click at [1195, 42] on button at bounding box center [1198, 33] width 33 height 33
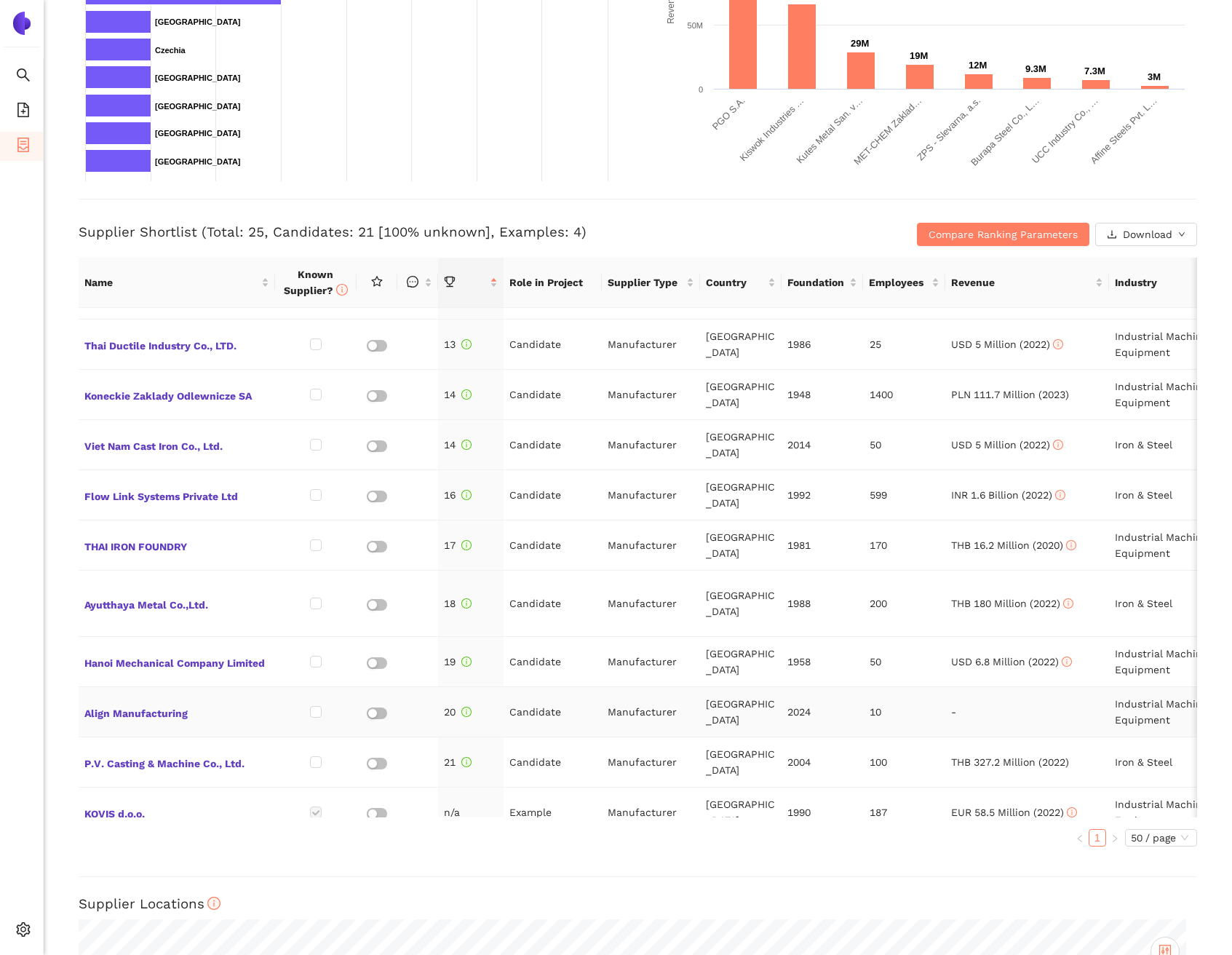
scroll to position [638, 0]
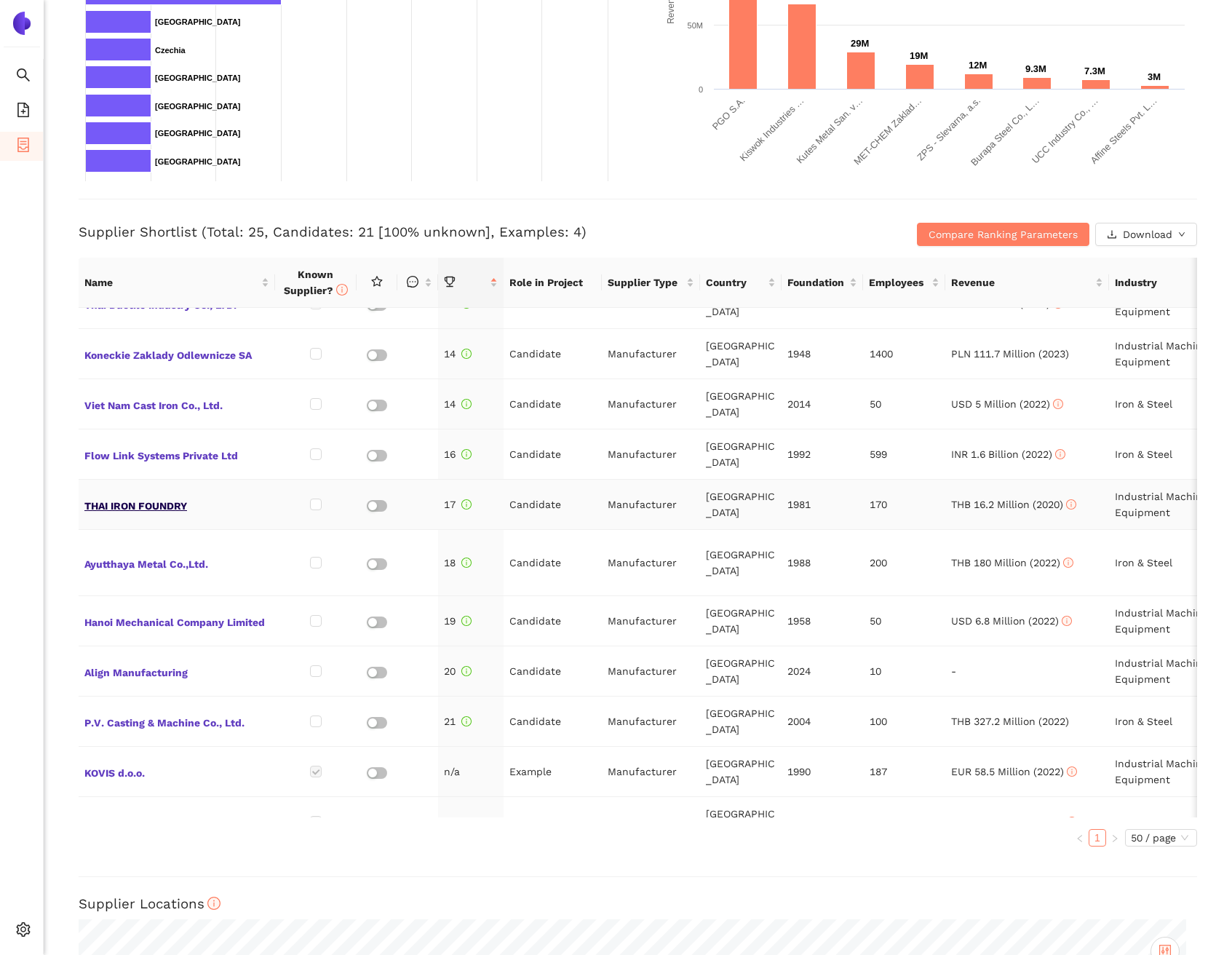
click at [174, 495] on span "THAI IRON FOUNDRY" at bounding box center [177, 504] width 185 height 19
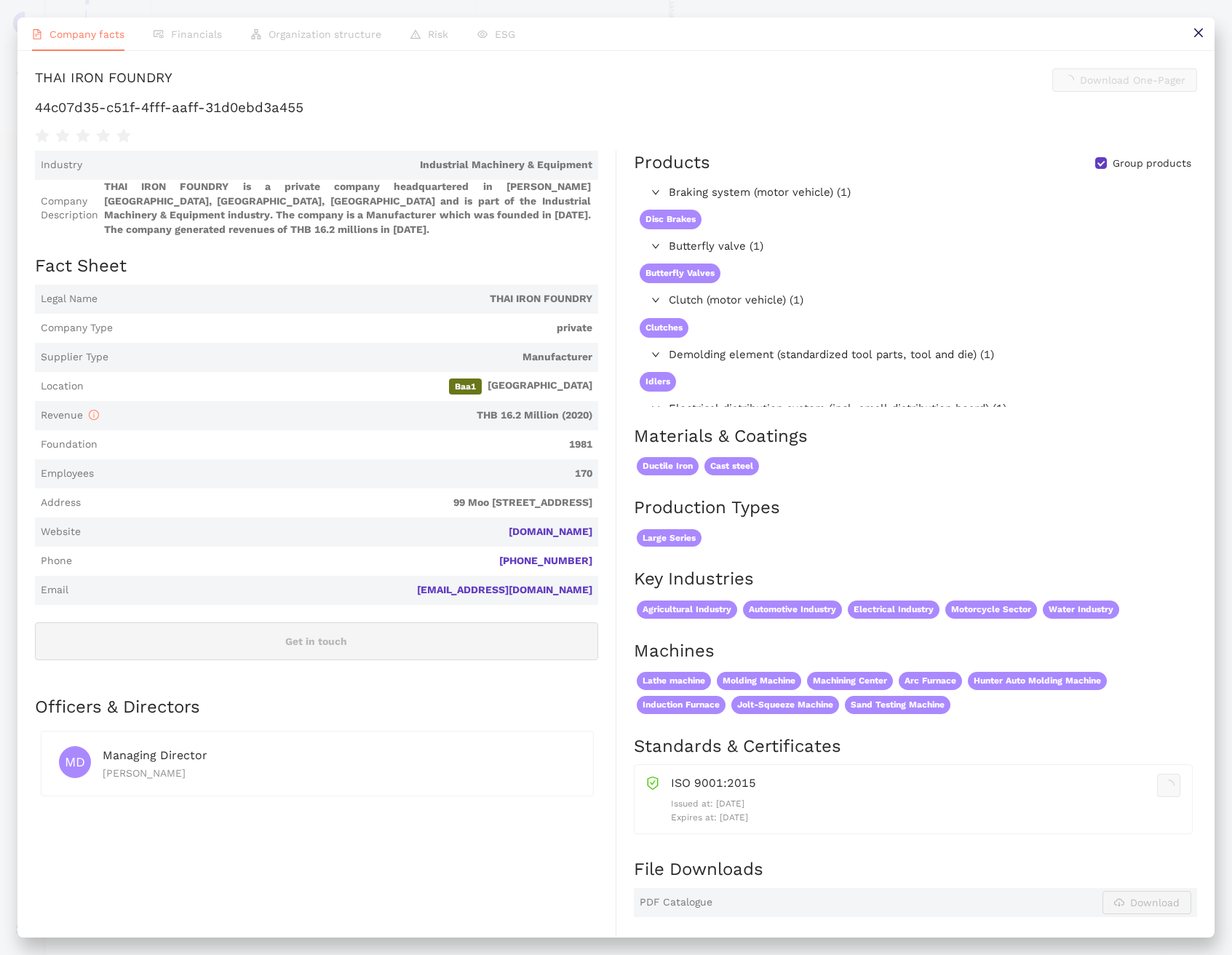
scroll to position [0, 0]
click at [240, 117] on h1 "44c07d35-c51f-4fff-aaff-31d0ebd3a455" at bounding box center [616, 108] width 1162 height 19
copy div "44c07d35-c51f-4fff-aaff-31d0ebd3a455"
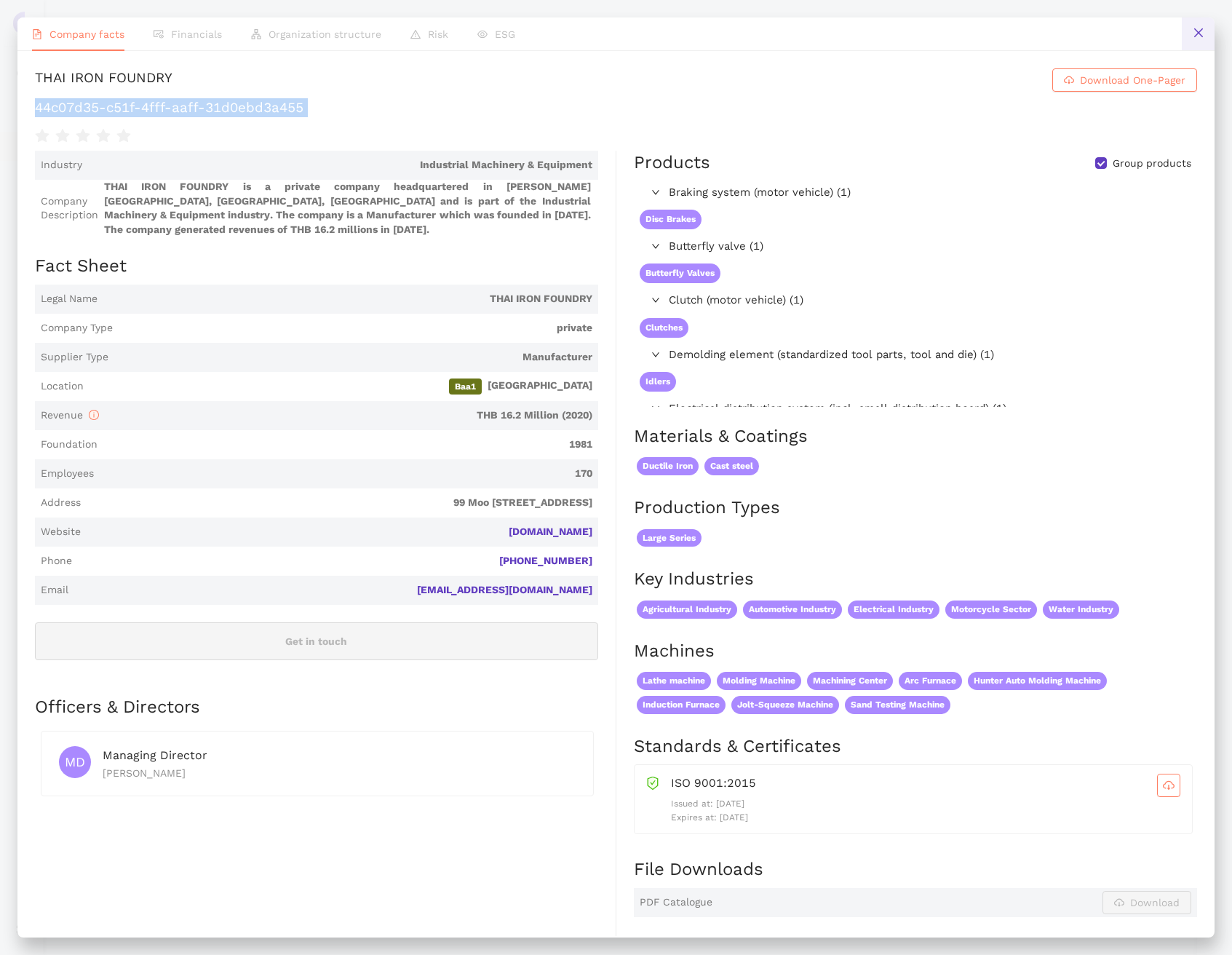
click at [1201, 37] on icon "close" at bounding box center [1199, 33] width 12 height 12
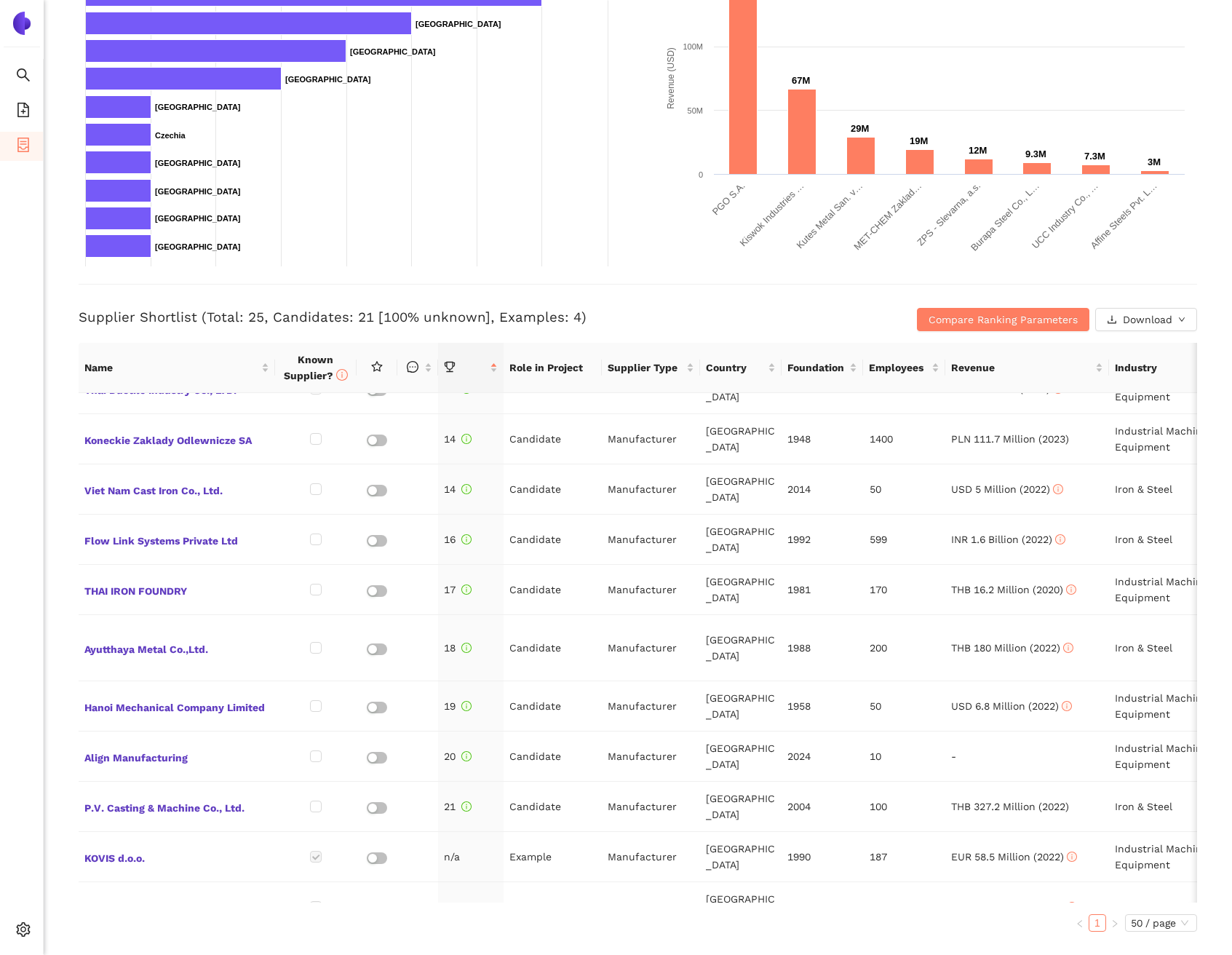
scroll to position [344, 0]
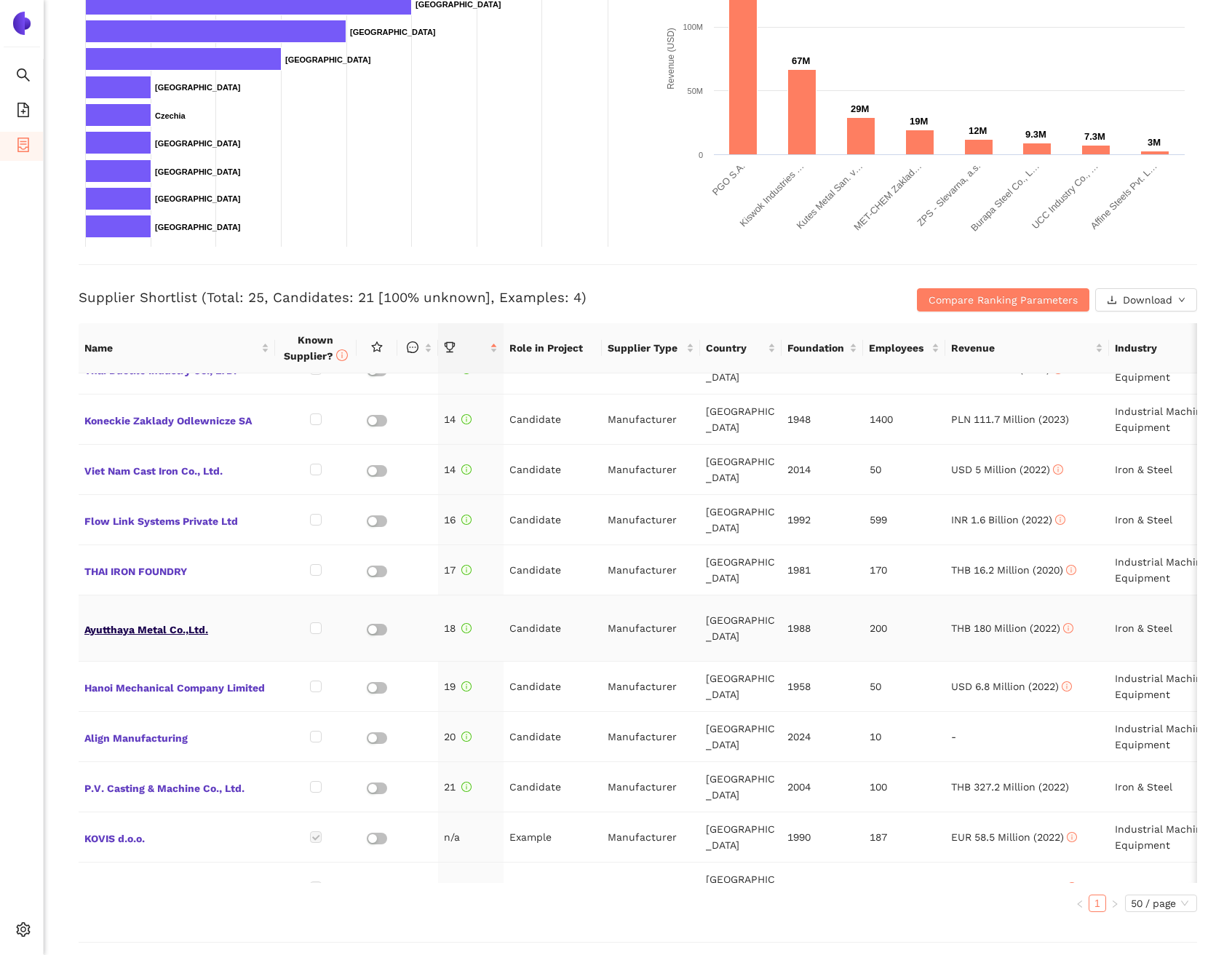
click at [133, 618] on span "Ayutthaya Metal Co.,Ltd." at bounding box center [177, 628] width 185 height 19
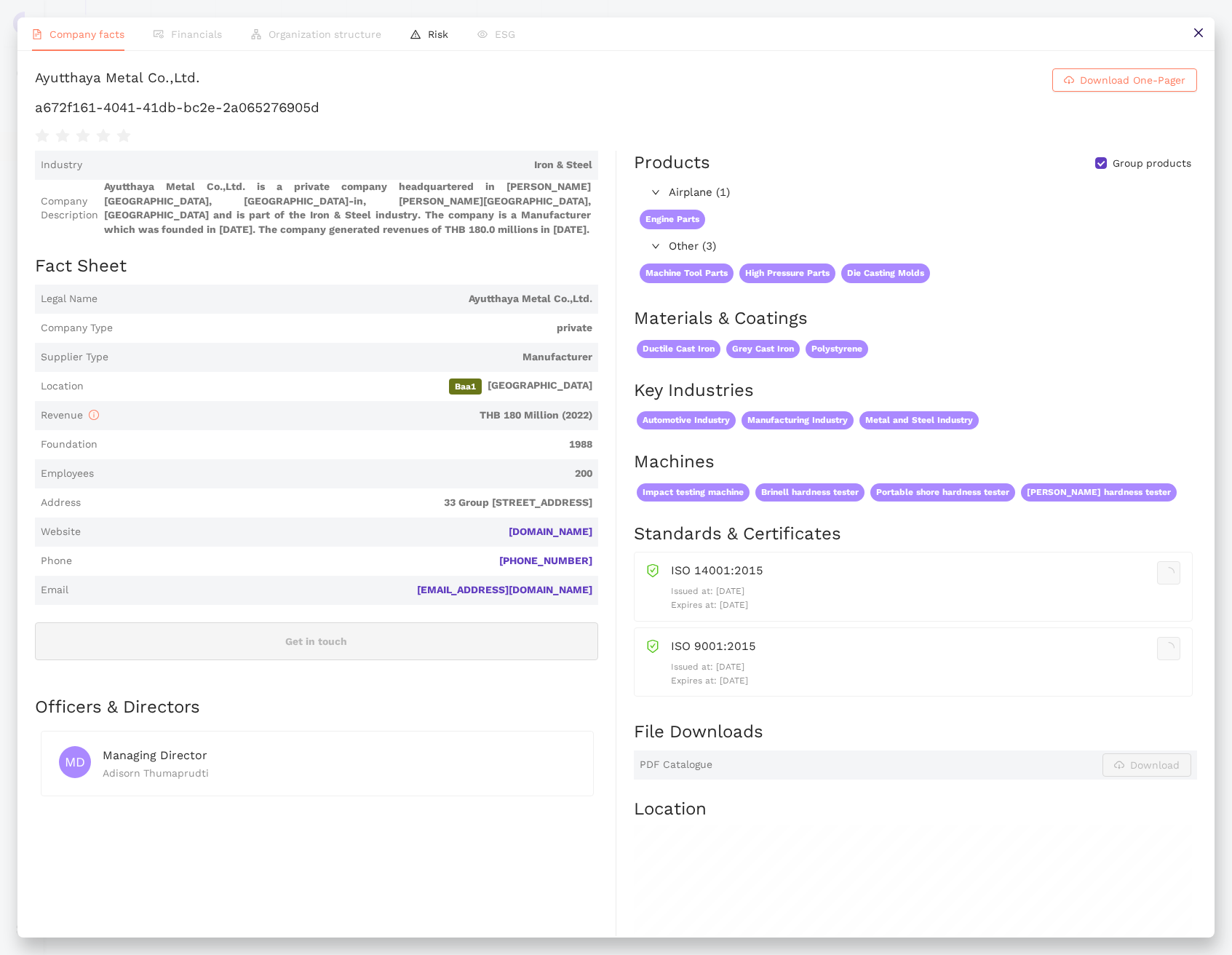
scroll to position [0, 0]
click at [340, 117] on h1 "a672f161-4041-41db-bc2e-2a065276905d" at bounding box center [616, 108] width 1162 height 19
copy div "a672f161-4041-41db-bc2e-2a065276905d"
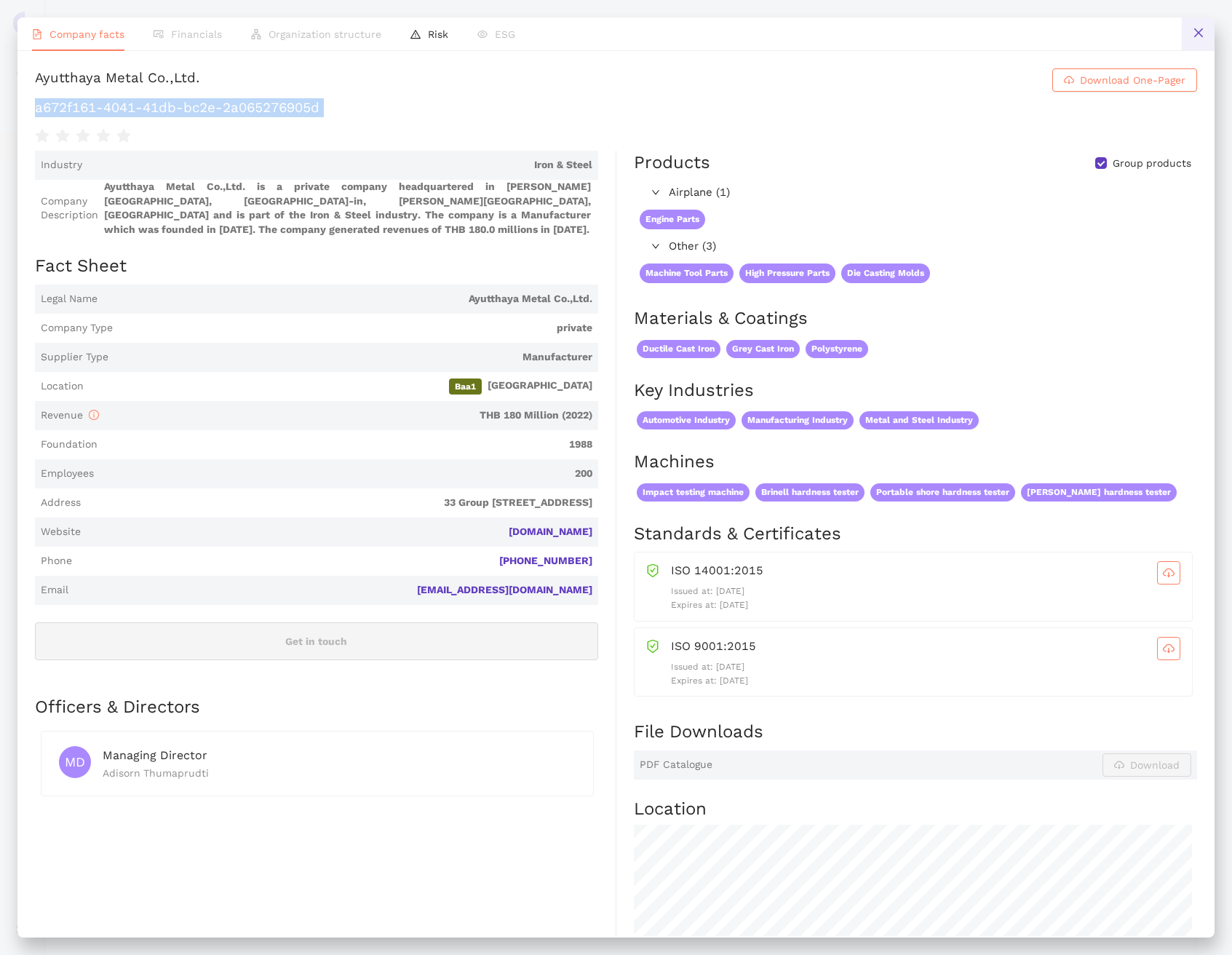
click at [1195, 33] on icon "close" at bounding box center [1199, 33] width 12 height 12
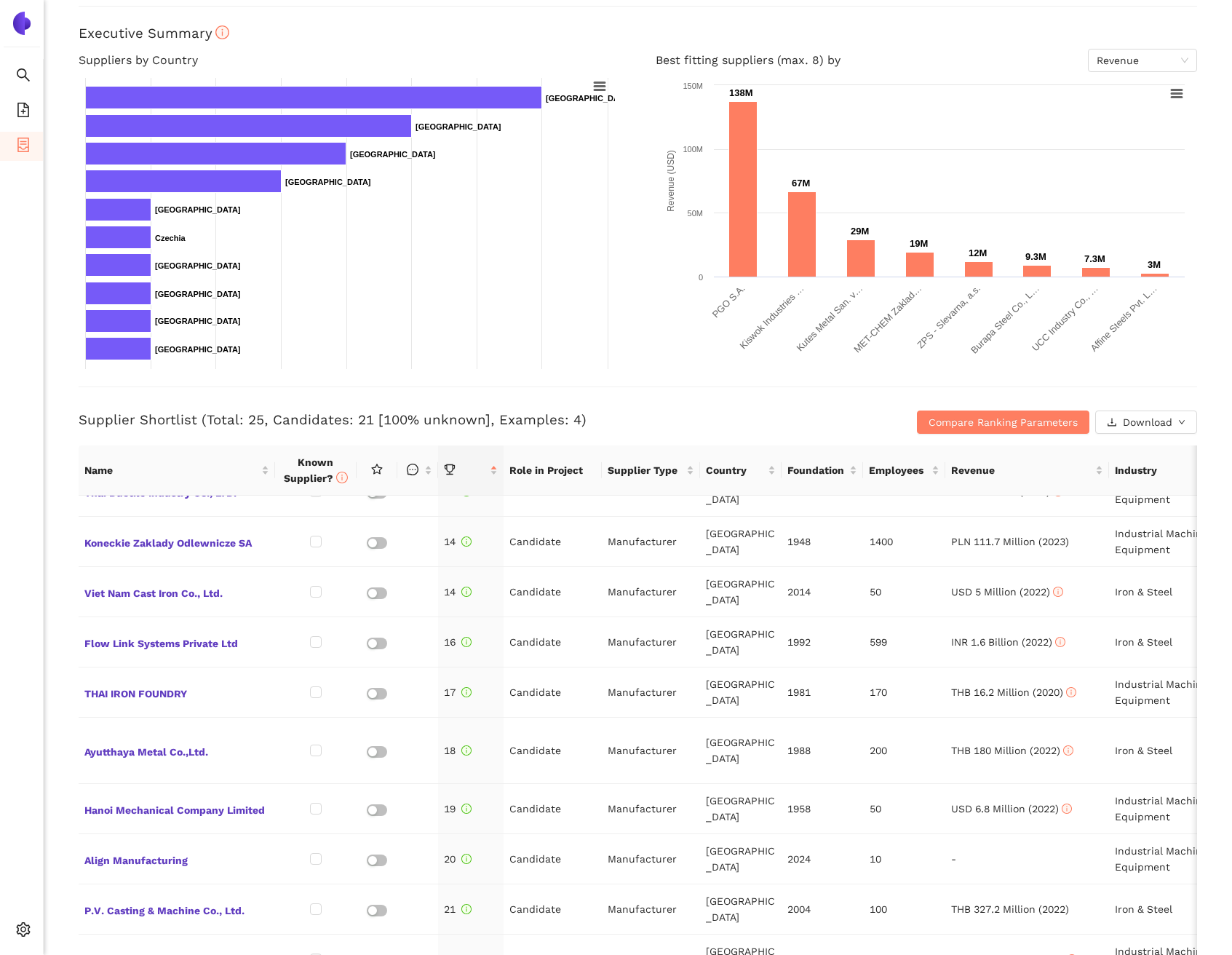
scroll to position [303, 0]
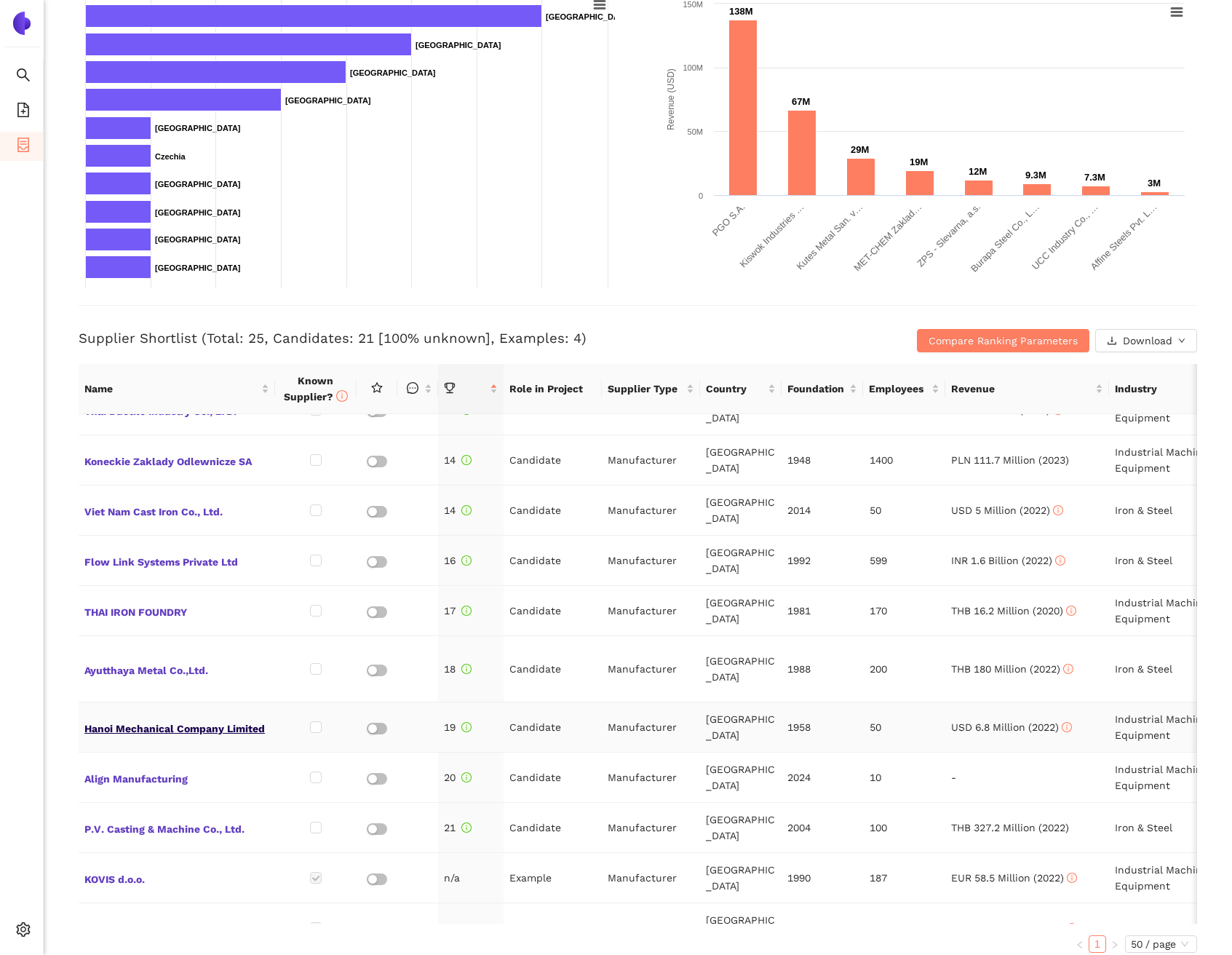
click at [187, 718] on span "Hanoi Mechanical Company Limited" at bounding box center [177, 727] width 185 height 19
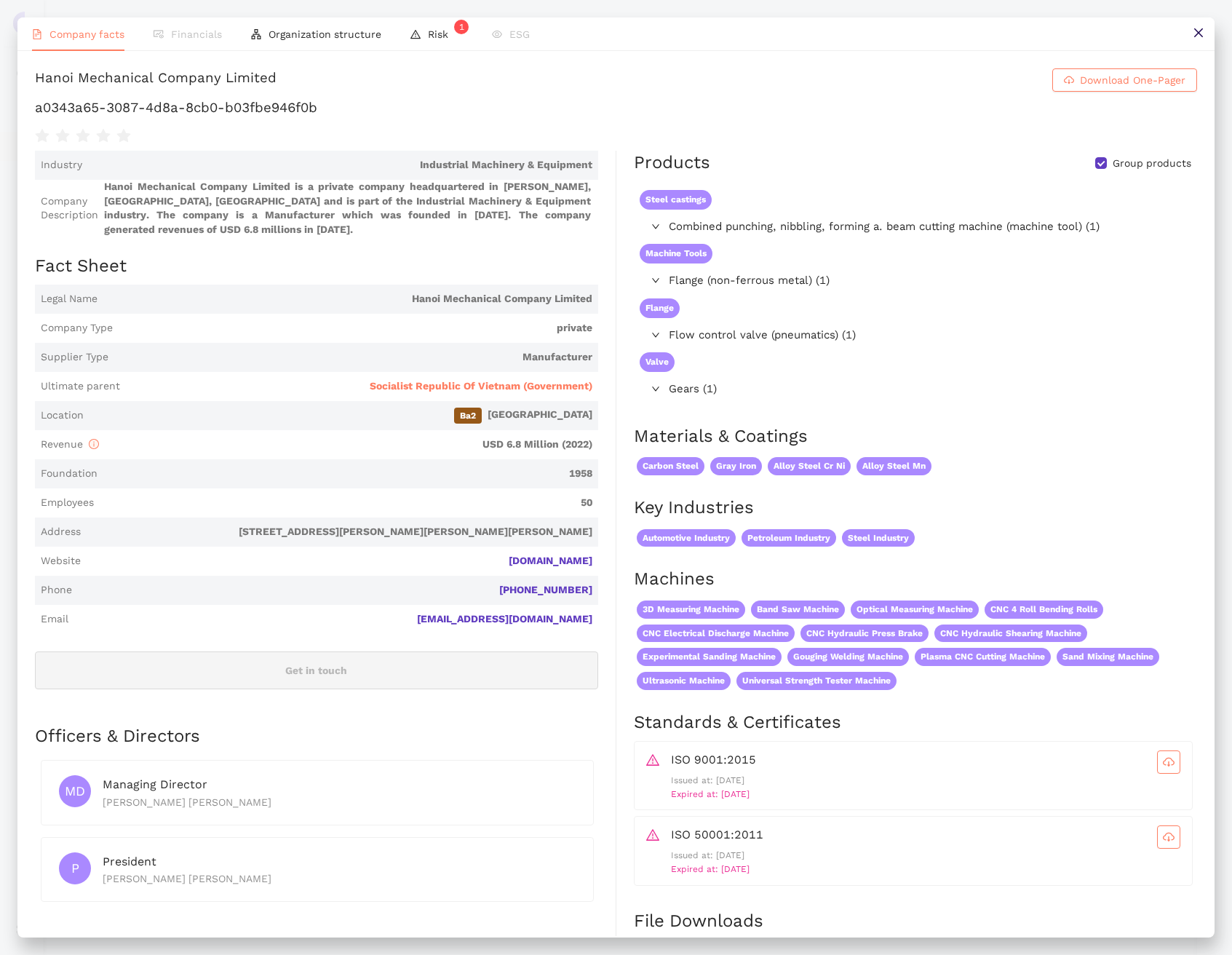
scroll to position [255, 0]
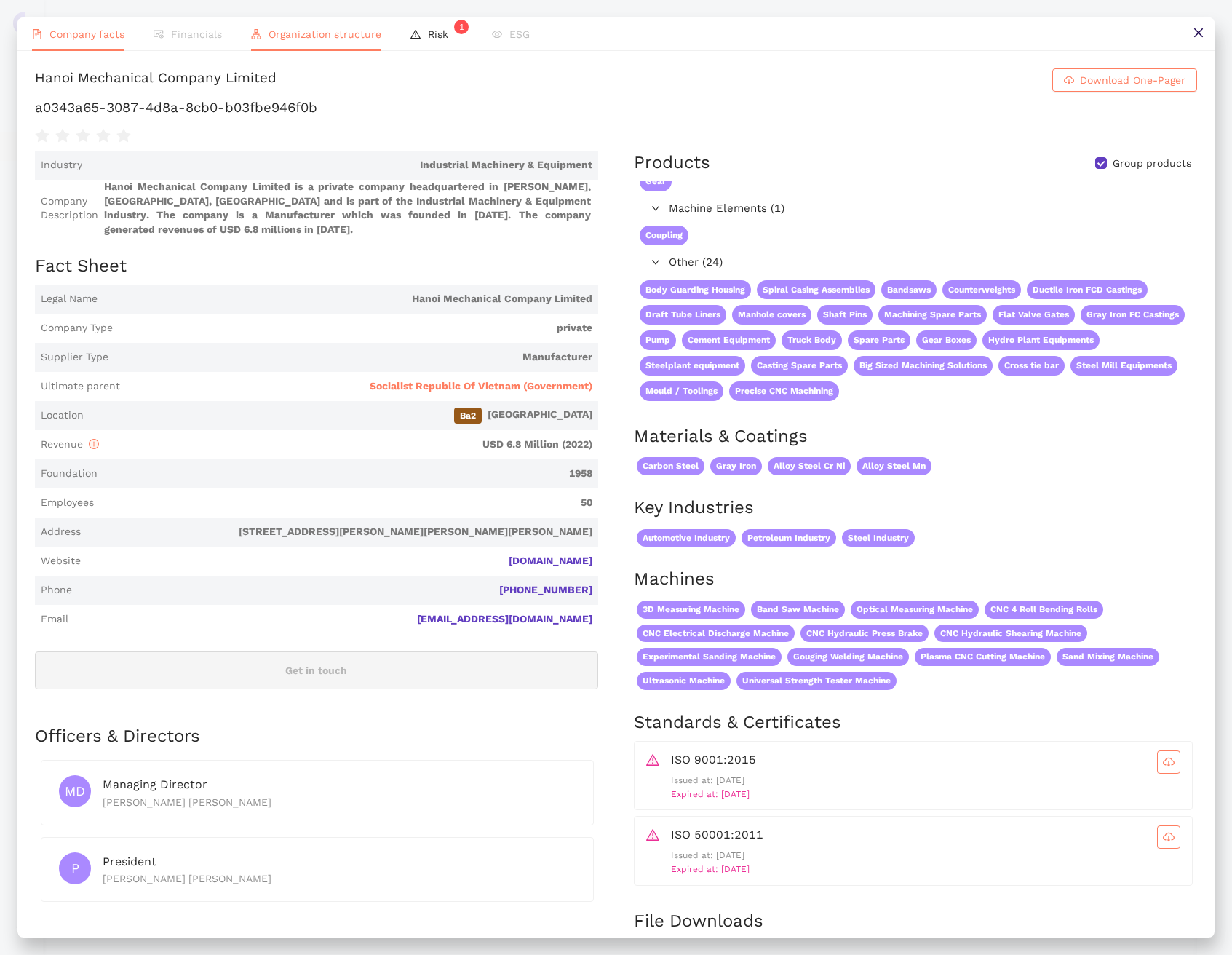
click at [298, 35] on span "Organization structure" at bounding box center [325, 34] width 113 height 12
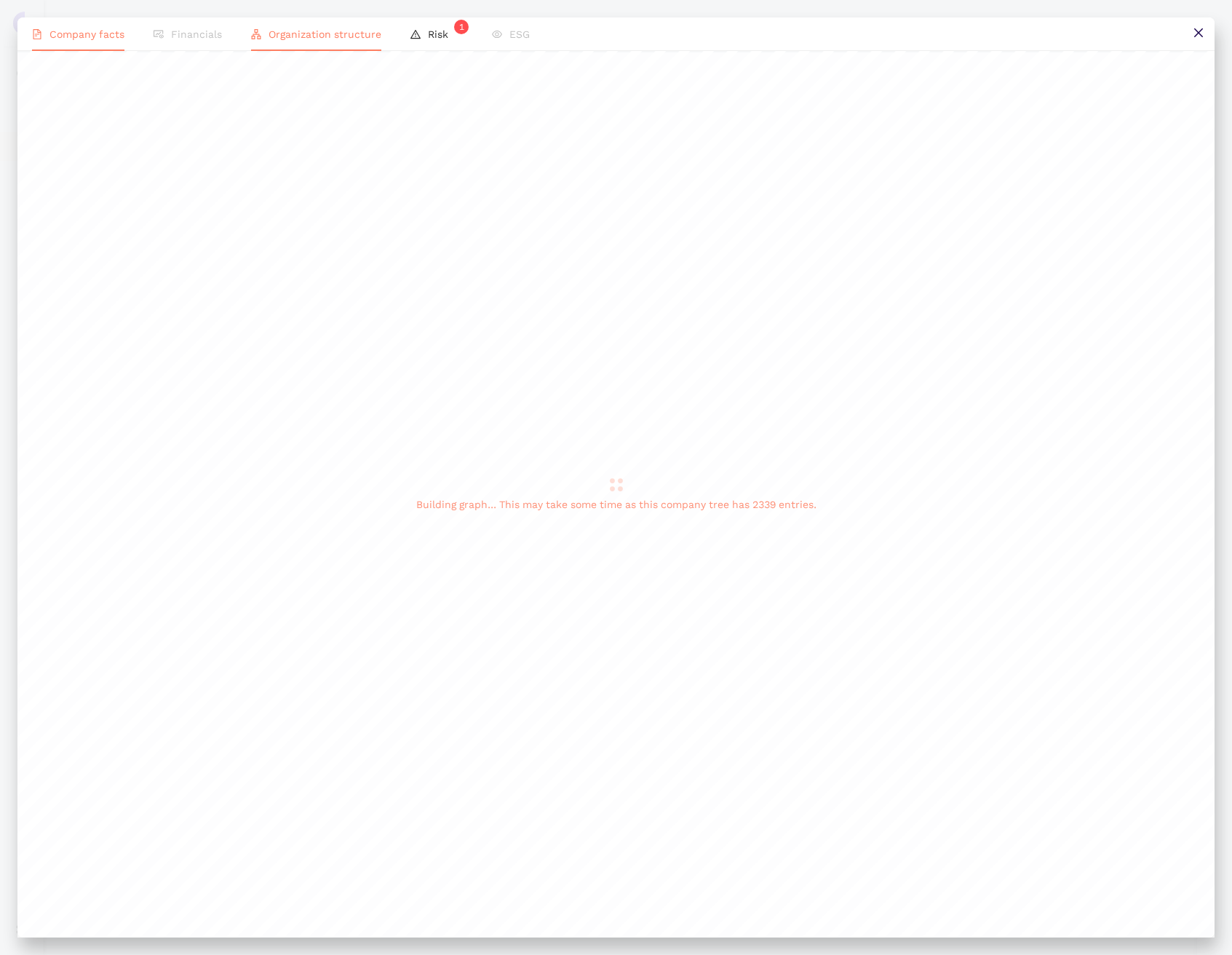
click at [81, 49] on li "Company facts" at bounding box center [78, 34] width 122 height 33
click at [80, 44] on li "Company facts" at bounding box center [78, 34] width 122 height 33
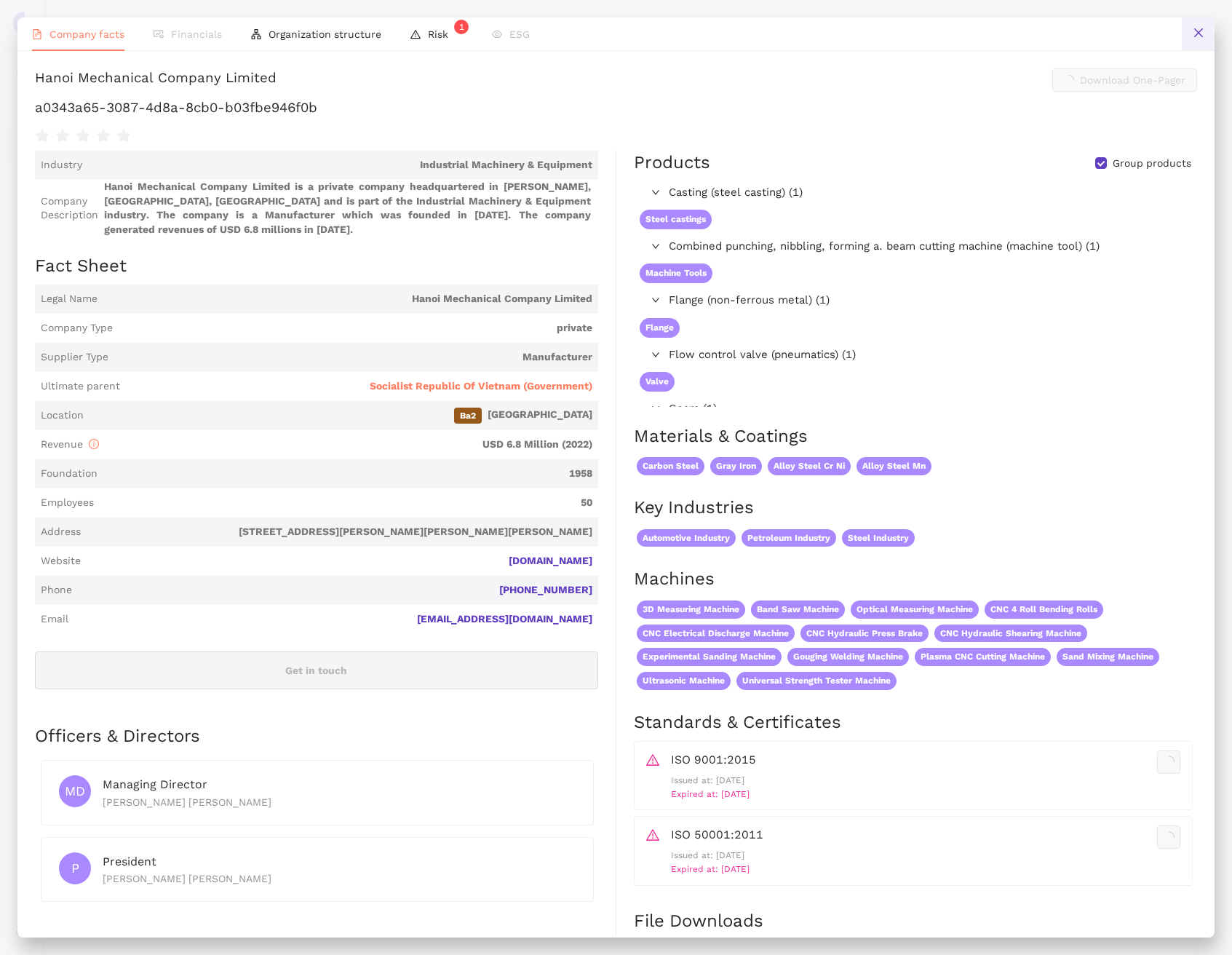
click at [1195, 36] on icon "close" at bounding box center [1199, 33] width 12 height 12
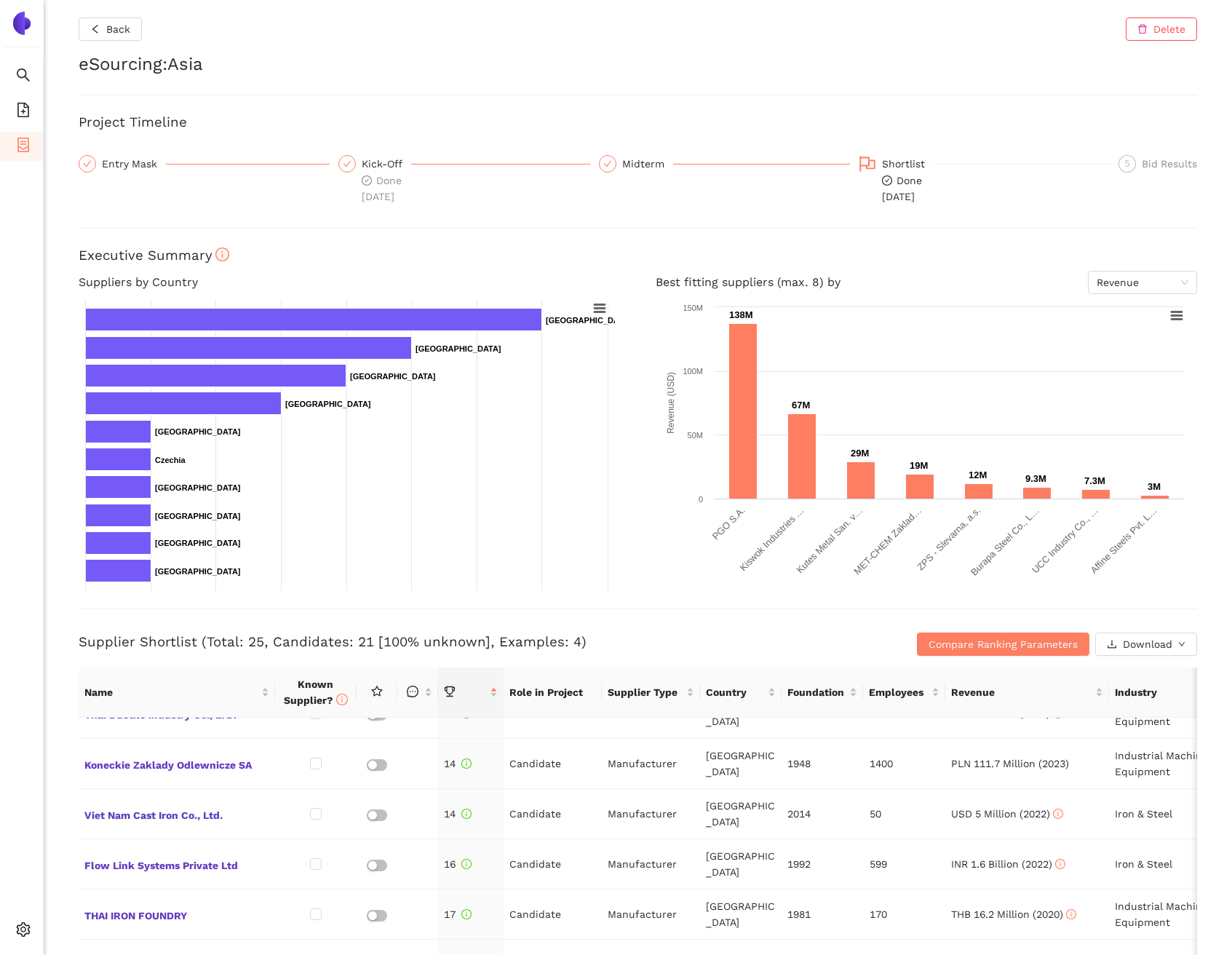
click at [50, 284] on div "Back Delete eSourcing : Asia Project Timeline Entry Mask Kick-Off Done 15.9.202…" at bounding box center [638, 477] width 1188 height 955
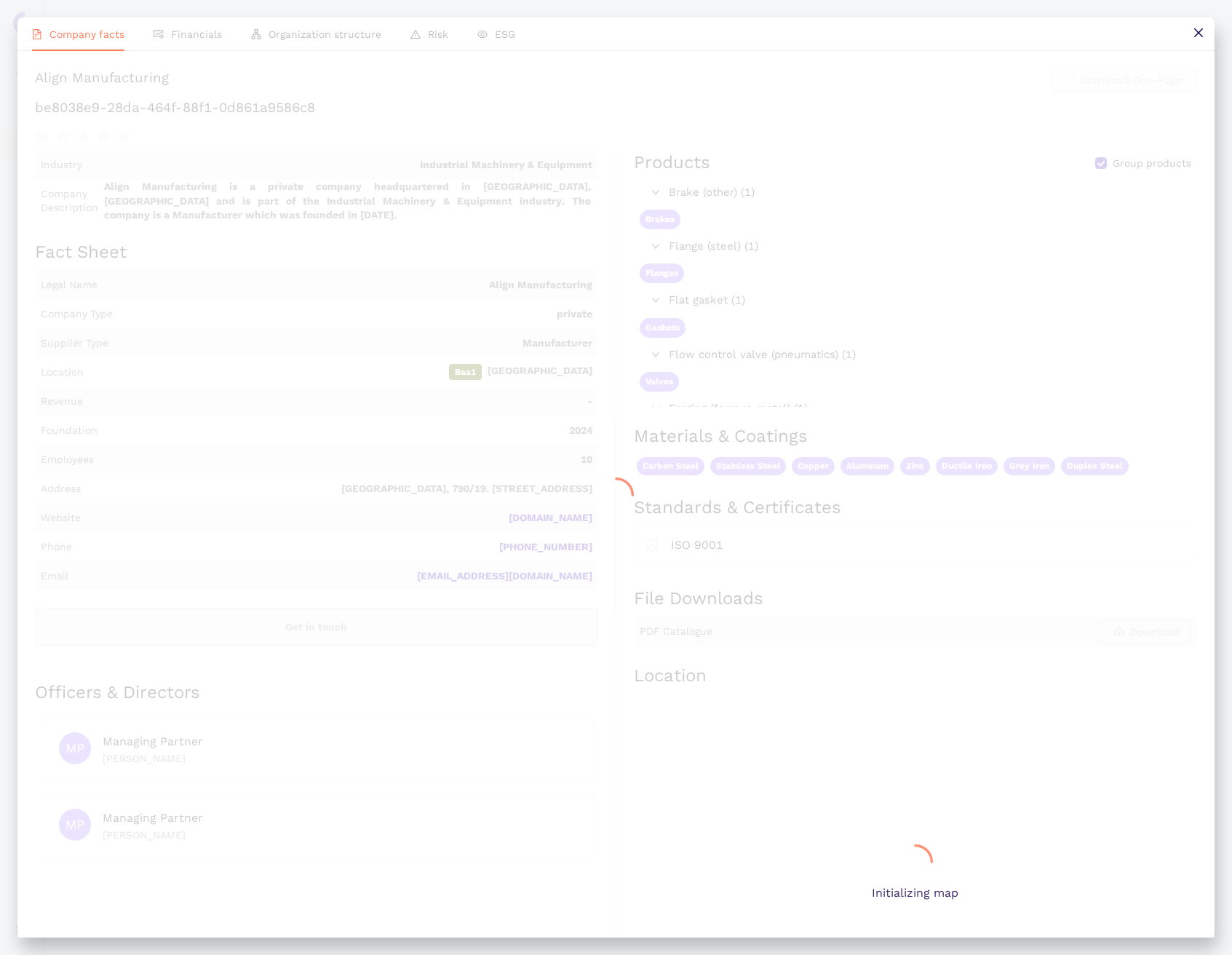
scroll to position [0, 0]
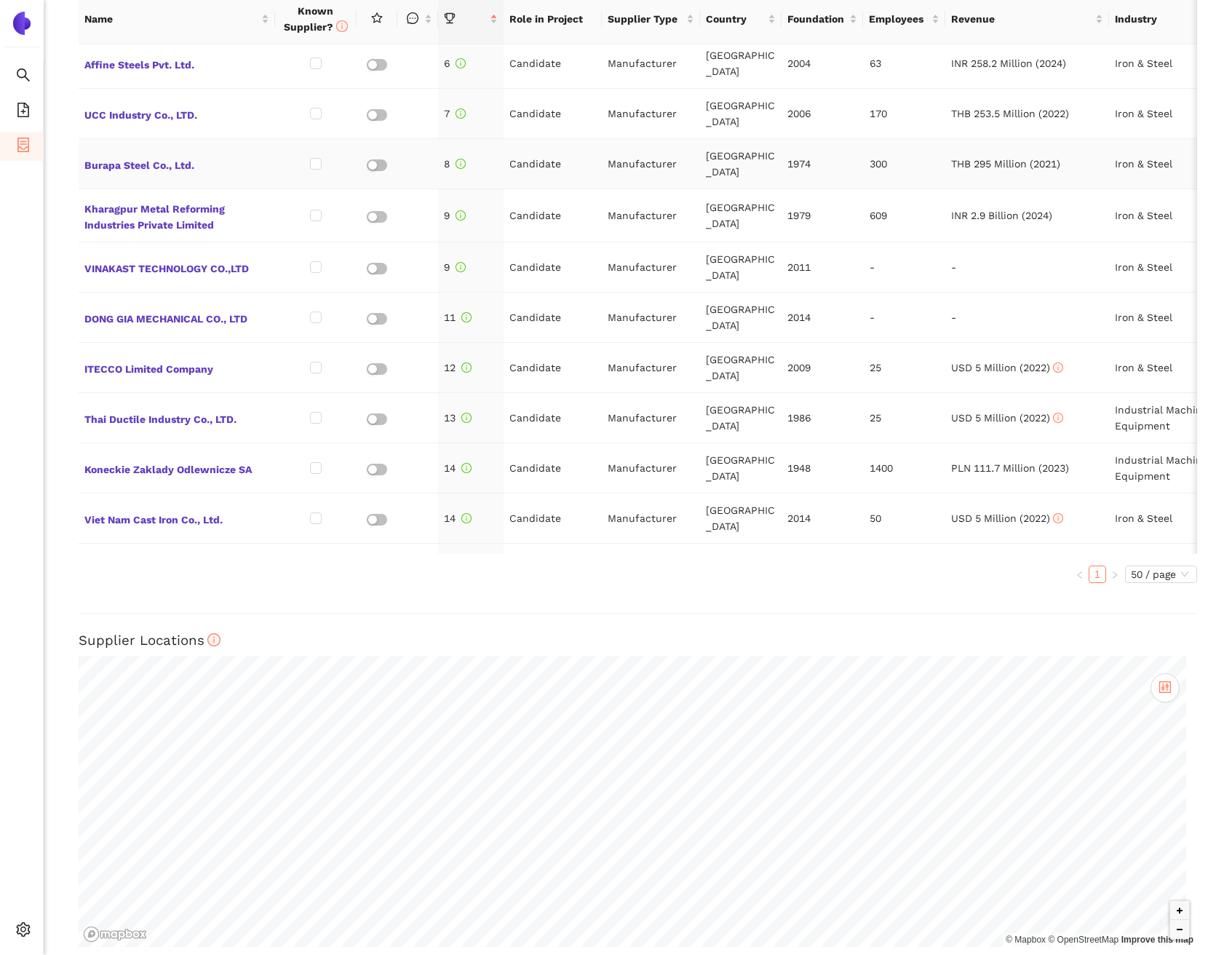
scroll to position [638, 0]
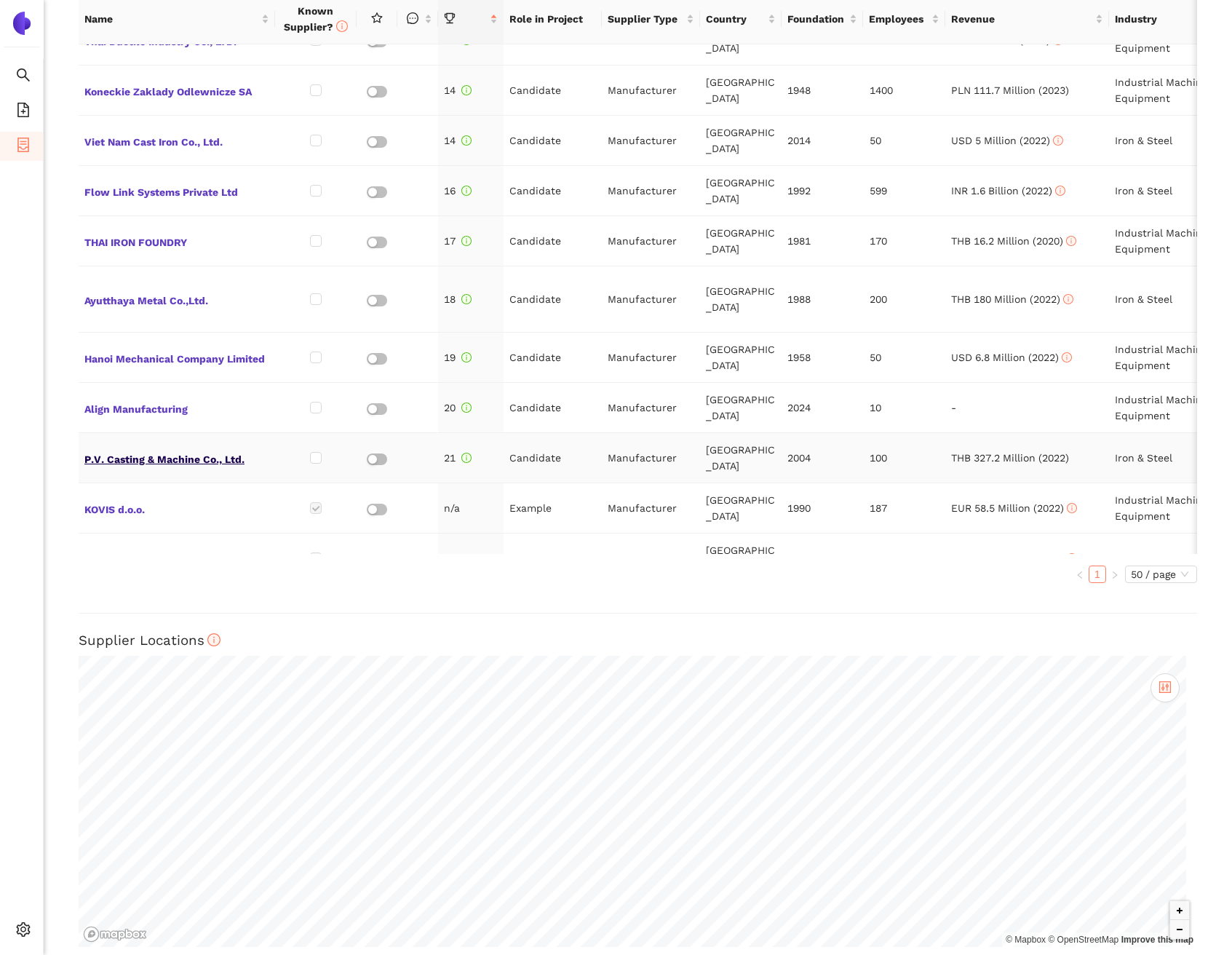
click at [159, 448] on span "P.V. Casting & Machine Co., Ltd." at bounding box center [177, 458] width 185 height 19
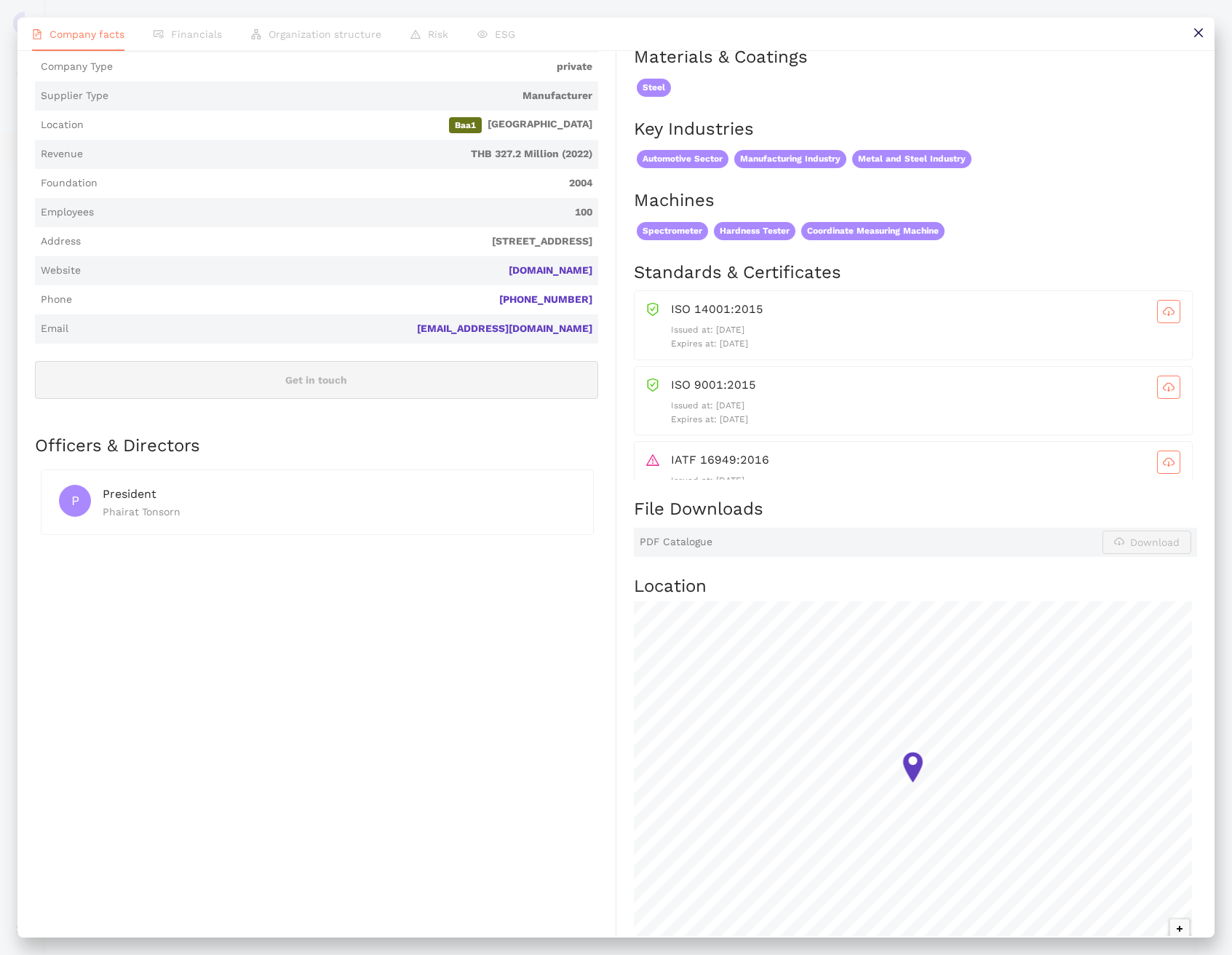
scroll to position [0, 0]
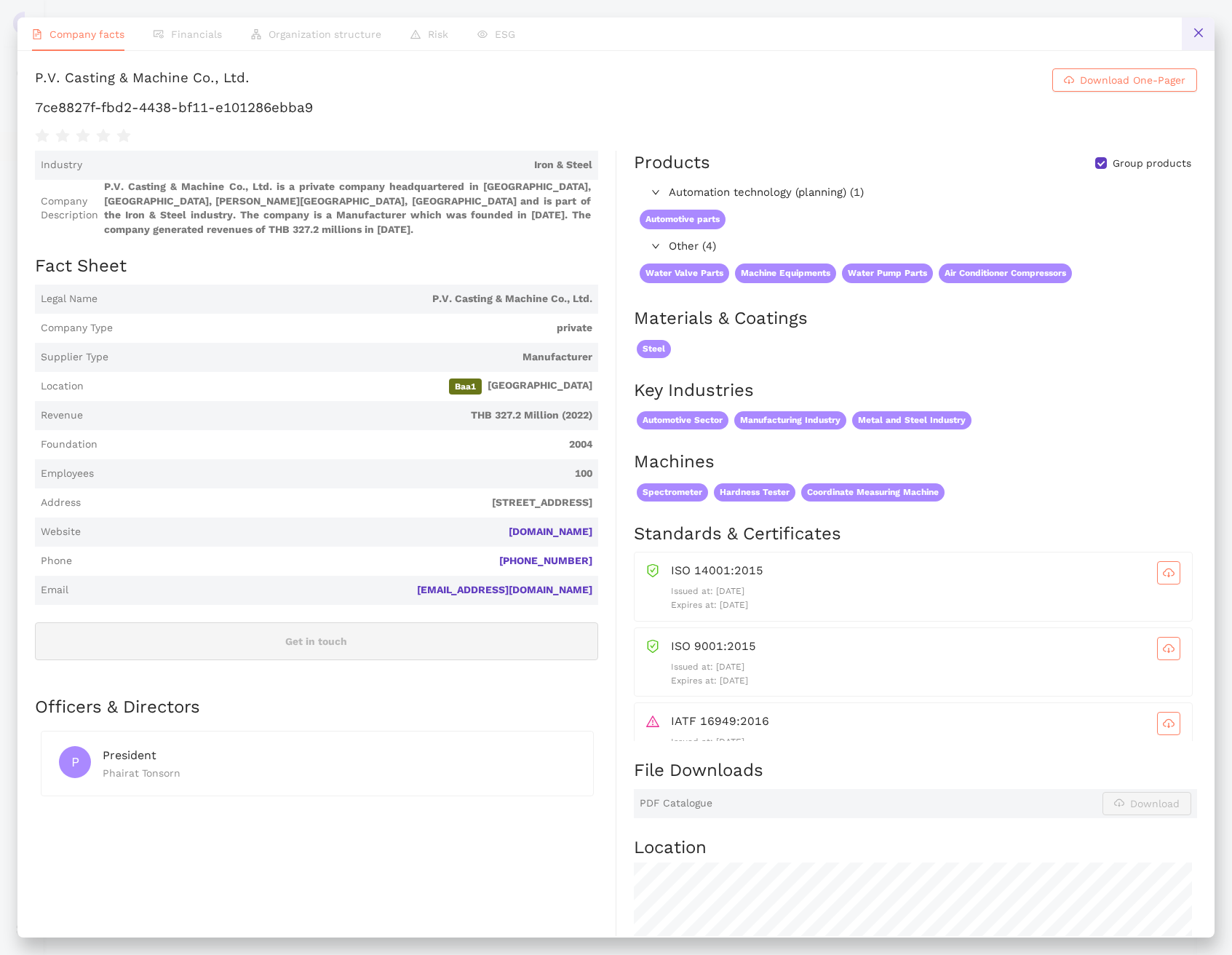
click at [1209, 38] on button at bounding box center [1198, 33] width 33 height 33
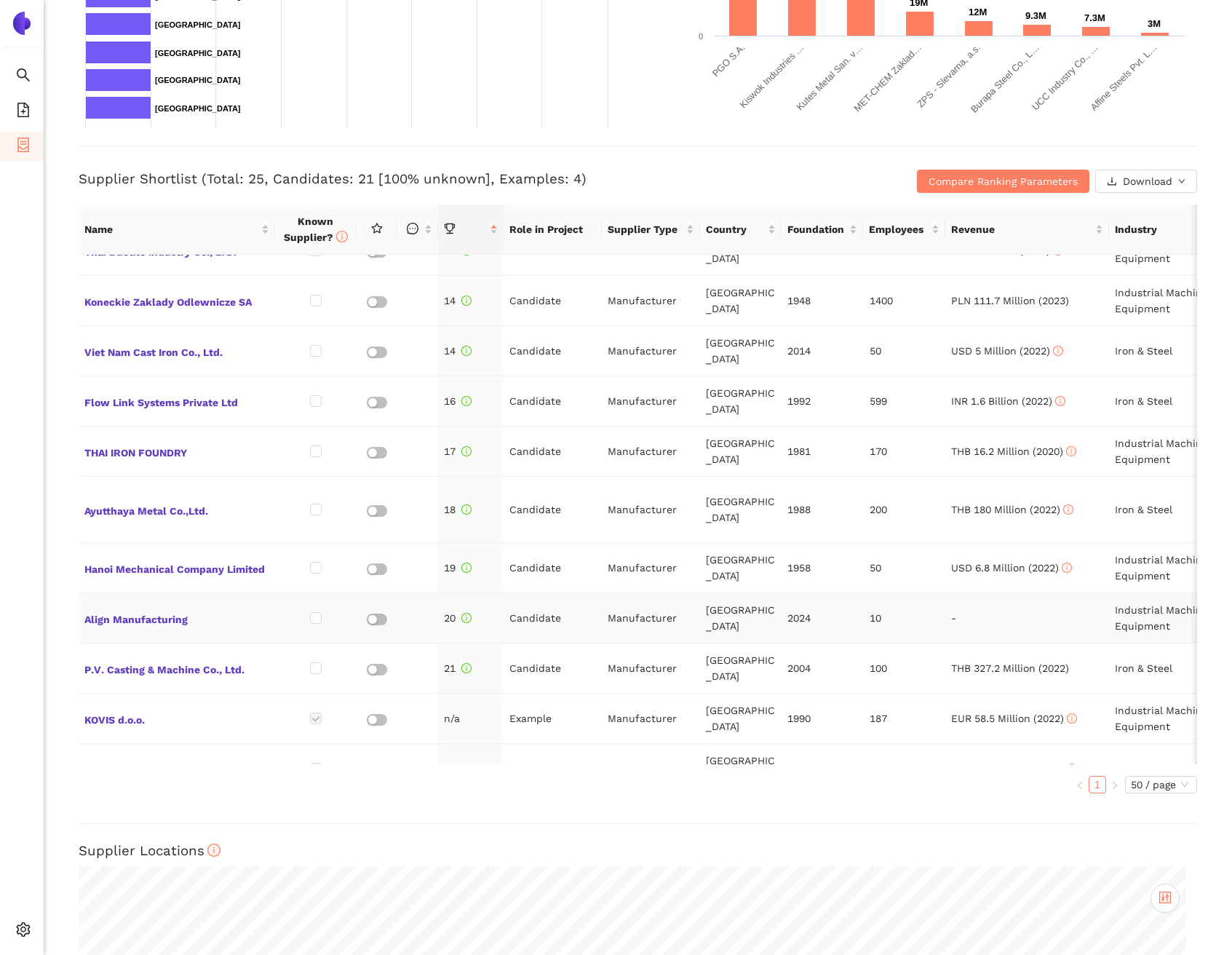
scroll to position [465, 0]
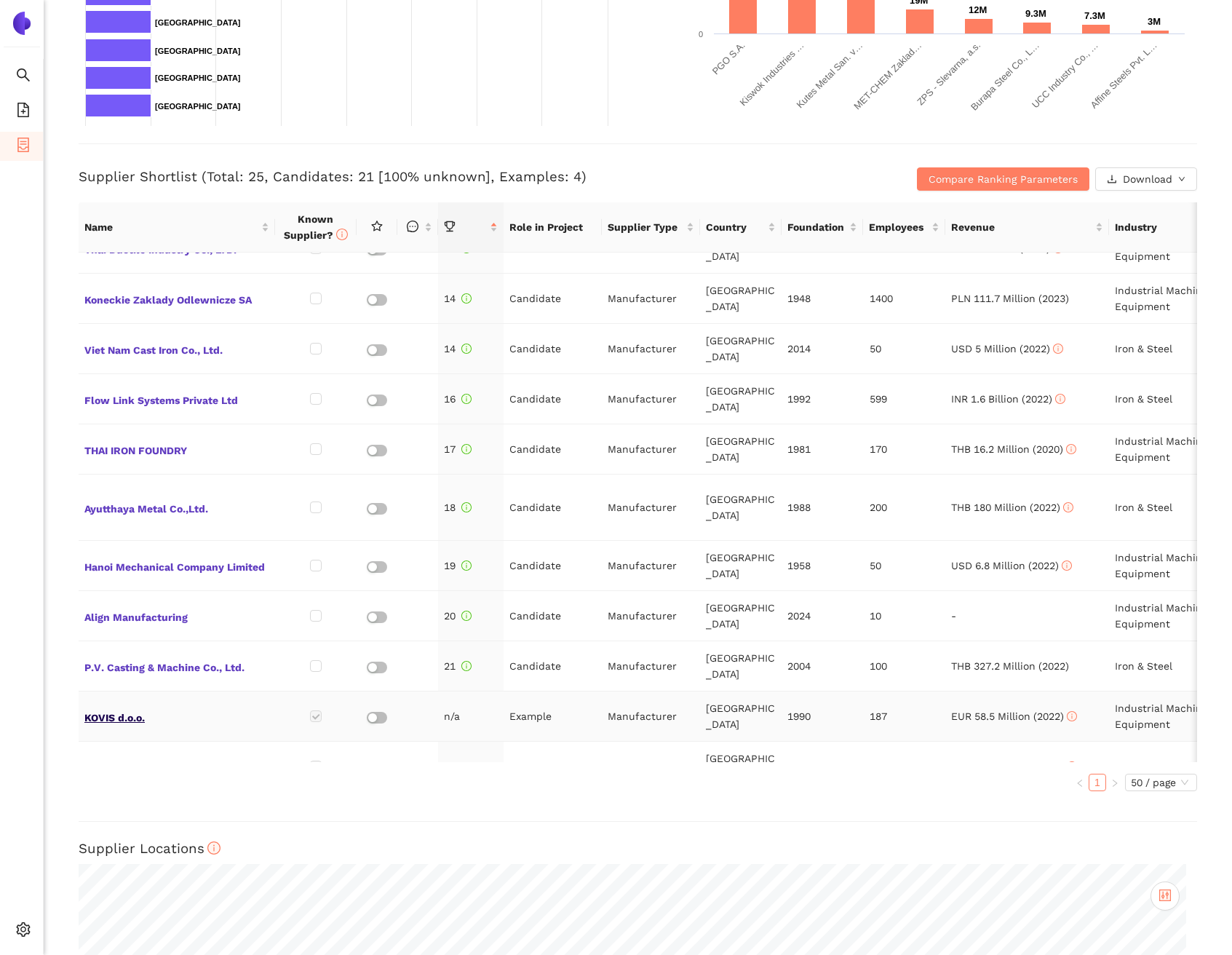
click at [118, 707] on span "KOVIS d.o.o." at bounding box center [177, 716] width 185 height 19
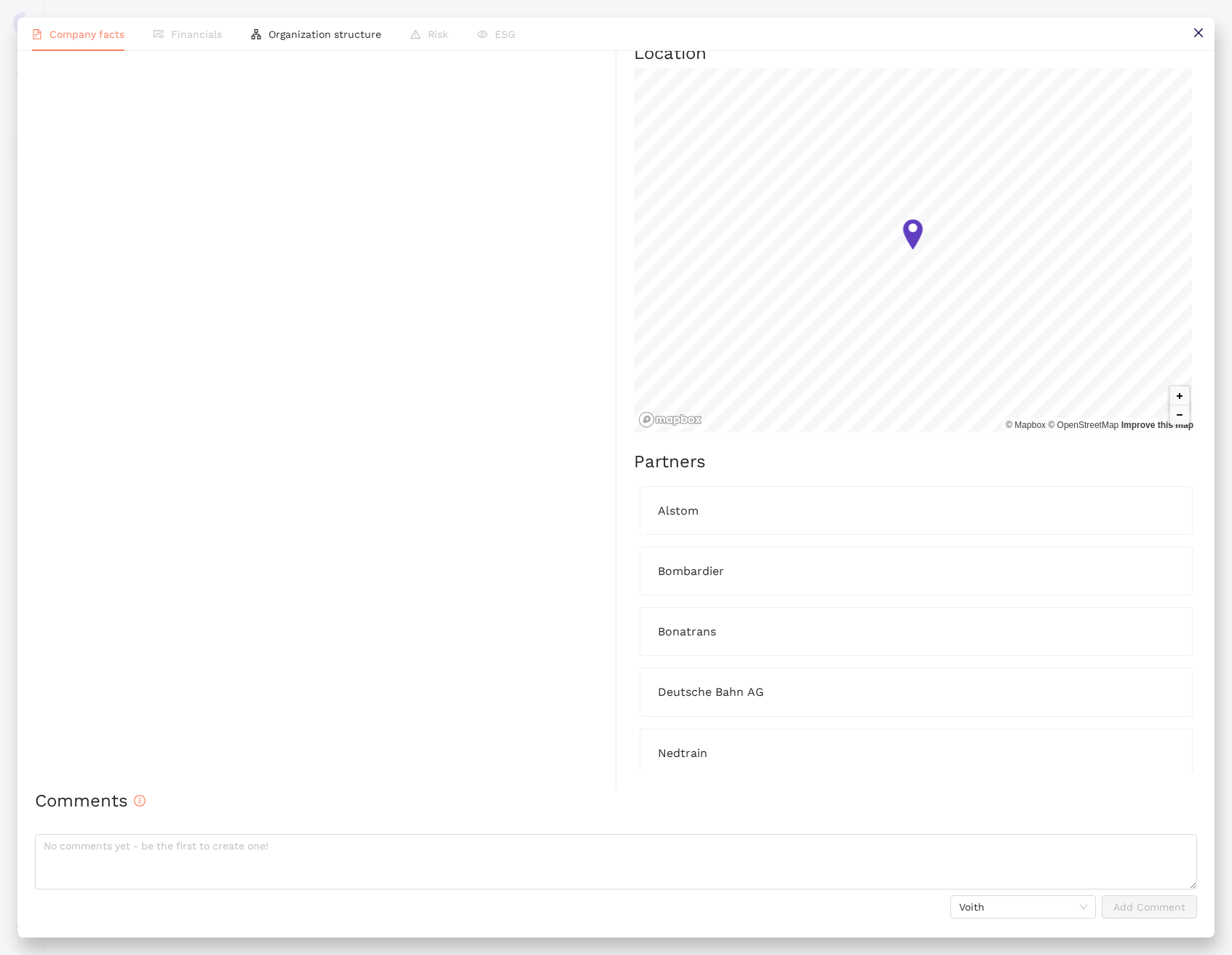
scroll to position [0, 0]
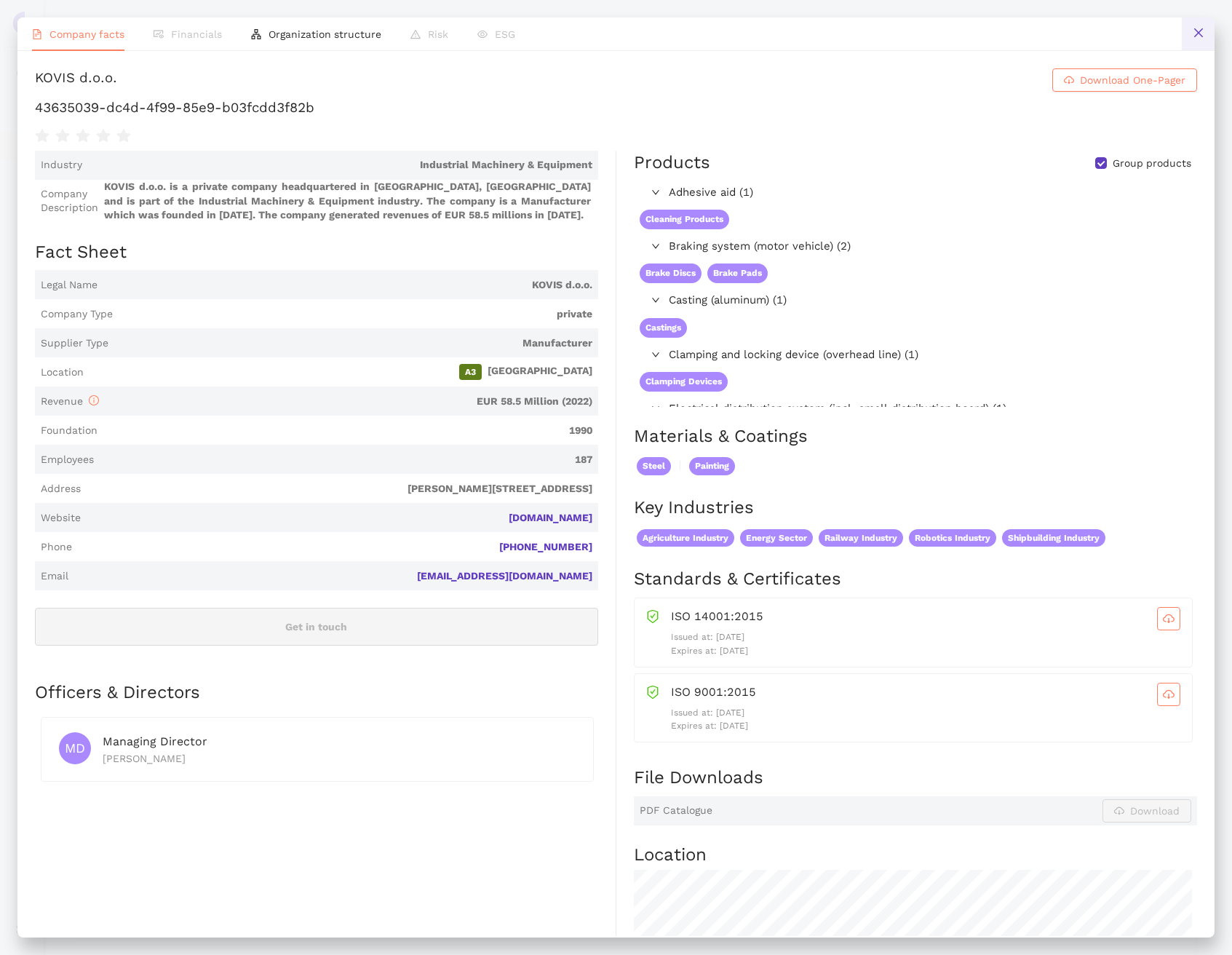
click at [1195, 41] on button at bounding box center [1198, 33] width 33 height 33
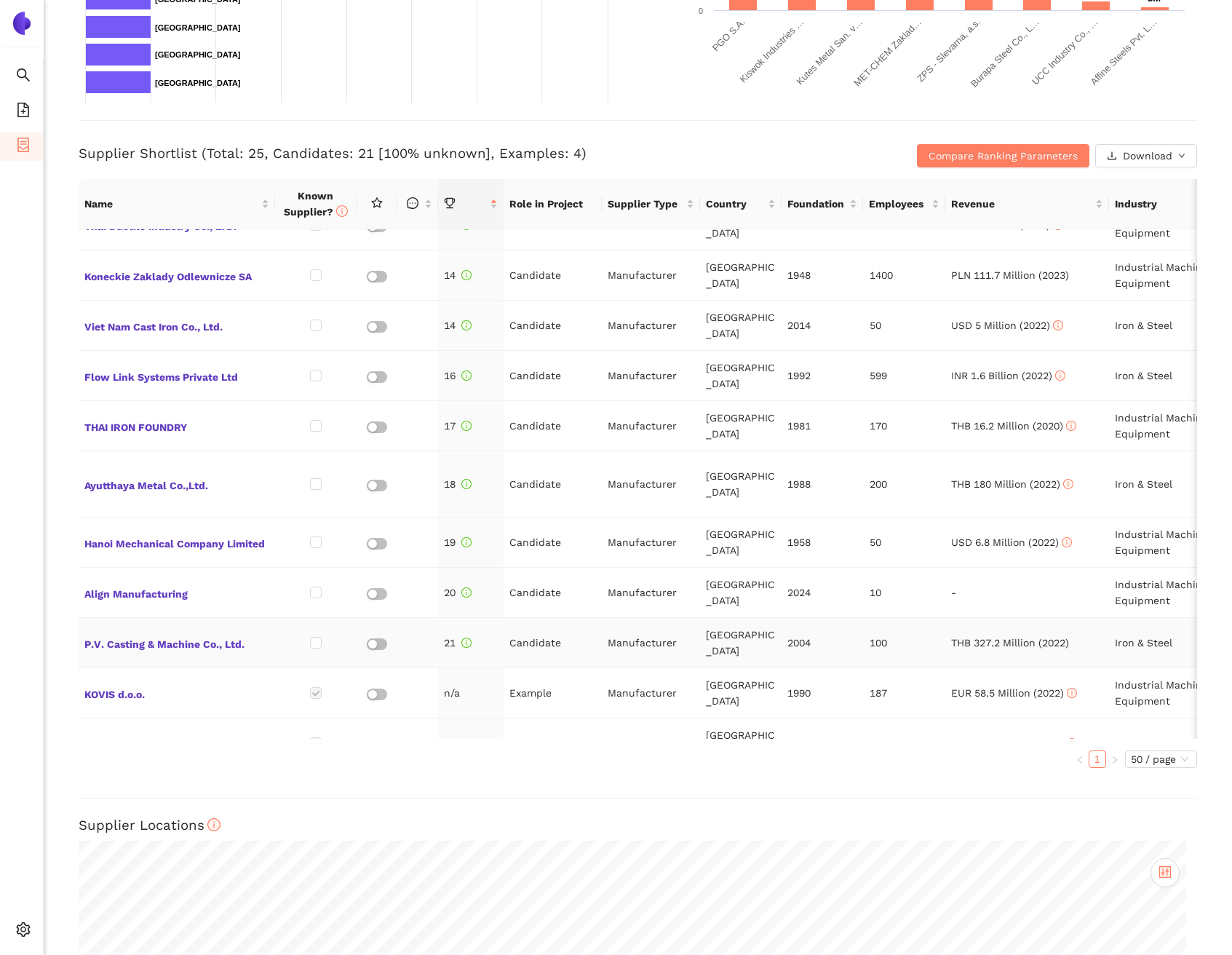
scroll to position [513, 0]
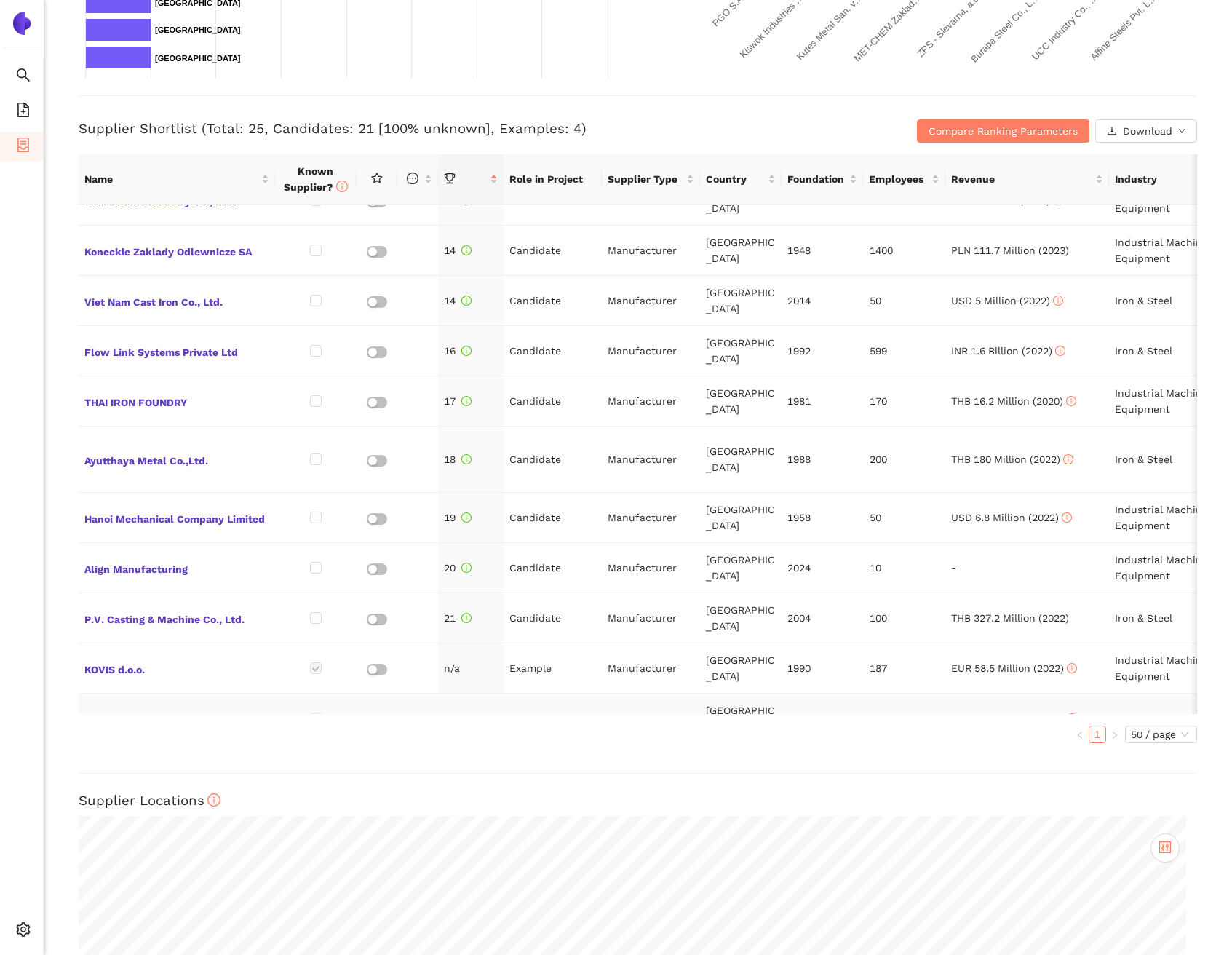
click at [96, 710] on span "ZLH Plus, a.s." at bounding box center [177, 719] width 185 height 19
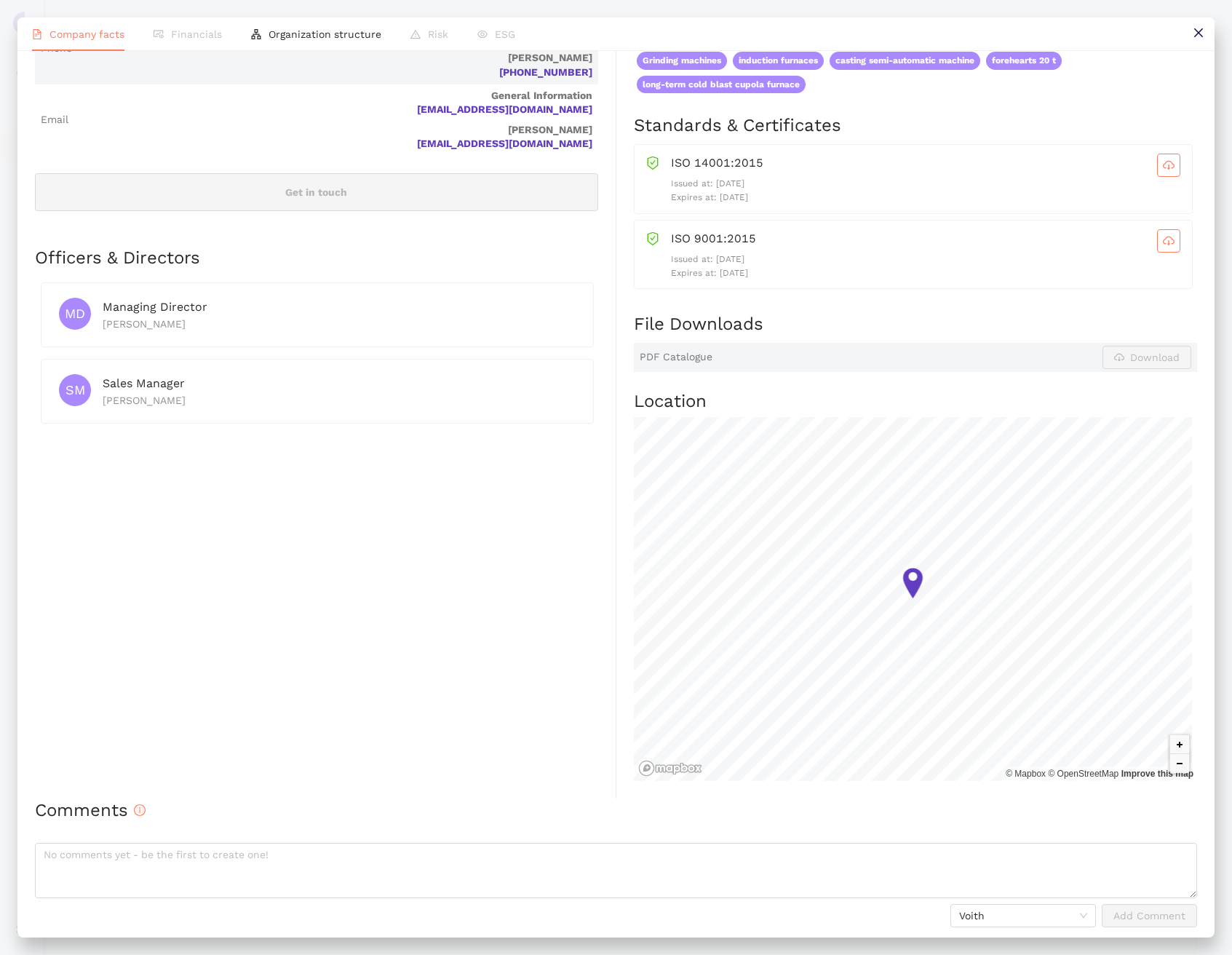
scroll to position [0, 0]
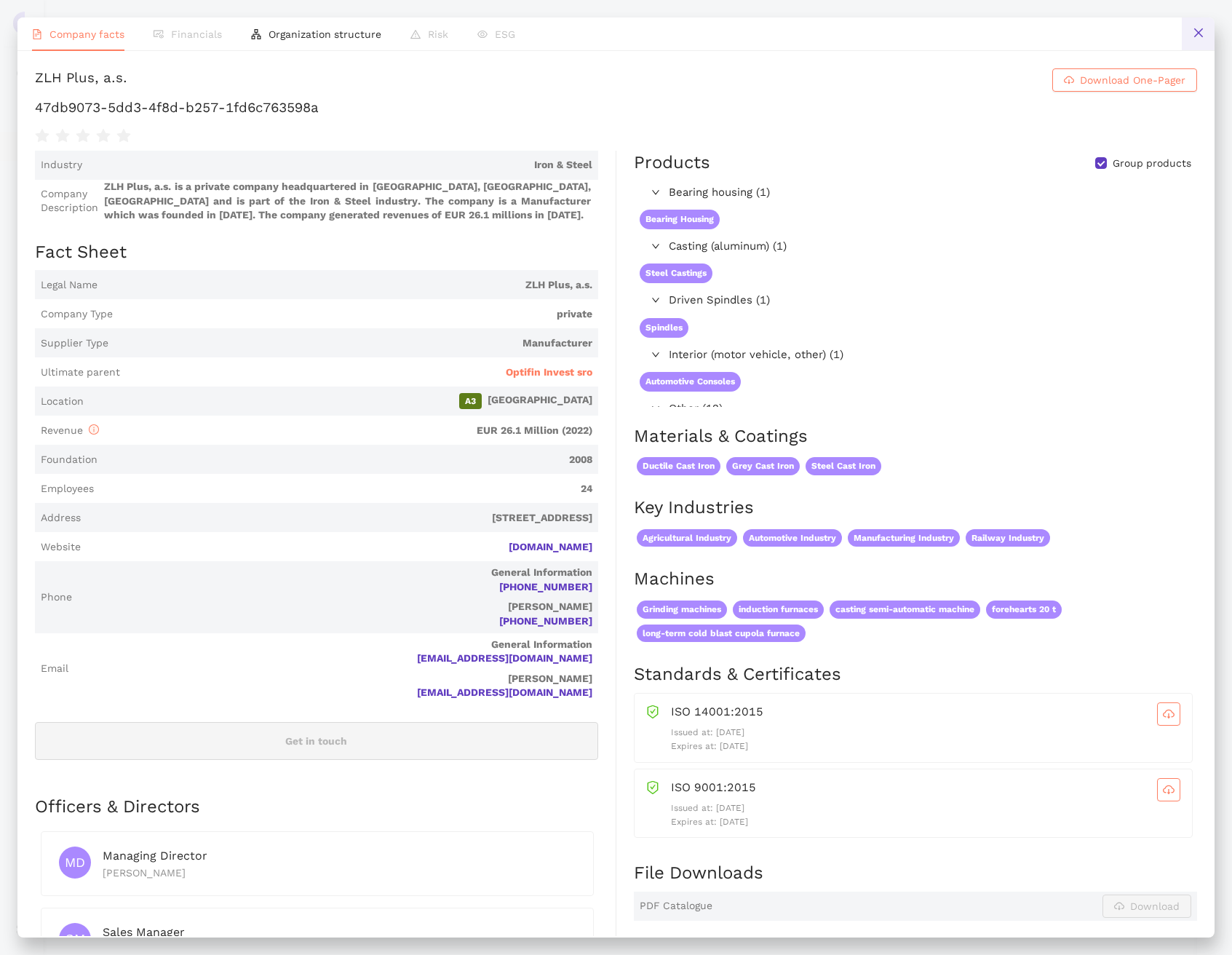
click at [1192, 39] on button at bounding box center [1198, 33] width 33 height 33
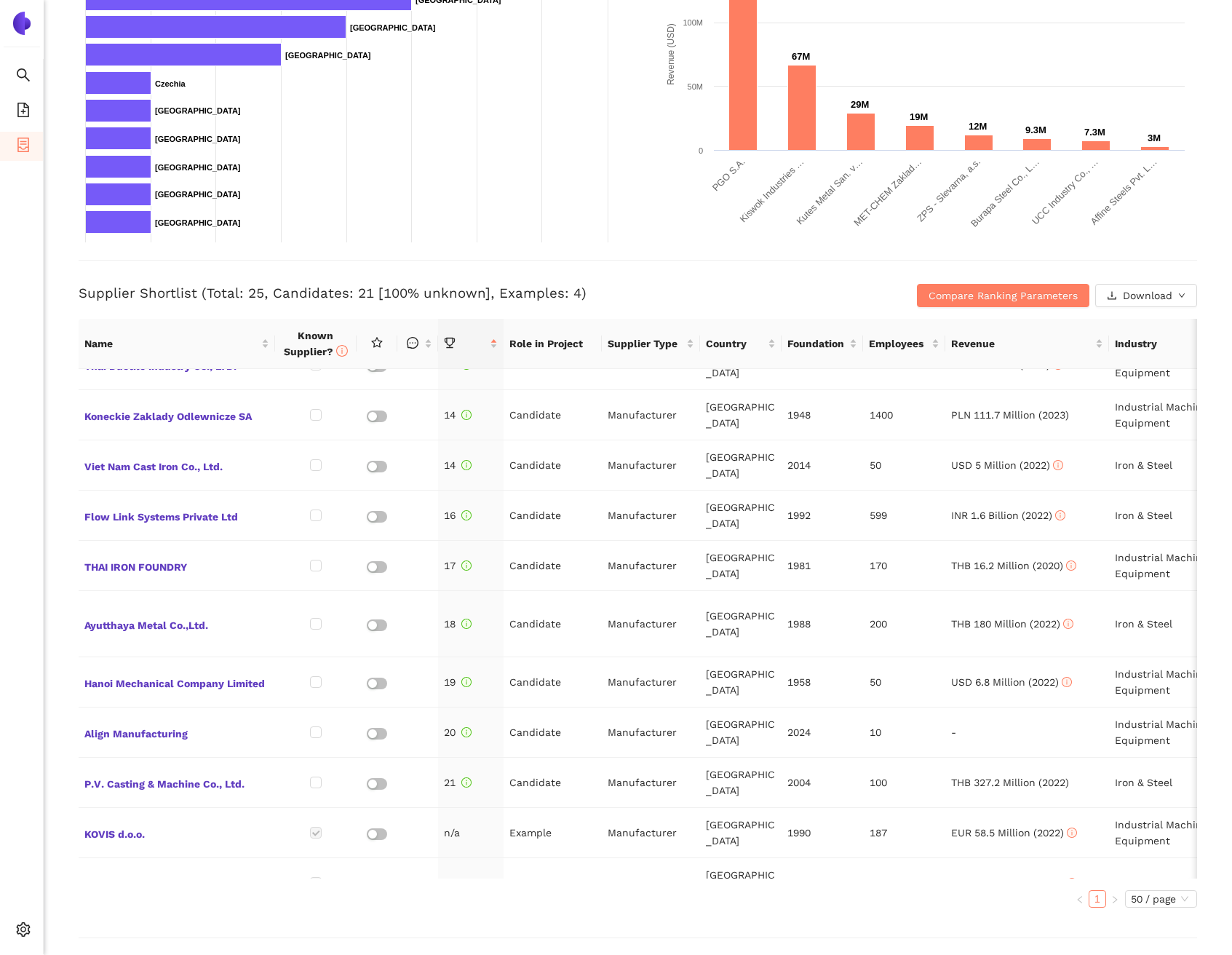
scroll to position [351, 0]
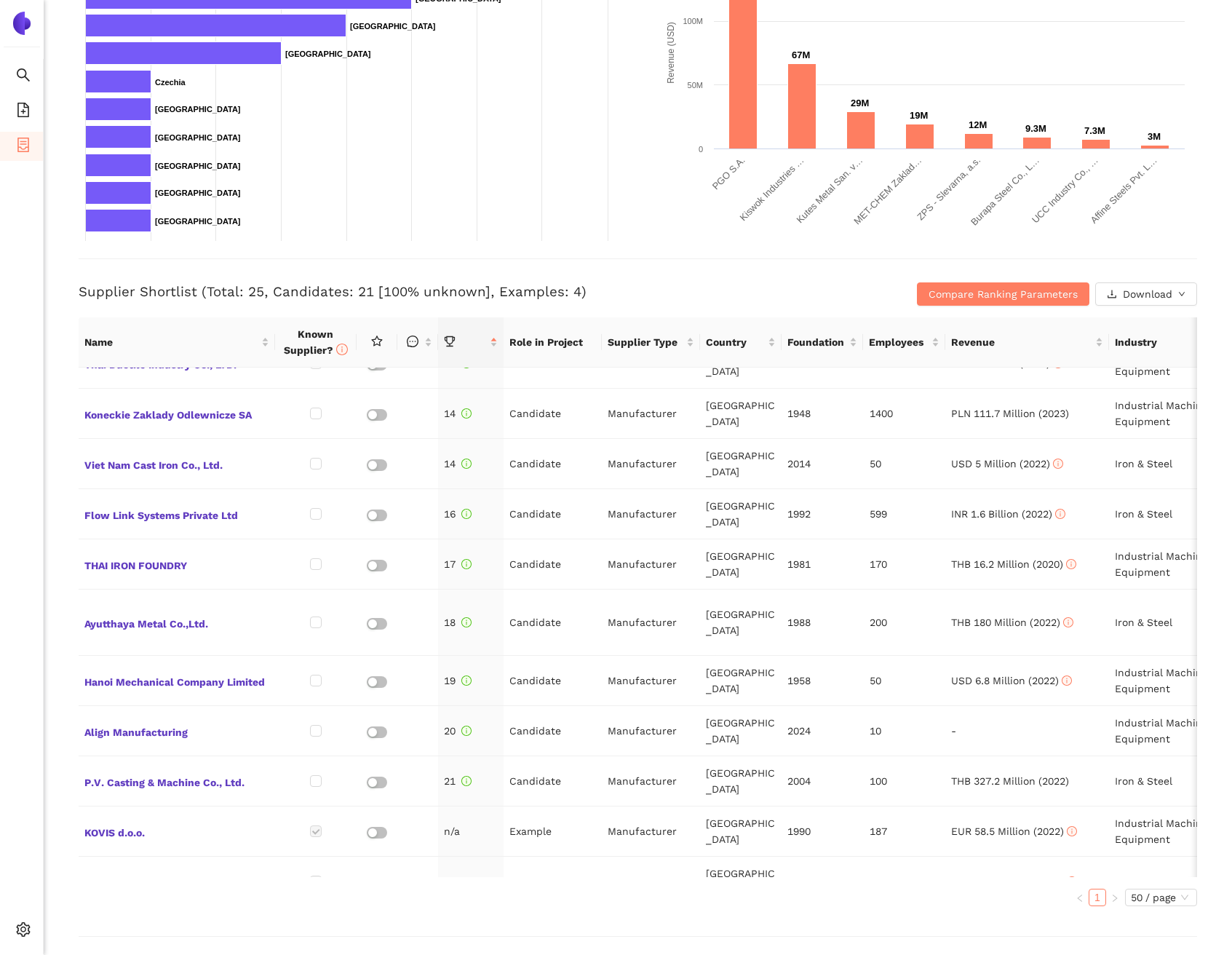
click at [181, 916] on span "Kemptener Eisengießerei [PERSON_NAME] AG" at bounding box center [177, 934] width 185 height 35
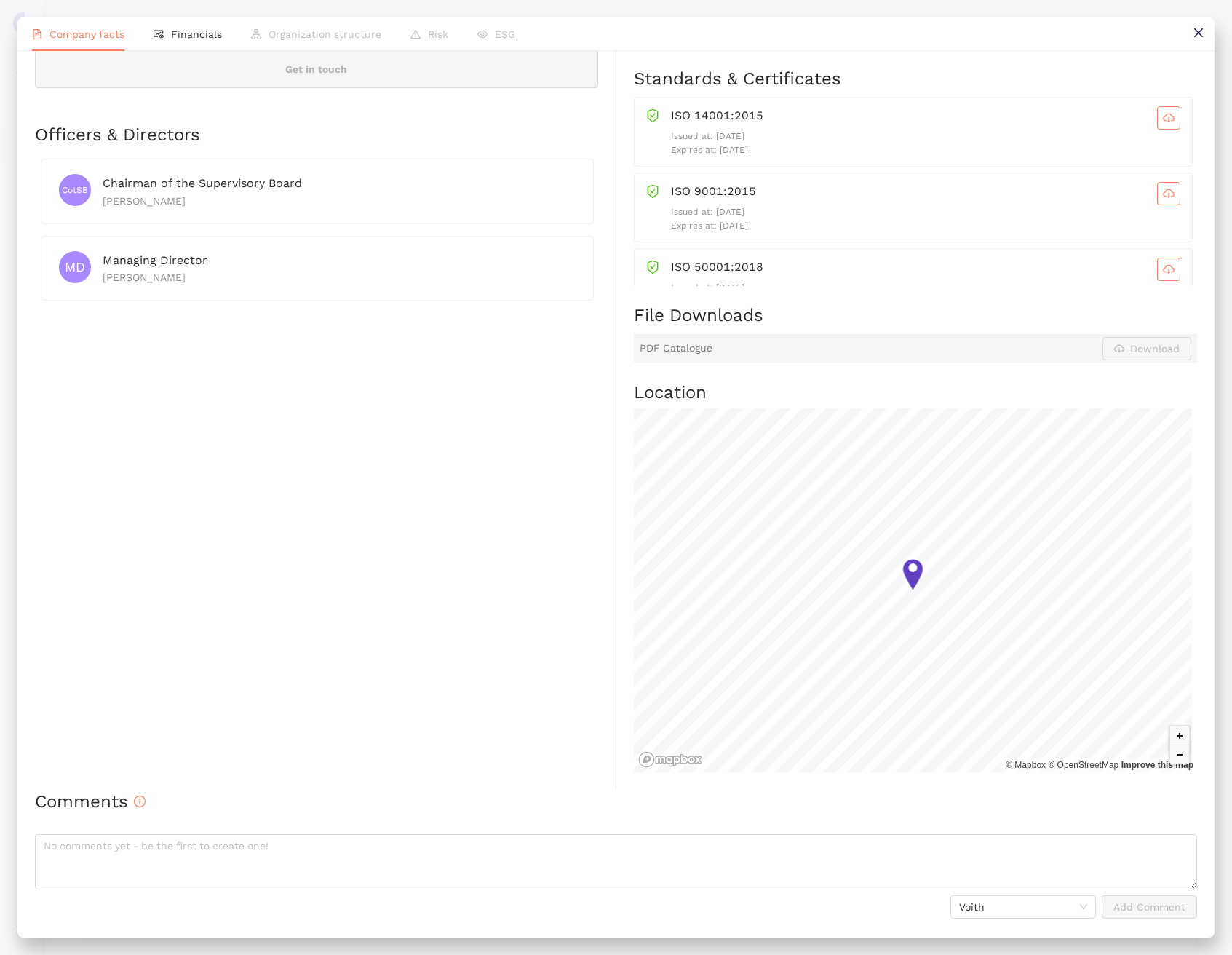
scroll to position [0, 0]
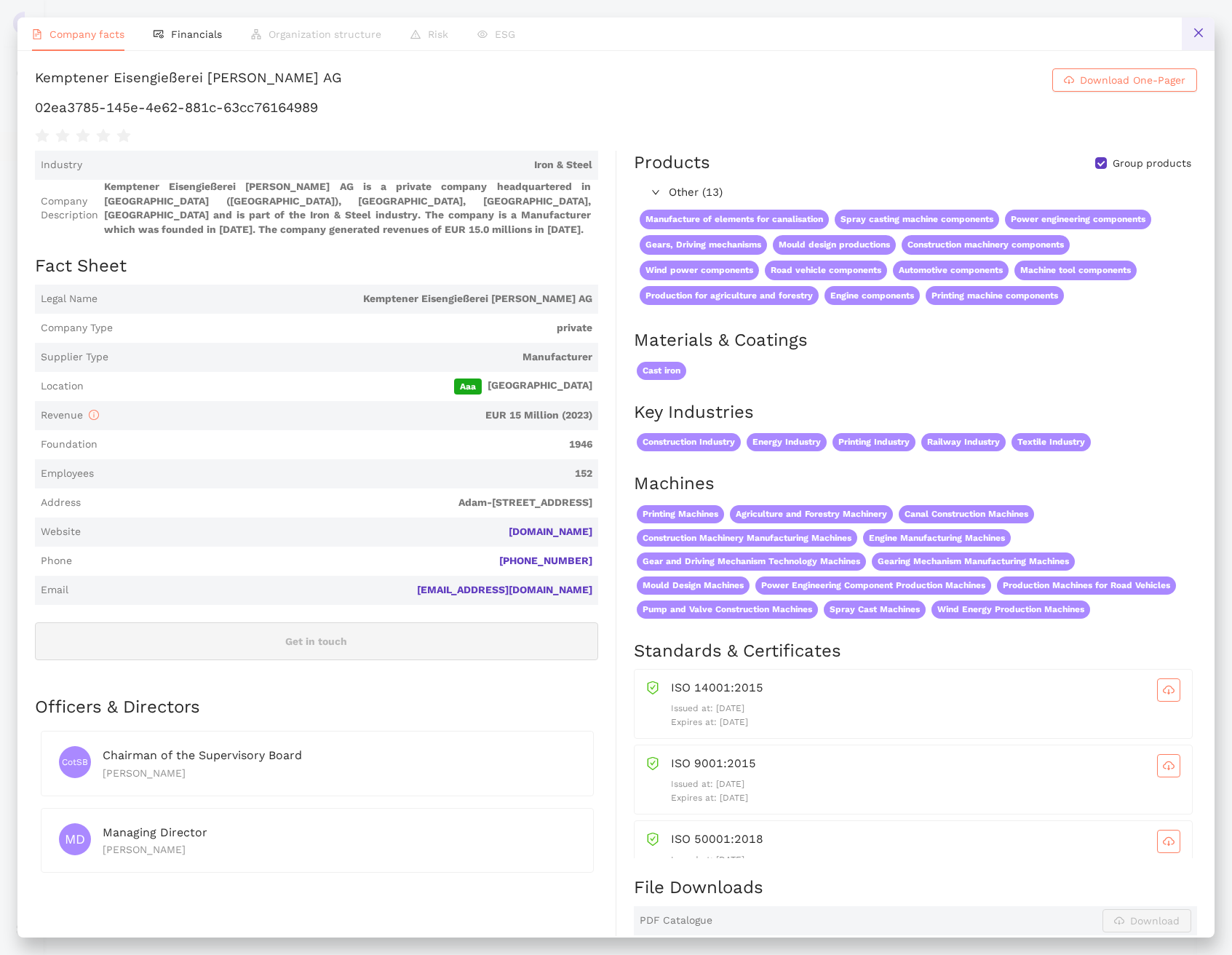
click at [1190, 35] on button at bounding box center [1198, 33] width 33 height 33
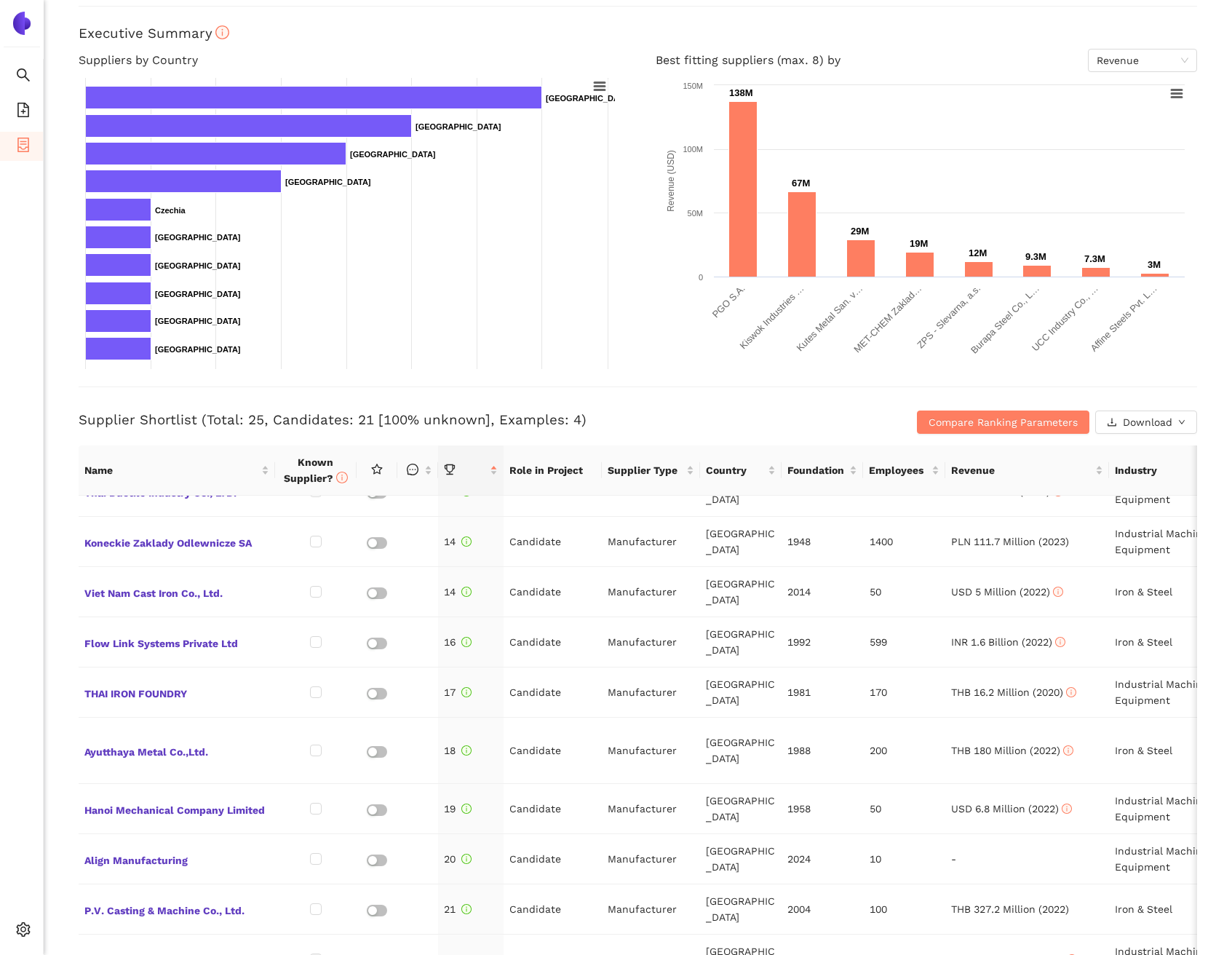
scroll to position [407, 0]
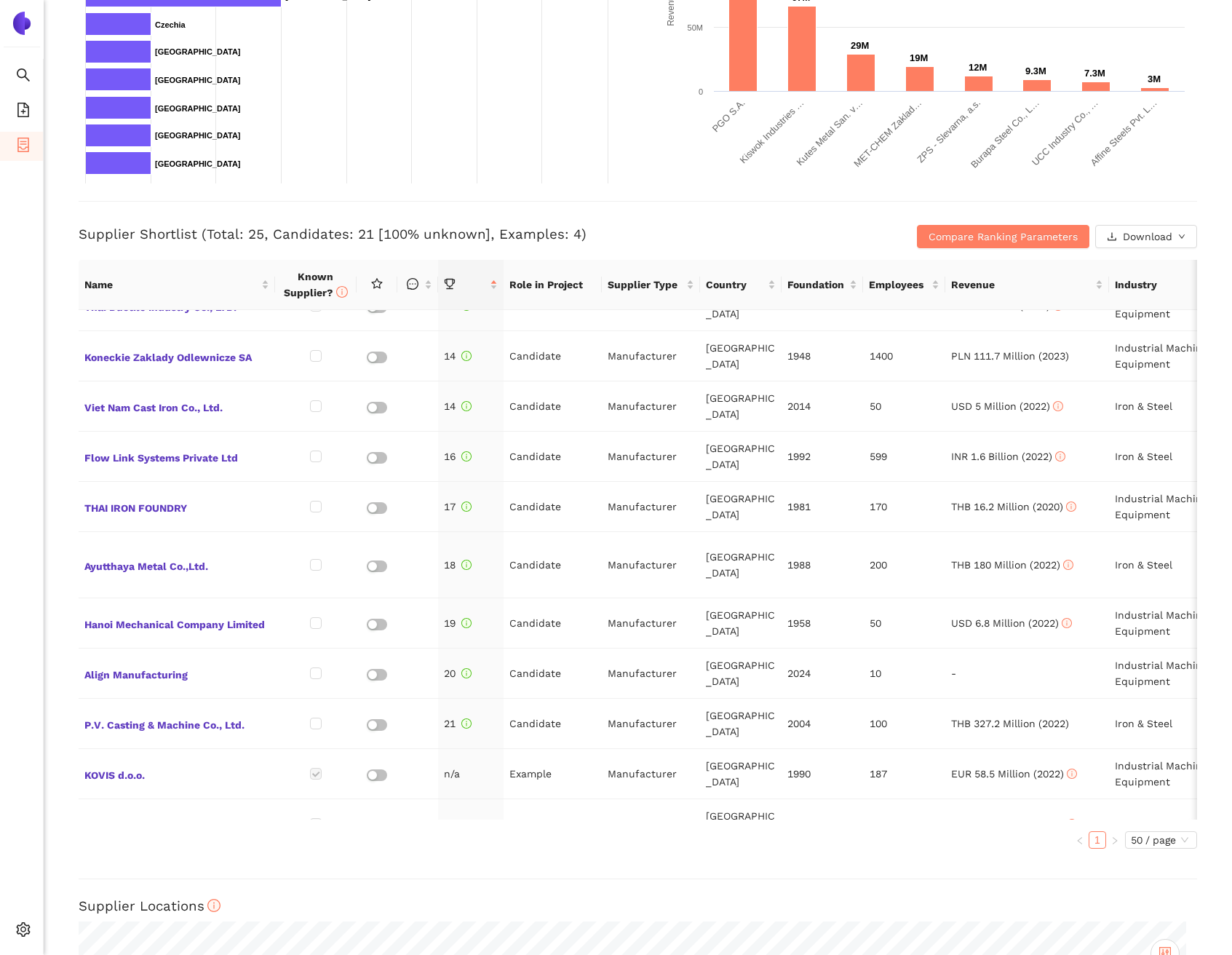
click at [174, 911] on span "Laizhou Xinzhaongyao Machinery Co., Ltd." at bounding box center [177, 929] width 185 height 35
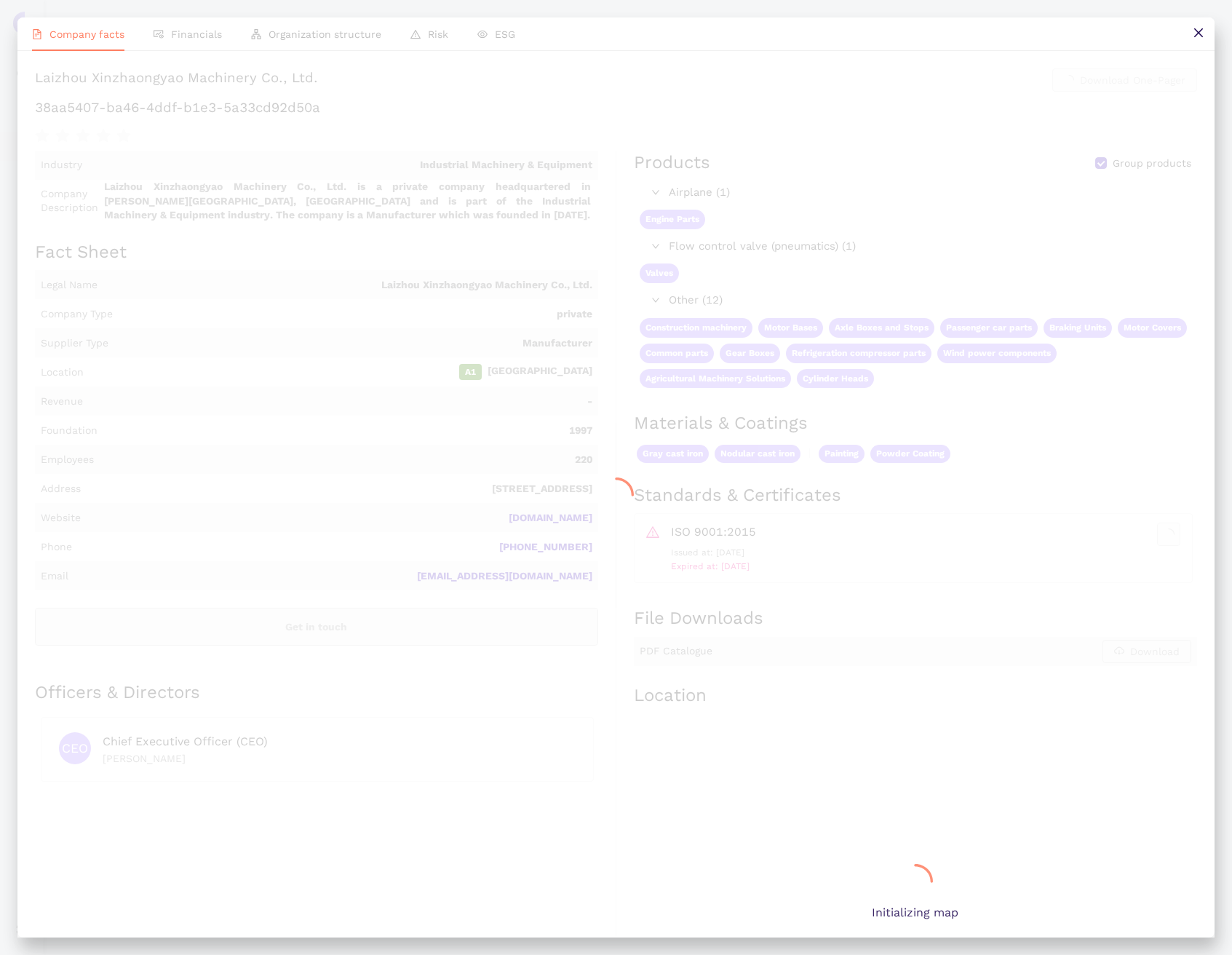
scroll to position [0, 0]
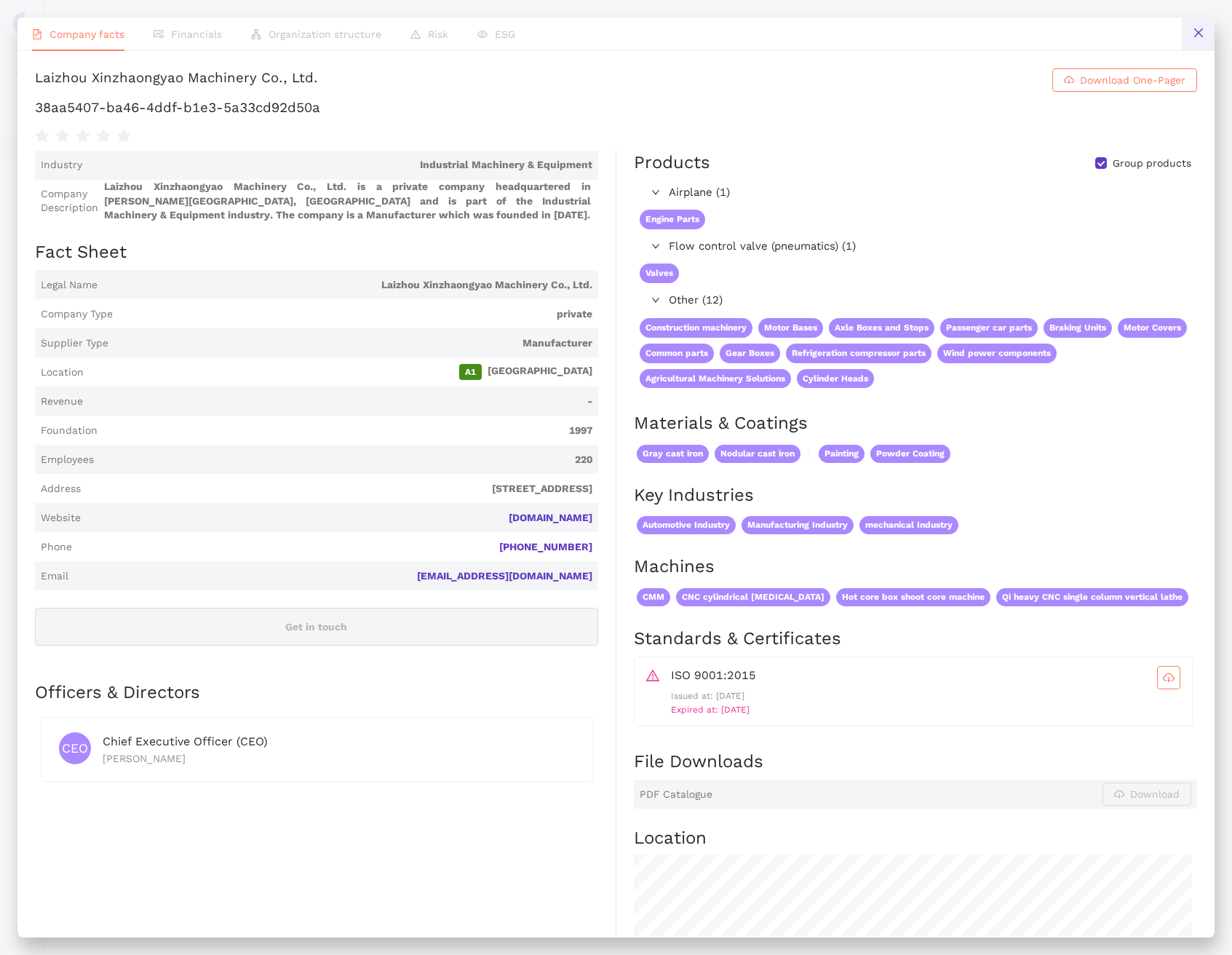
click at [1203, 43] on button at bounding box center [1198, 33] width 33 height 33
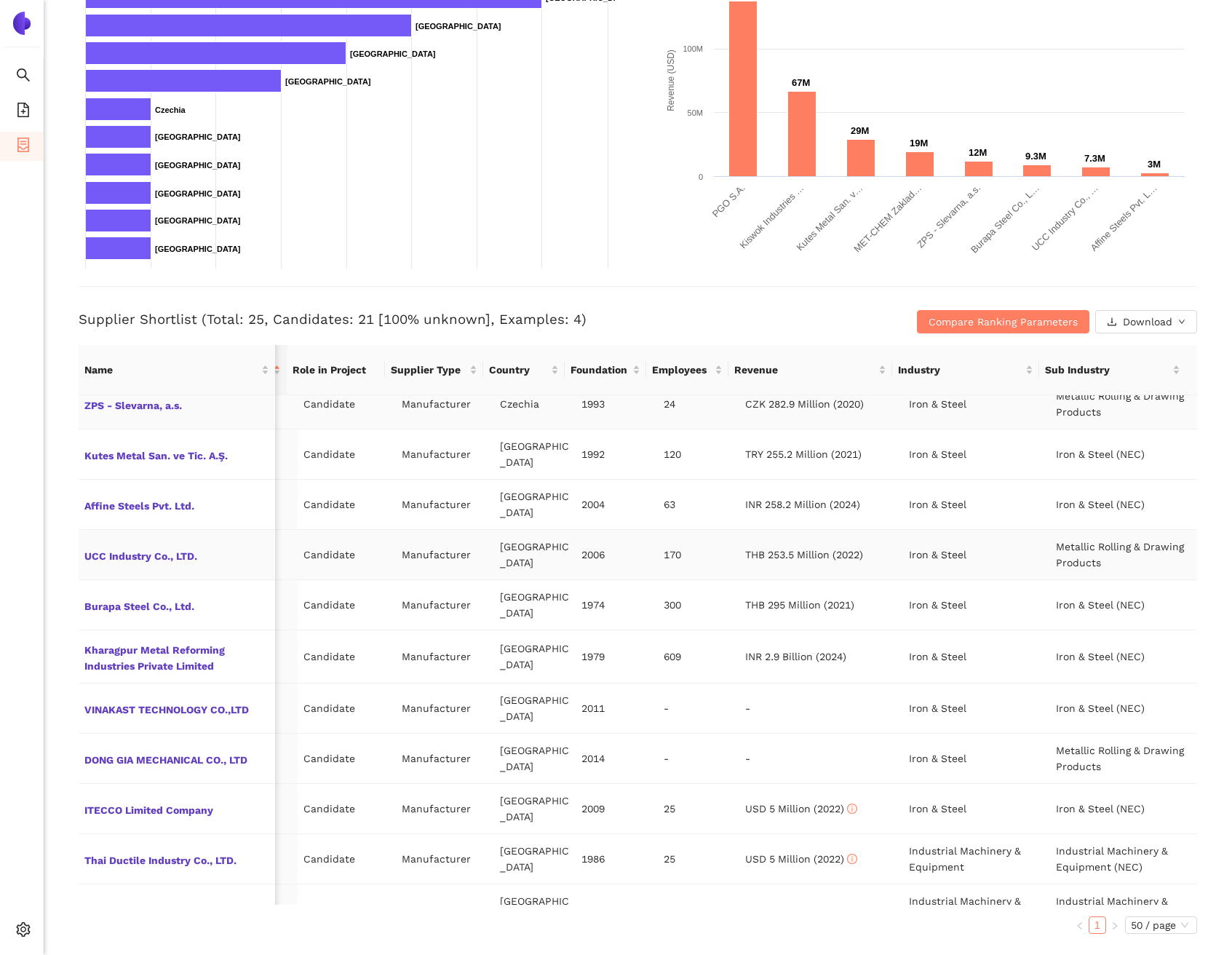
scroll to position [172, 228]
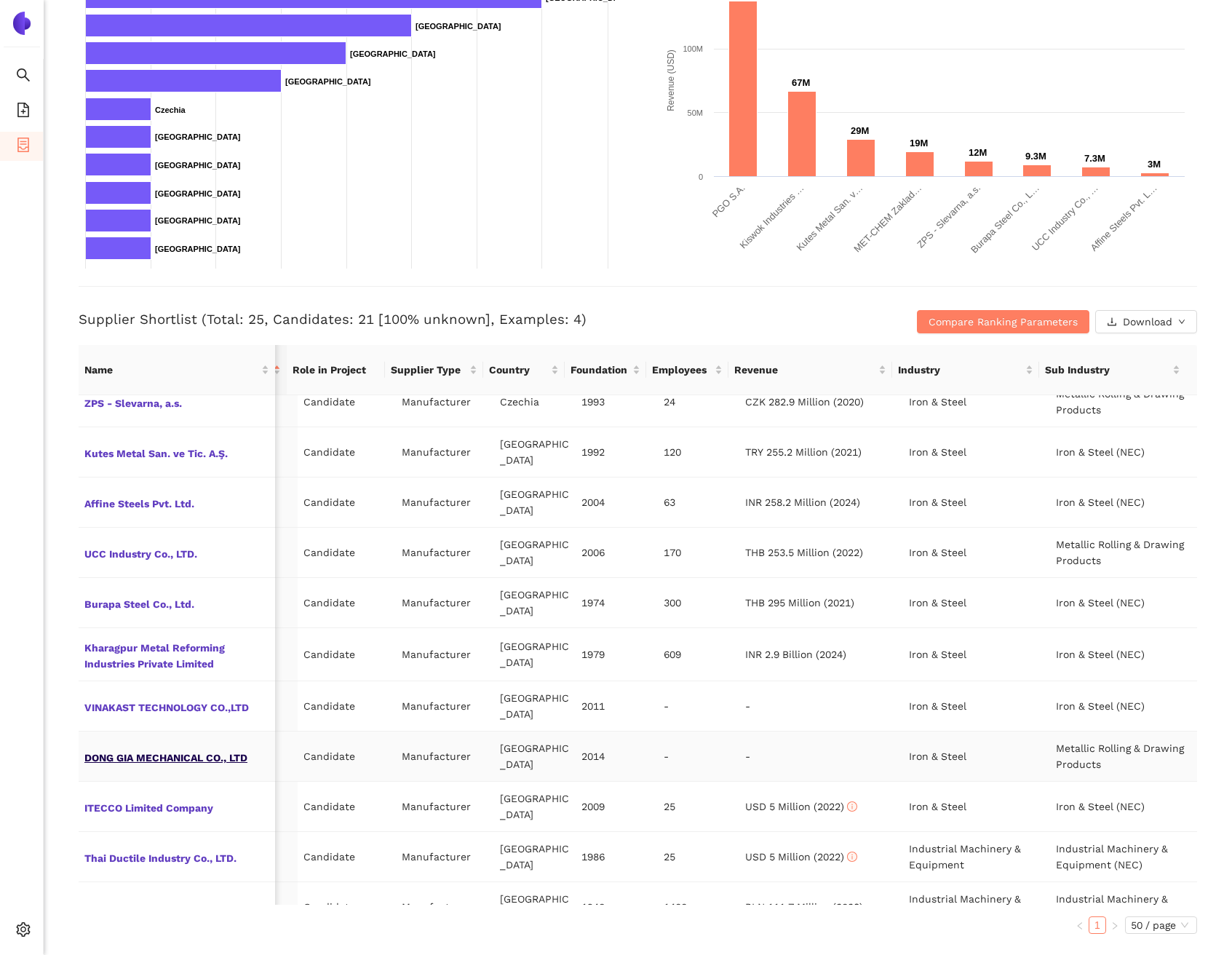
click at [216, 747] on span "DONG GIA MECHANICAL CO., LTD" at bounding box center [177, 756] width 185 height 19
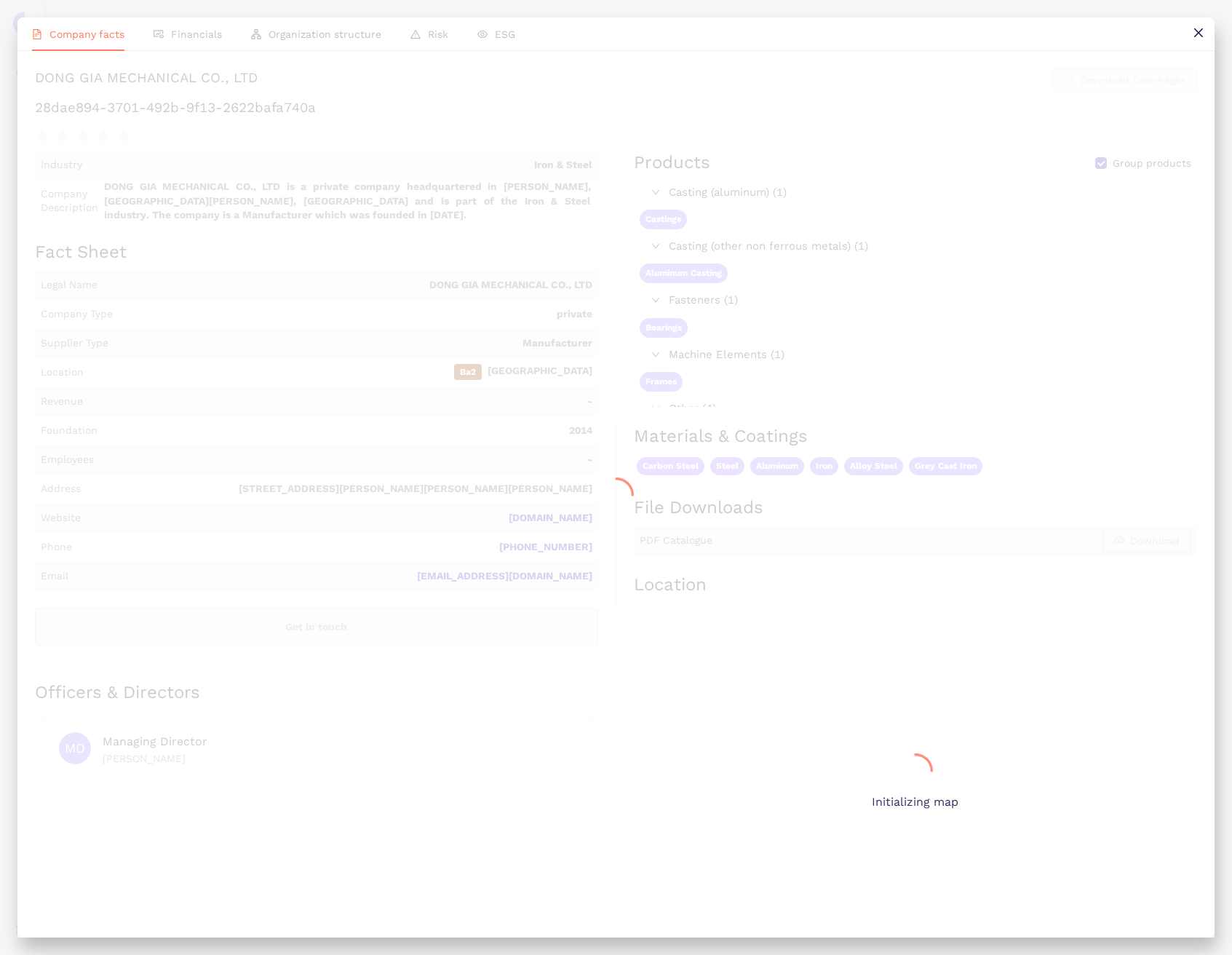
scroll to position [172, 217]
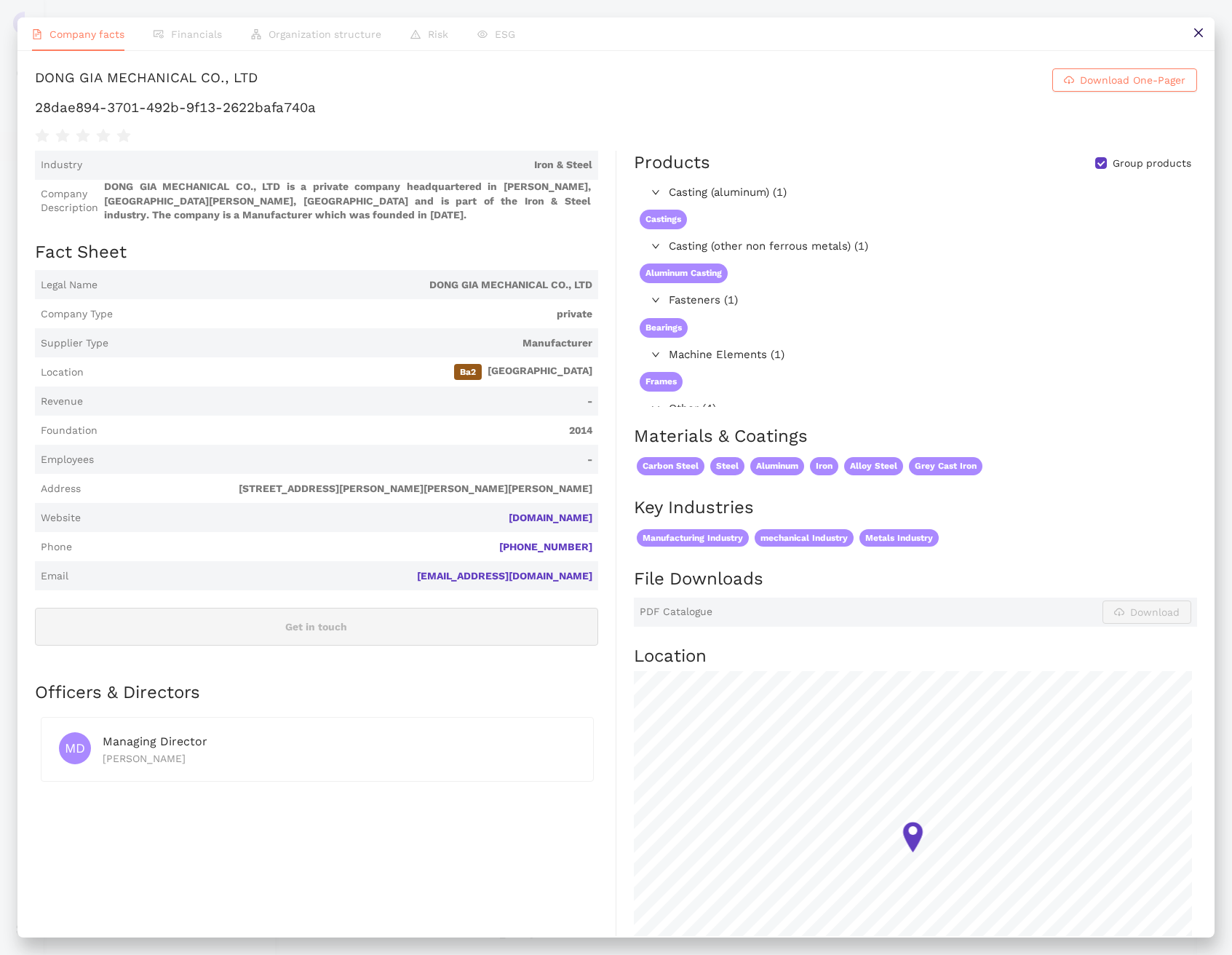
click at [255, 92] on div "DONG GIA MECHANICAL CO., LTD" at bounding box center [147, 80] width 223 height 23
copy h1 "DONG GIA MECHANICAL CO., LTD Download One-Pager"
click at [1187, 33] on button at bounding box center [1198, 33] width 33 height 33
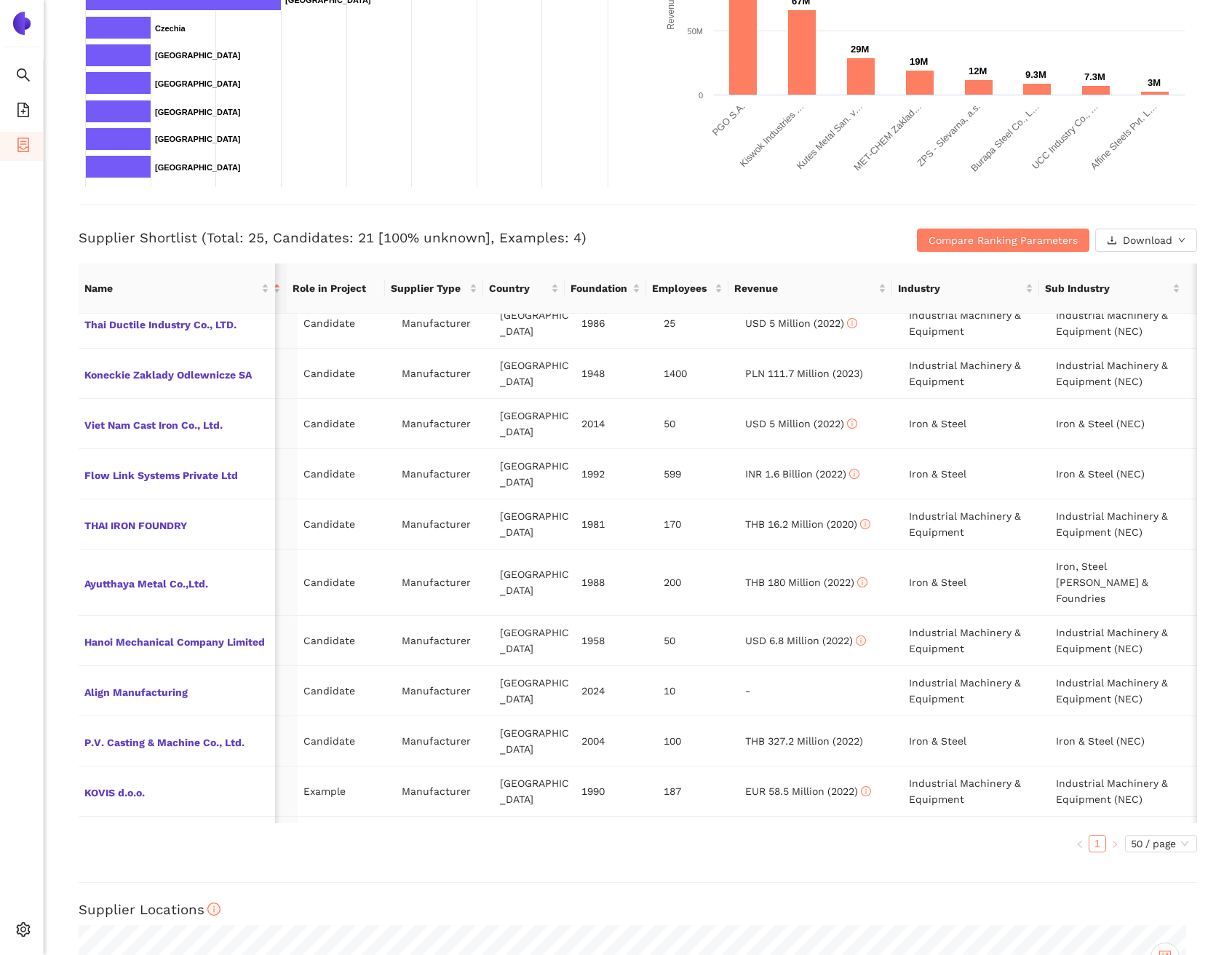
scroll to position [638, 217]
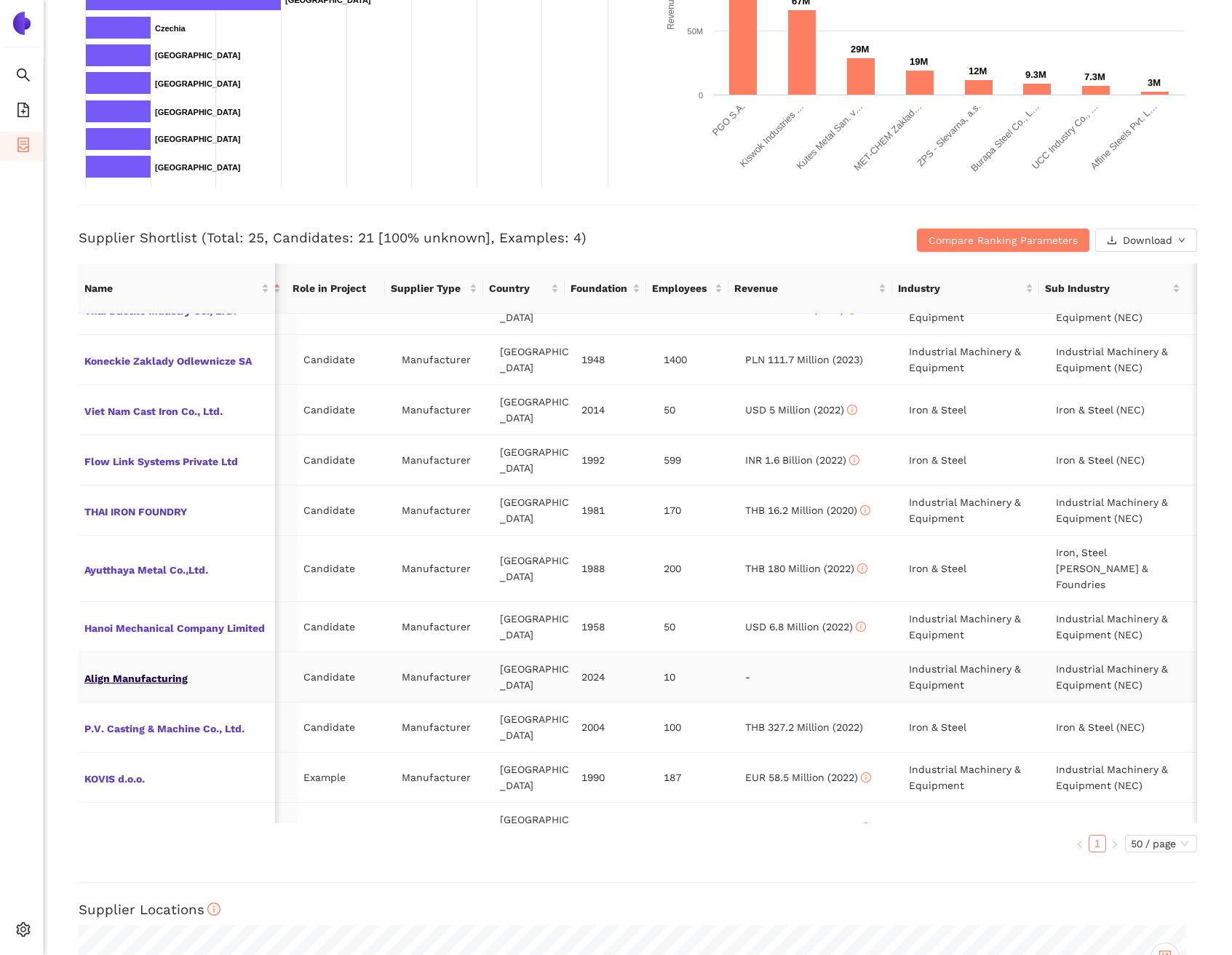
click at [149, 668] on span "Align Manufacturing" at bounding box center [177, 677] width 185 height 19
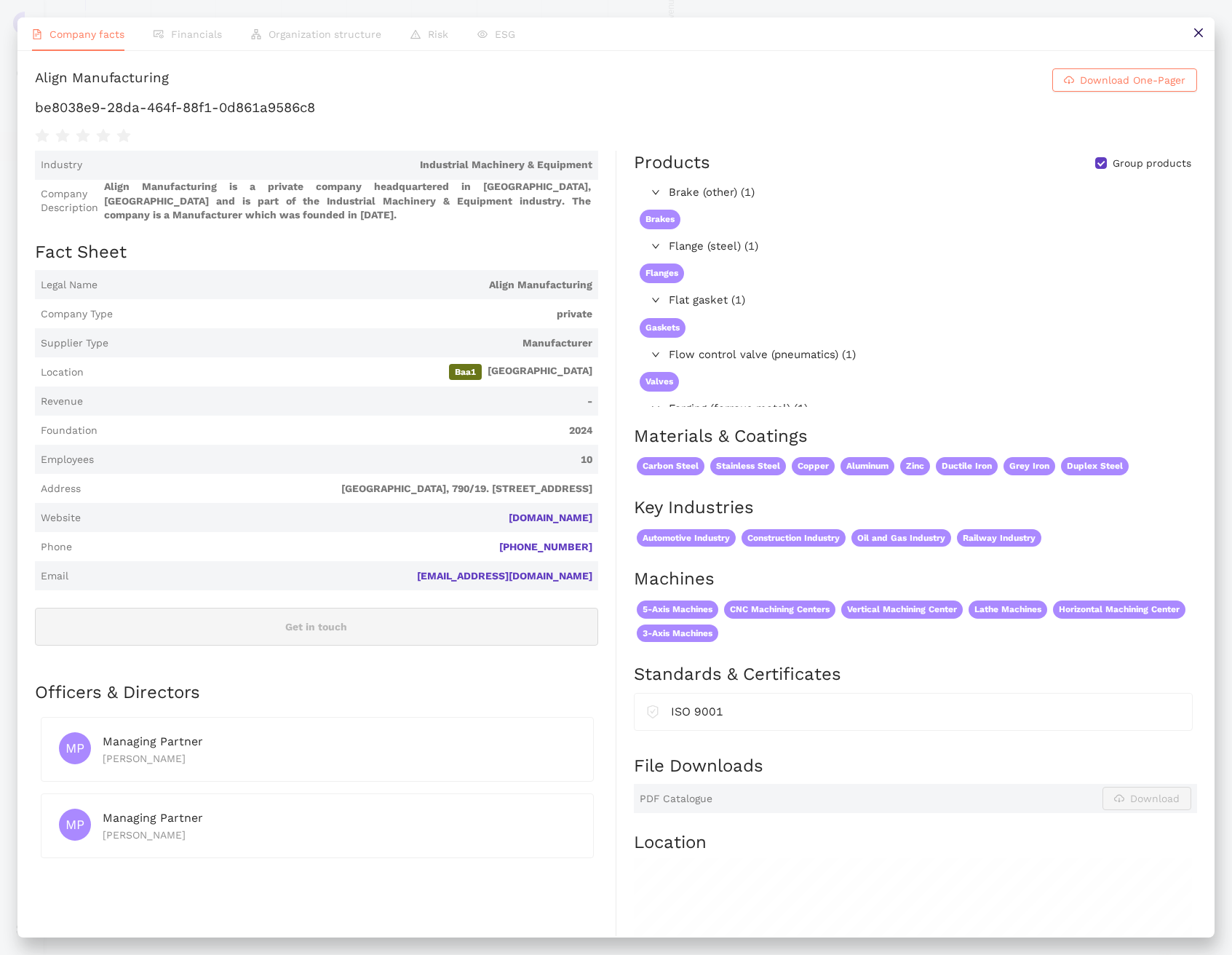
scroll to position [0, 0]
click at [169, 82] on div "Align Manufacturing" at bounding box center [102, 80] width 134 height 23
copy h1 "Align Manufacturing Download One-Pager"
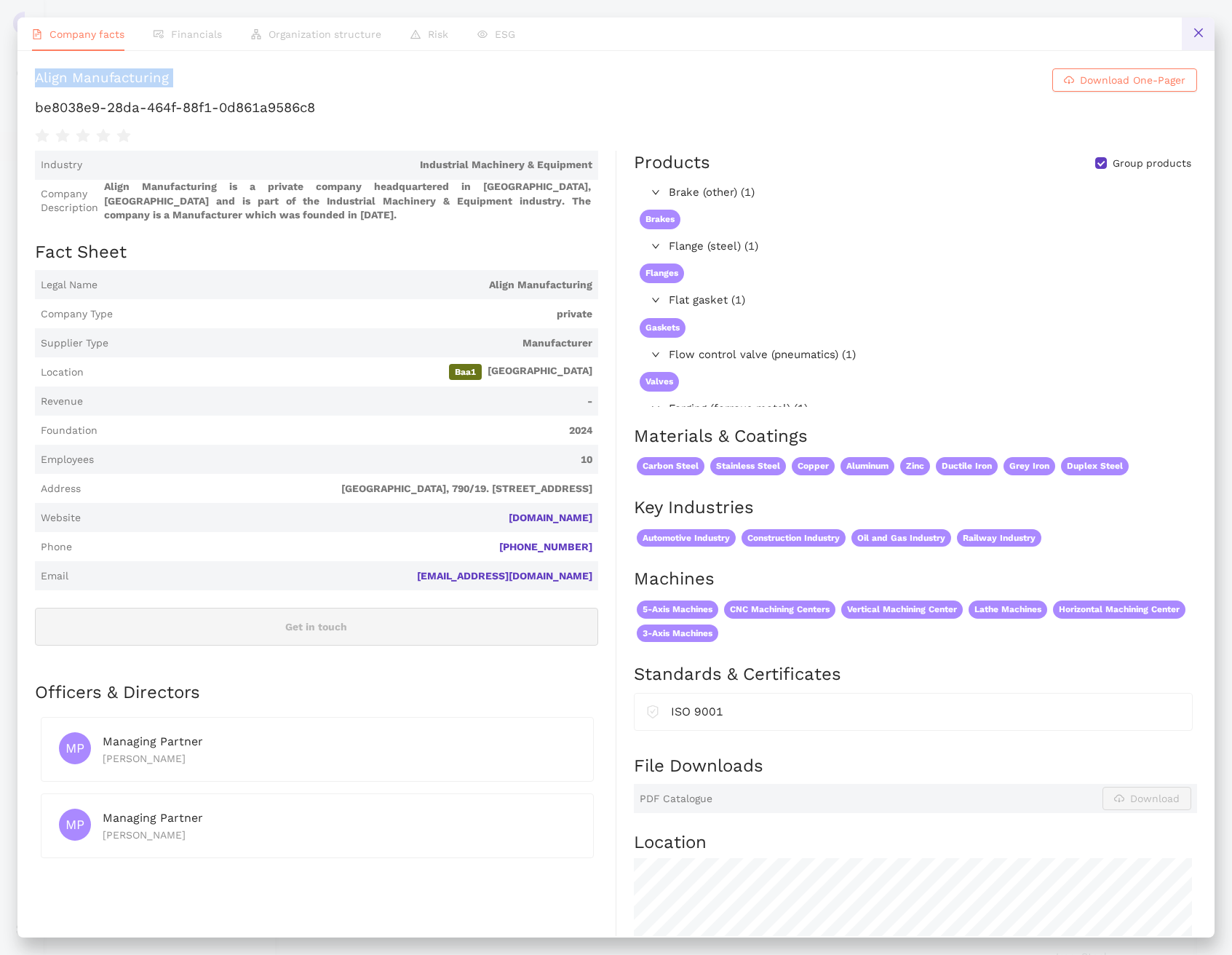
click at [1189, 44] on button at bounding box center [1198, 33] width 33 height 33
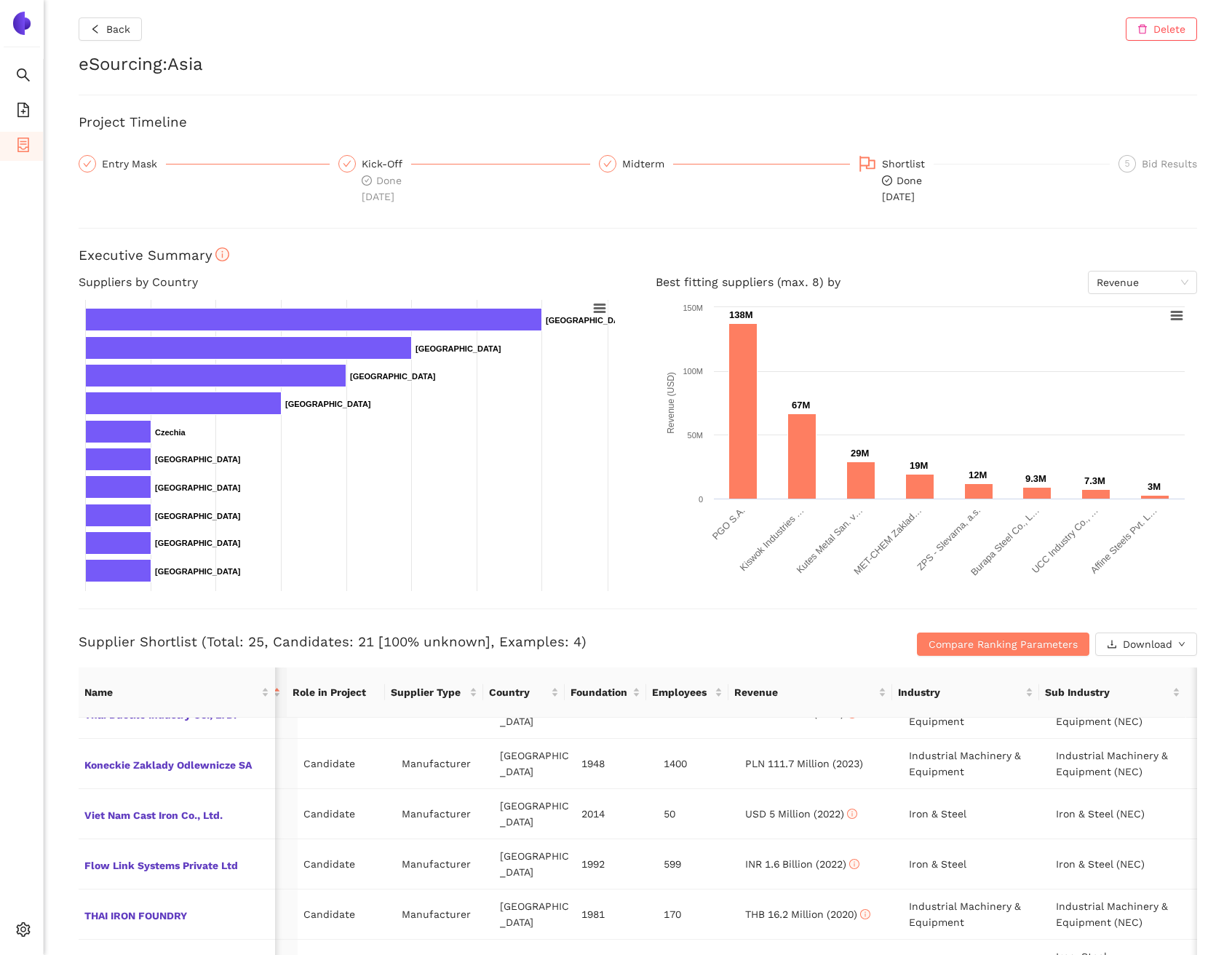
click at [48, 649] on div "Back Delete eSourcing : Asia Project Timeline Entry Mask Kick-Off Done 15.9.202…" at bounding box center [638, 477] width 1188 height 955
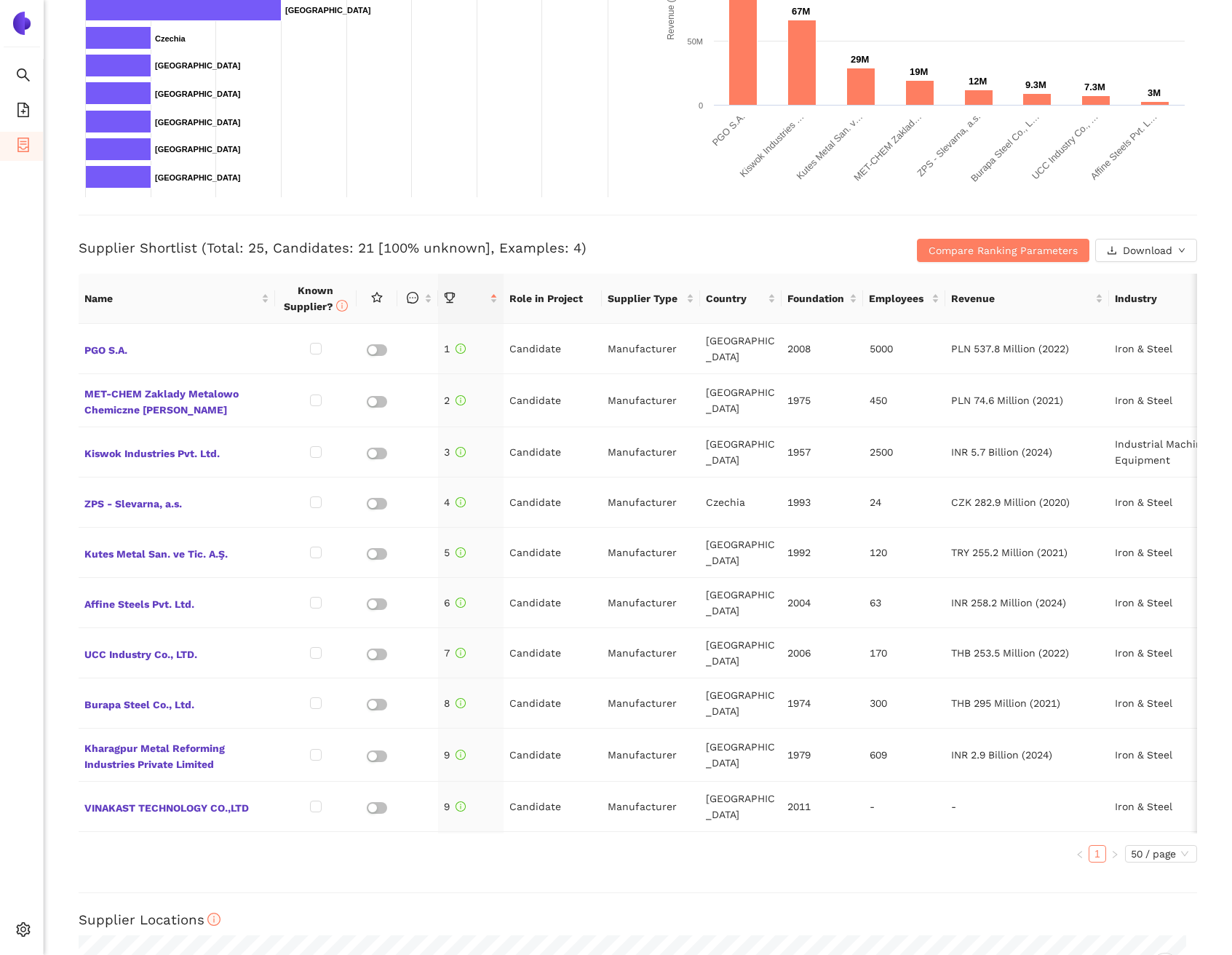
click at [59, 338] on div "Back Delete eSourcing : Asia Project Timeline Entry Mask Kick-Off Done [DATE] M…" at bounding box center [638, 477] width 1188 height 955
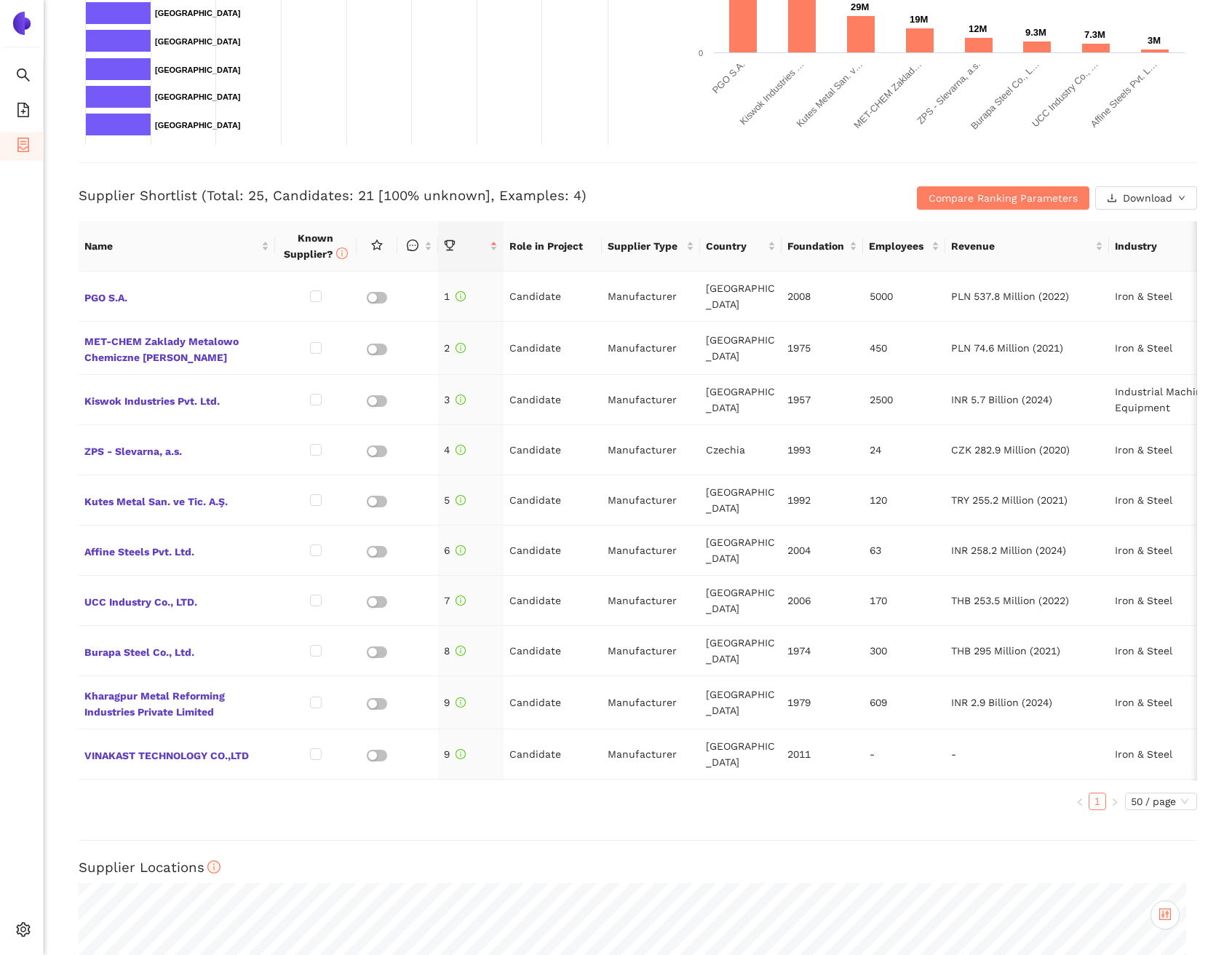
click at [47, 246] on div "Back Delete eSourcing : Asia Project Timeline Entry Mask Kick-Off Done [DATE] M…" at bounding box center [638, 477] width 1188 height 955
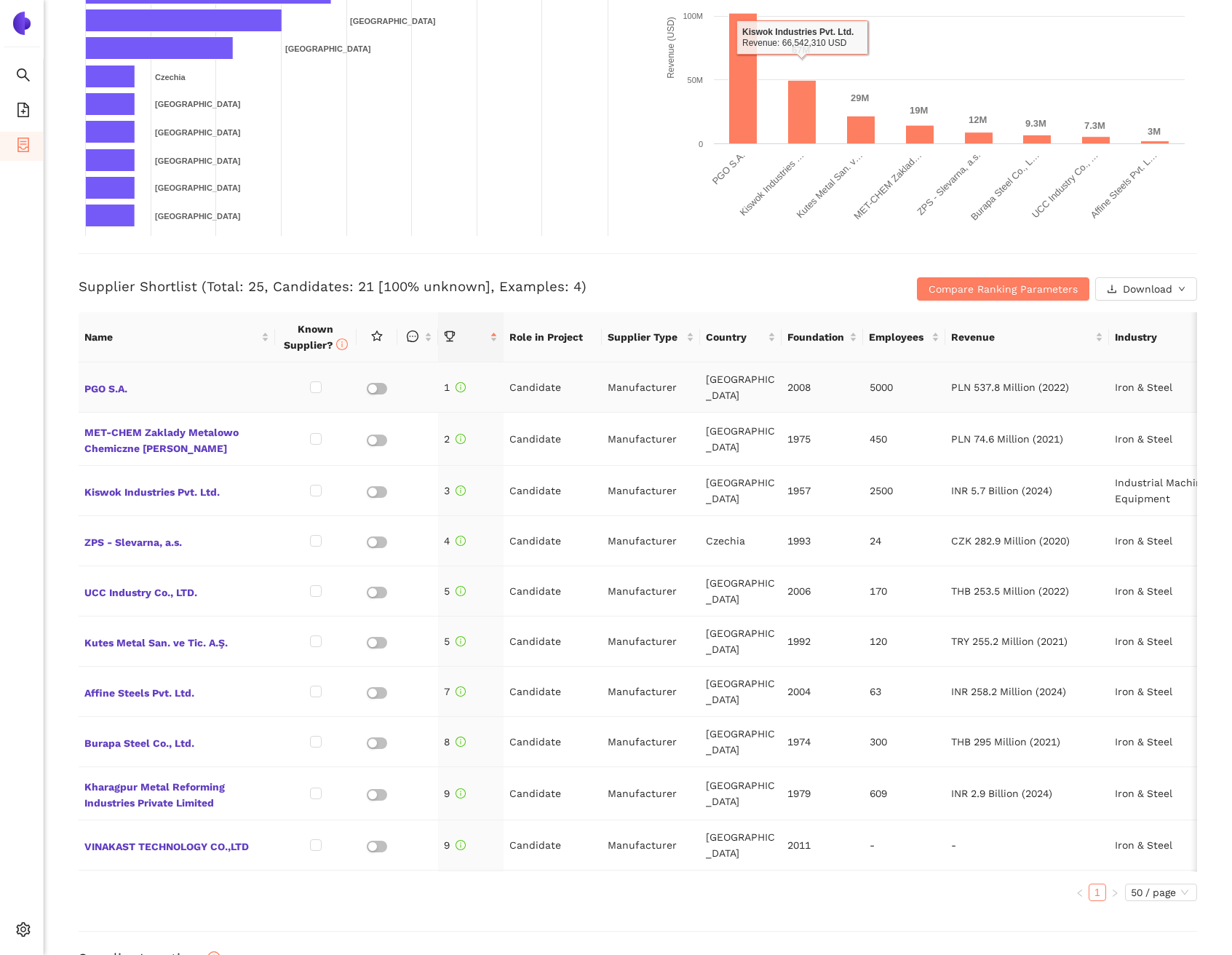
scroll to position [359, 0]
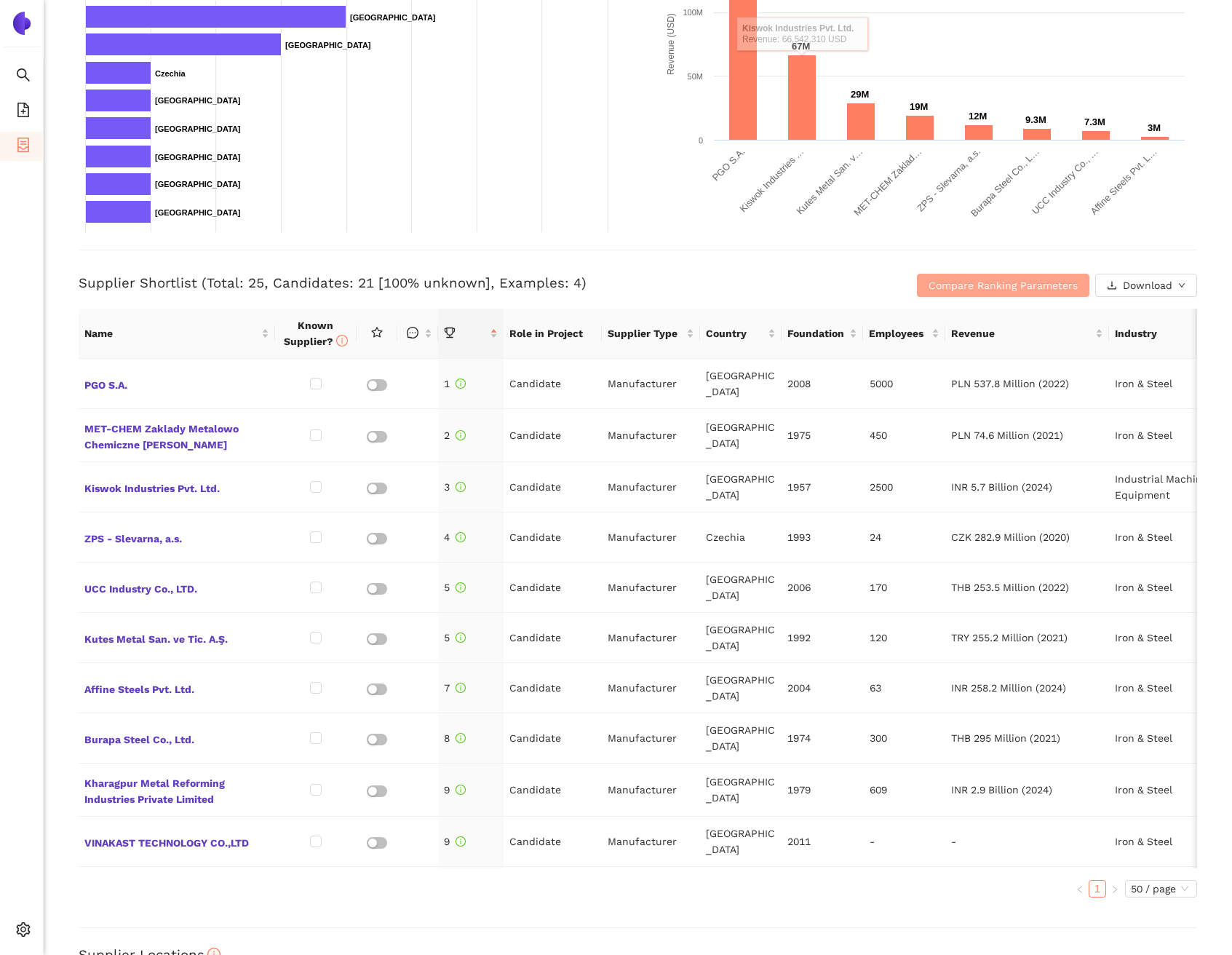
click at [974, 284] on span "Compare Ranking Parameters" at bounding box center [1003, 285] width 149 height 16
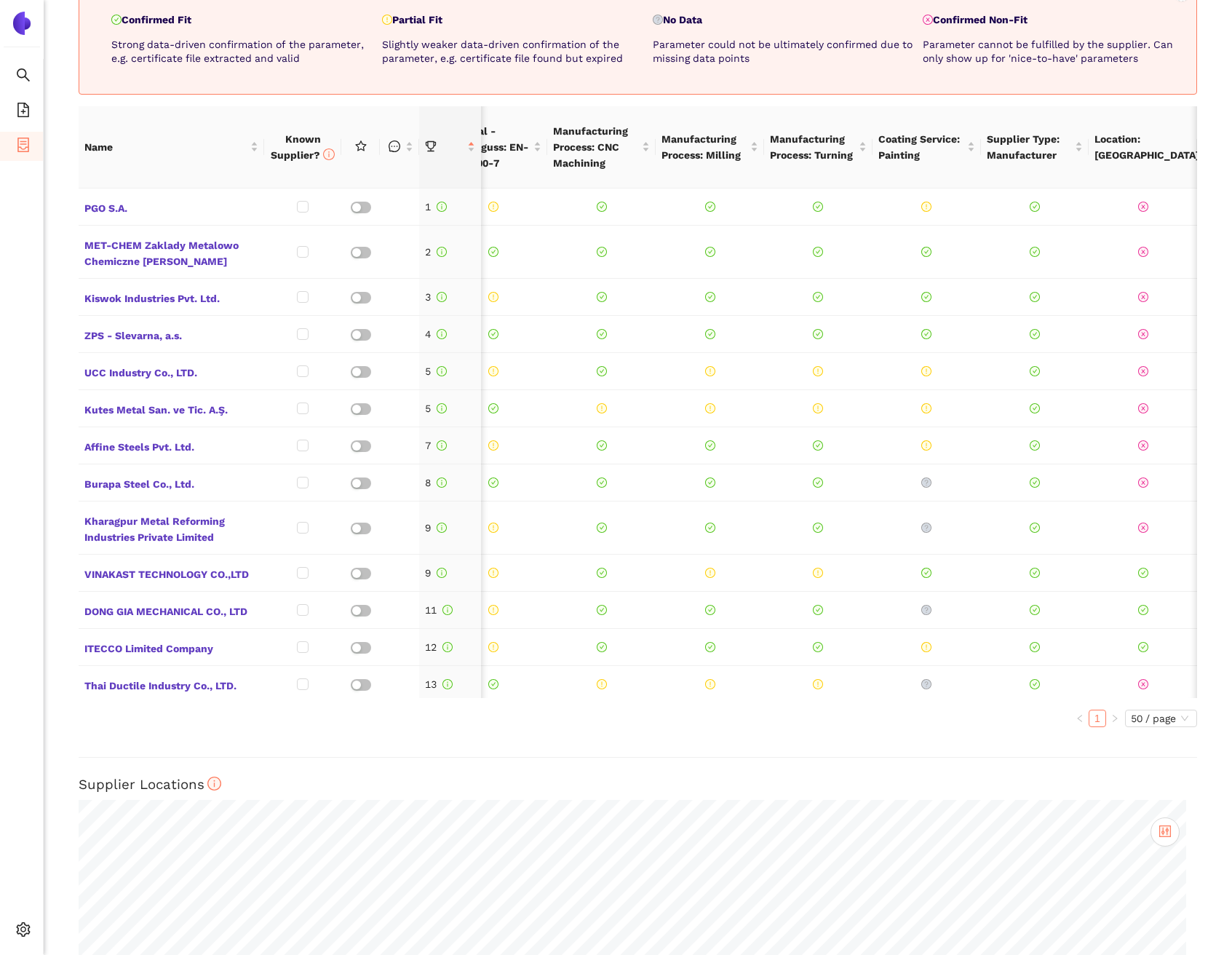
scroll to position [0, 0]
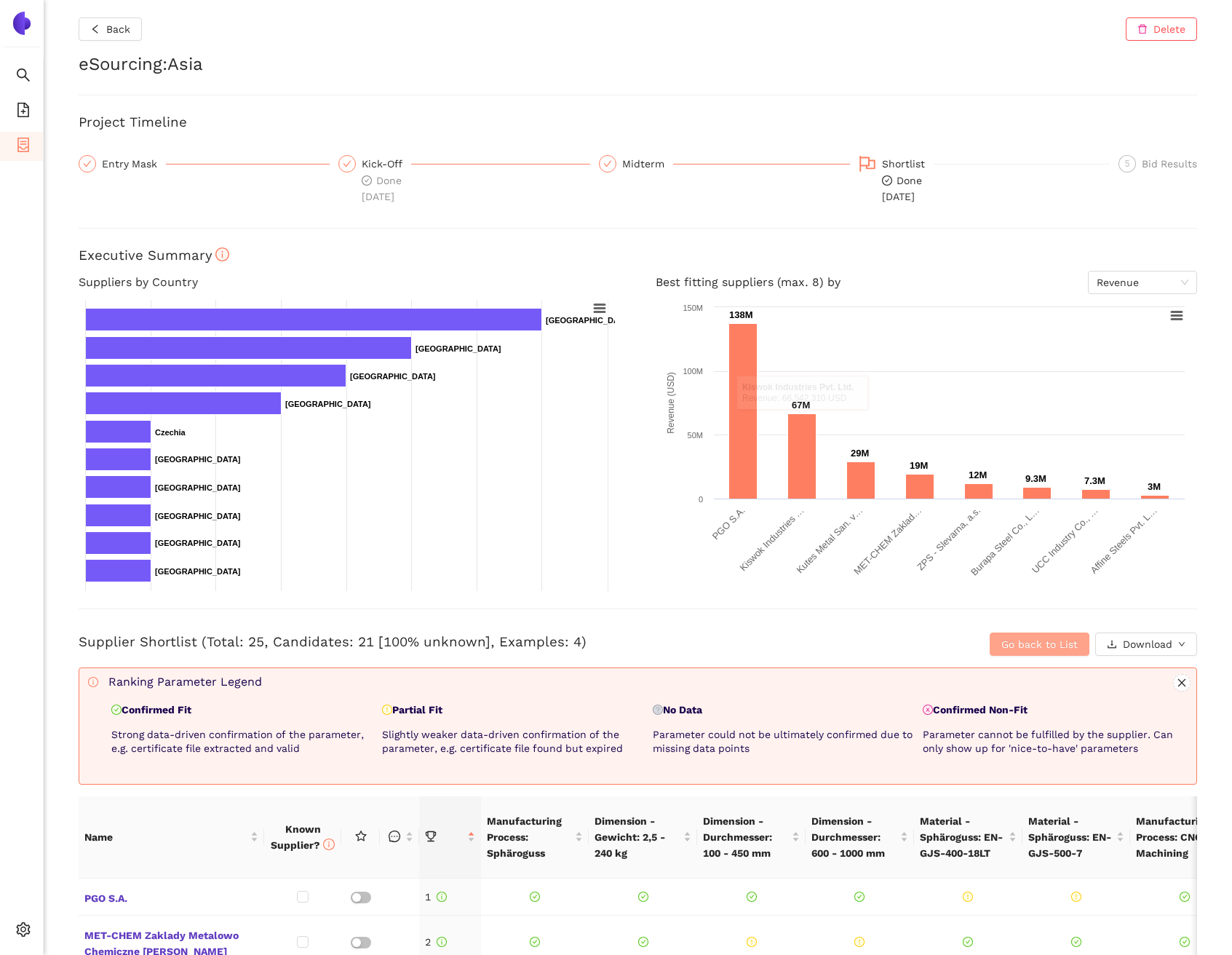
click at [1014, 642] on span "Go back to List" at bounding box center [1040, 643] width 76 height 16
